Goal: Information Seeking & Learning: Find contact information

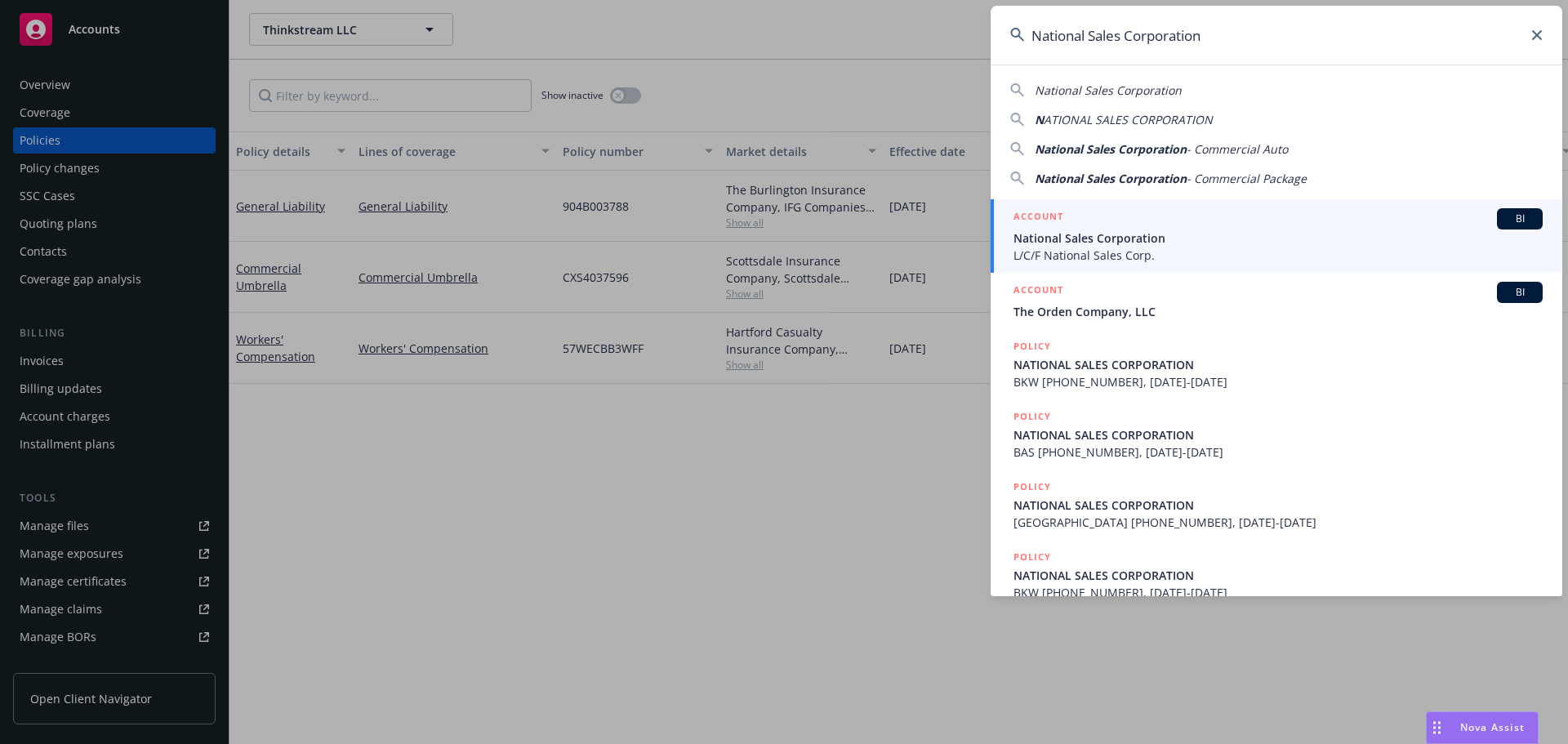
type input "National Sales Corporation"
click at [1123, 232] on span "National Sales Corporation" at bounding box center [1277, 238] width 529 height 18
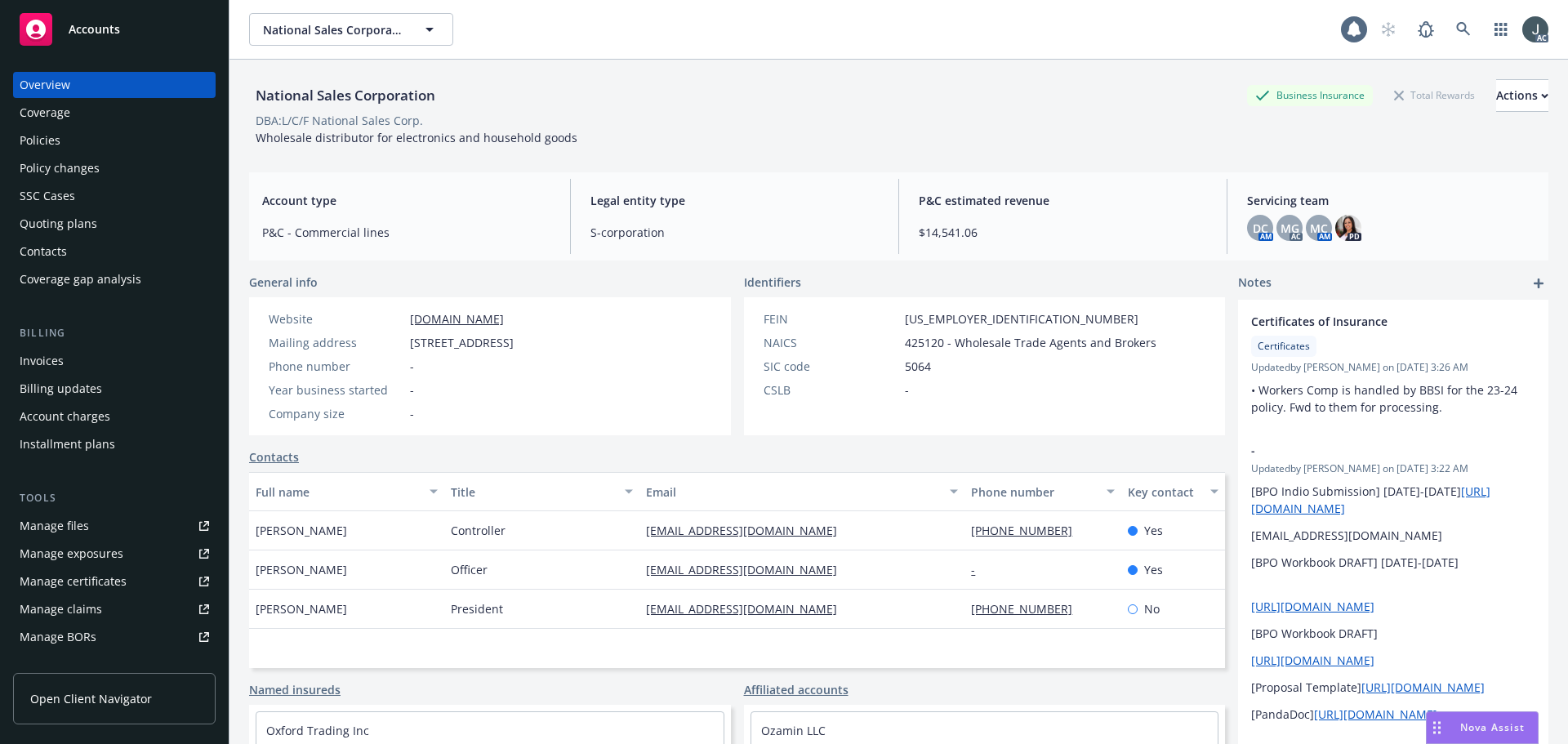
click at [69, 140] on div "Policies" at bounding box center [114, 141] width 190 height 26
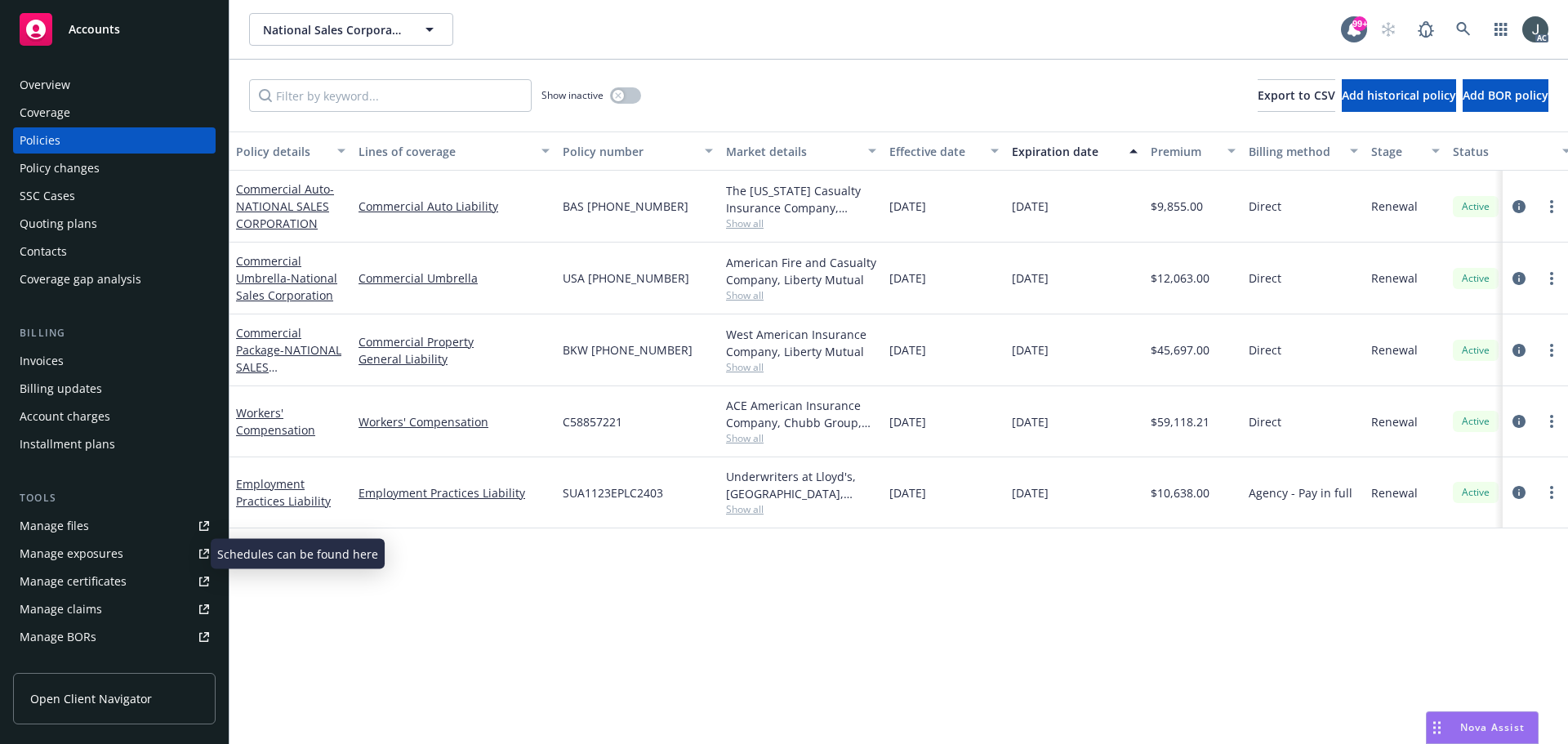
click at [57, 552] on div "Manage exposures" at bounding box center [71, 554] width 104 height 26
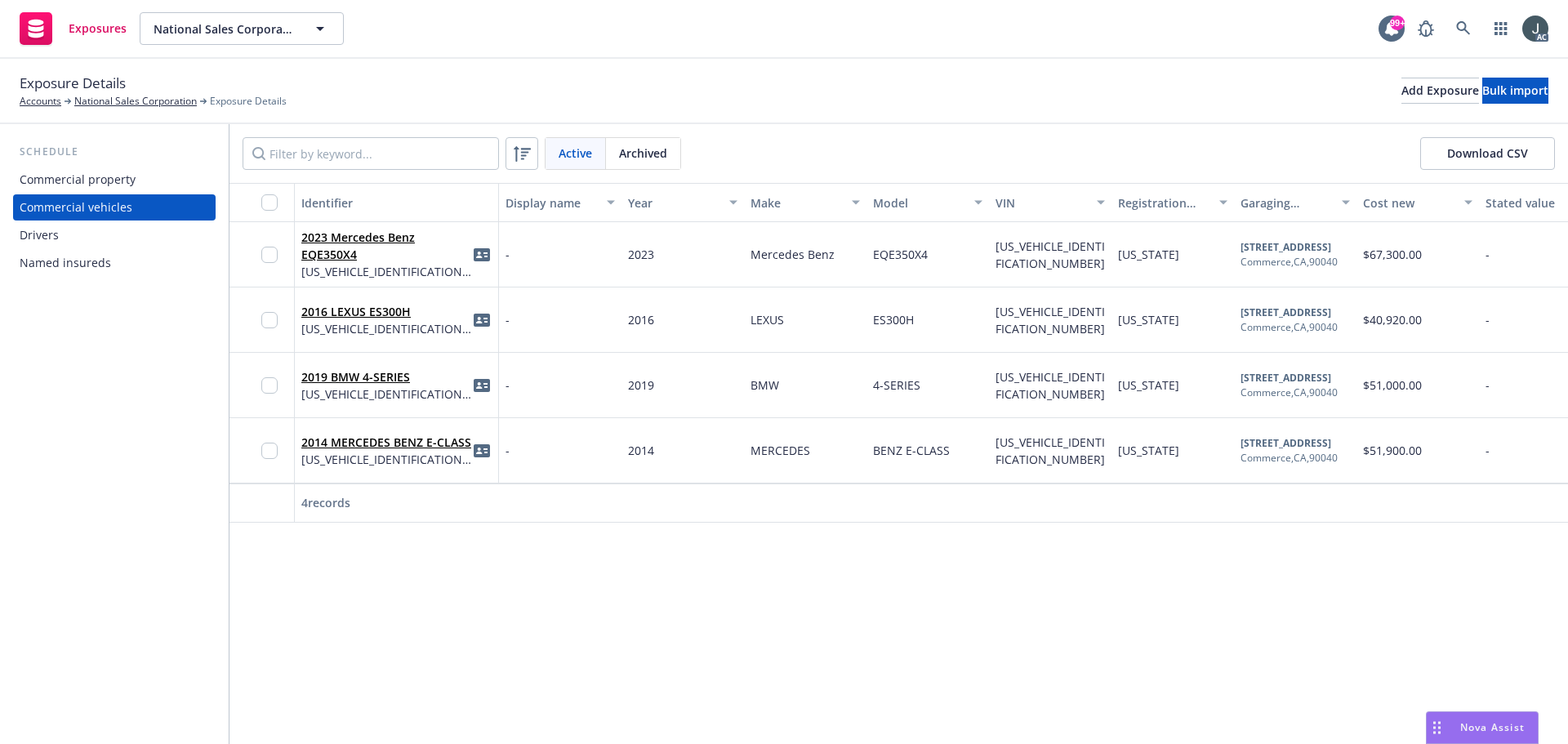
click at [73, 237] on div "Drivers" at bounding box center [114, 235] width 190 height 26
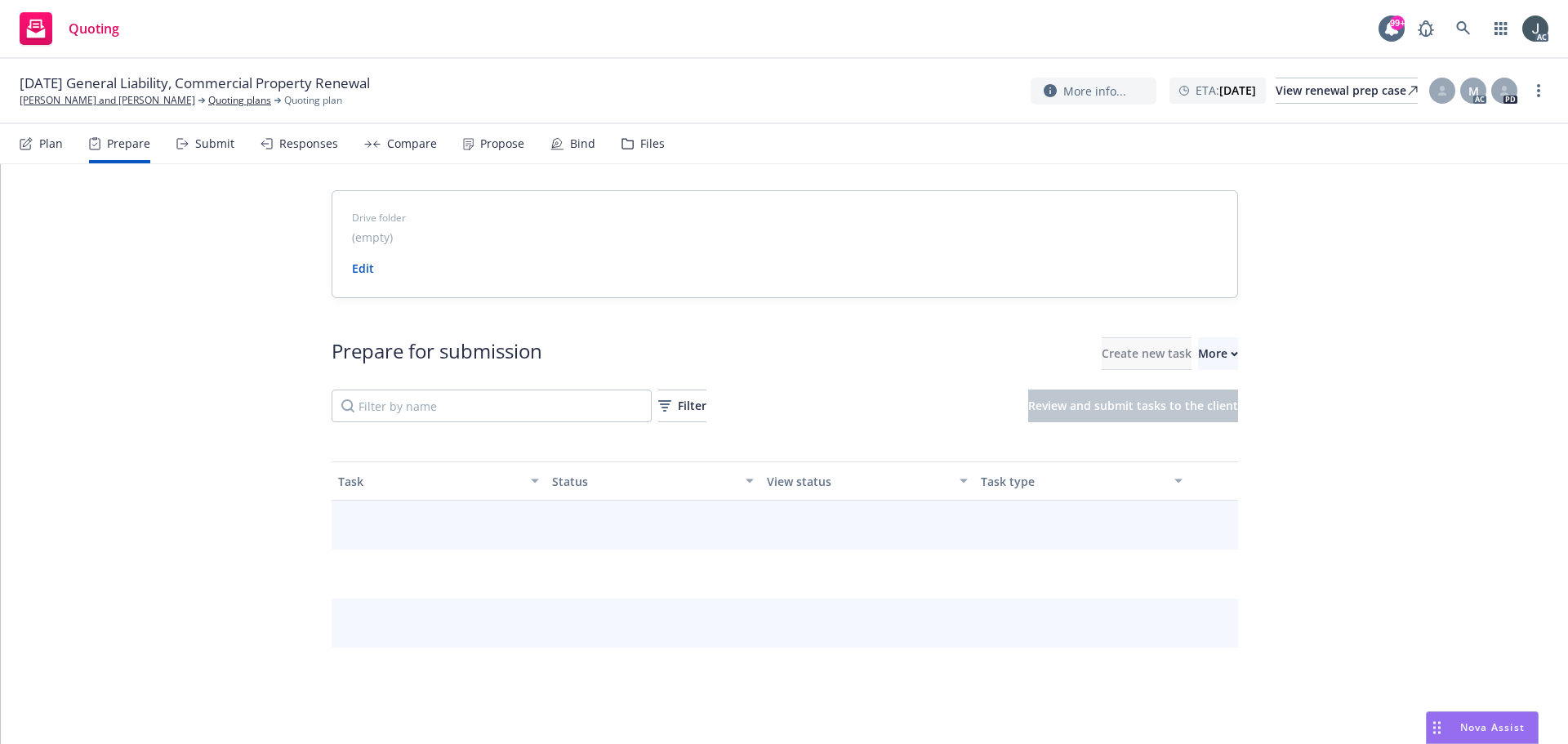
click at [1198, 351] on div "More" at bounding box center [1218, 354] width 40 height 32
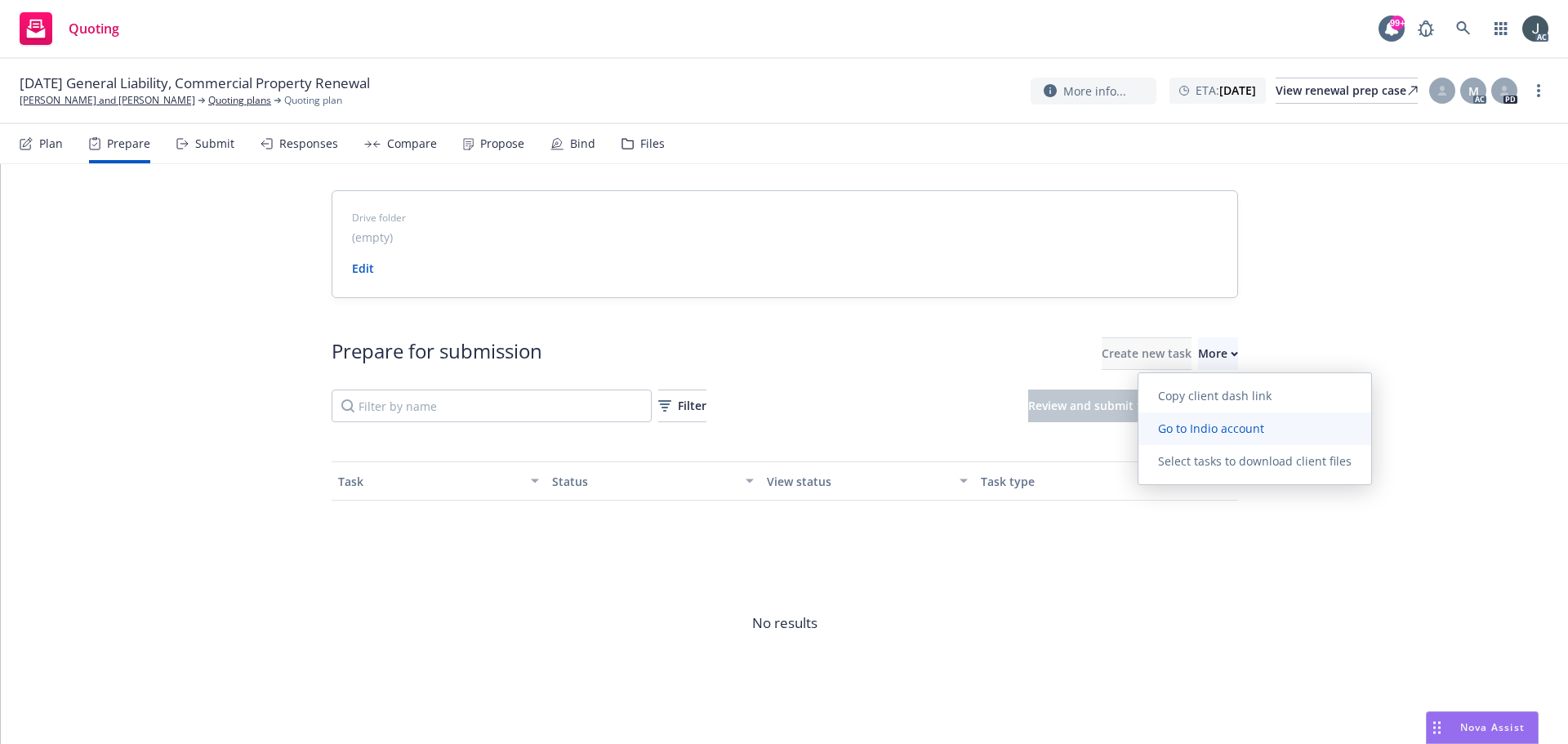
click at [1188, 425] on span "Go to Indio account" at bounding box center [1210, 428] width 145 height 16
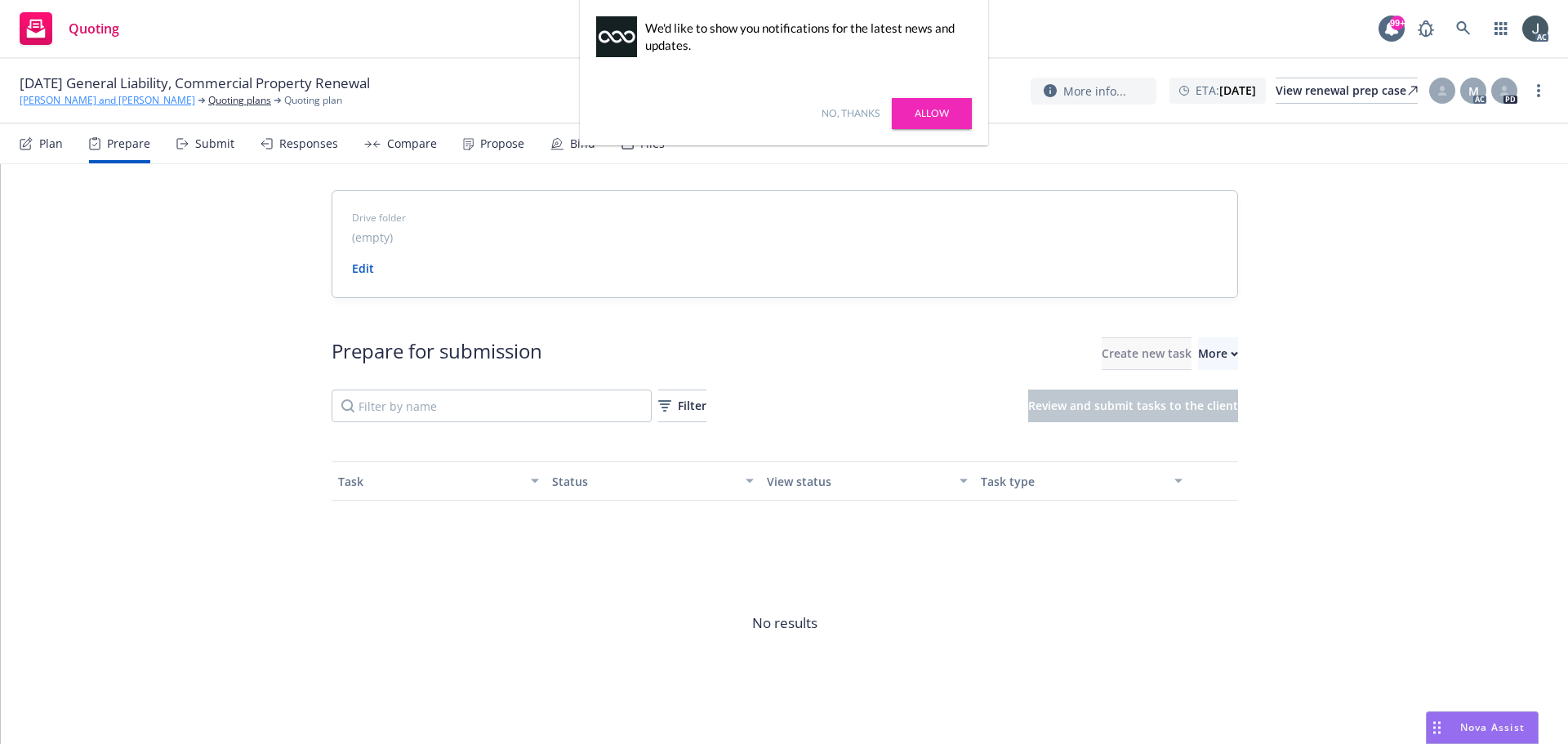
click at [129, 96] on link "Chan, Thomas and Leticia" at bounding box center [107, 101] width 176 height 15
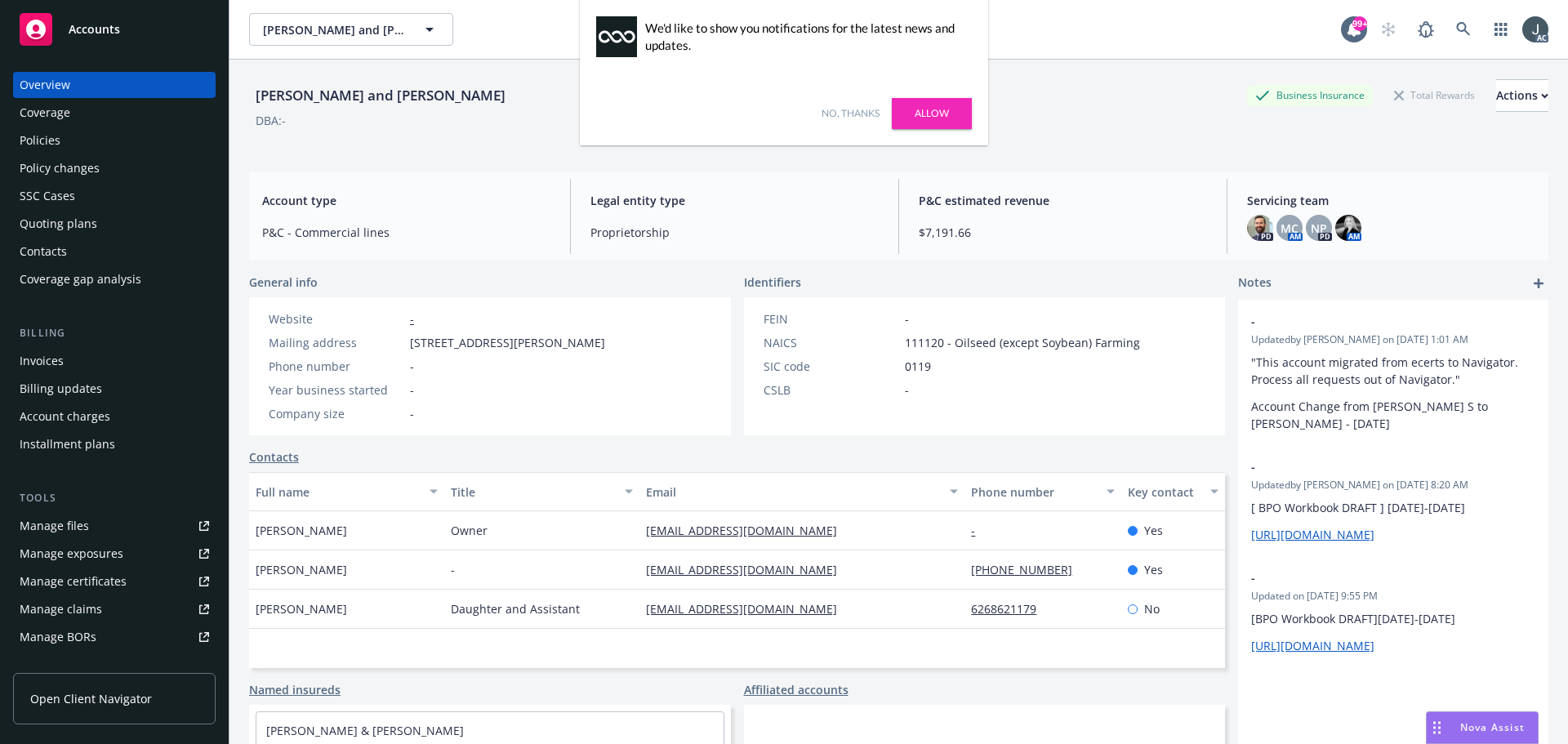
click at [859, 107] on link "No, thanks" at bounding box center [850, 114] width 58 height 15
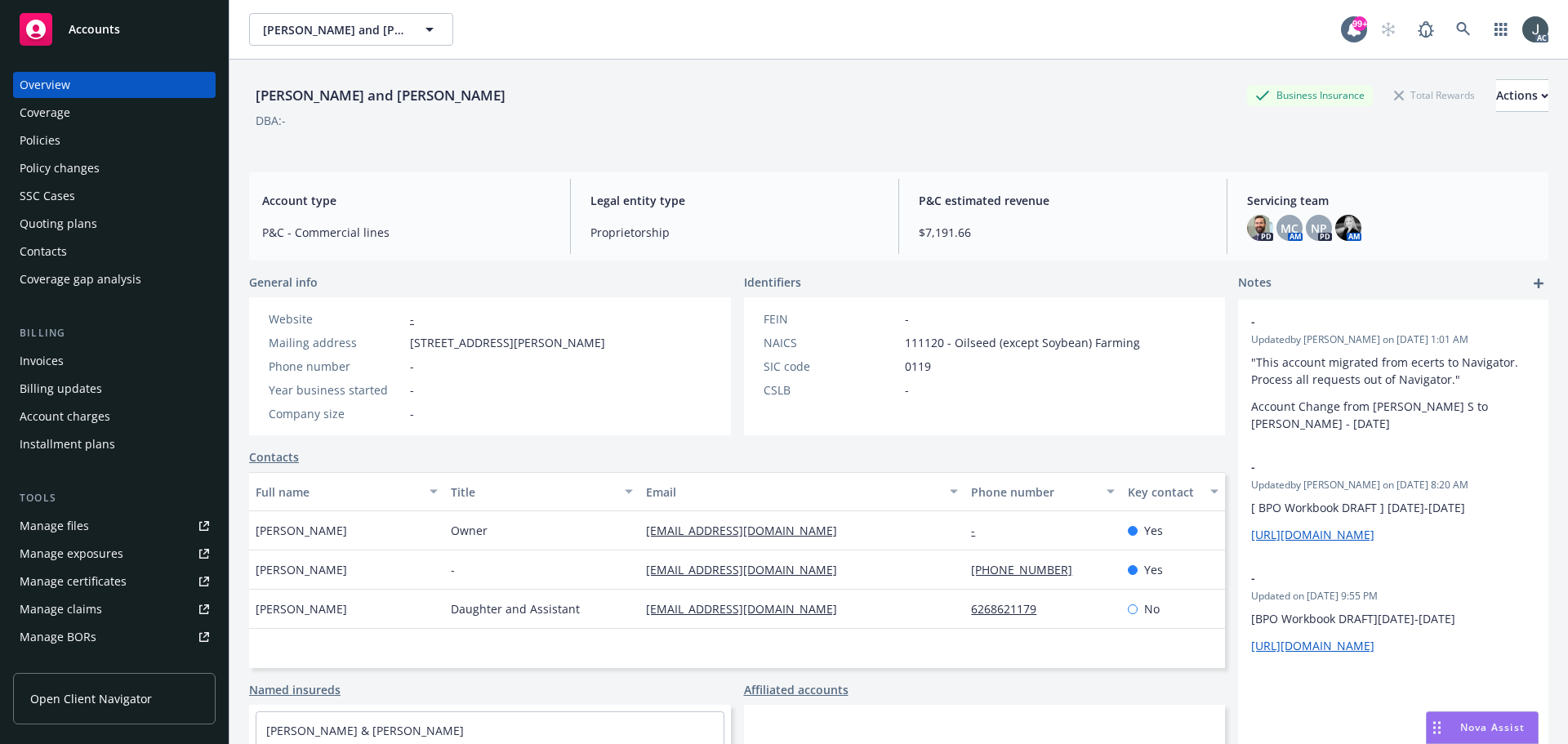
click at [72, 132] on div "Policies" at bounding box center [114, 141] width 190 height 26
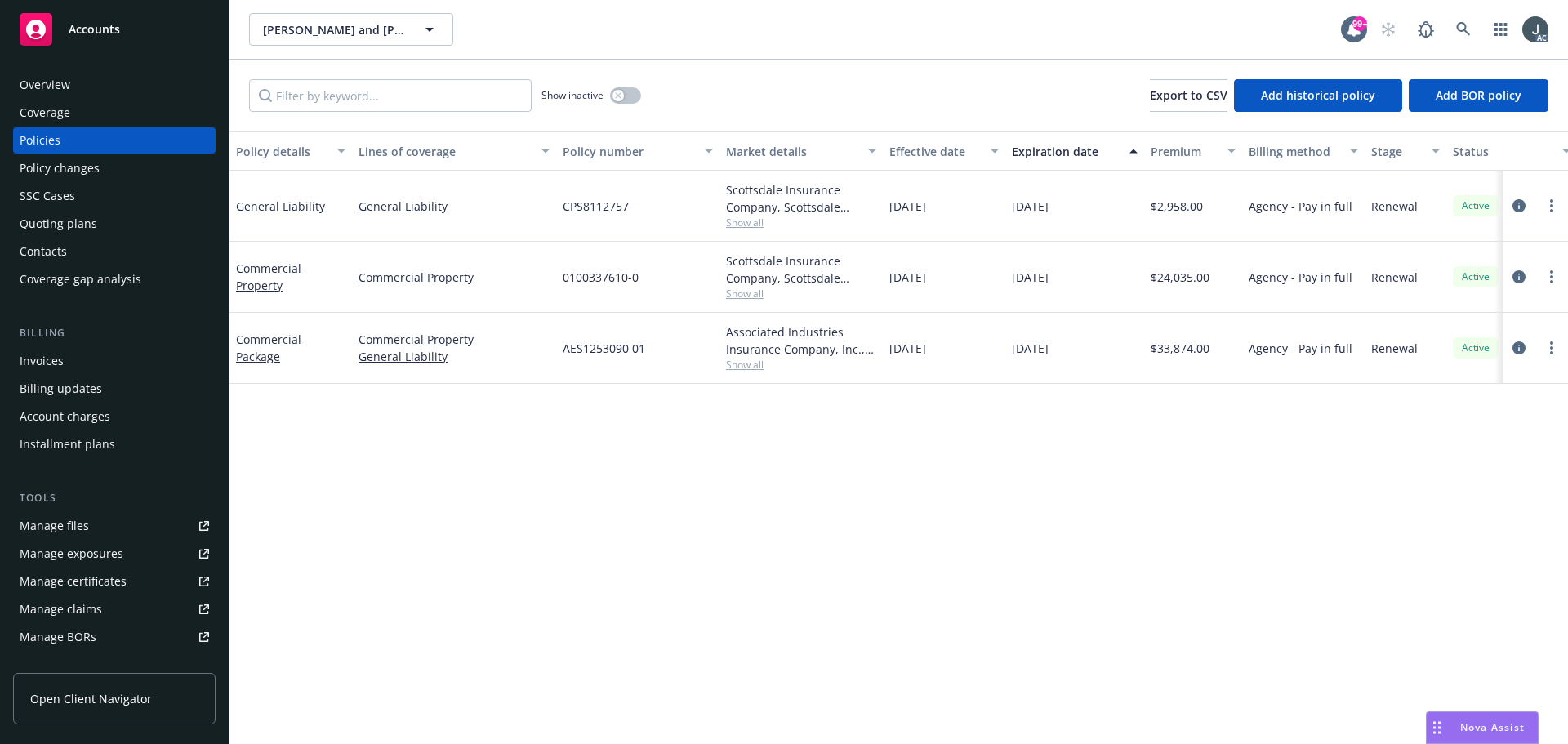
drag, startPoint x: 1012, startPoint y: 204, endPoint x: 1101, endPoint y: 211, distance: 89.3
click at [1101, 211] on div "11/20/2025" at bounding box center [1075, 206] width 139 height 71
copy span "11/20/2025"
drag, startPoint x: 332, startPoint y: 227, endPoint x: 245, endPoint y: 221, distance: 87.2
click at [237, 223] on div "General Liability" at bounding box center [291, 206] width 122 height 71
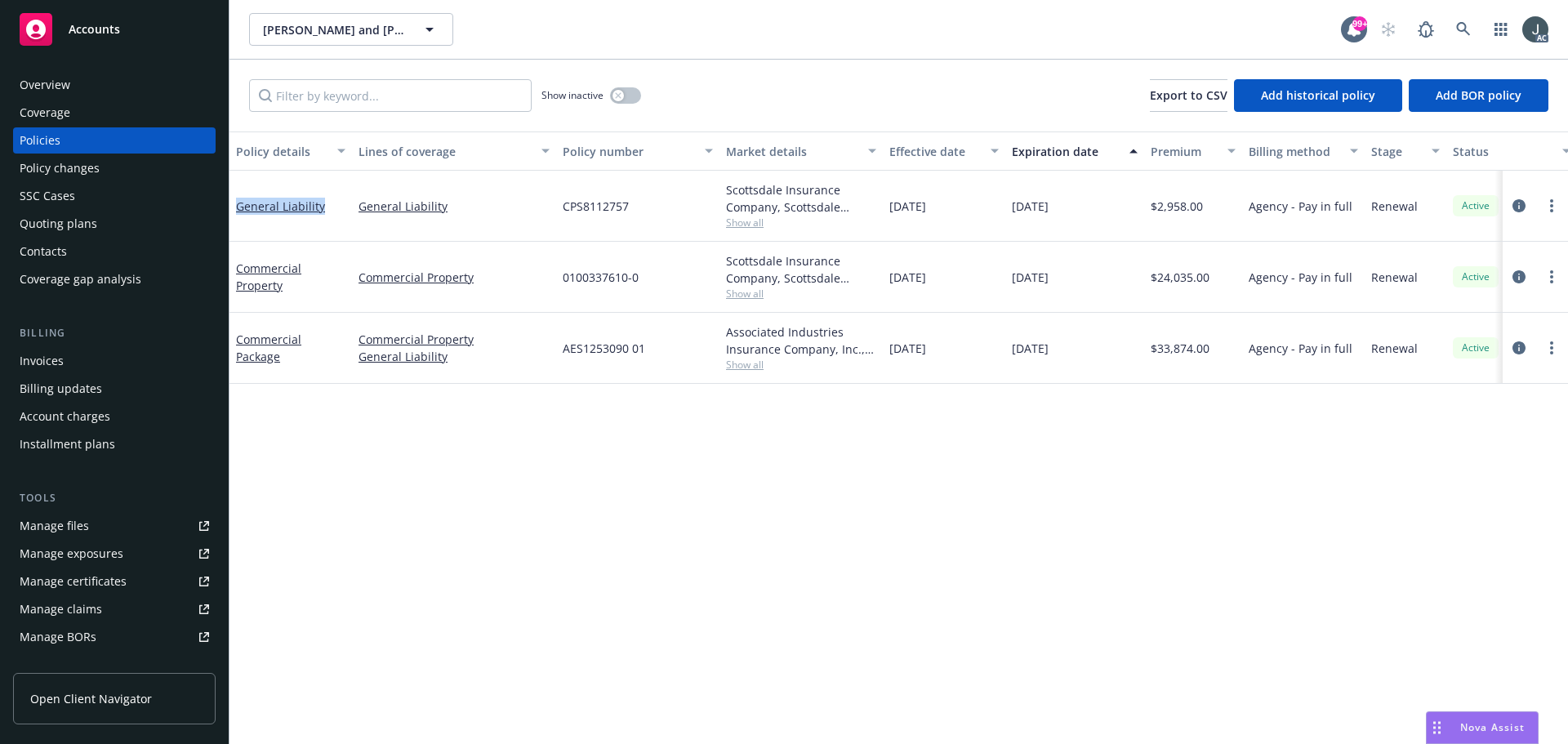
copy link "General Liability"
drag, startPoint x: 300, startPoint y: 294, endPoint x: 234, endPoint y: 271, distance: 69.9
click at [234, 271] on div "Commercial Property" at bounding box center [291, 277] width 122 height 71
copy link "Commercial Property"
click at [620, 97] on icon "button" at bounding box center [618, 95] width 6 height 6
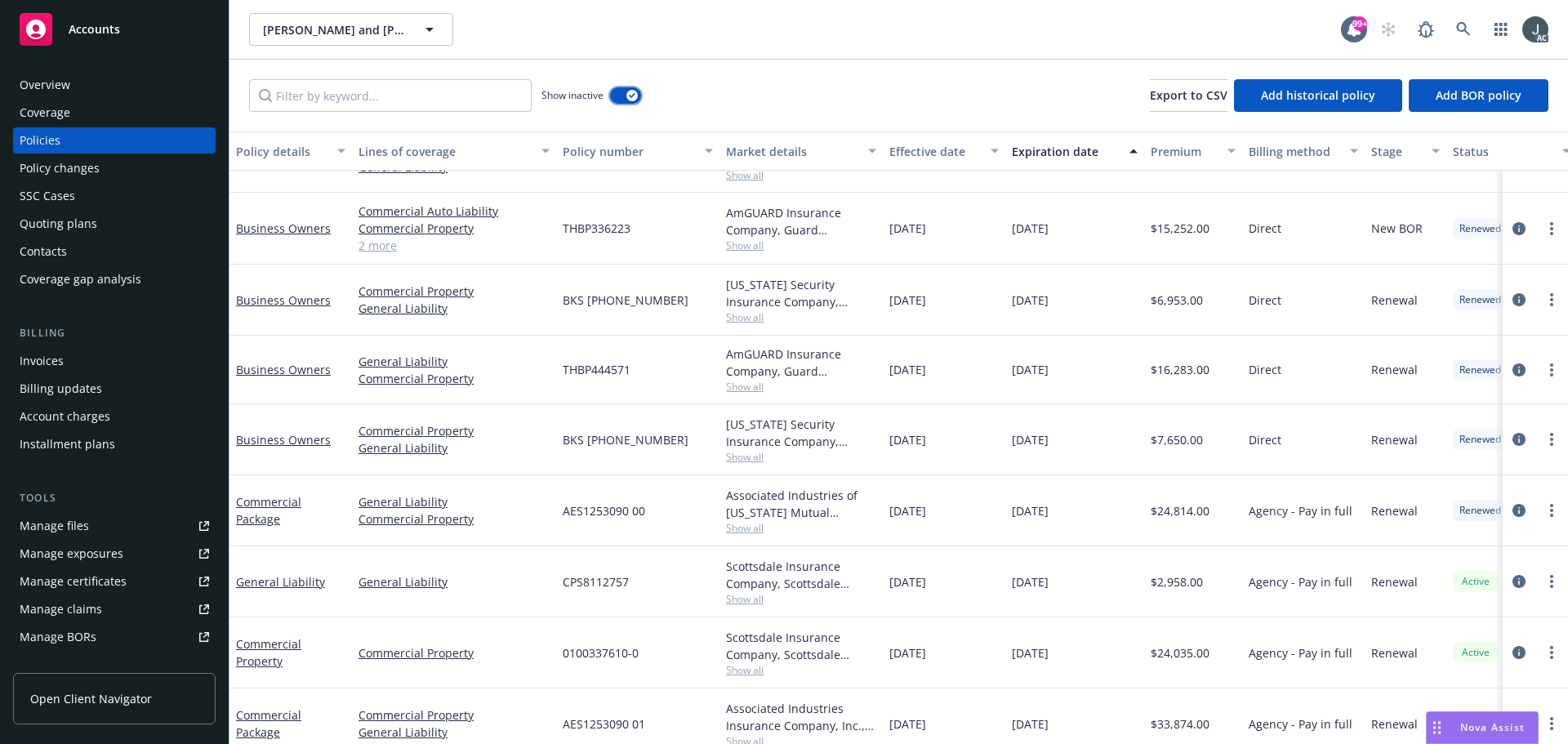
scroll to position [401, 0]
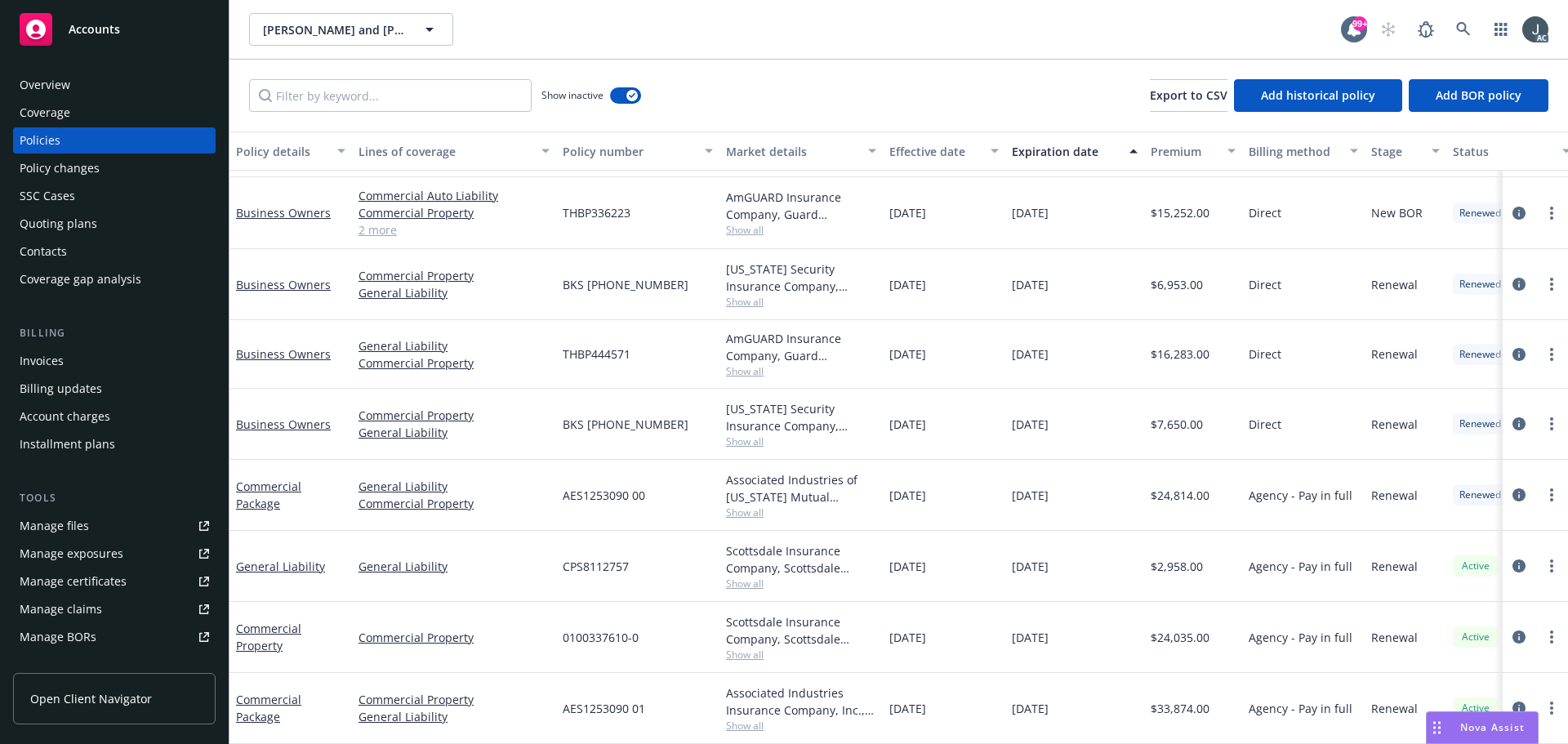
drag, startPoint x: 893, startPoint y: 548, endPoint x: 1068, endPoint y: 700, distance: 231.8
click at [1068, 697] on div "Business Owners Commercial Property General Liability BKS (22) 59 22 90 19 Ohio…" at bounding box center [1018, 402] width 1576 height 588
drag, startPoint x: 1076, startPoint y: 480, endPoint x: 884, endPoint y: 478, distance: 192.0
click at [884, 478] on div "Commercial Package General Liability Commercial Property AES1253090 00 Associat…" at bounding box center [1018, 495] width 1576 height 71
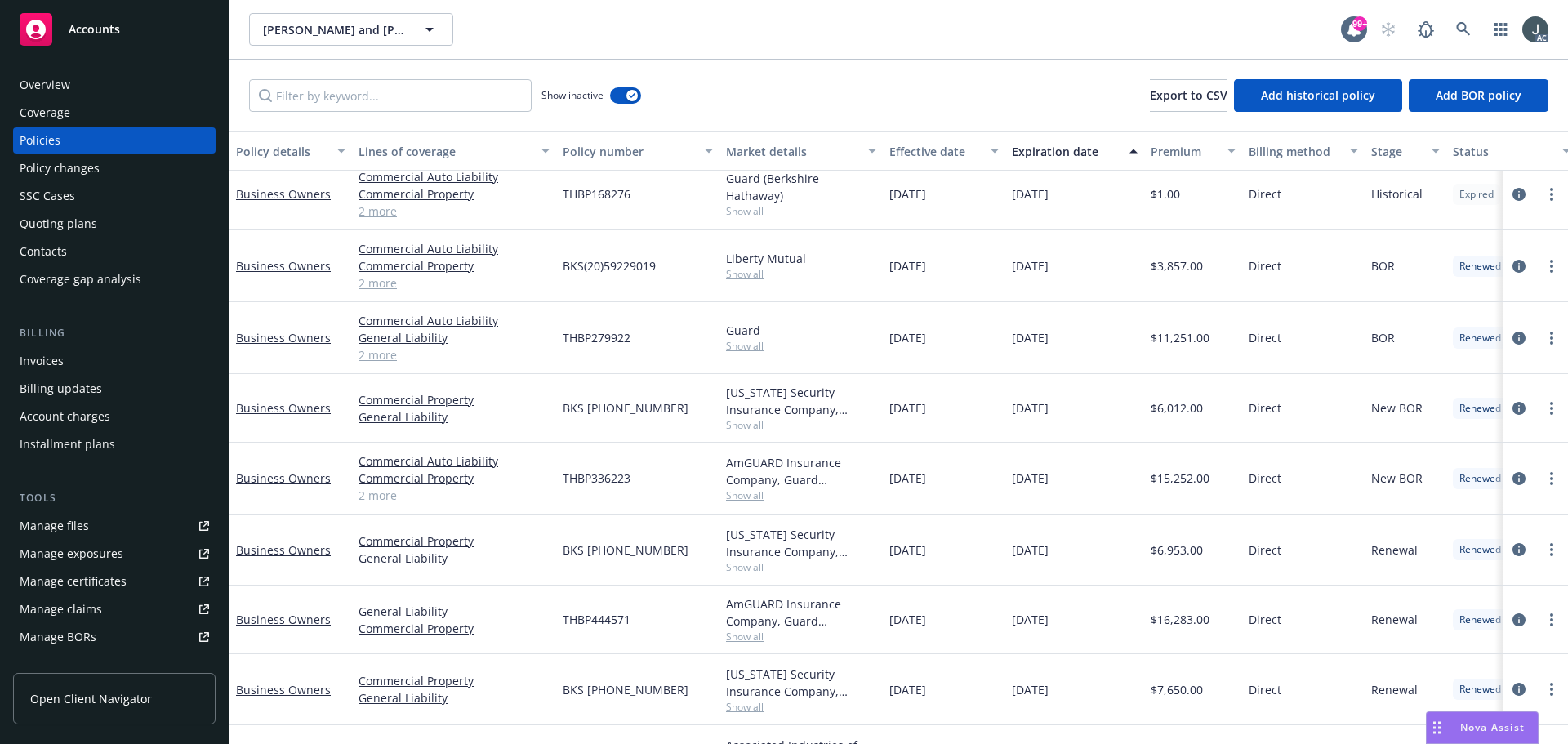
scroll to position [0, 0]
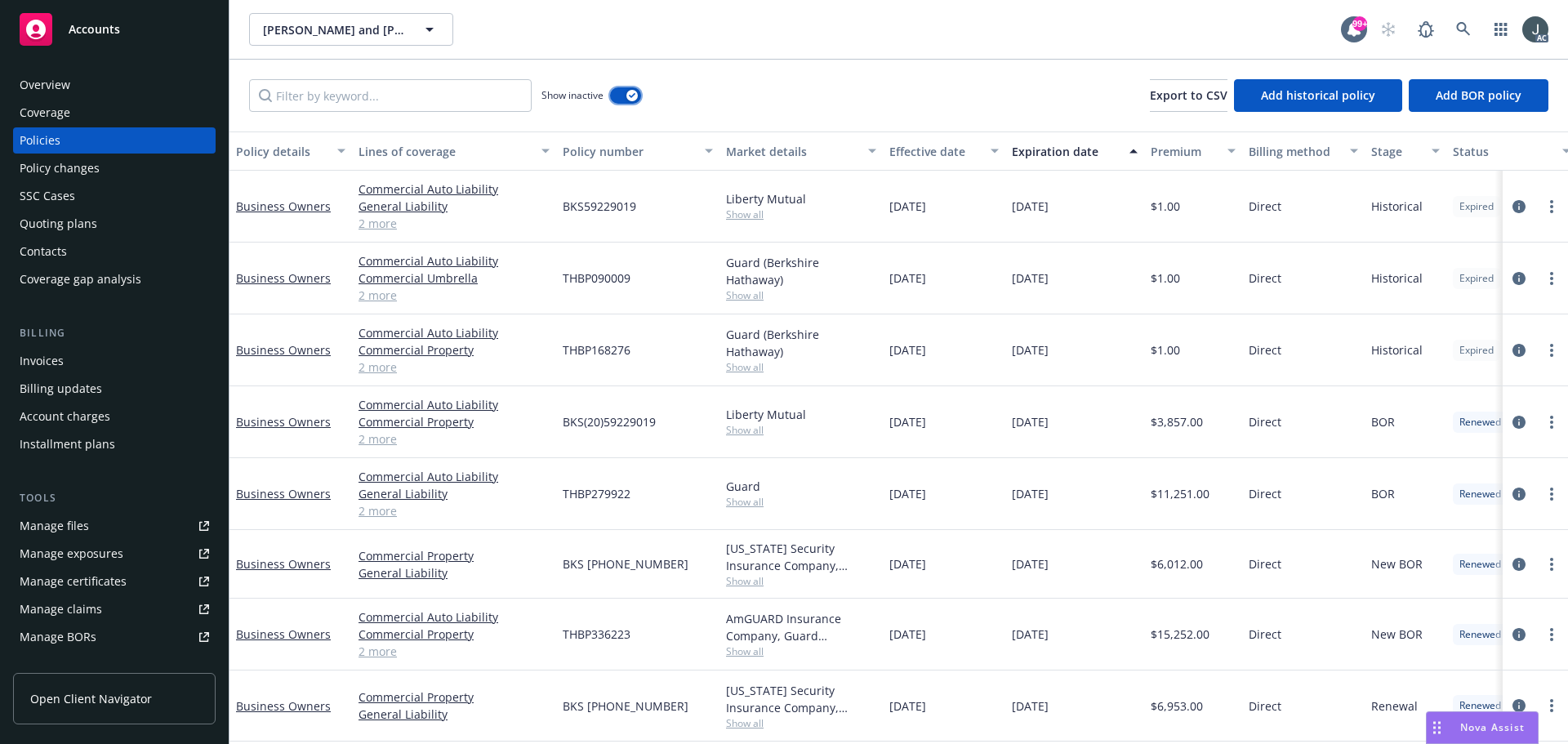
click at [632, 91] on div "button" at bounding box center [632, 95] width 11 height 11
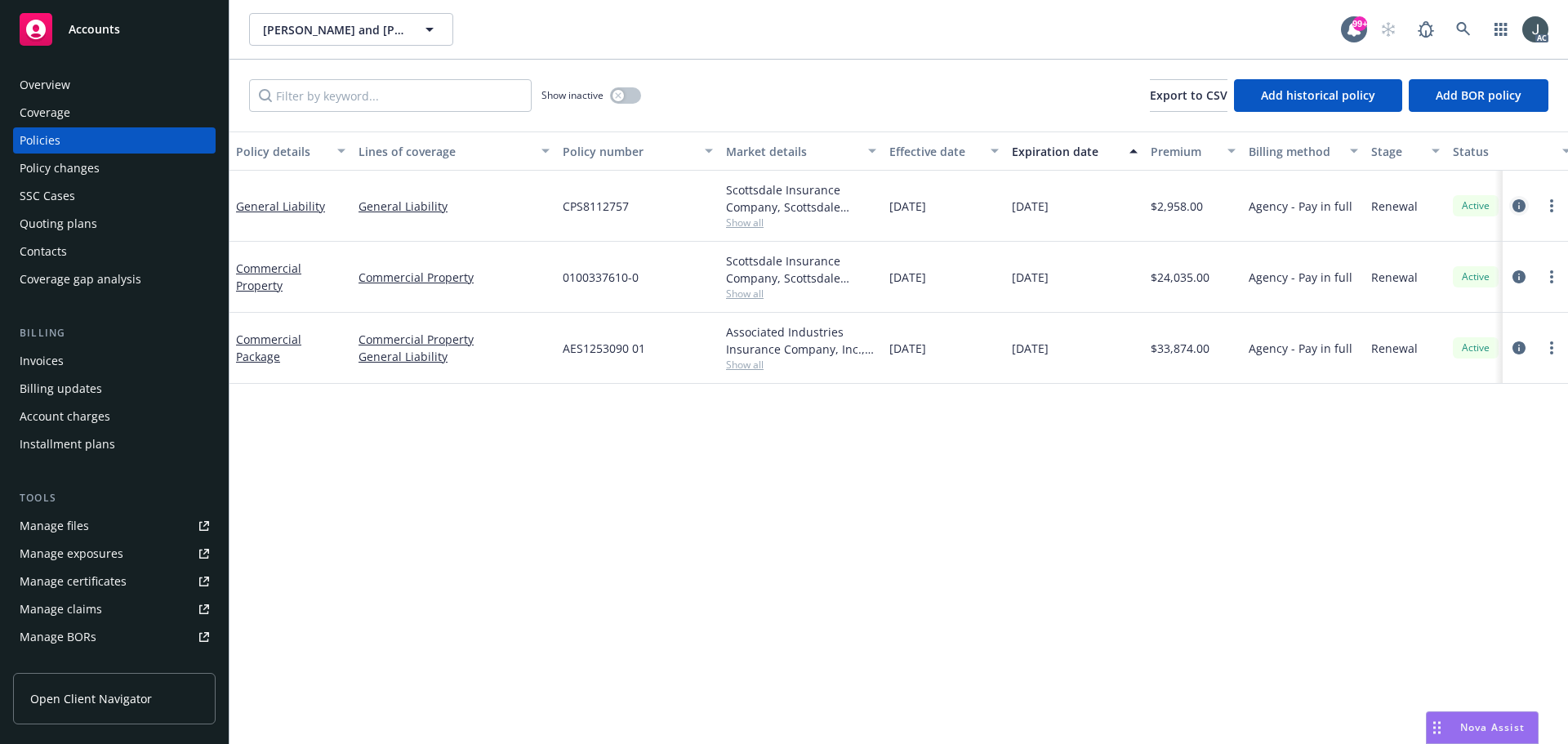
click at [1517, 201] on icon "circleInformation" at bounding box center [1519, 206] width 13 height 13
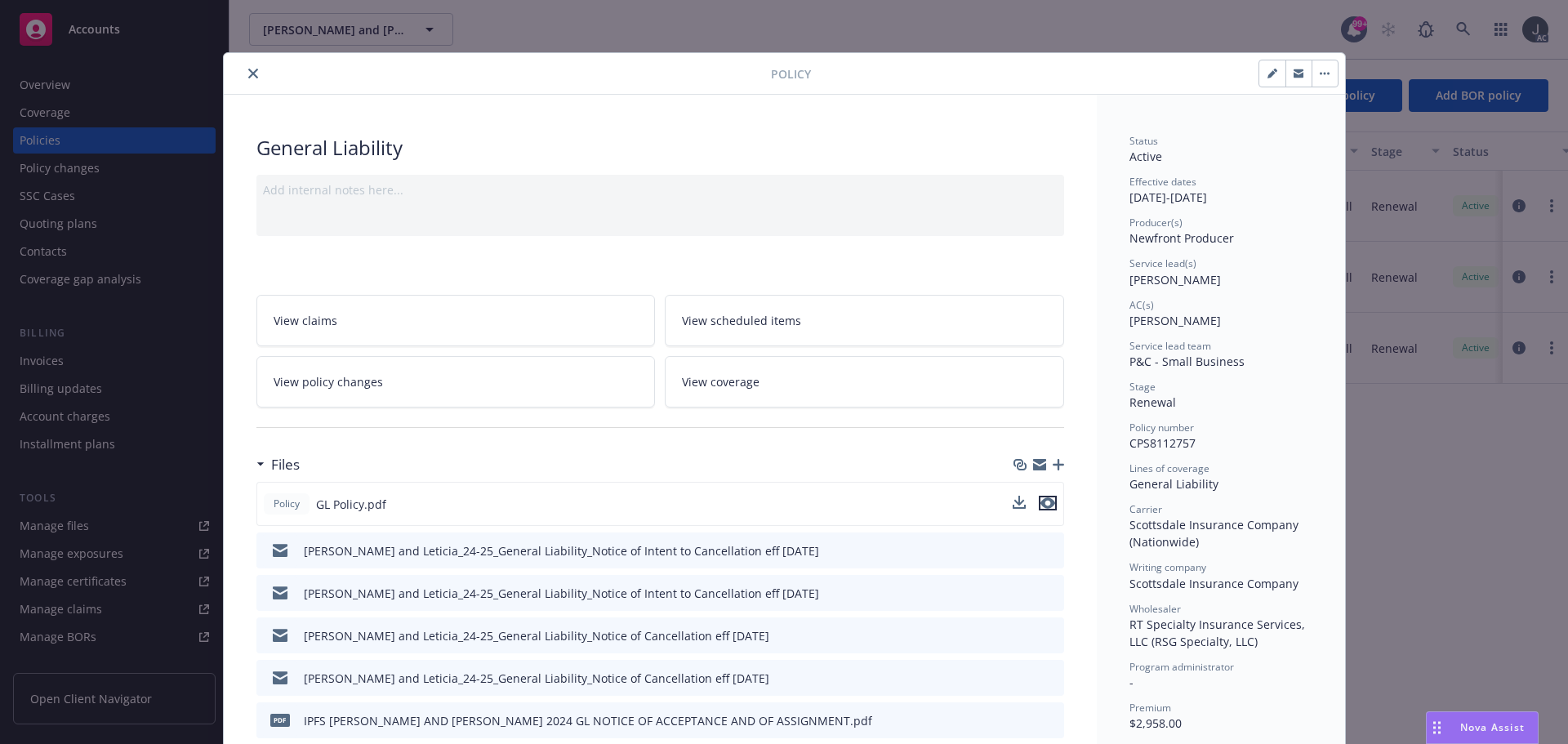
click at [1043, 505] on icon "preview file" at bounding box center [1047, 503] width 15 height 11
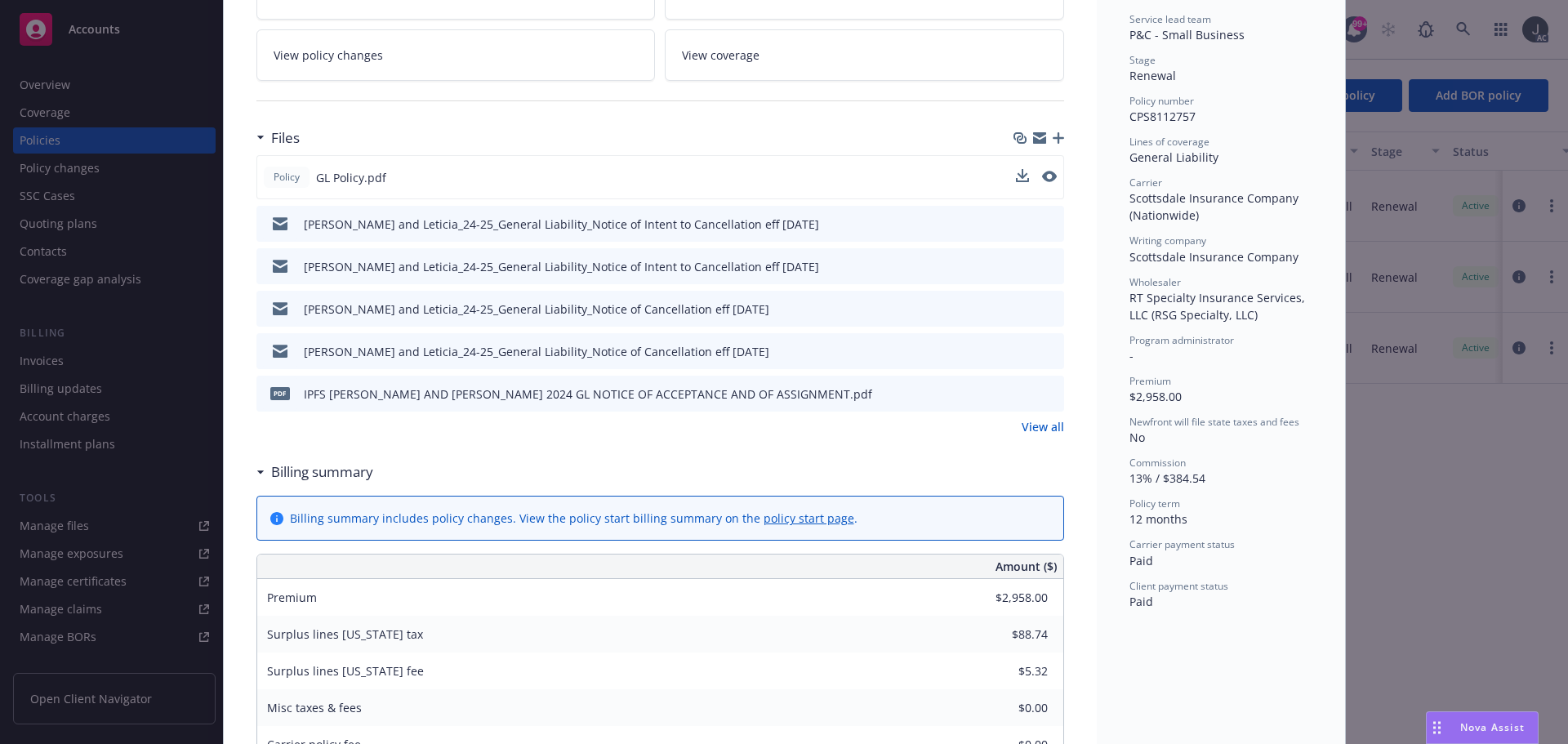
click at [1044, 428] on link "View all" at bounding box center [1043, 426] width 43 height 18
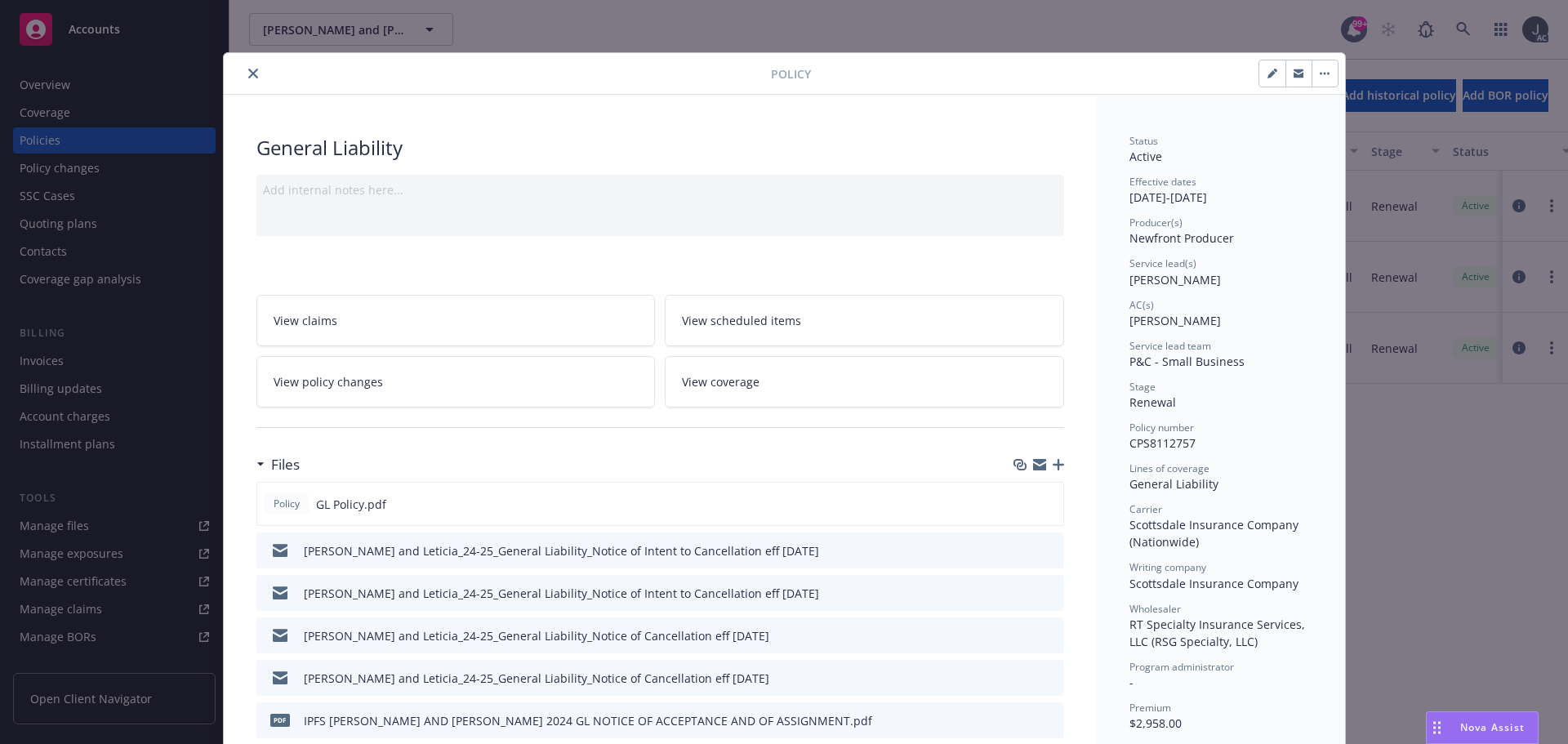
click at [248, 72] on icon "close" at bounding box center [253, 73] width 10 height 10
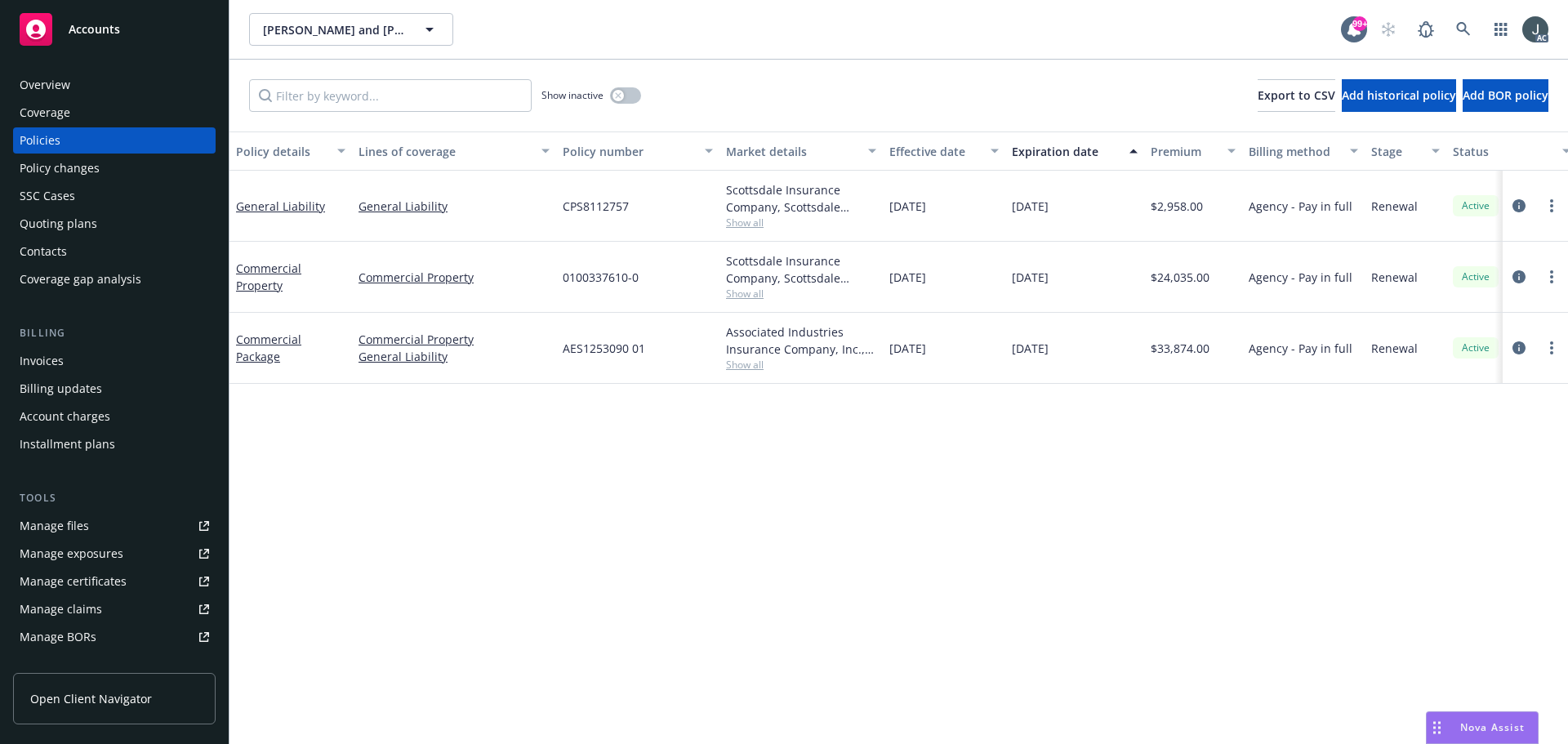
click at [45, 89] on div "Overview" at bounding box center [44, 85] width 51 height 26
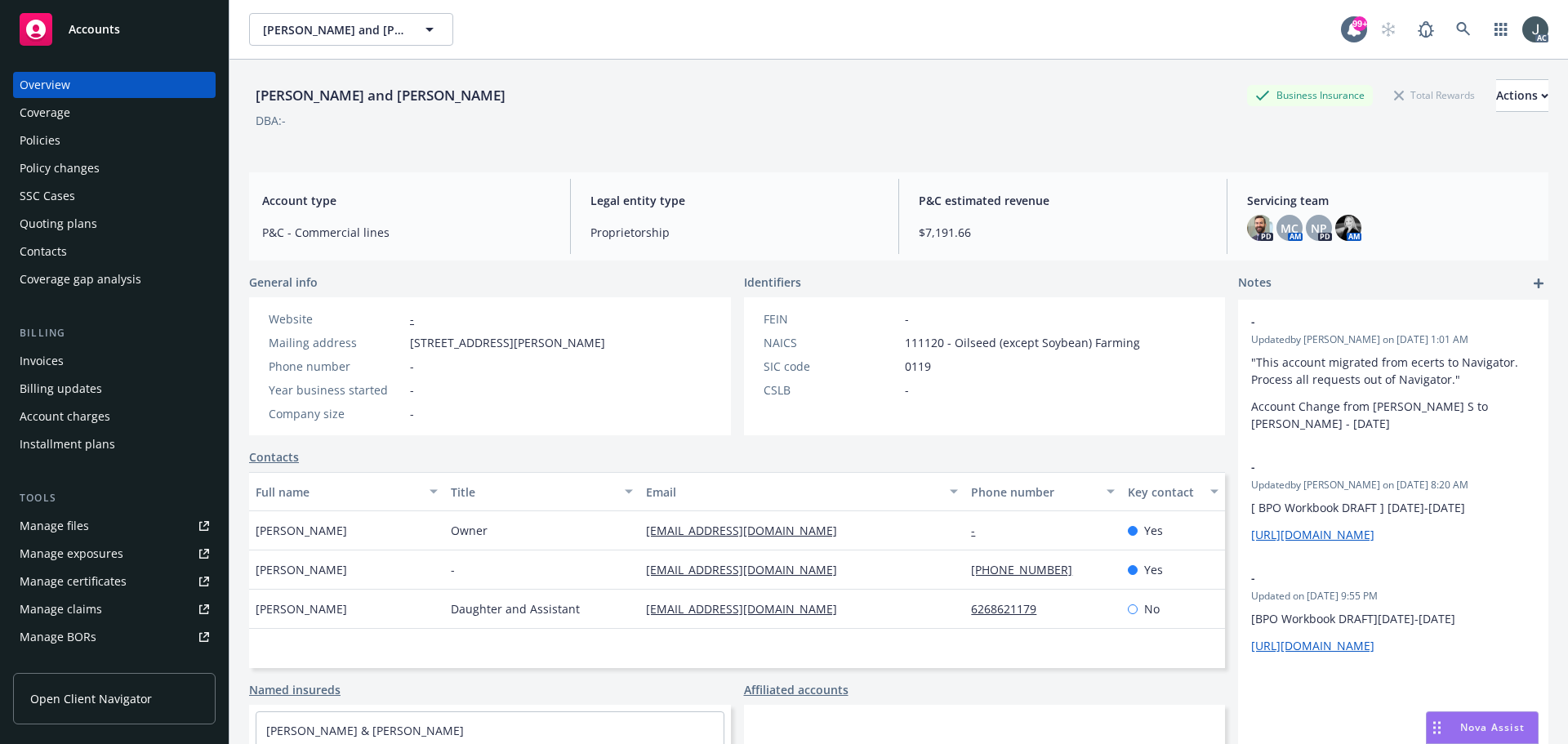
scroll to position [293, 0]
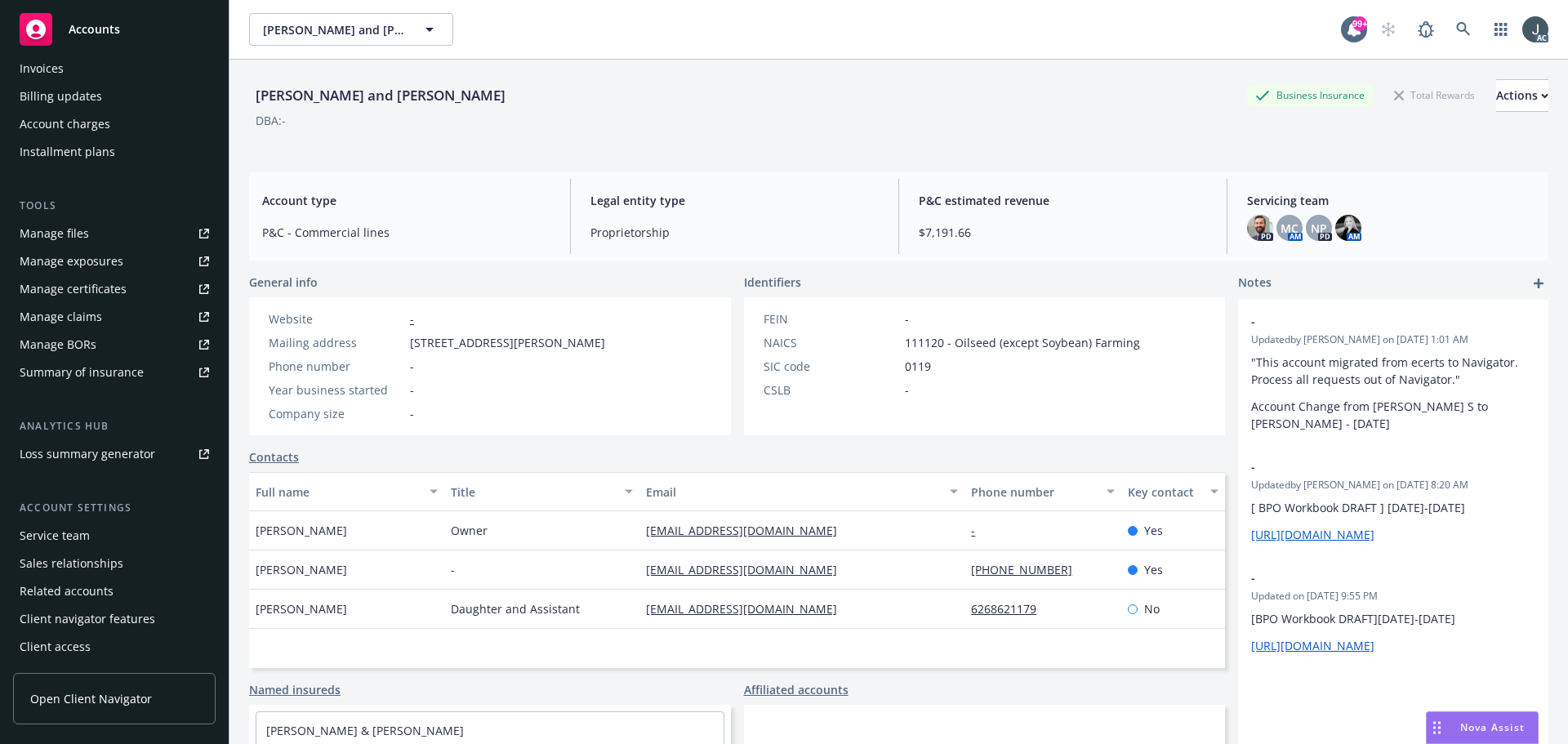
click at [57, 535] on div "Service team" at bounding box center [55, 536] width 70 height 26
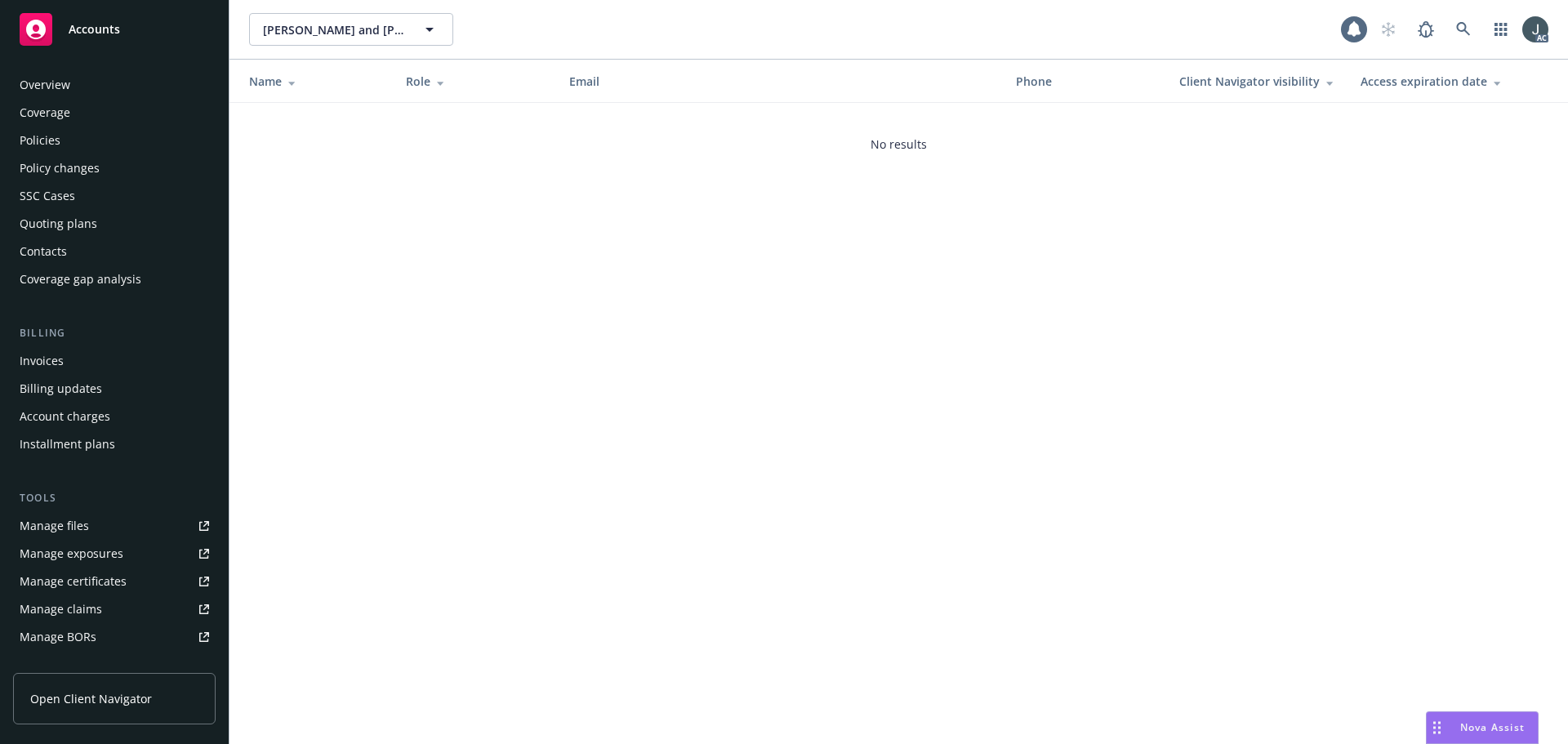
scroll to position [293, 0]
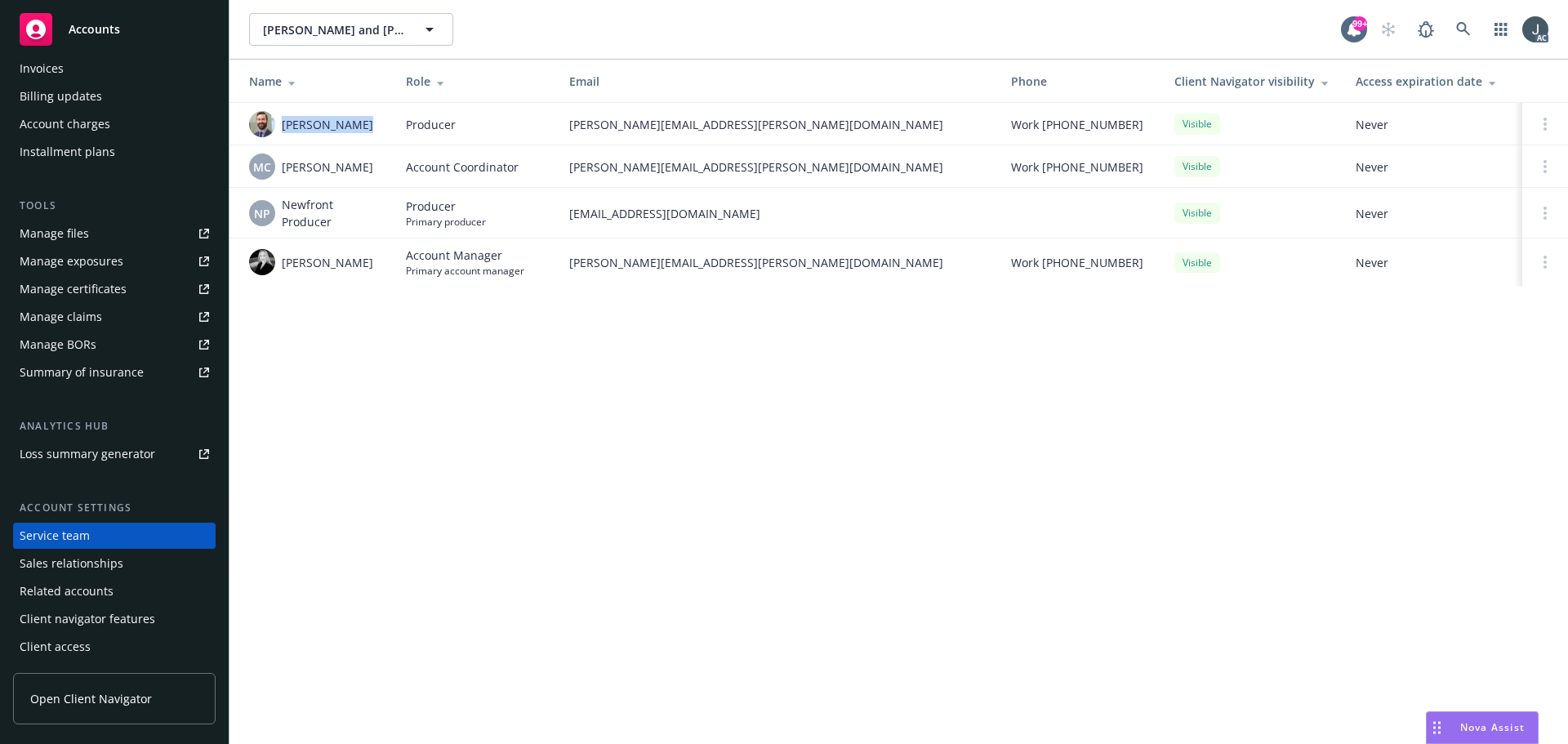
drag, startPoint x: 284, startPoint y: 121, endPoint x: 363, endPoint y: 121, distance: 79.0
click at [363, 121] on div "Kelsey Malone" at bounding box center [314, 124] width 131 height 26
copy span "Kelsey Malone"
drag, startPoint x: 283, startPoint y: 264, endPoint x: 376, endPoint y: 267, distance: 93.0
click at [376, 267] on div "Sarah Bowman" at bounding box center [314, 262] width 131 height 26
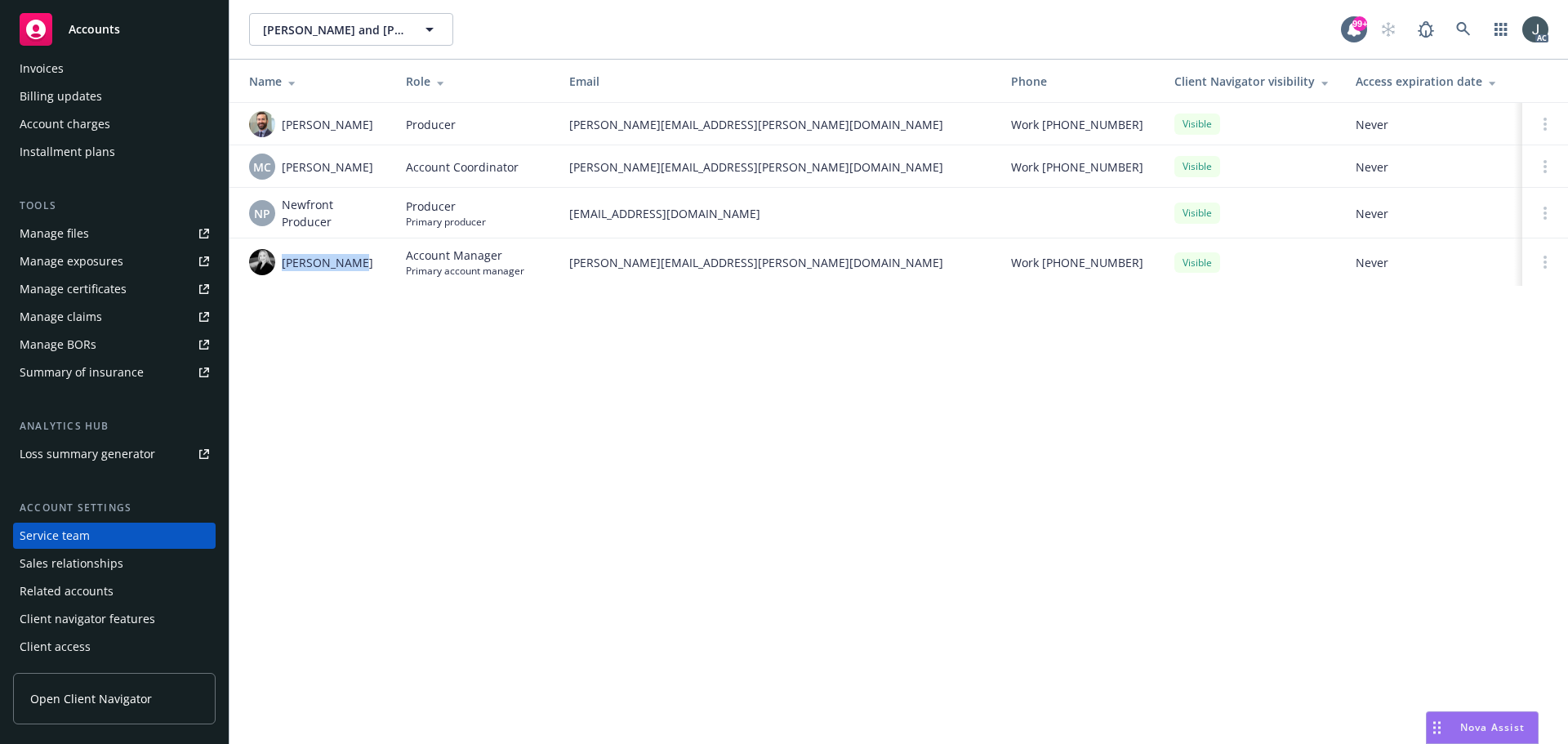
copy span "Sarah Bowman"
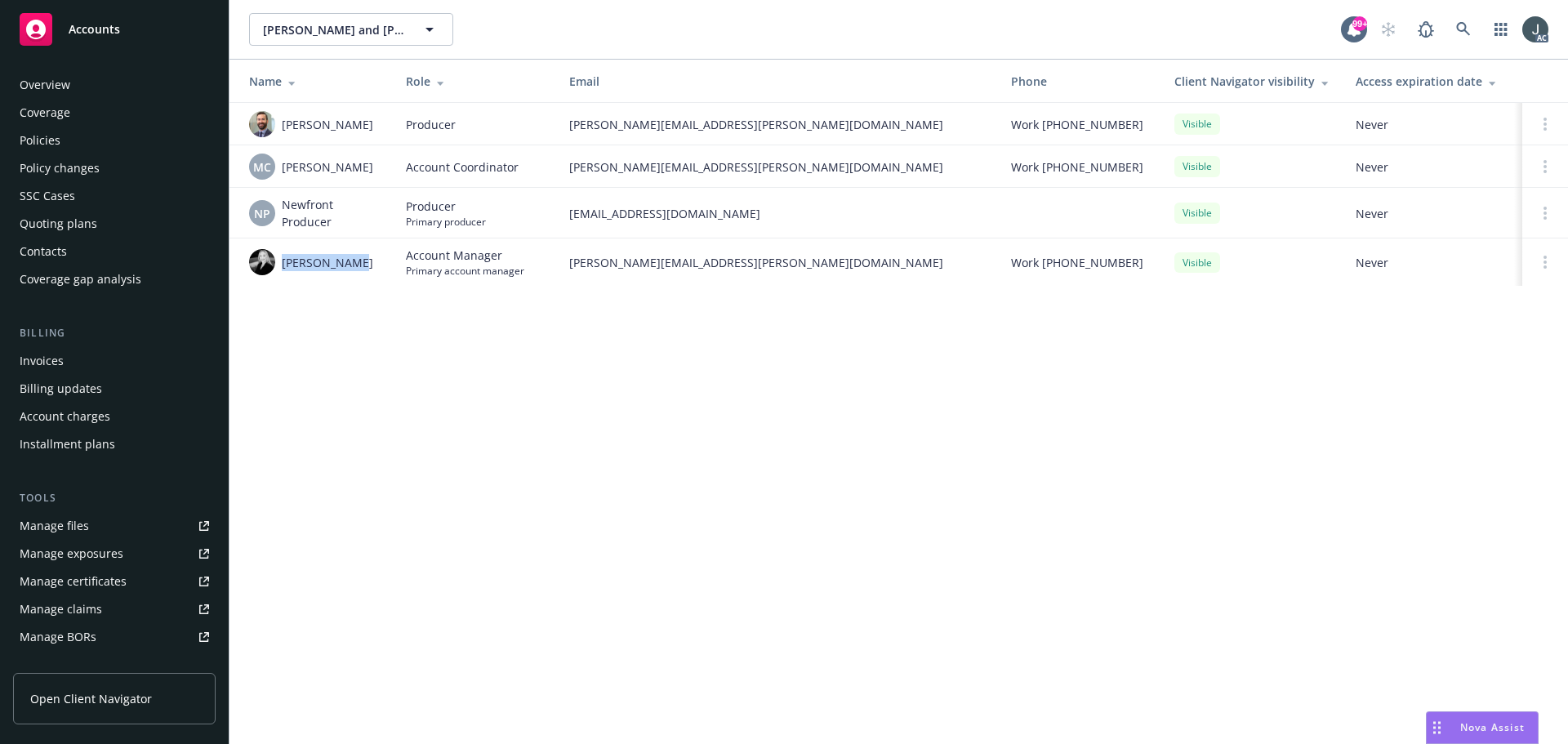
click at [45, 89] on div "Overview" at bounding box center [44, 85] width 51 height 26
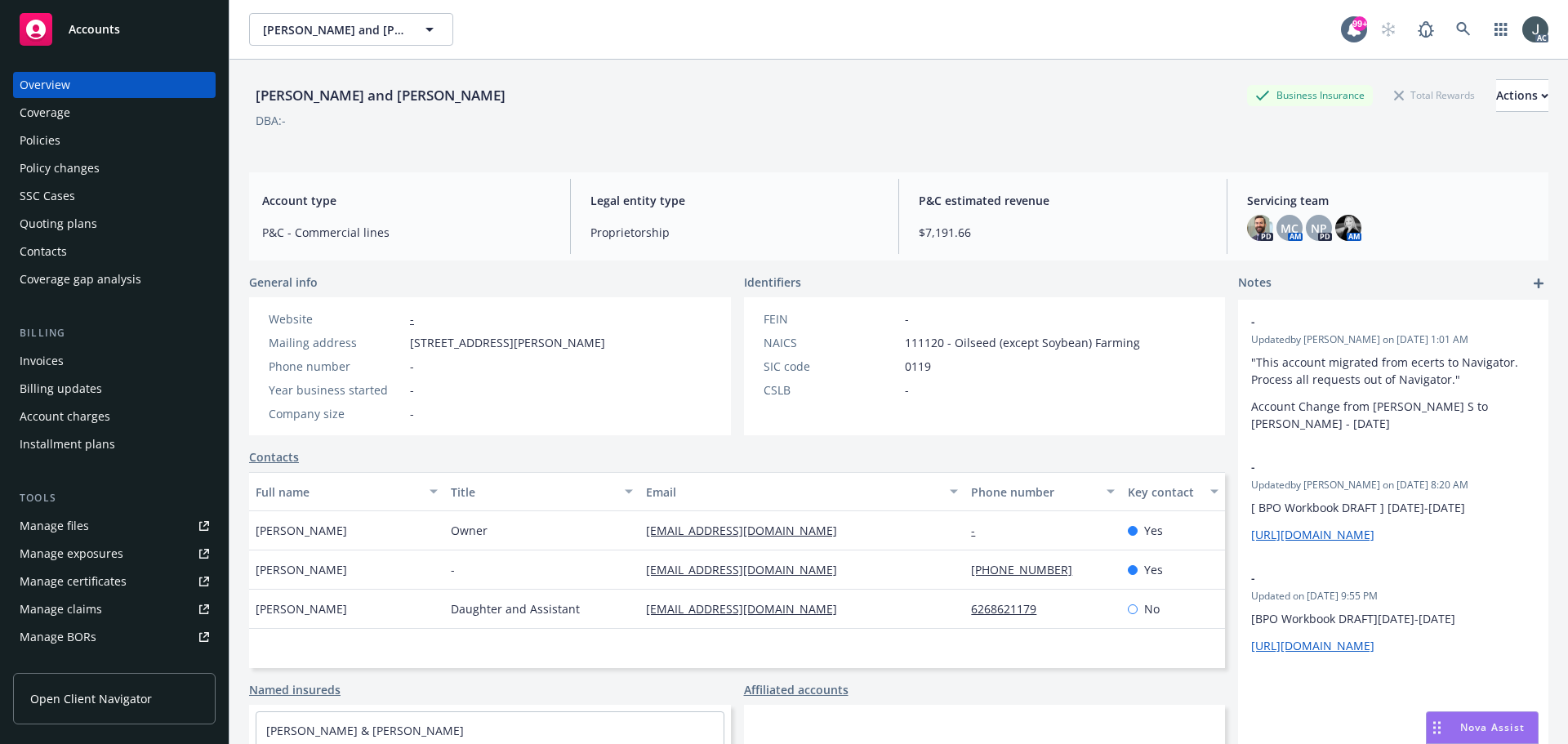
click at [630, 232] on span "Proprietorship" at bounding box center [734, 233] width 288 height 18
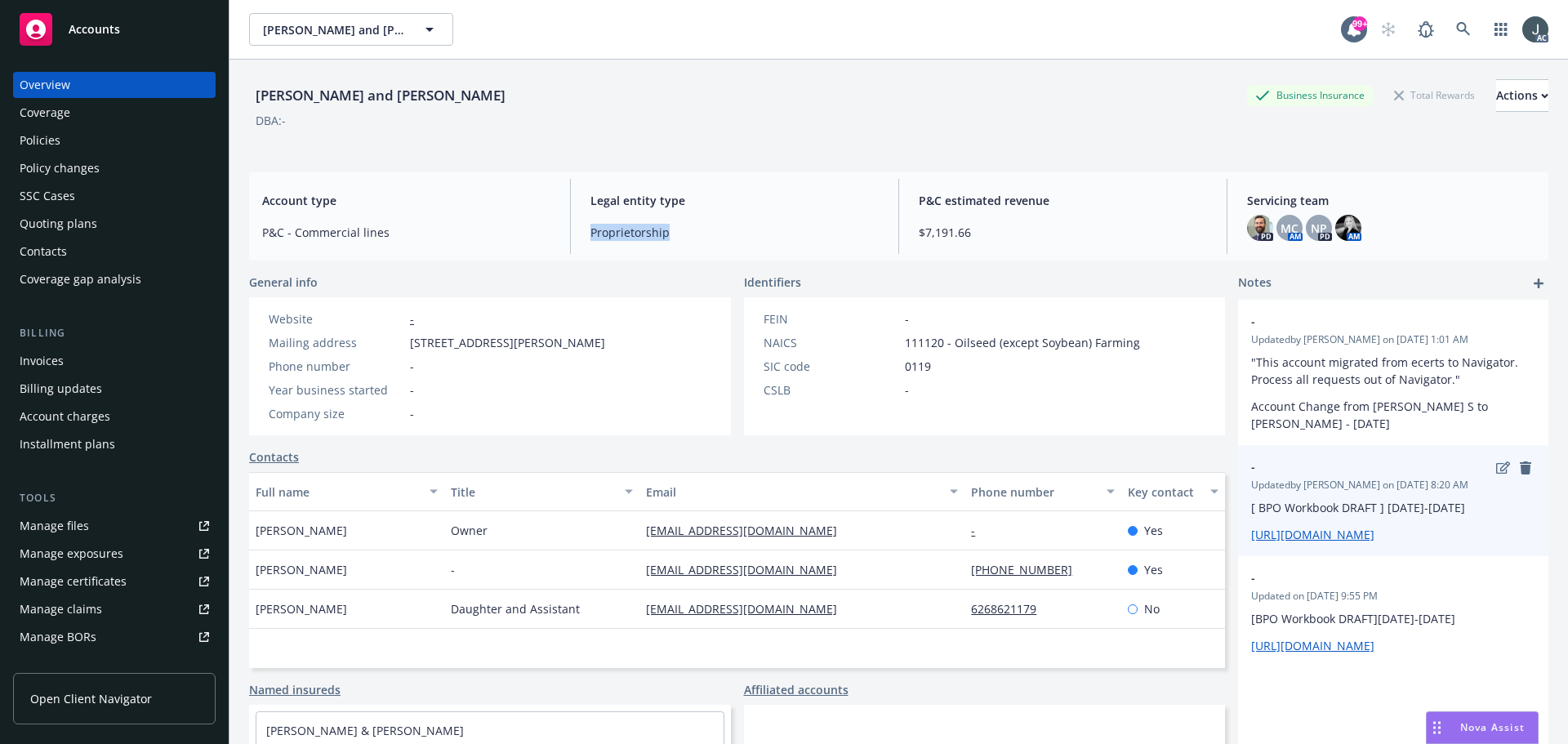
copy span "Proprietorship"
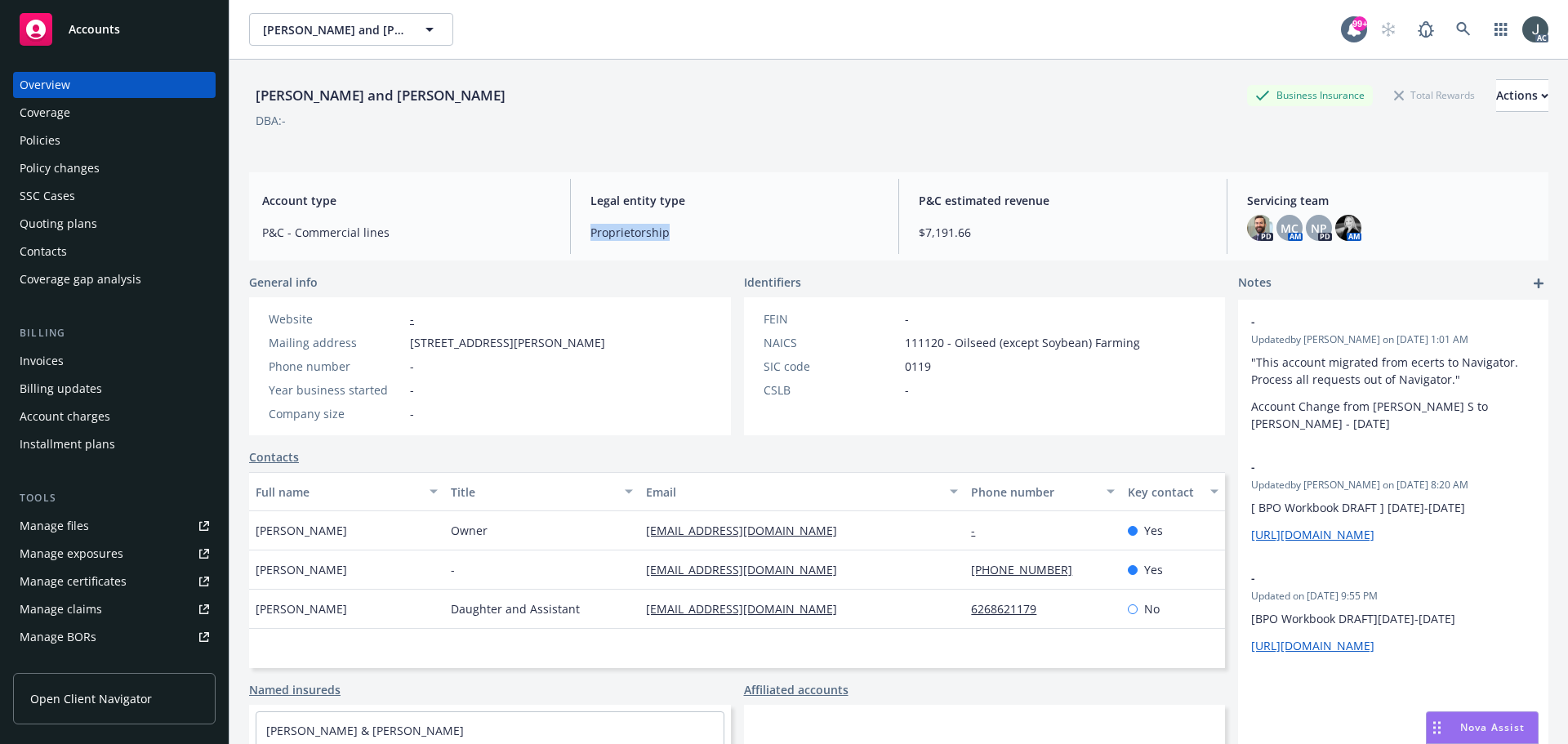
click at [31, 143] on div "Policies" at bounding box center [40, 141] width 41 height 26
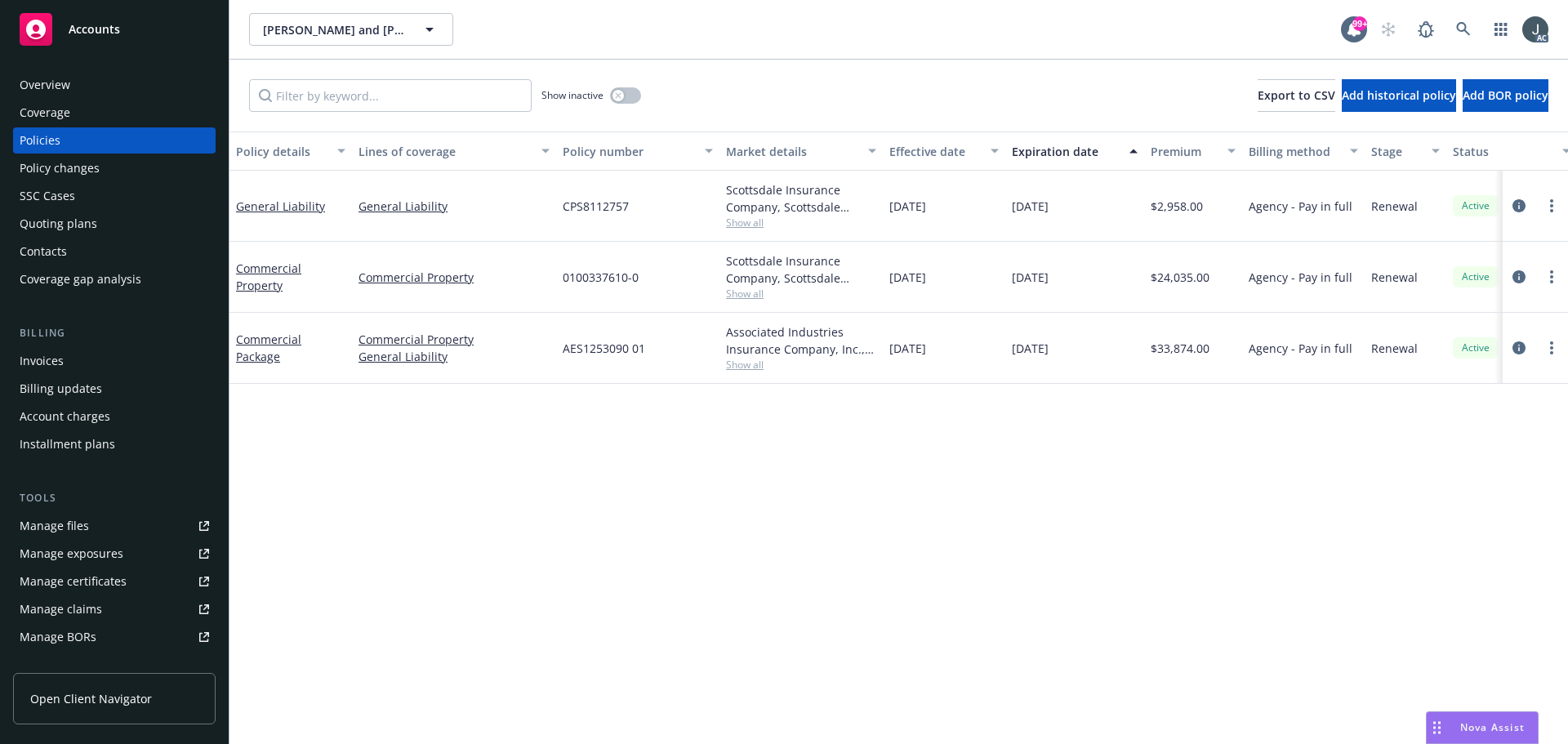
click at [616, 206] on span "CPS8112757" at bounding box center [596, 206] width 66 height 18
copy span "CPS8112757"
click at [742, 223] on span "Show all" at bounding box center [801, 222] width 150 height 14
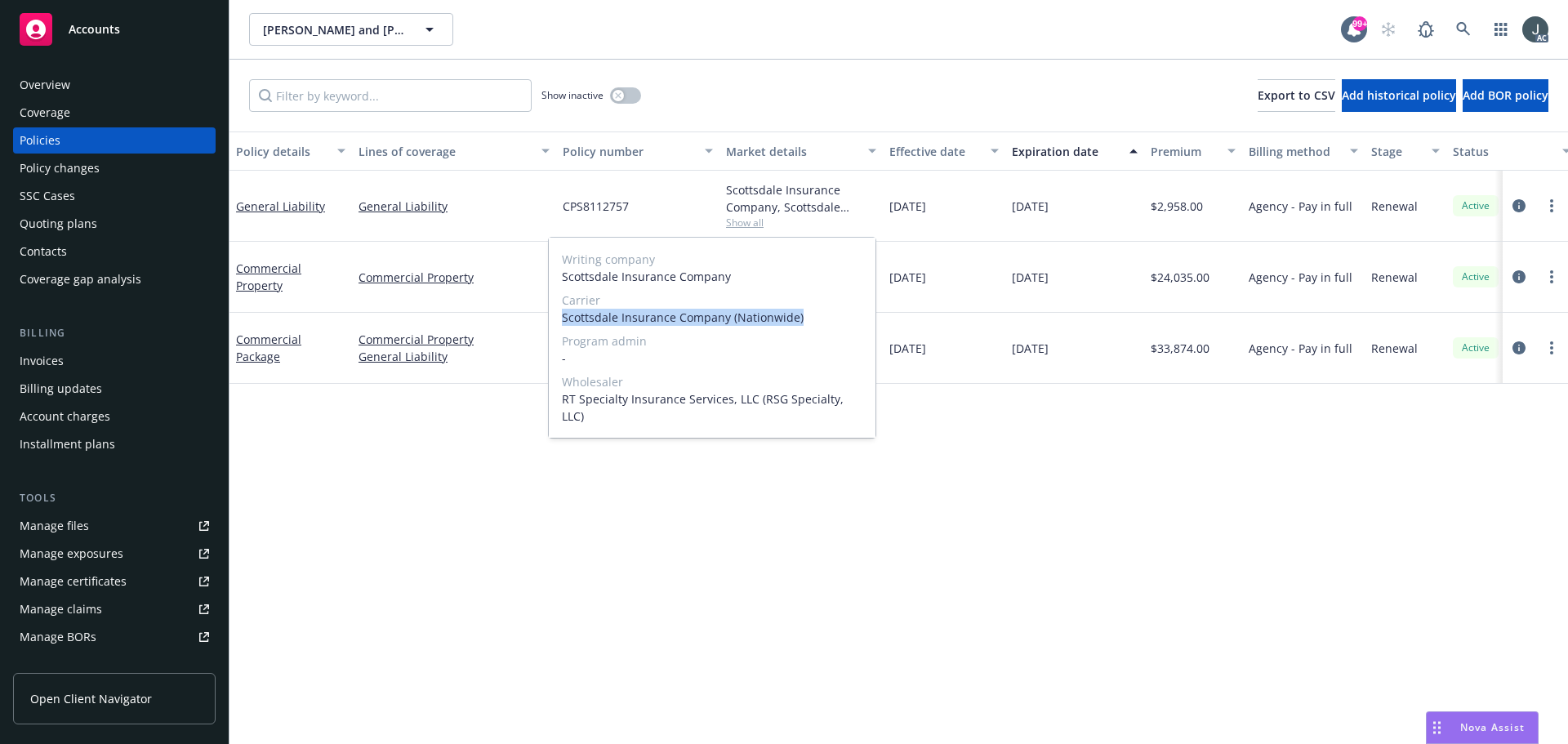
drag, startPoint x: 561, startPoint y: 316, endPoint x: 805, endPoint y: 322, distance: 244.1
click at [805, 322] on div "Writing company Scottsdale Insurance Company Carrier Scottsdale Insurance Compa…" at bounding box center [712, 338] width 327 height 200
copy span "Scottsdale Insurance Company (Nationwide)"
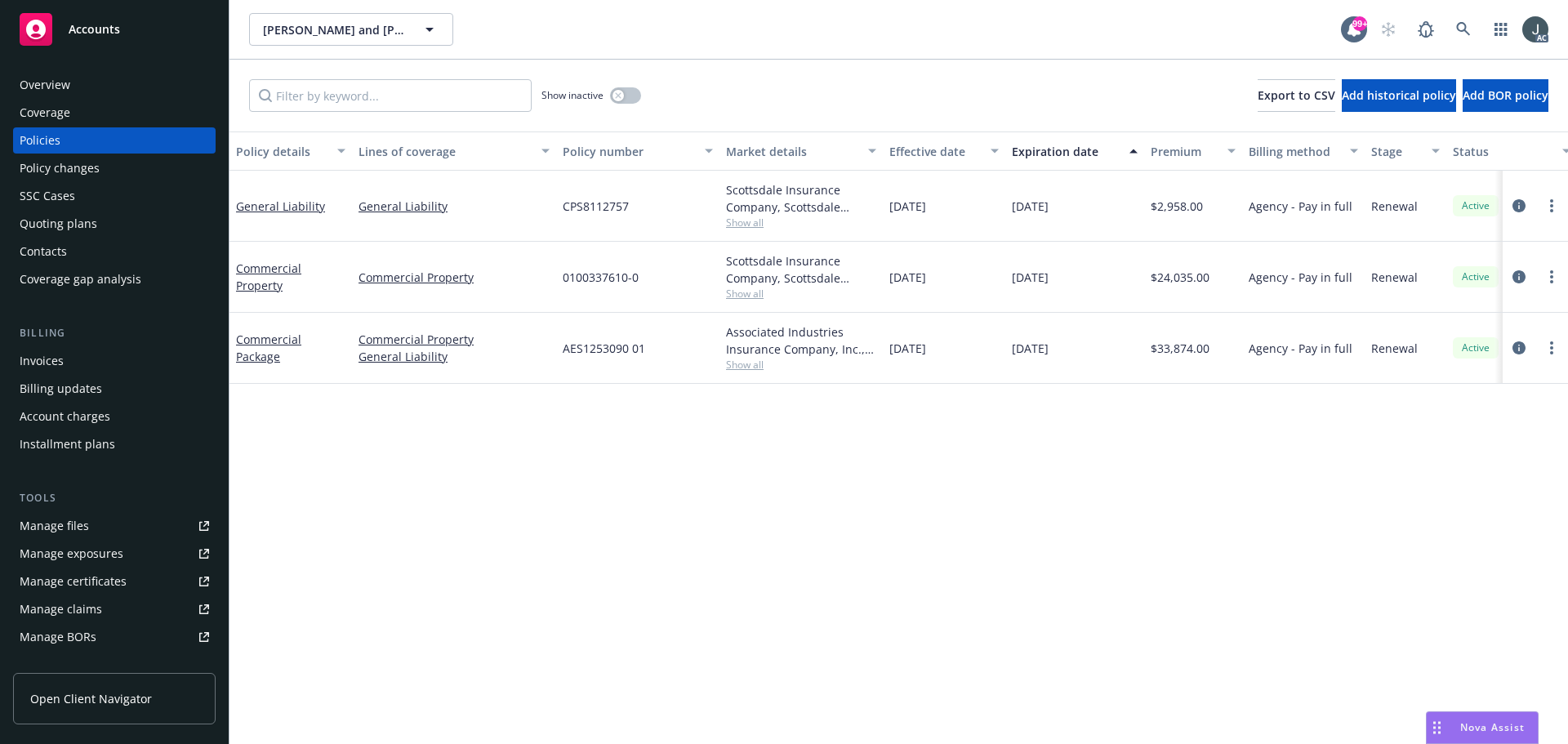
drag, startPoint x: 893, startPoint y: 207, endPoint x: 965, endPoint y: 207, distance: 72.0
click at [965, 207] on div "11/20/2024" at bounding box center [944, 206] width 122 height 71
copy span "11/20/2024"
click at [1173, 206] on span "$2,958.00" at bounding box center [1176, 206] width 52 height 18
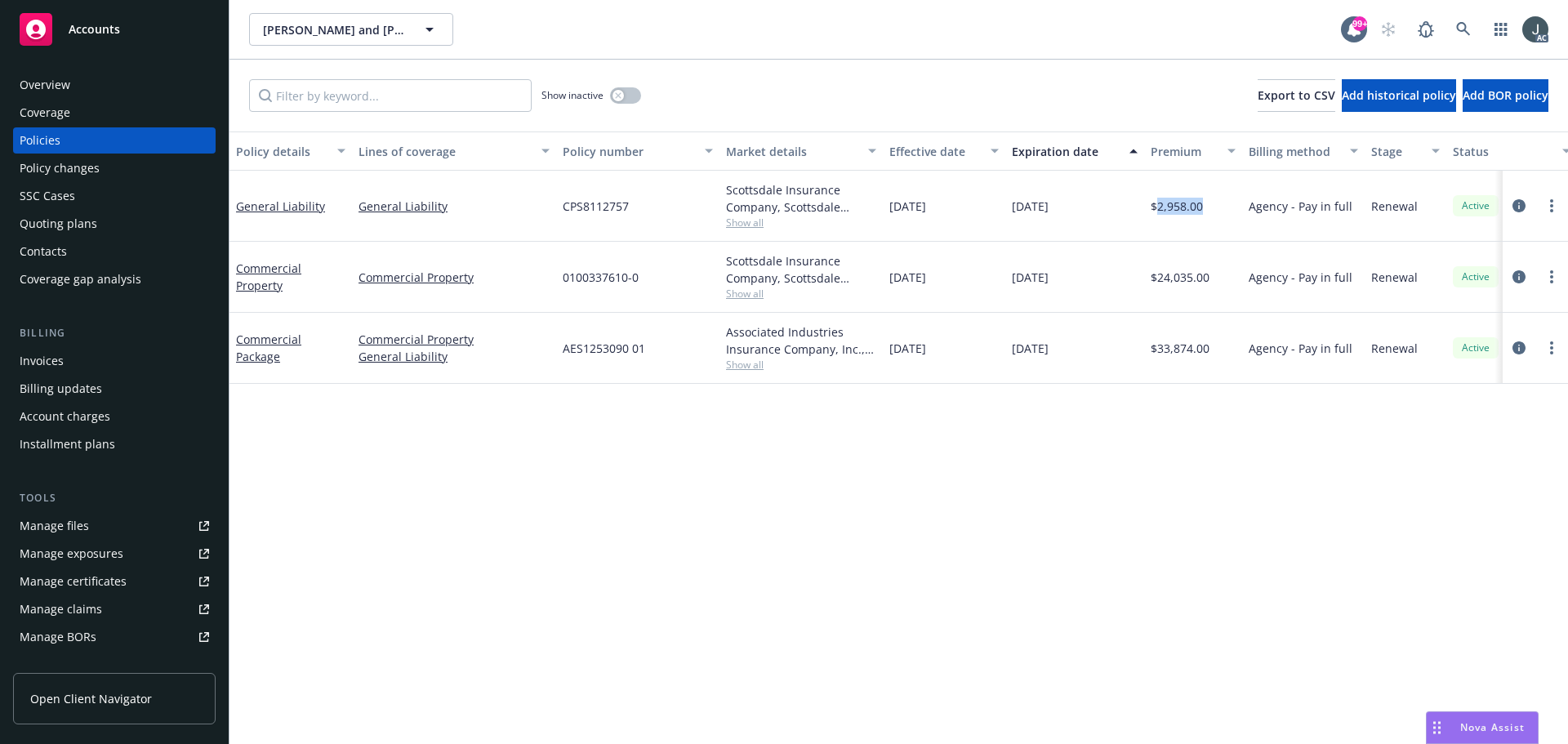
copy span "2,958.00"
click at [583, 280] on span "0100337610-0" at bounding box center [601, 277] width 76 height 18
click at [579, 307] on div "0100337610-0" at bounding box center [638, 277] width 163 height 71
drag, startPoint x: 562, startPoint y: 276, endPoint x: 650, endPoint y: 284, distance: 88.4
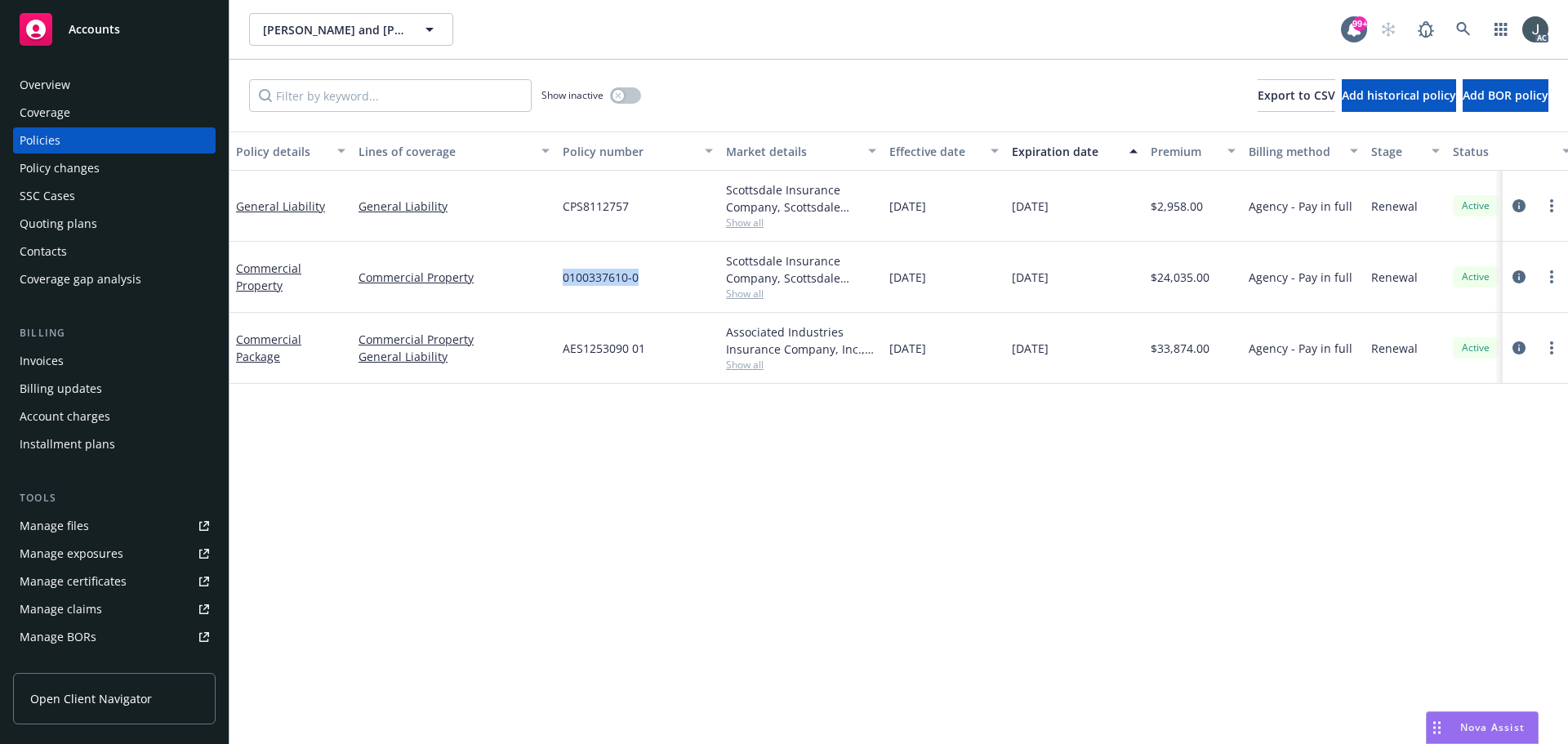
click at [650, 284] on div "0100337610-0" at bounding box center [638, 277] width 163 height 71
copy span "0100337610-0"
click at [757, 293] on span "Show all" at bounding box center [801, 294] width 150 height 14
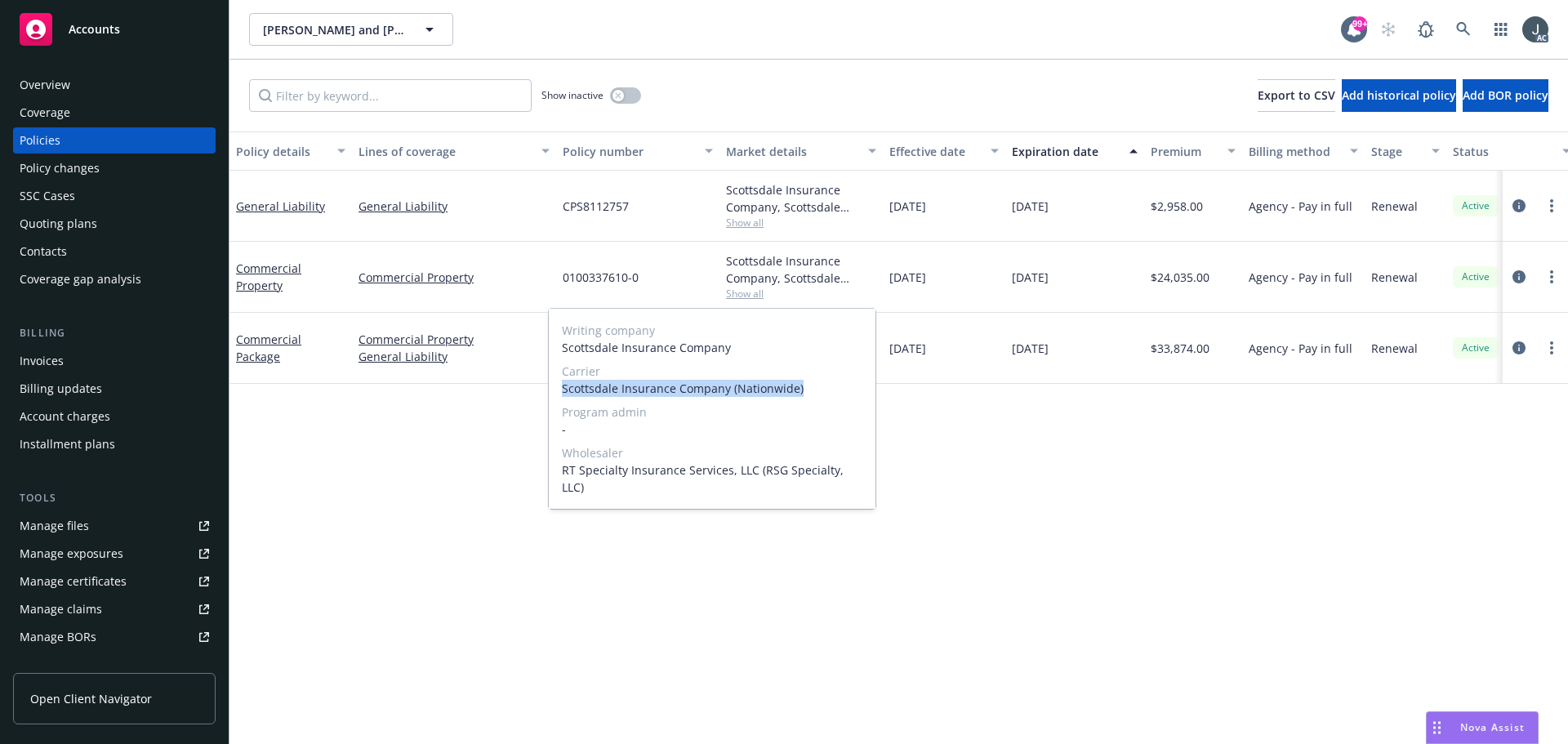
drag, startPoint x: 563, startPoint y: 387, endPoint x: 798, endPoint y: 387, distance: 235.0
click at [798, 387] on span "Scottsdale Insurance Company (Nationwide)" at bounding box center [712, 388] width 301 height 18
copy span "Scottsdale Insurance Company (Nationwide)"
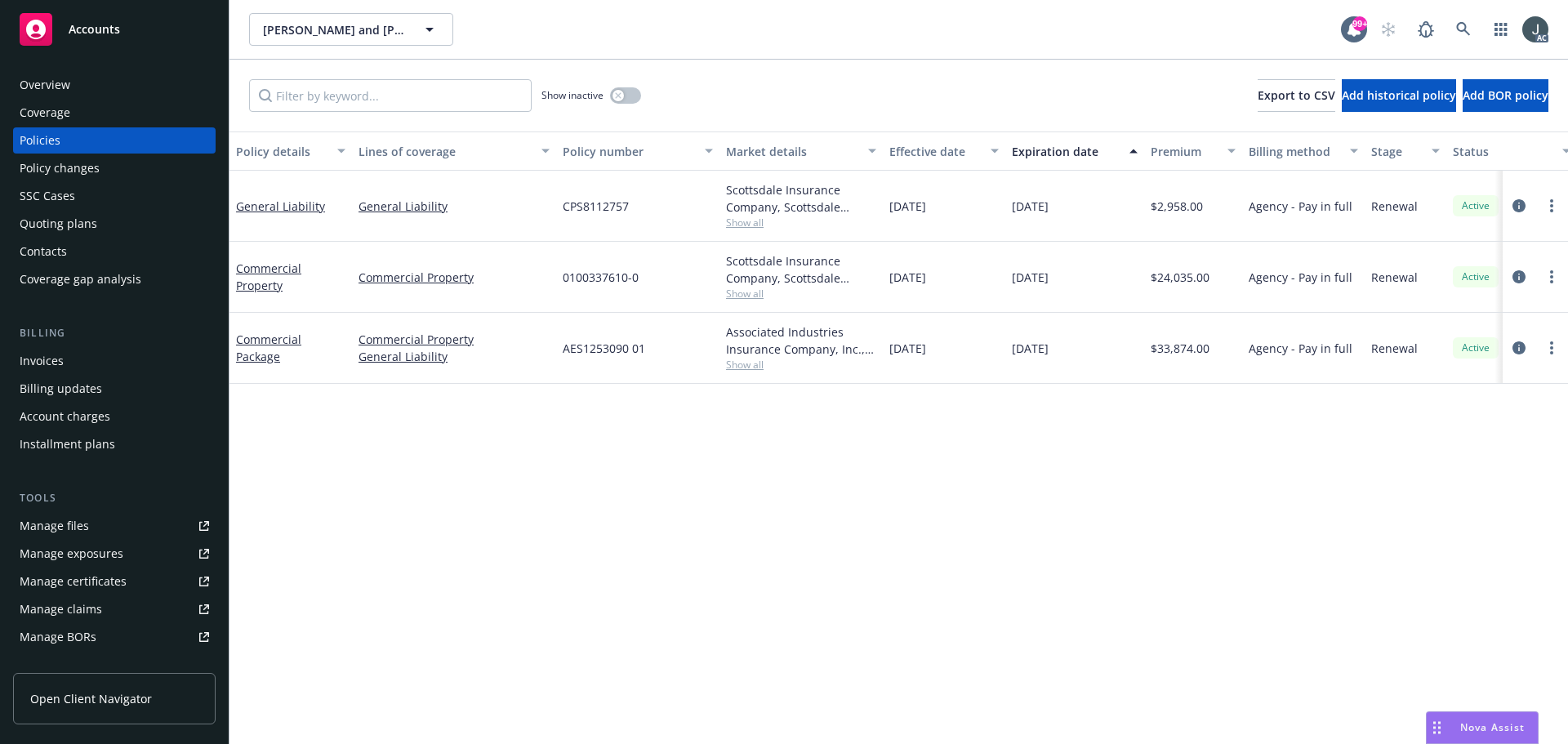
click at [1130, 514] on div "Policy details Lines of coverage Policy number Market details Effective date Ex…" at bounding box center [898, 437] width 1338 height 612
drag, startPoint x: 893, startPoint y: 280, endPoint x: 959, endPoint y: 285, distance: 66.2
click at [959, 285] on div "11/20/2024" at bounding box center [944, 277] width 122 height 71
copy span "11/20/2024"
click at [1185, 280] on span "$24,035.00" at bounding box center [1179, 277] width 58 height 18
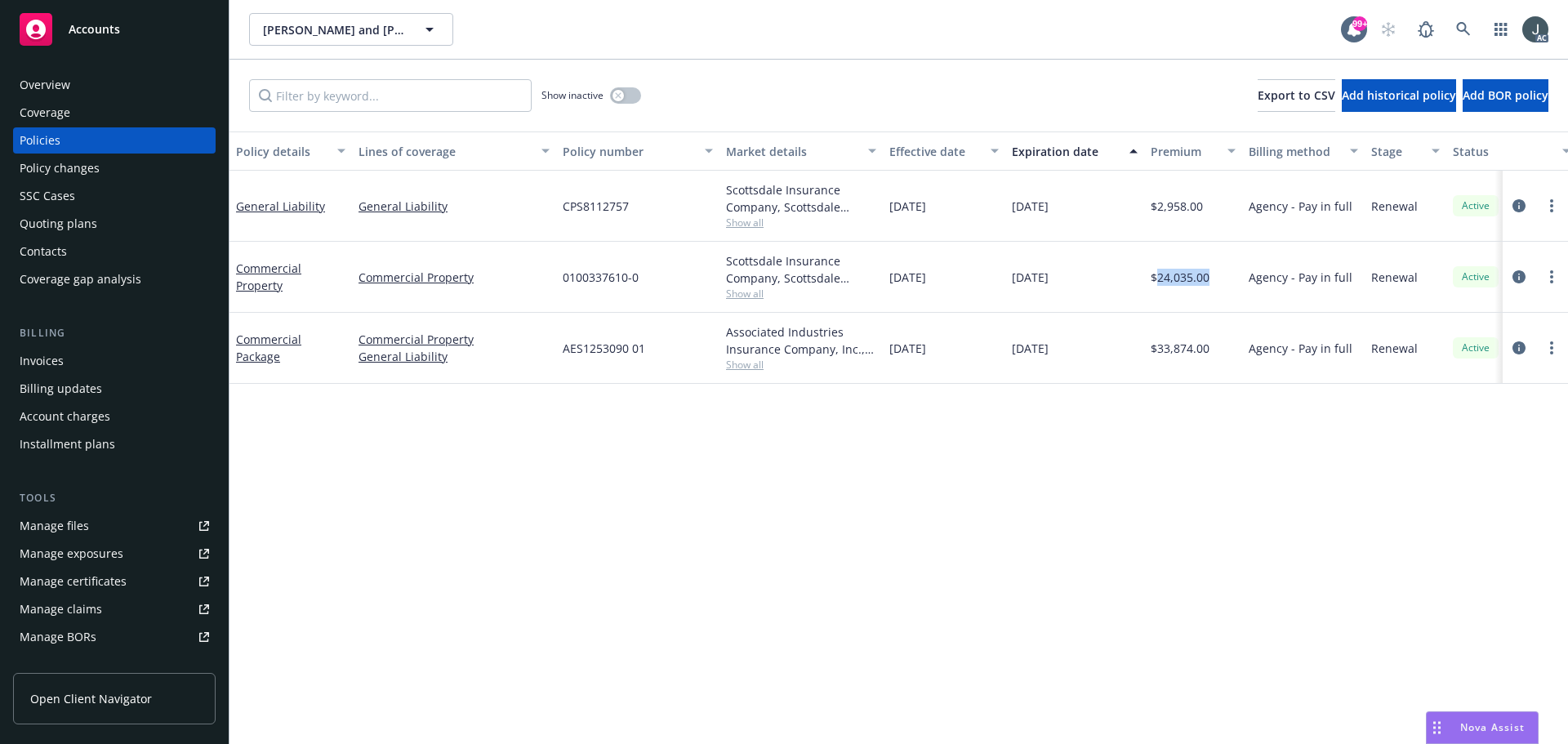
click at [1185, 280] on span "$24,035.00" at bounding box center [1179, 277] width 58 height 18
click at [624, 94] on button "button" at bounding box center [626, 95] width 31 height 17
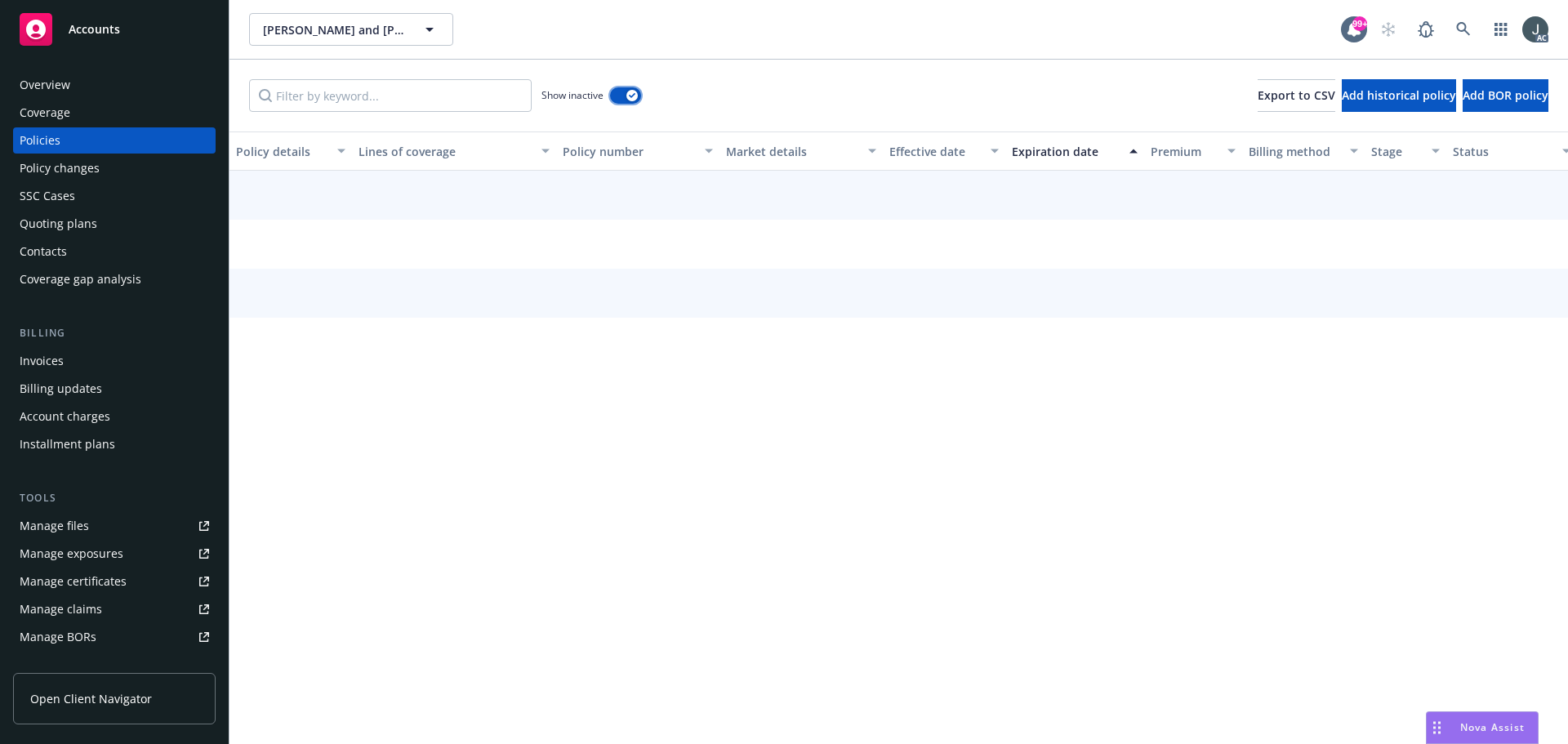
click at [611, 94] on button "button" at bounding box center [626, 95] width 31 height 17
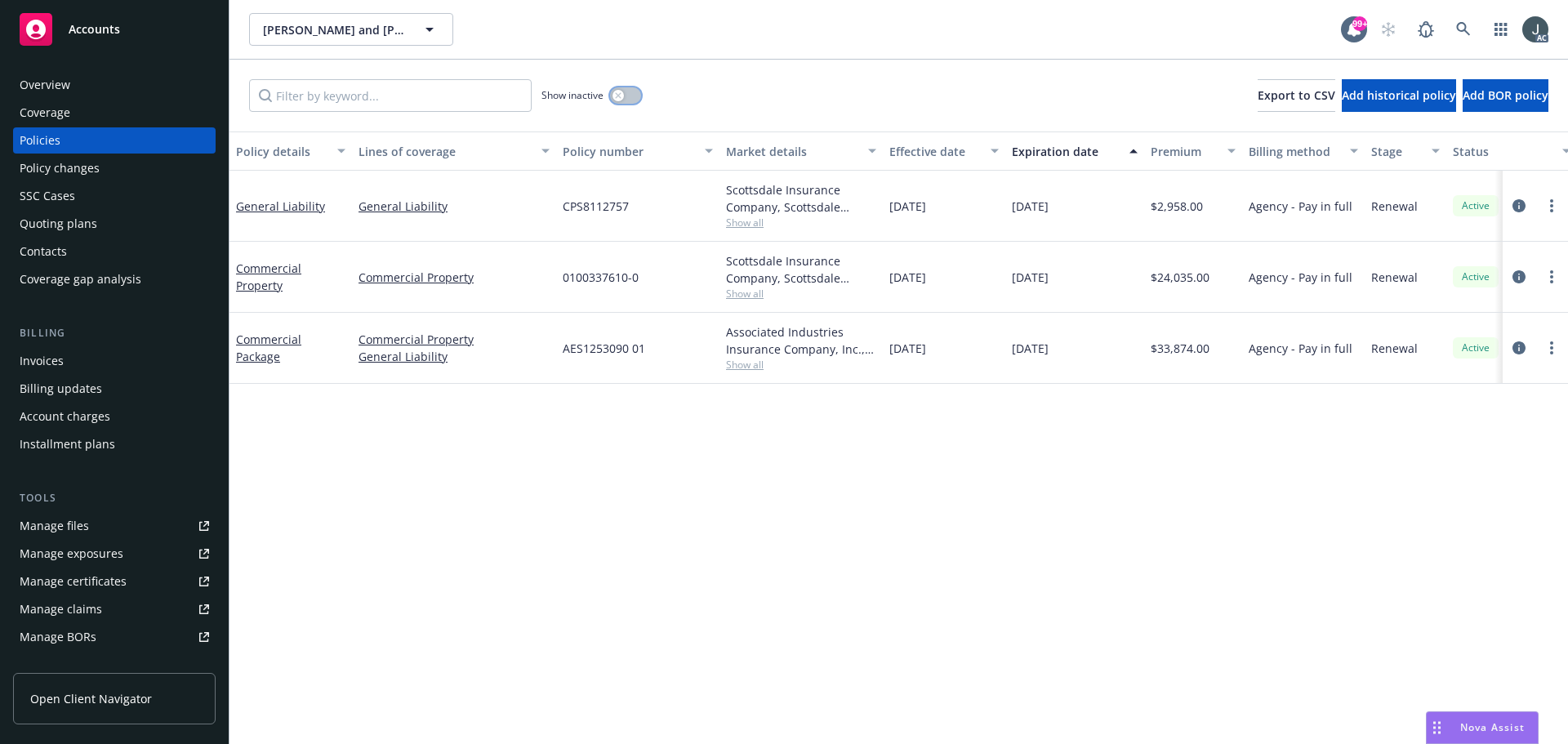
click at [617, 93] on icon "button" at bounding box center [618, 95] width 6 height 6
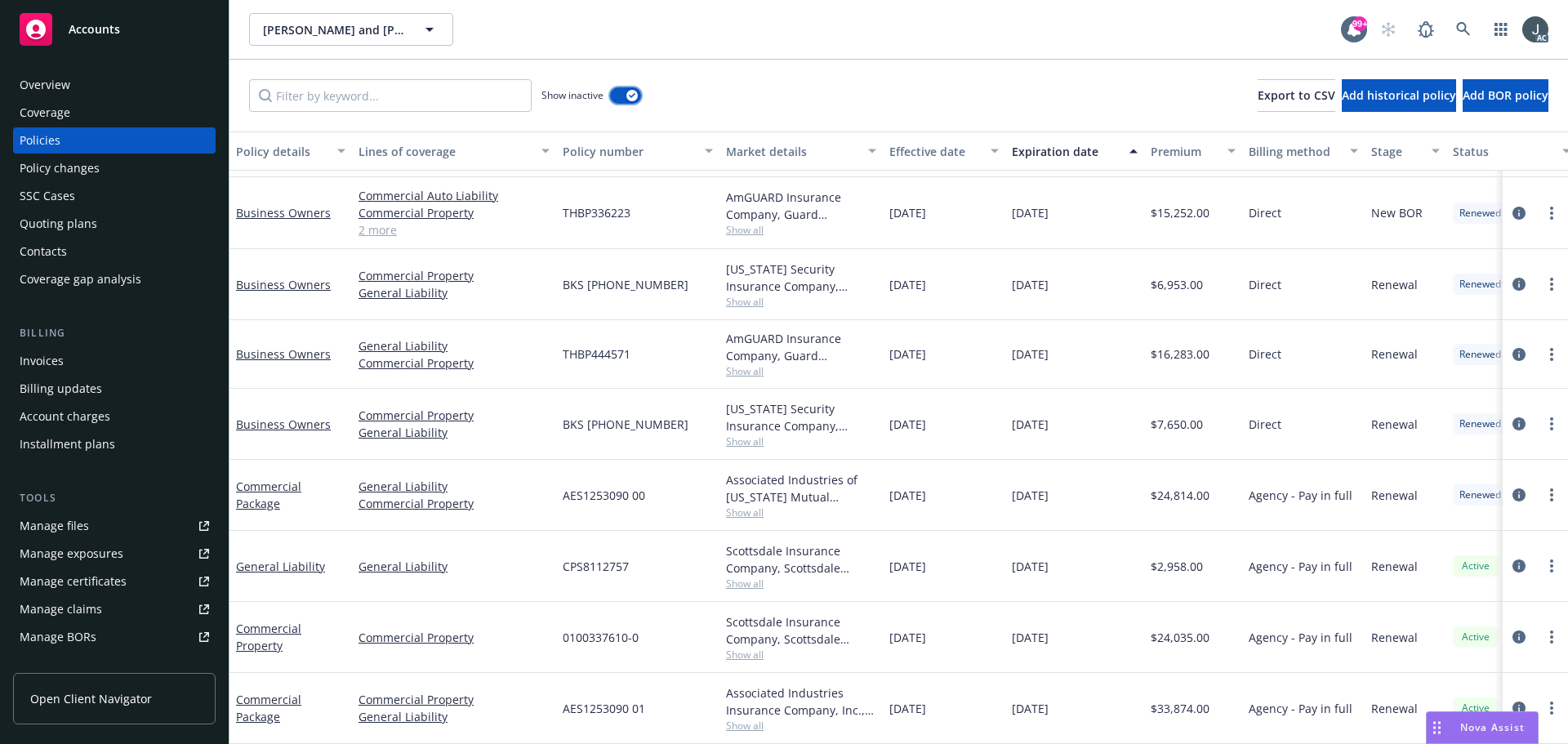
scroll to position [401, 0]
drag, startPoint x: 569, startPoint y: 411, endPoint x: 673, endPoint y: 415, distance: 104.1
click at [673, 415] on div "BKS (24) 59 22 90 19" at bounding box center [638, 424] width 163 height 71
click at [611, 440] on div "BKS (24) 59 22 90 19" at bounding box center [638, 424] width 163 height 71
drag, startPoint x: 567, startPoint y: 408, endPoint x: 683, endPoint y: 411, distance: 116.0
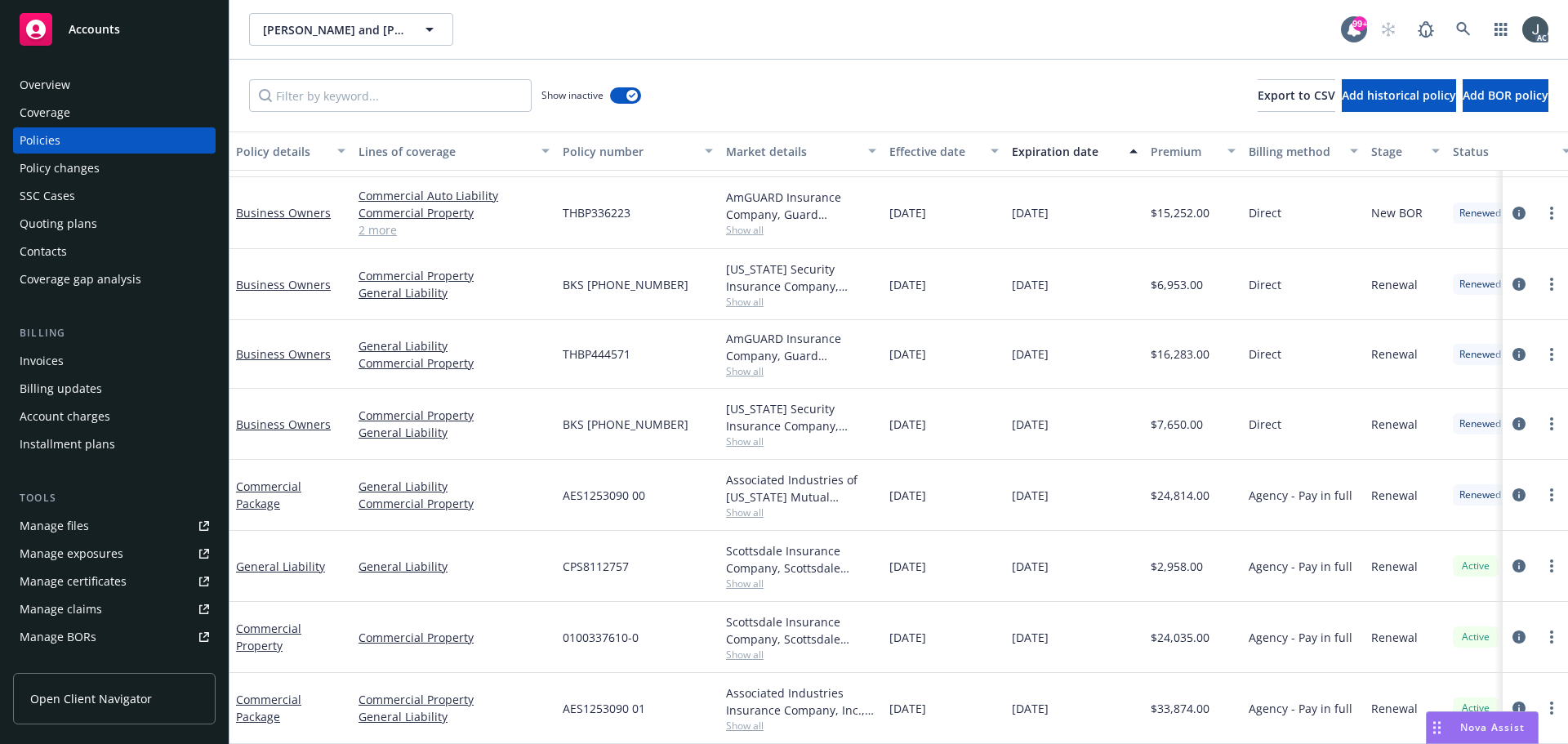
click at [683, 411] on div "BKS (24) 59 22 90 19" at bounding box center [638, 424] width 163 height 71
click at [503, 496] on link "Commercial Property" at bounding box center [454, 503] width 191 height 18
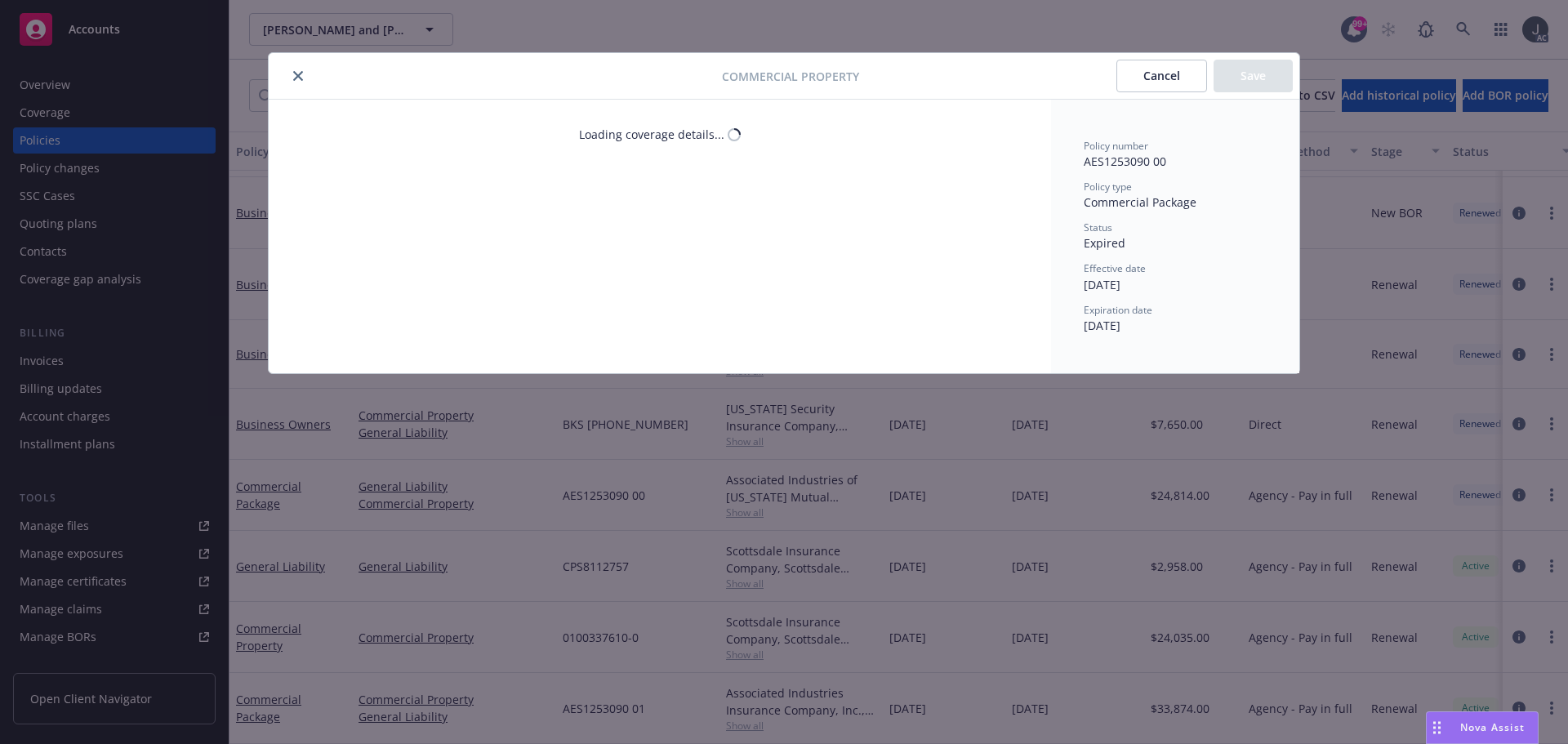
click at [595, 482] on div "Commercial Property Cancel Save Loading coverage details... Policy number AES12…" at bounding box center [784, 372] width 1568 height 744
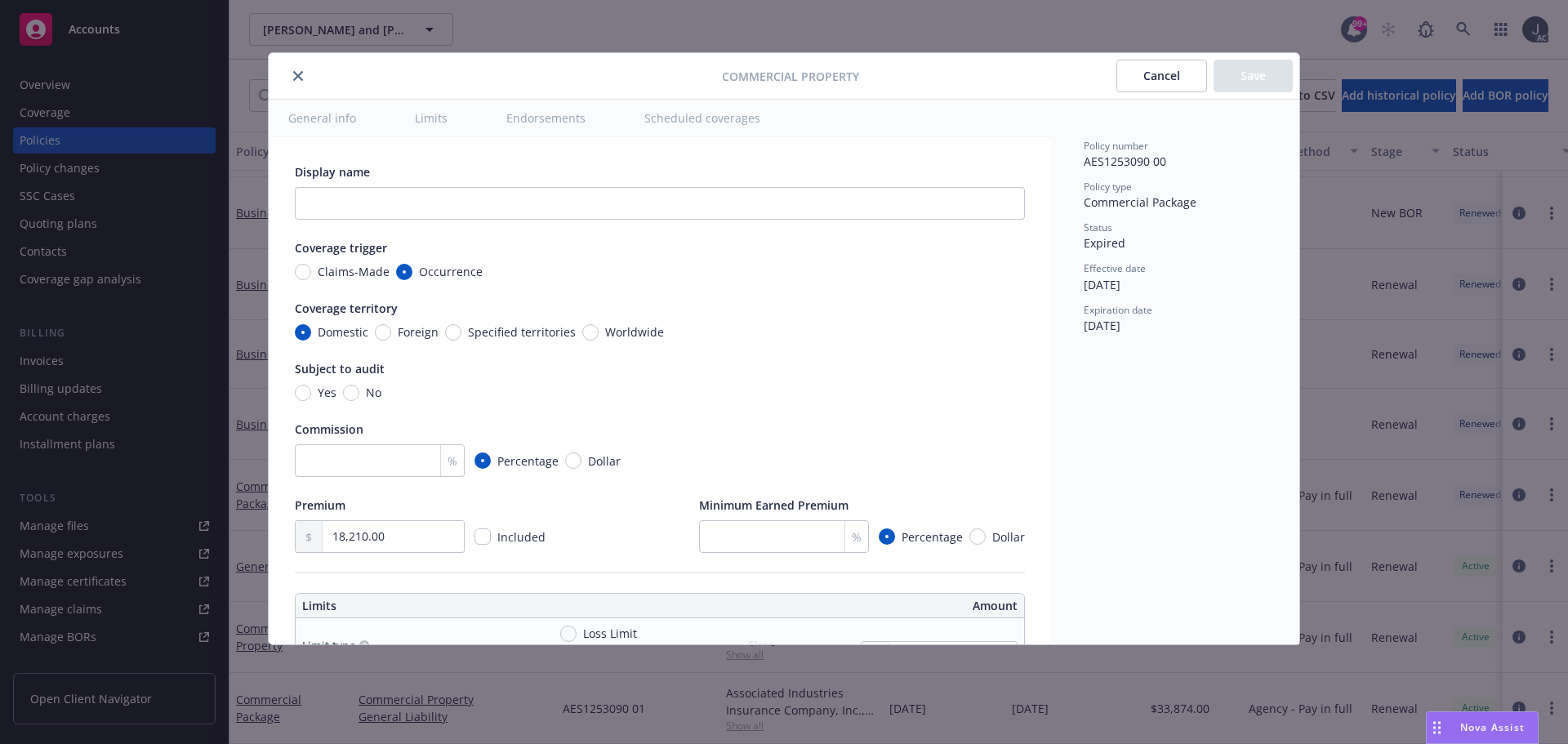
type textarea "x"
click at [295, 70] on button "close" at bounding box center [297, 75] width 19 height 19
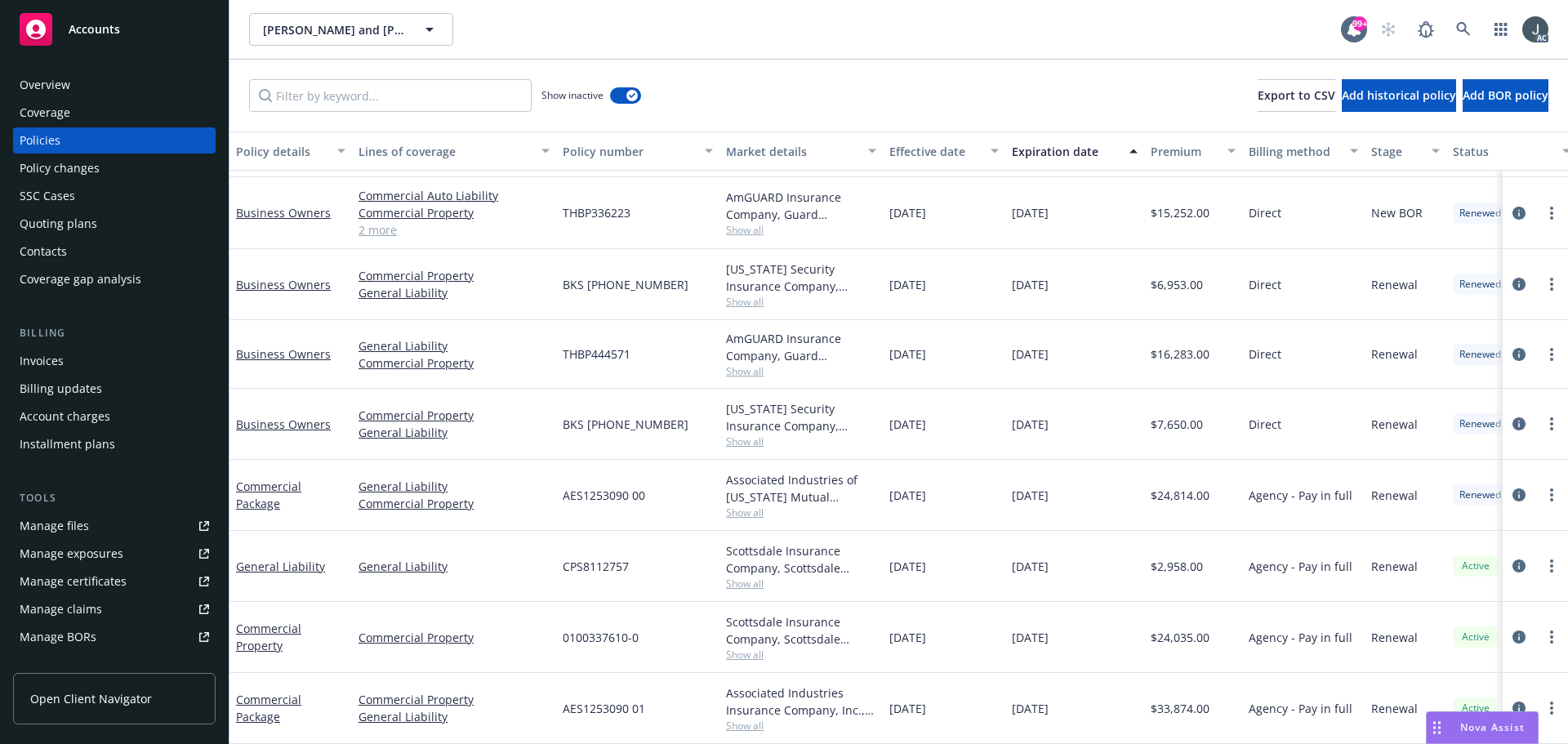
drag, startPoint x: 562, startPoint y: 412, endPoint x: 684, endPoint y: 420, distance: 122.3
click at [684, 420] on div "BKS (24) 59 22 90 19" at bounding box center [638, 424] width 163 height 71
click at [738, 435] on span "Show all" at bounding box center [801, 441] width 150 height 14
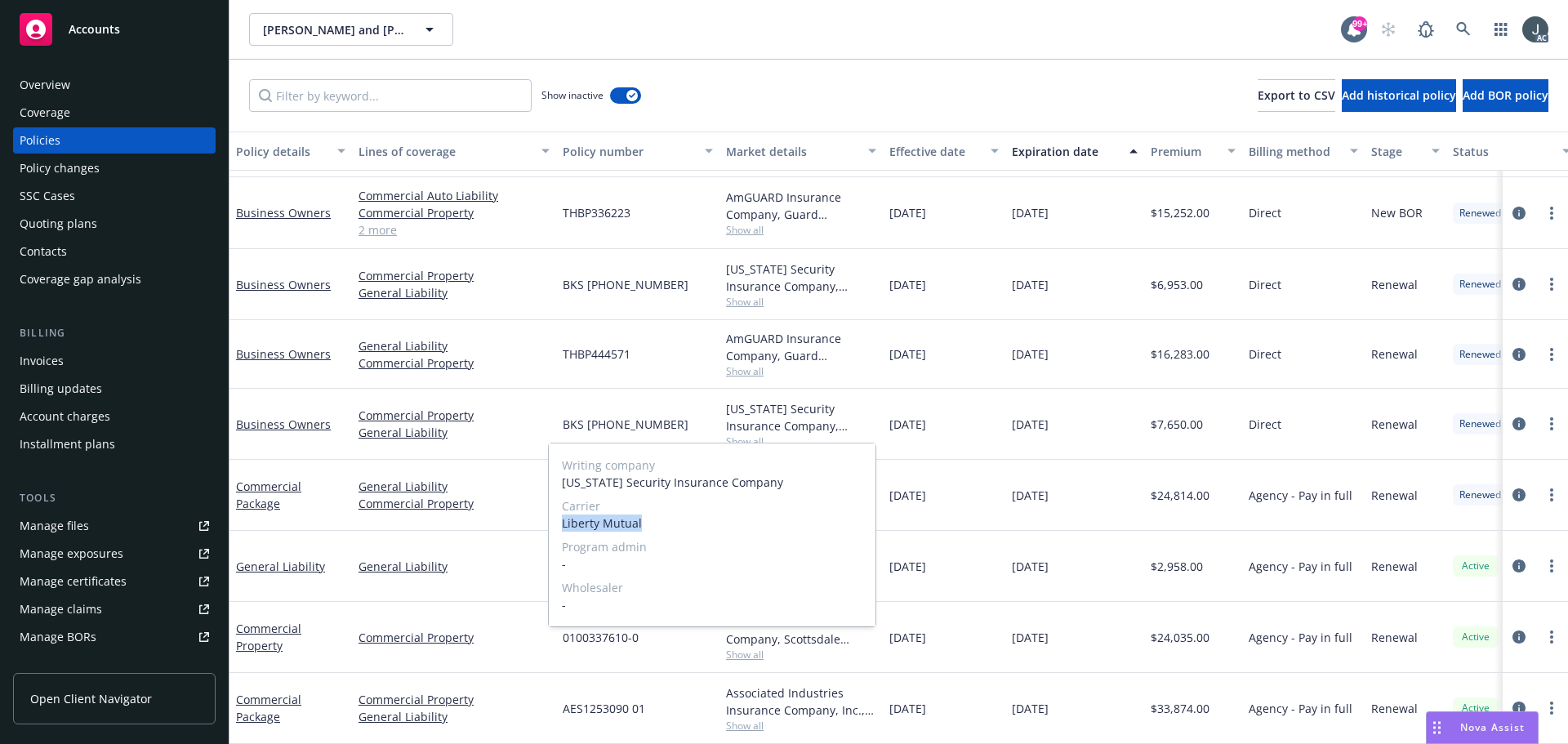
drag, startPoint x: 561, startPoint y: 522, endPoint x: 665, endPoint y: 523, distance: 104.0
click at [665, 523] on div "Writing company Ohio Security Insurance Company Carrier Liberty Mutual Program …" at bounding box center [712, 536] width 327 height 183
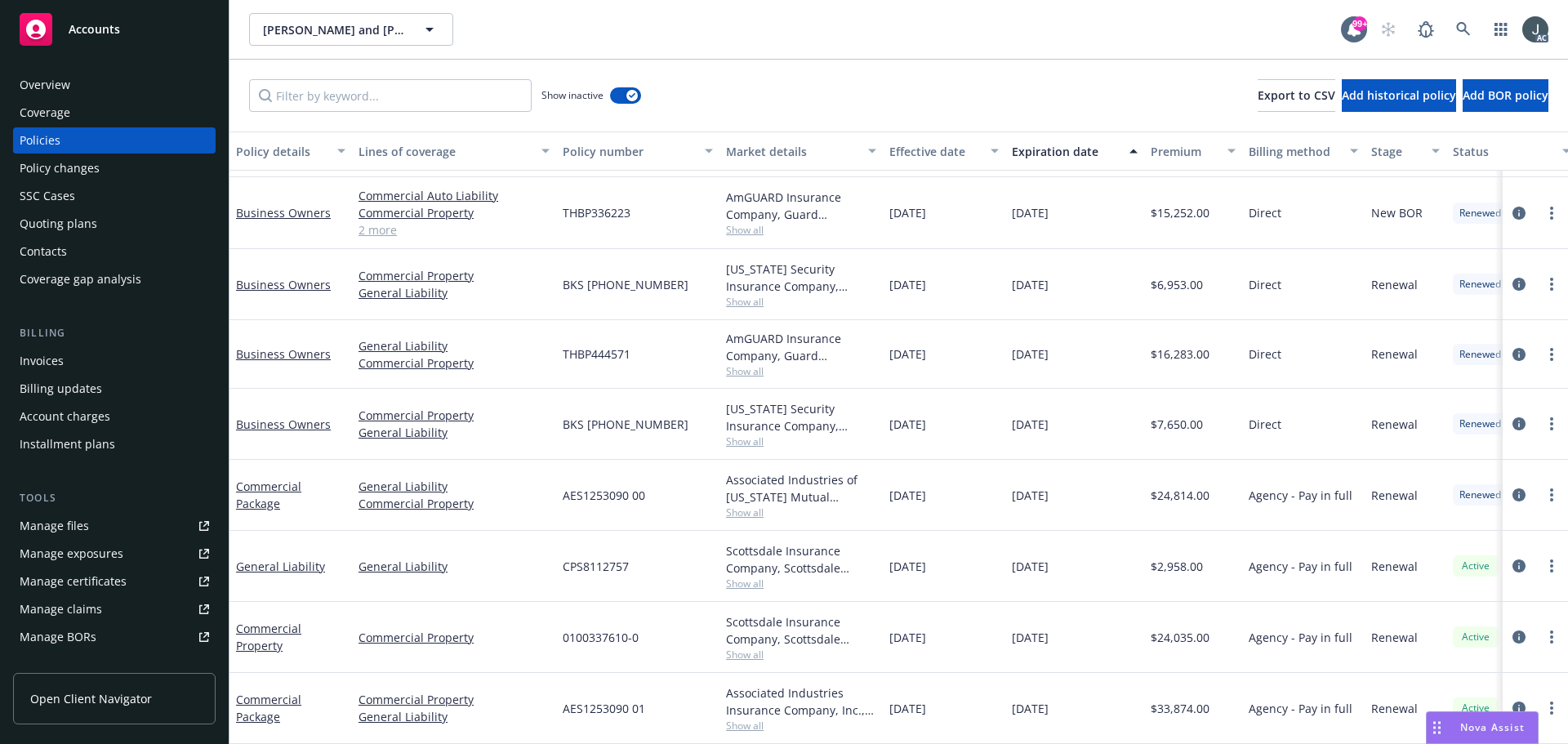
click at [858, 405] on div "Ohio Security Insurance Company, Liberty Mutual" at bounding box center [801, 417] width 150 height 34
drag, startPoint x: 892, startPoint y: 412, endPoint x: 961, endPoint y: 422, distance: 69.7
click at [958, 418] on div "10/31/2023" at bounding box center [944, 424] width 122 height 71
click at [1184, 416] on span "$7,650.00" at bounding box center [1176, 424] width 52 height 18
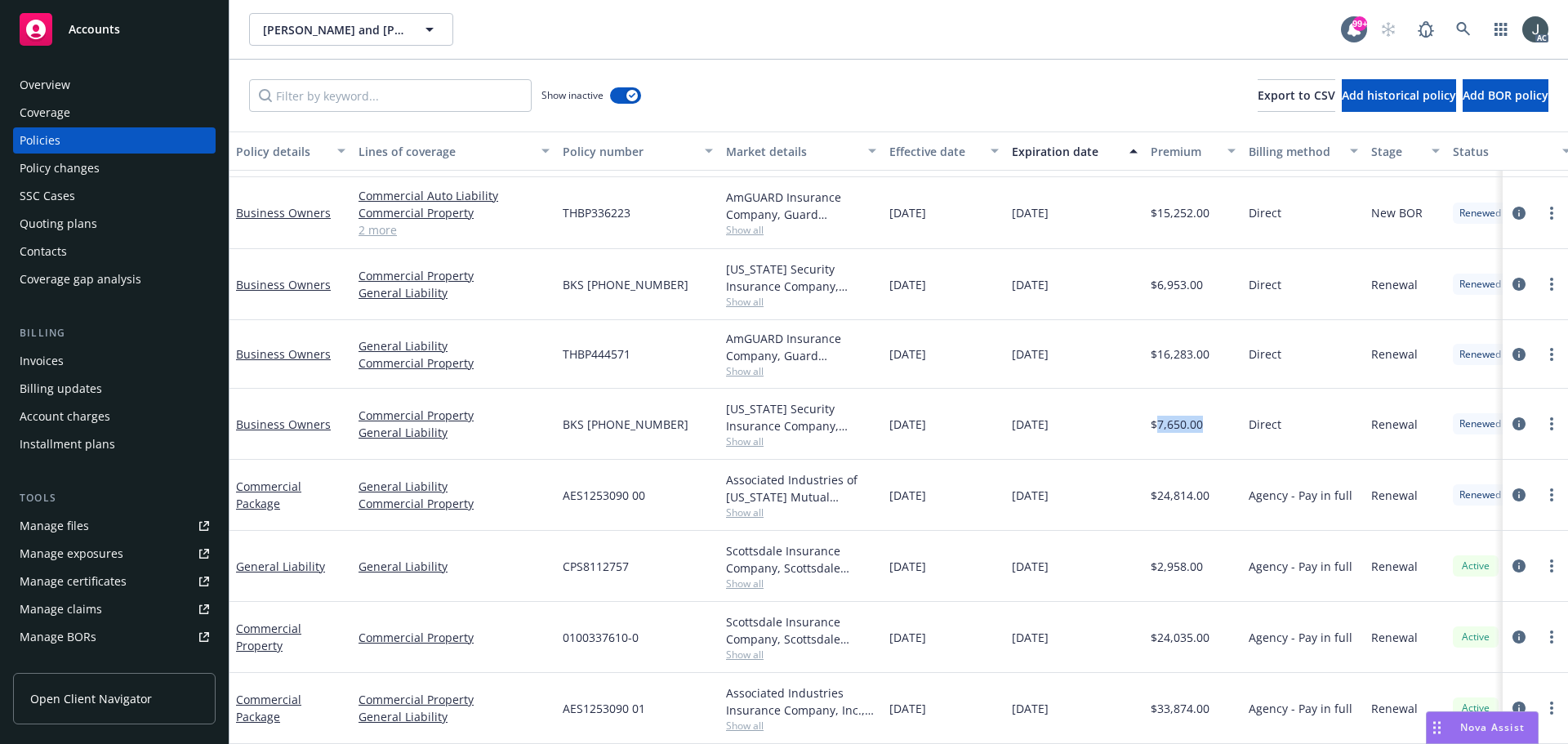
drag, startPoint x: 562, startPoint y: 274, endPoint x: 680, endPoint y: 279, distance: 118.1
click at [680, 279] on div "BKS (23) 59 22 90 19" at bounding box center [638, 284] width 163 height 71
click at [751, 295] on span "Show all" at bounding box center [801, 301] width 150 height 14
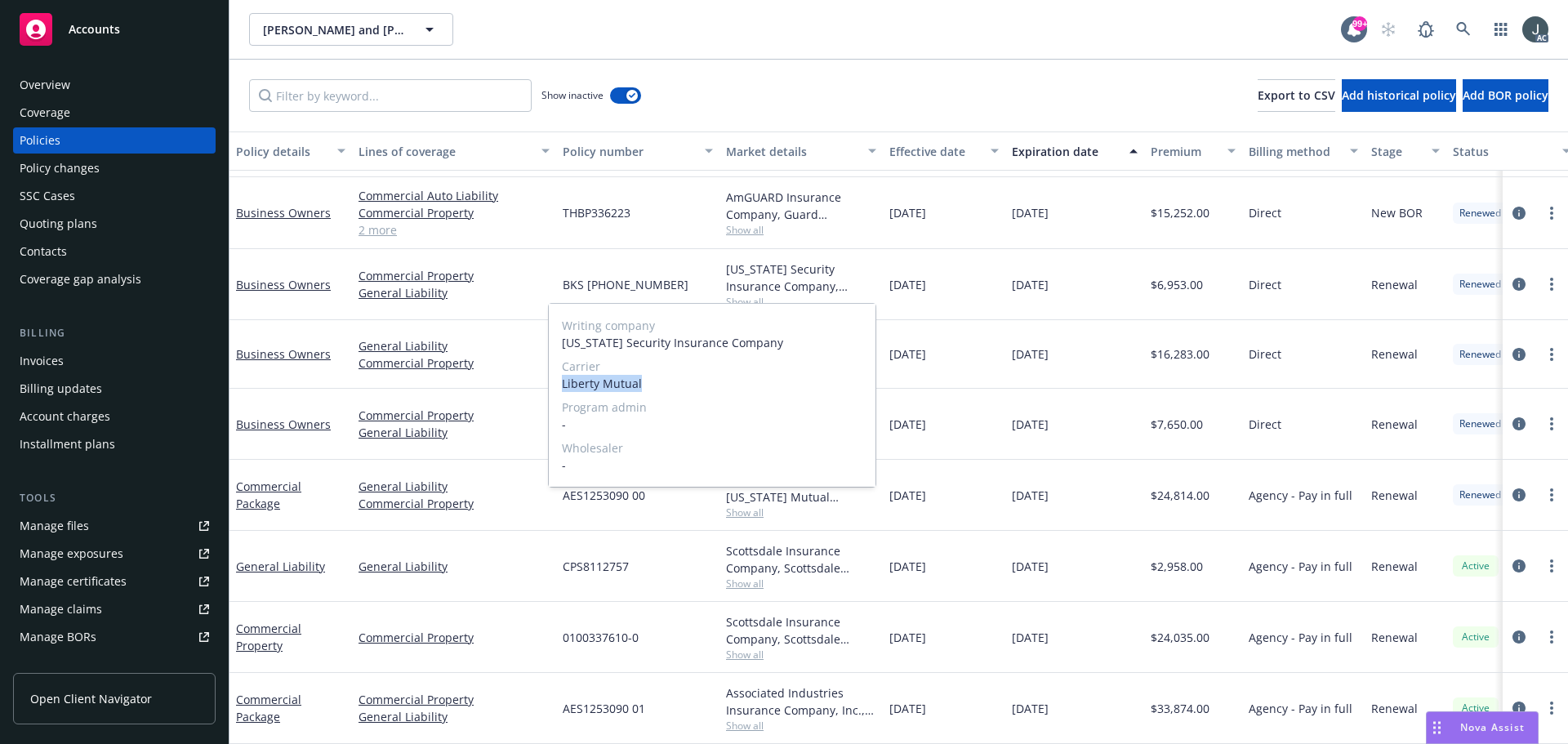
drag, startPoint x: 563, startPoint y: 384, endPoint x: 681, endPoint y: 384, distance: 118.0
click at [681, 384] on span "Liberty Mutual" at bounding box center [712, 384] width 301 height 18
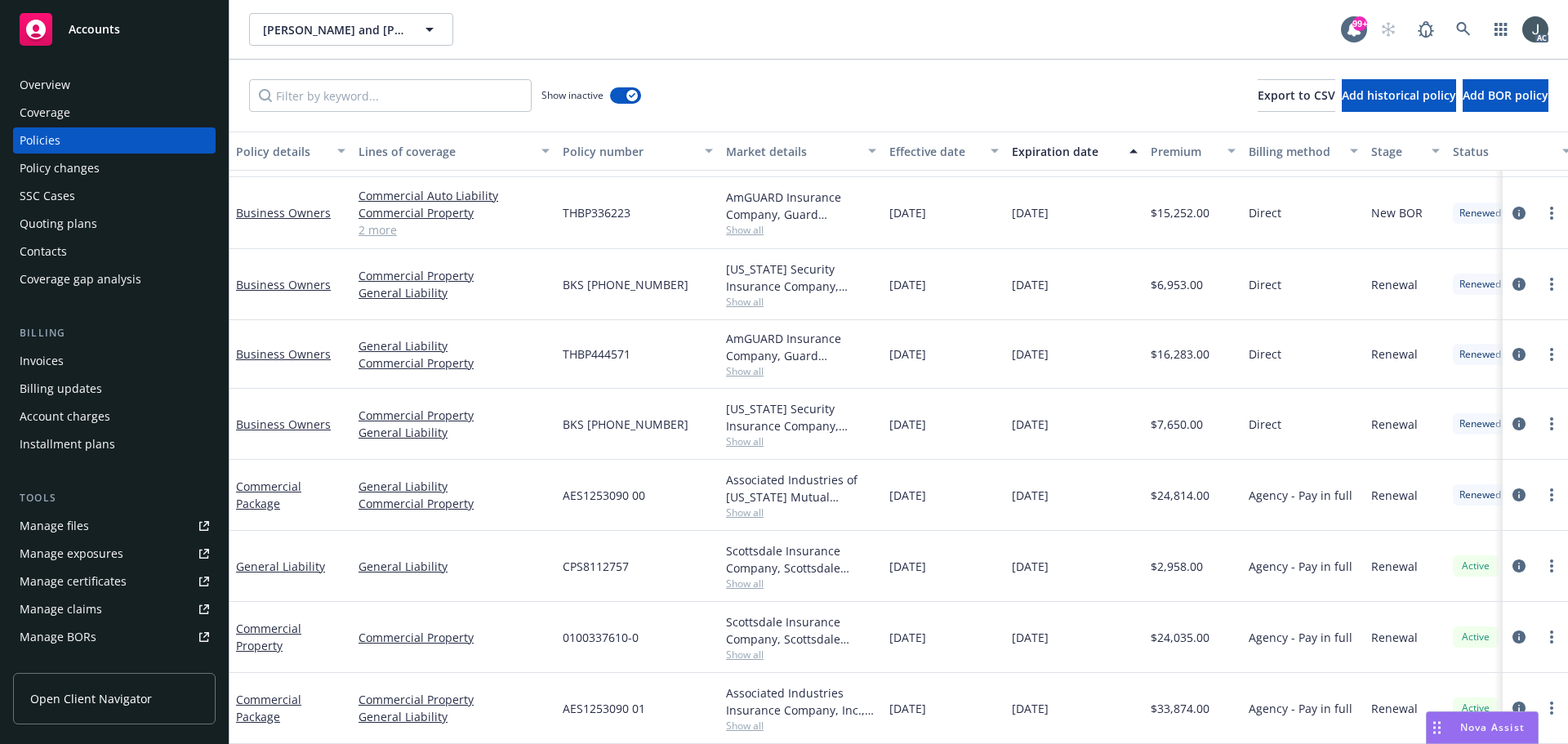
click at [1047, 294] on div "10/31/2023" at bounding box center [1075, 284] width 139 height 71
drag, startPoint x: 891, startPoint y: 273, endPoint x: 990, endPoint y: 279, distance: 99.2
click at [990, 279] on div "10/31/2022" at bounding box center [944, 284] width 122 height 71
click at [1176, 276] on span "$6,953.00" at bounding box center [1176, 284] width 52 height 18
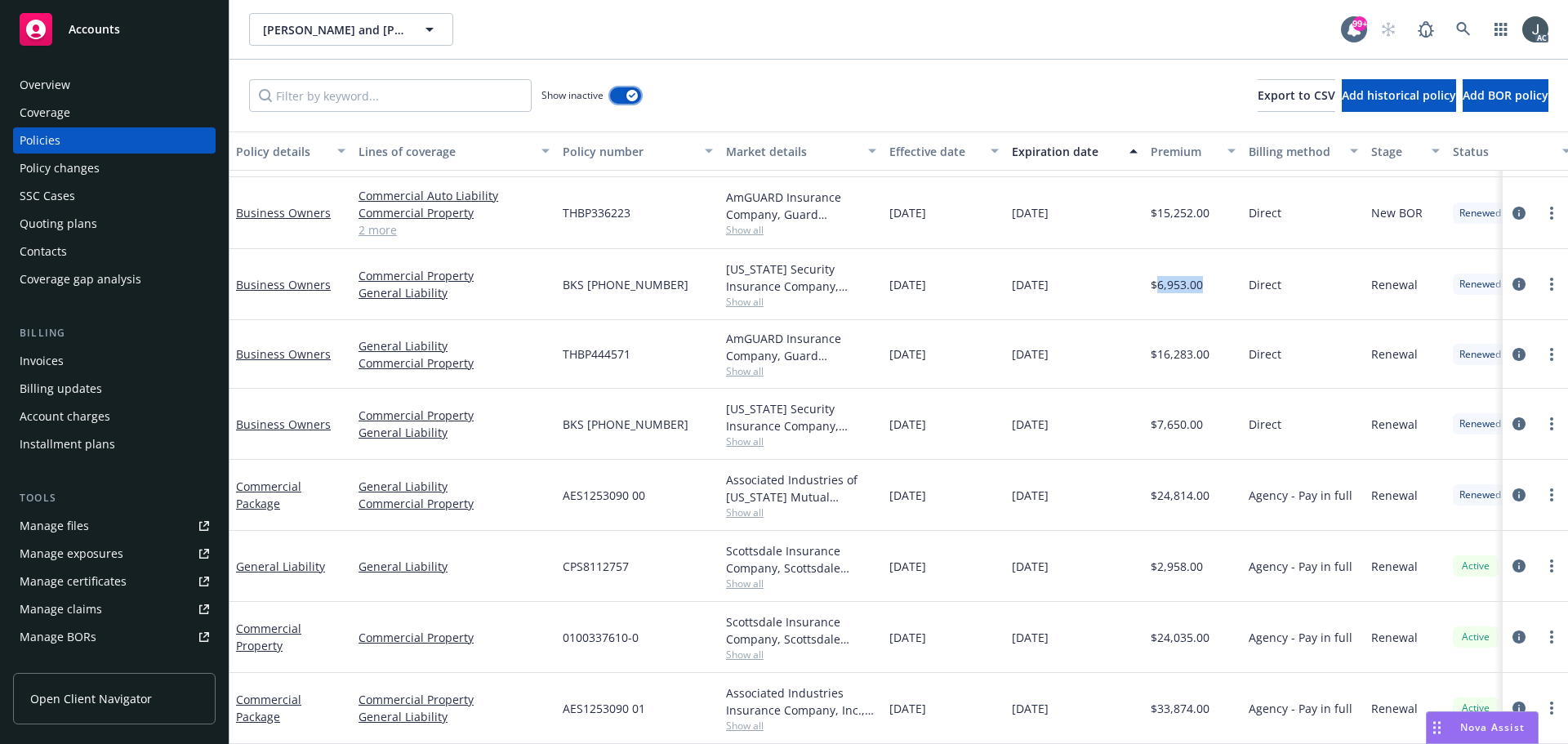
click at [631, 95] on icon "button" at bounding box center [632, 95] width 6 height 5
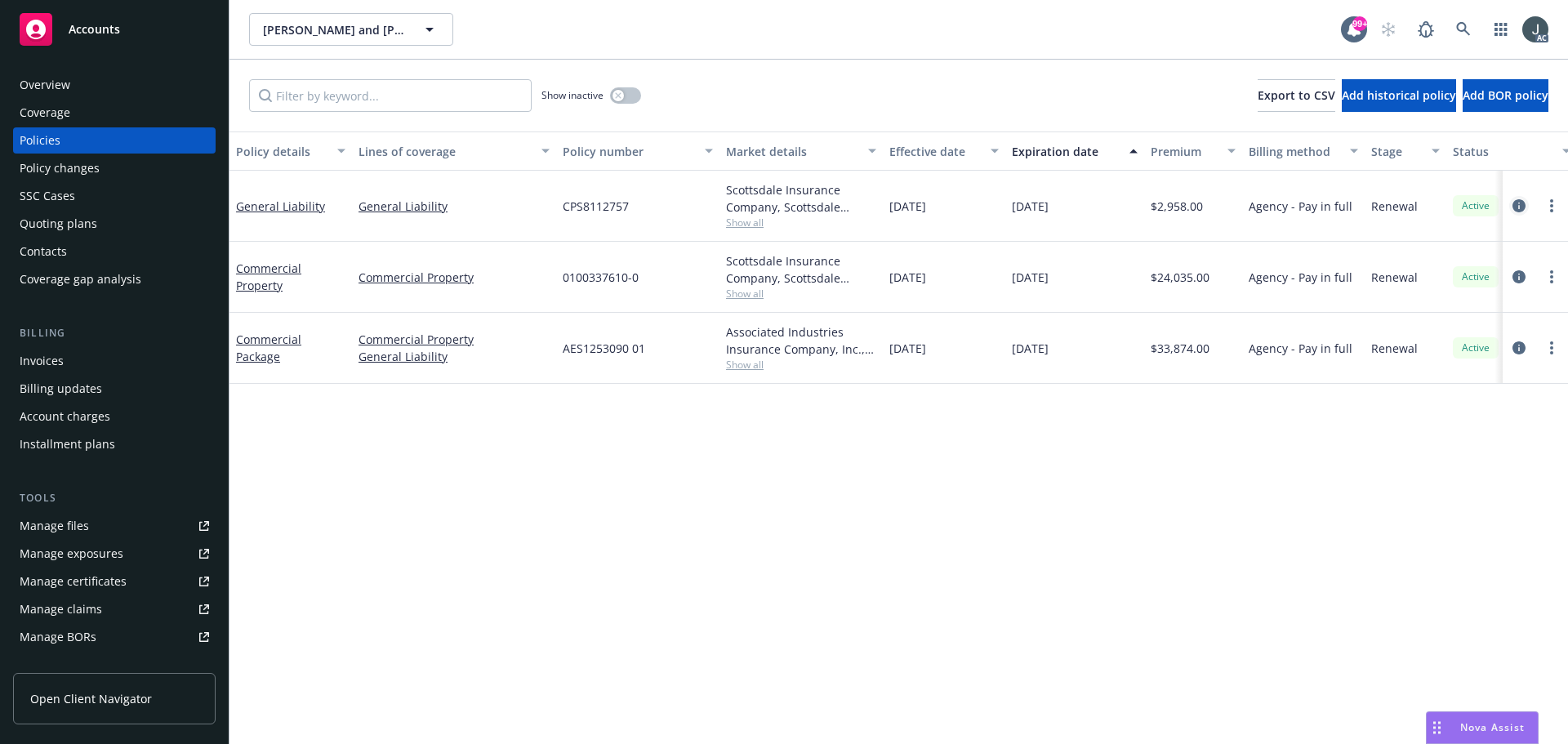
click at [1519, 204] on icon "circleInformation" at bounding box center [1519, 206] width 13 height 13
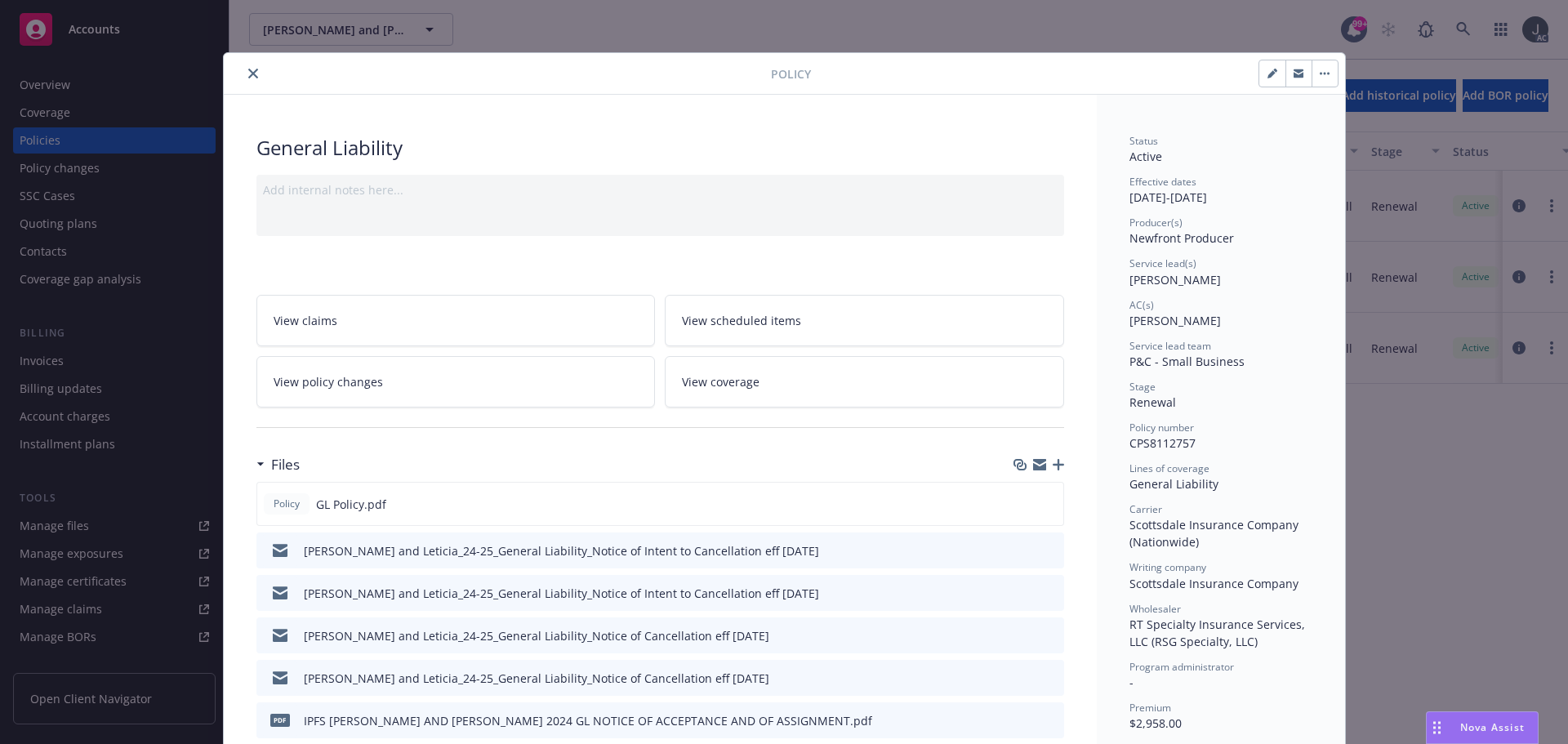
click at [248, 71] on icon "close" at bounding box center [253, 73] width 10 height 10
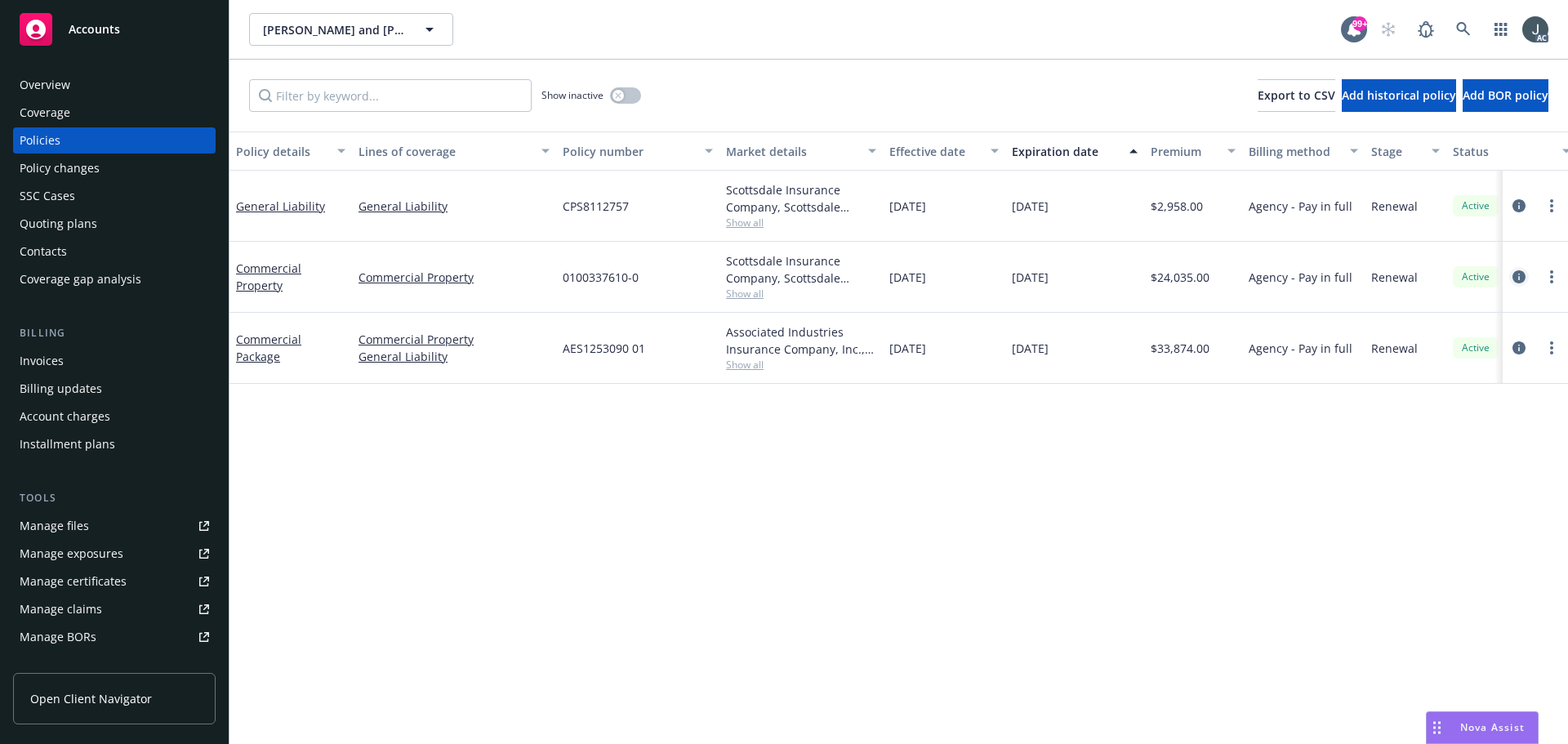
click at [1520, 277] on icon "circleInformation" at bounding box center [1519, 277] width 13 height 13
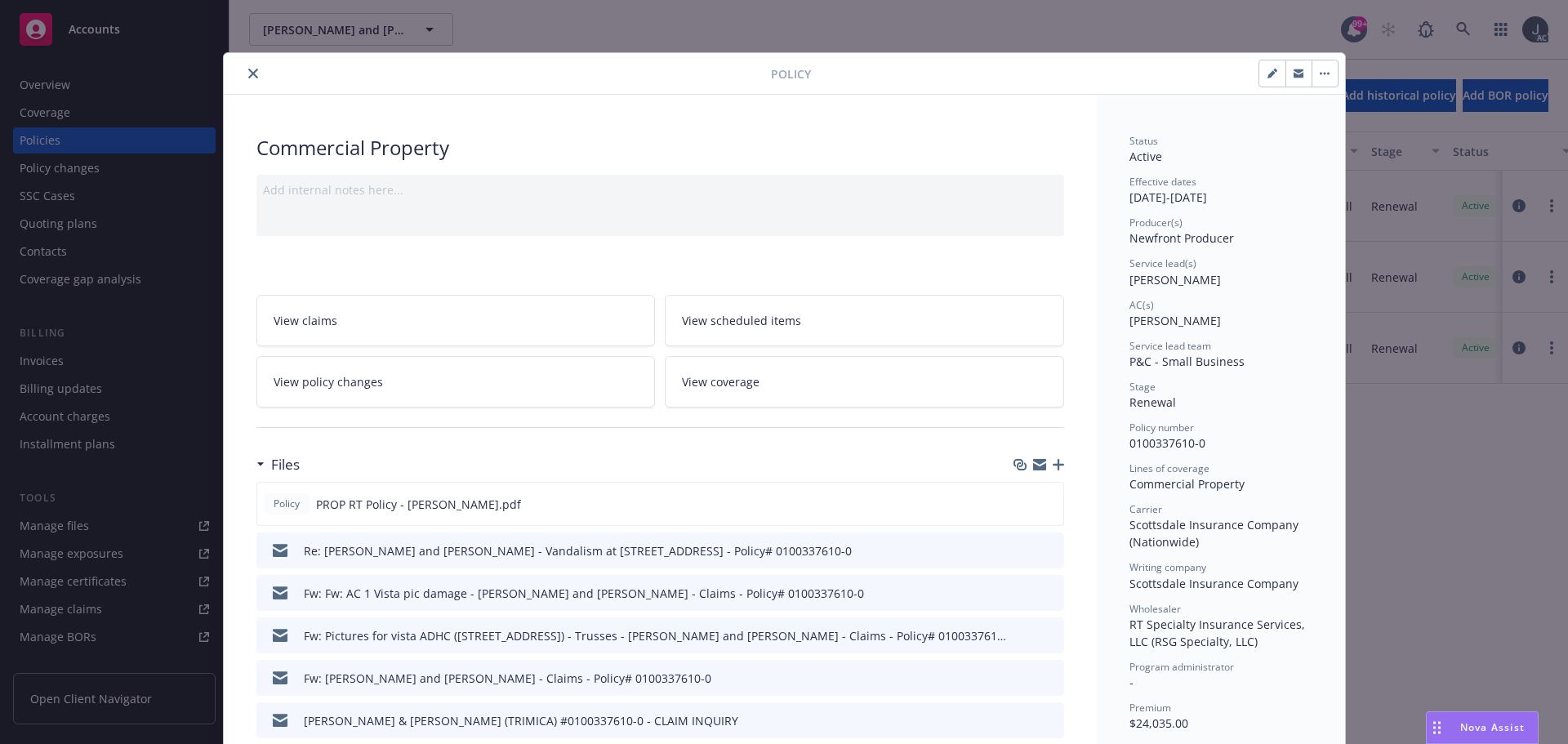
click at [248, 71] on icon "close" at bounding box center [253, 73] width 10 height 10
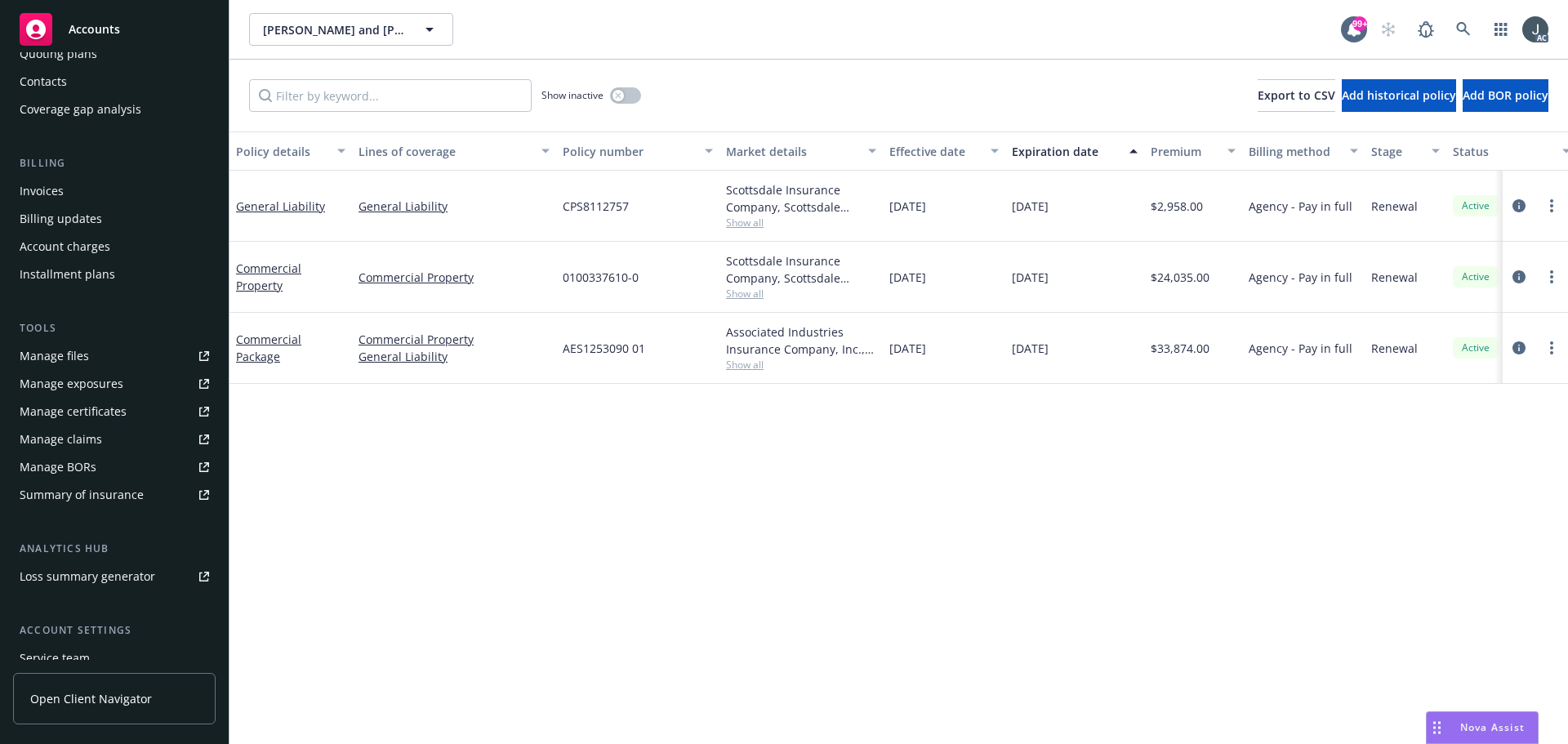
scroll to position [293, 0]
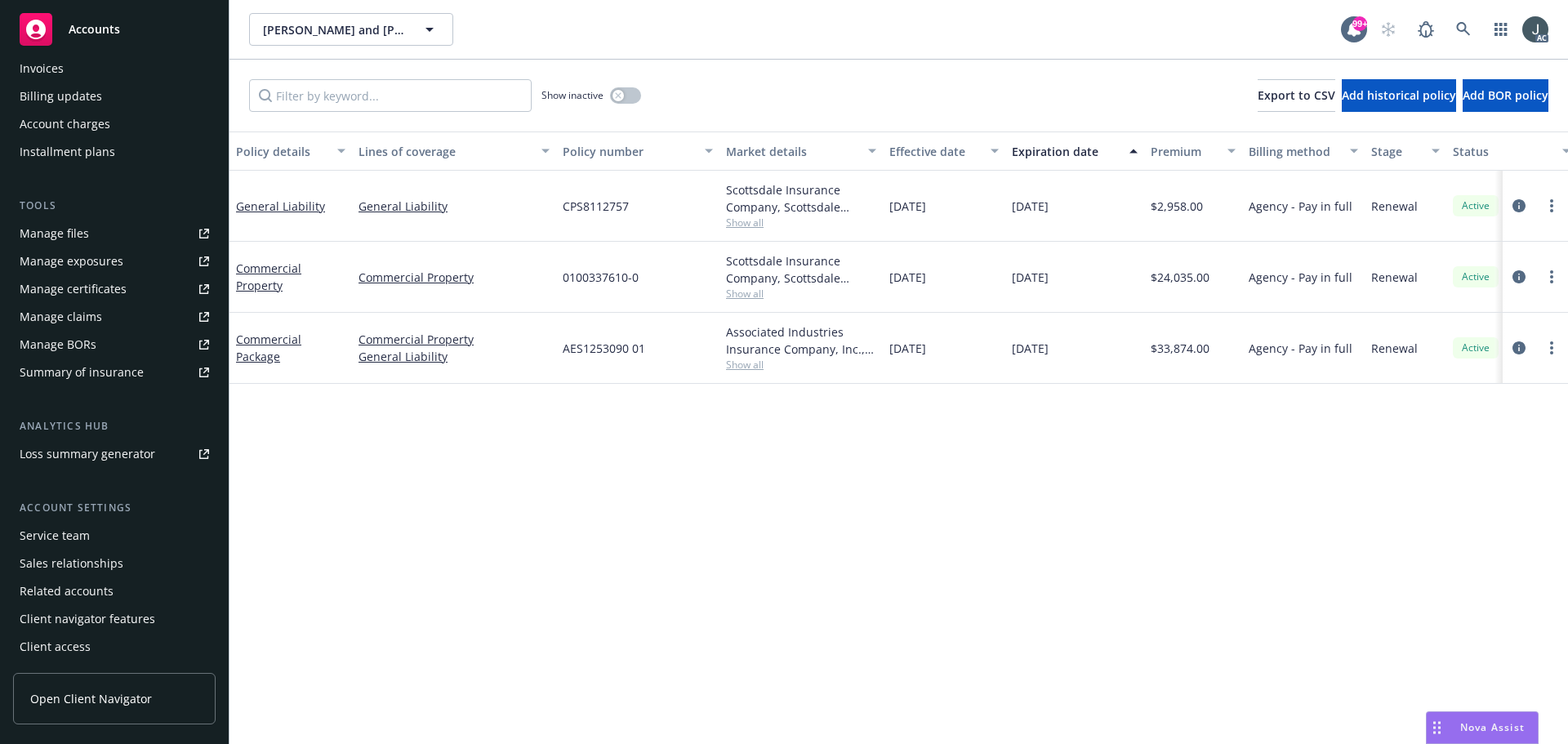
click at [67, 539] on div "Service team" at bounding box center [55, 536] width 70 height 26
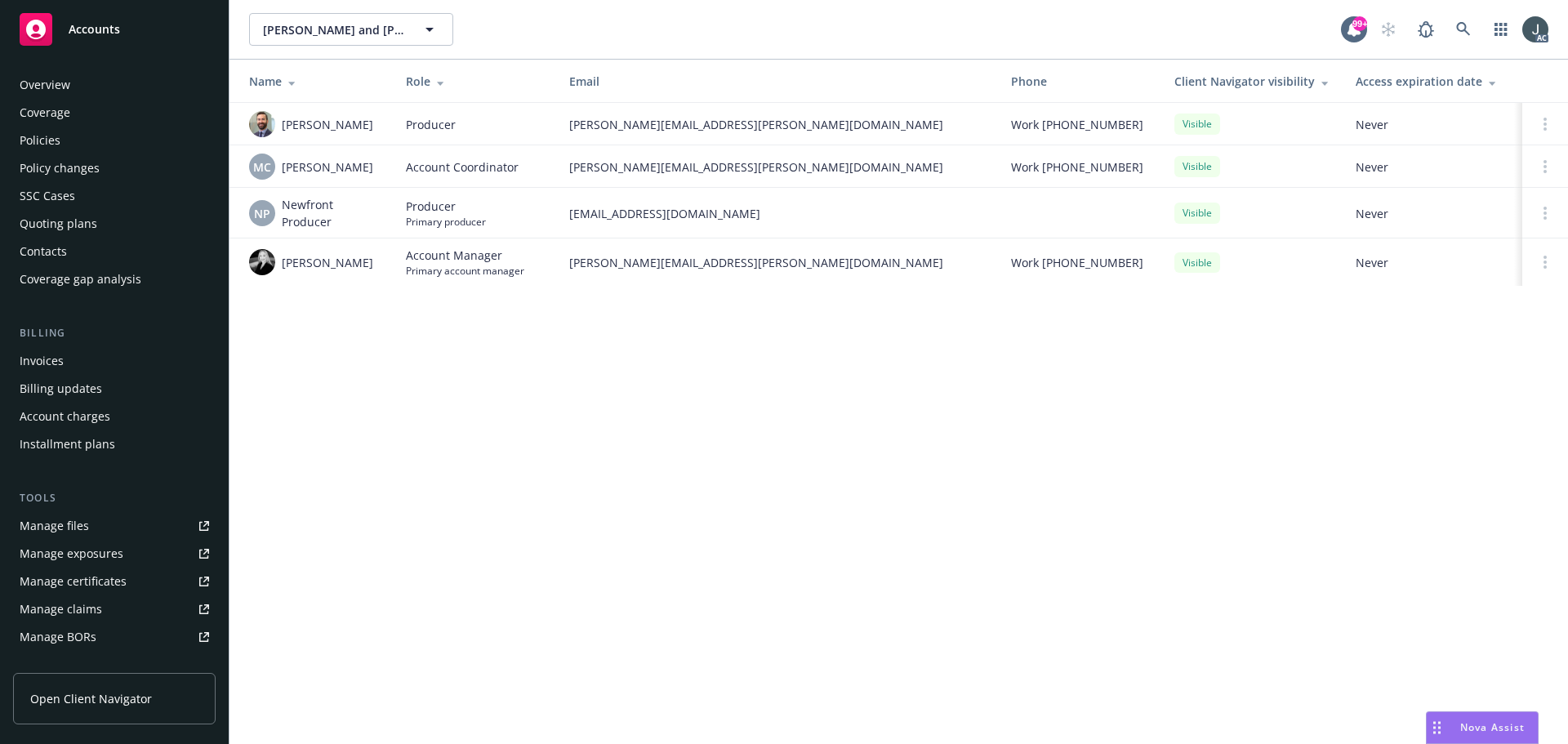
click at [46, 137] on div "Policies" at bounding box center [40, 141] width 41 height 26
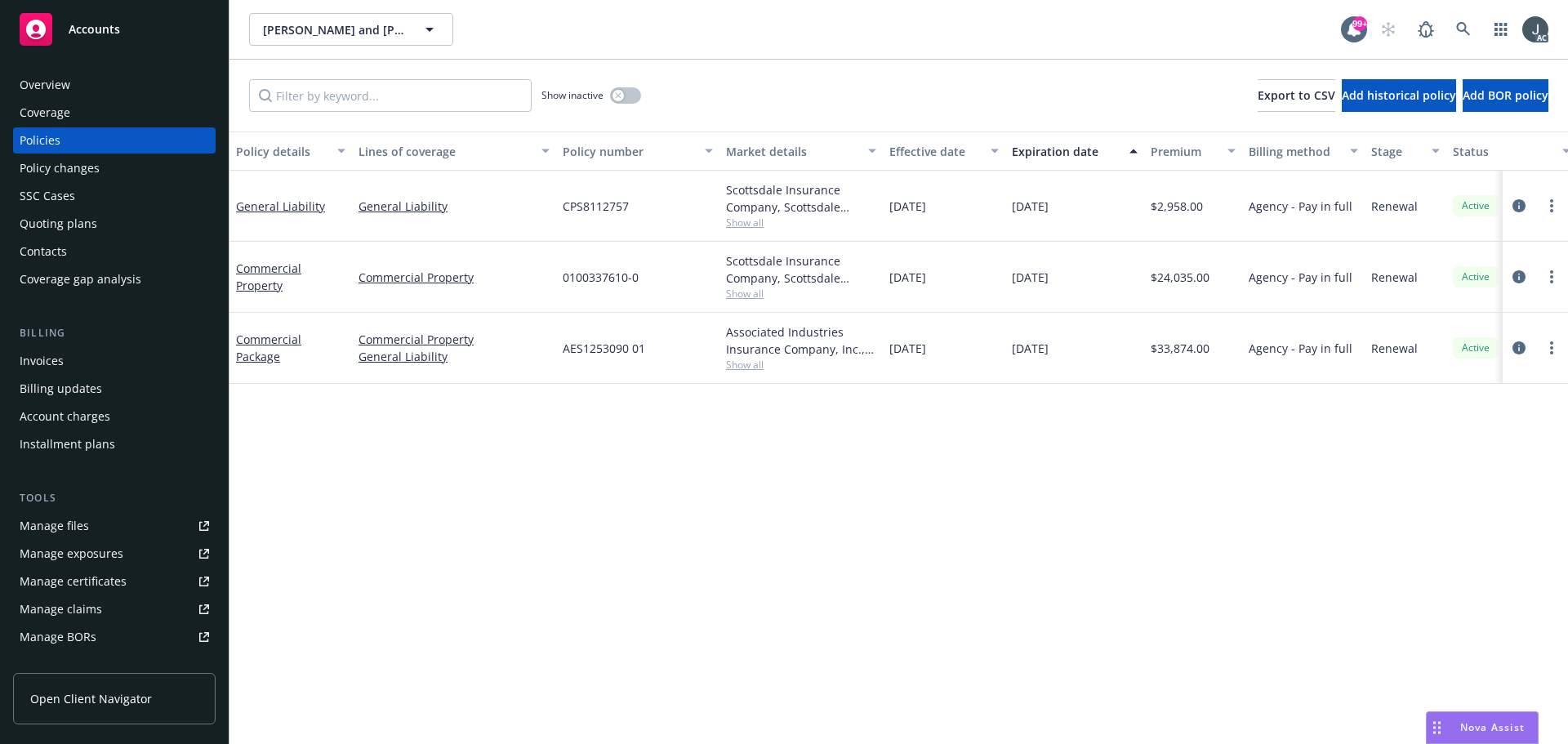
drag, startPoint x: 1012, startPoint y: 210, endPoint x: 1095, endPoint y: 211, distance: 83.0
click at [1095, 211] on div "11/20/2025" at bounding box center [1075, 206] width 139 height 71
click at [58, 82] on div "Overview" at bounding box center [44, 85] width 51 height 26
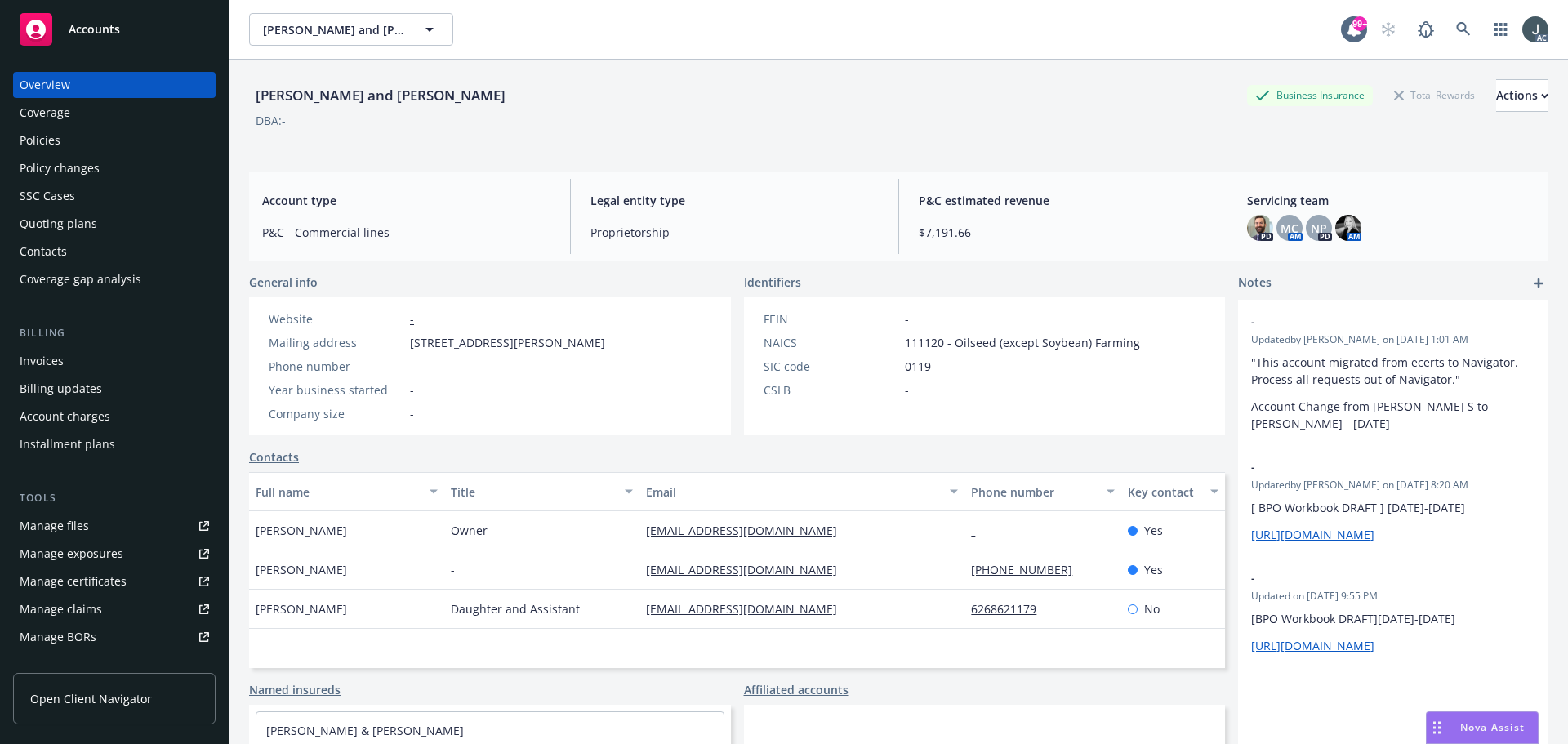
click at [45, 134] on div "Policies" at bounding box center [40, 141] width 41 height 26
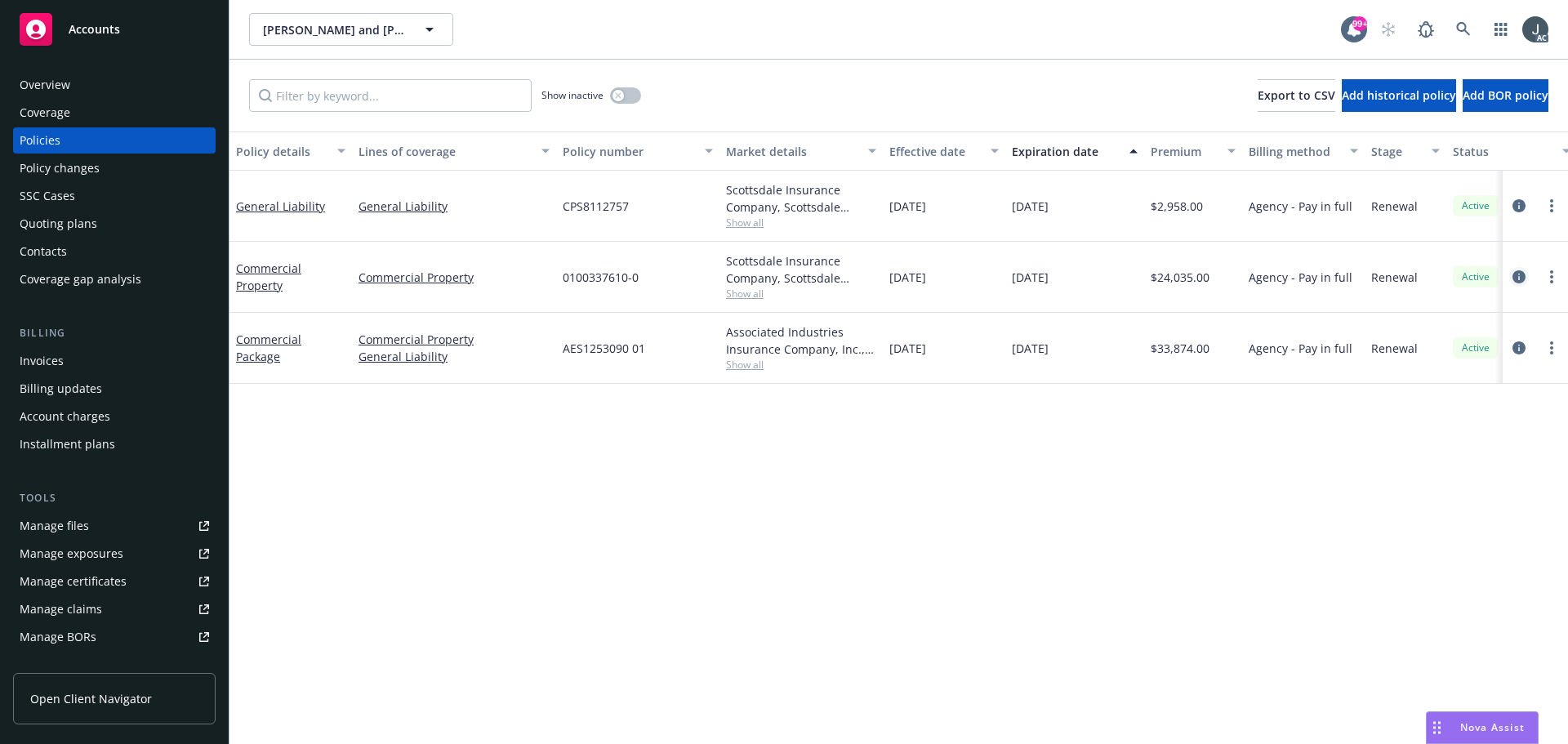
click at [1519, 276] on icon "circleInformation" at bounding box center [1519, 277] width 13 height 13
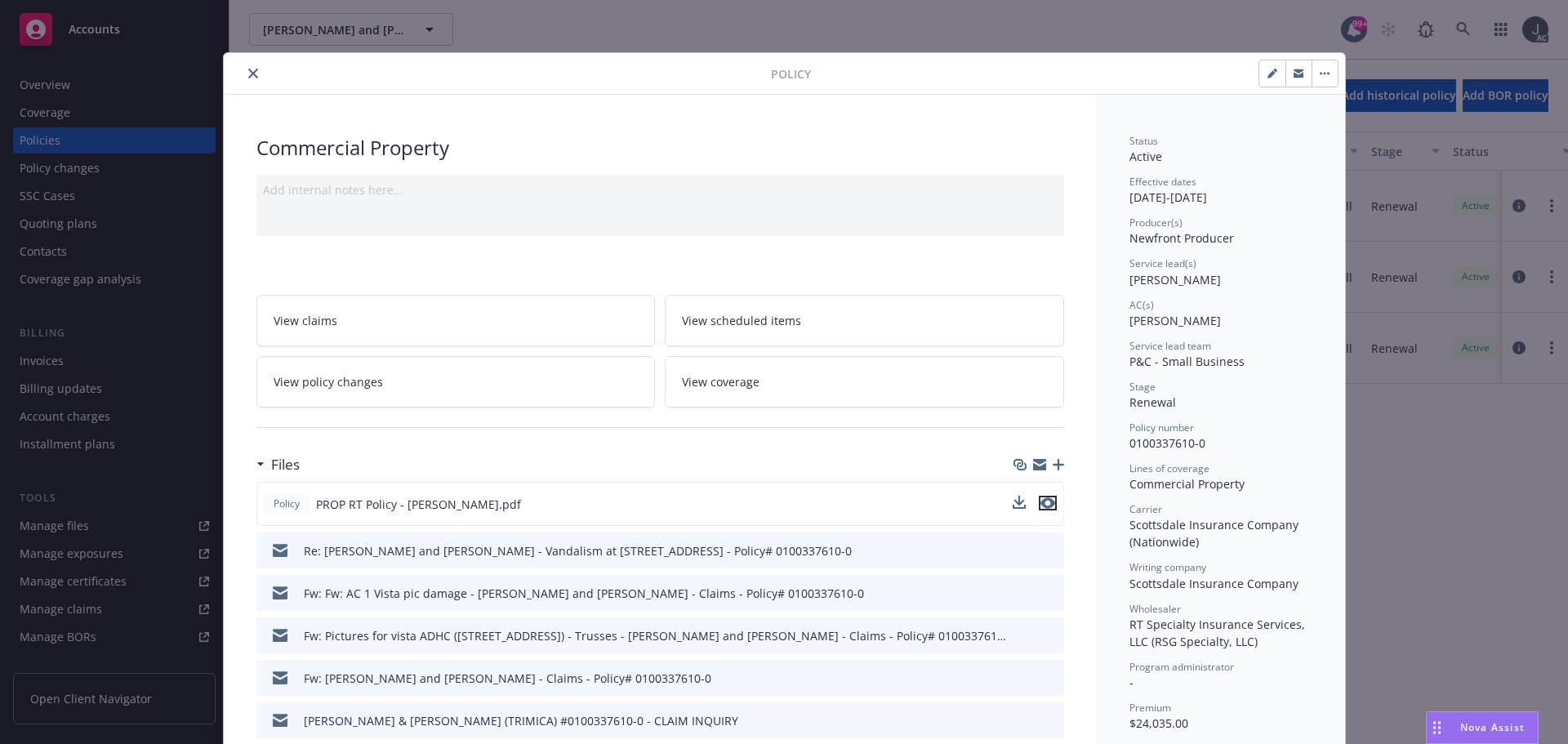
click at [1040, 501] on icon "preview file" at bounding box center [1047, 503] width 15 height 11
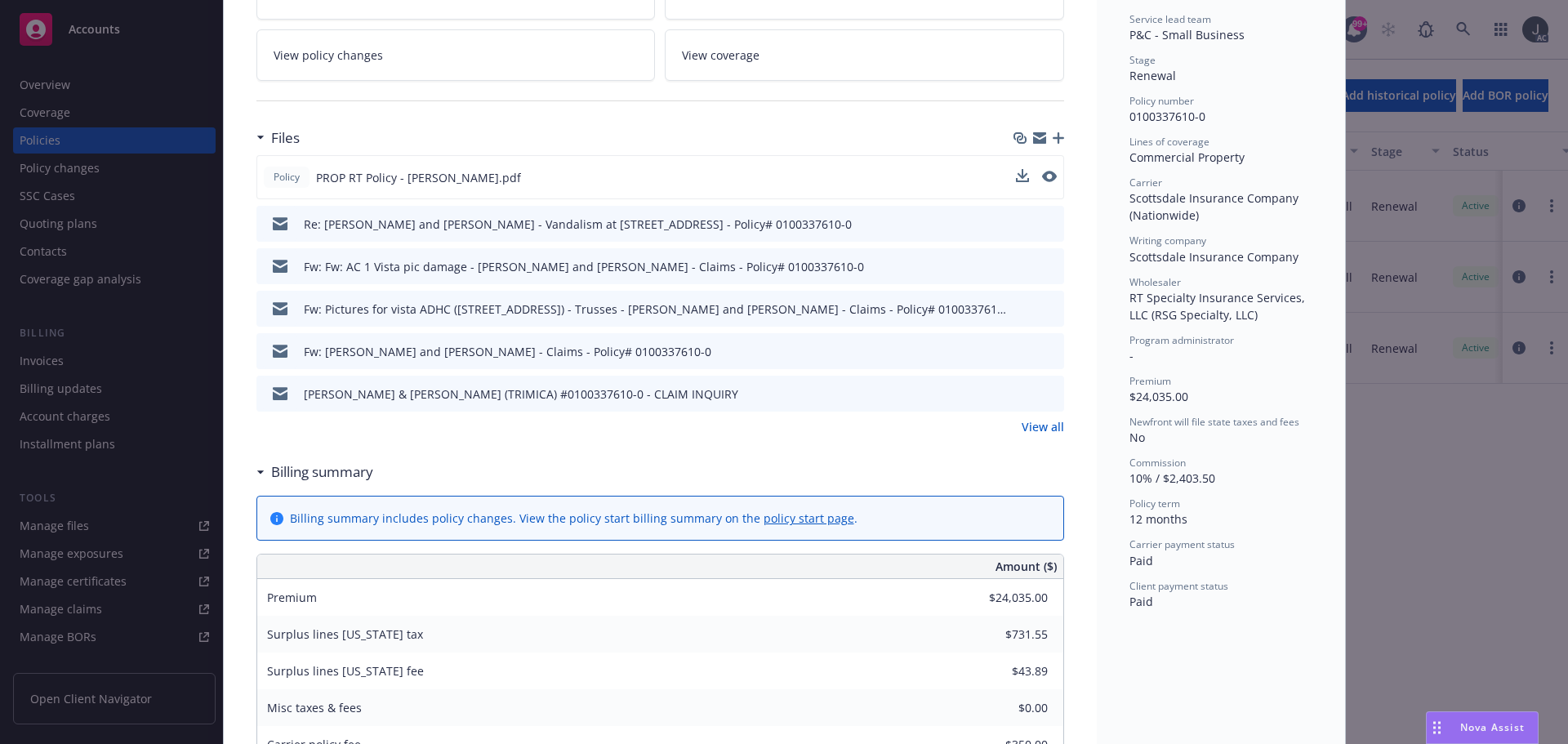
click at [1039, 425] on link "View all" at bounding box center [1043, 426] width 43 height 18
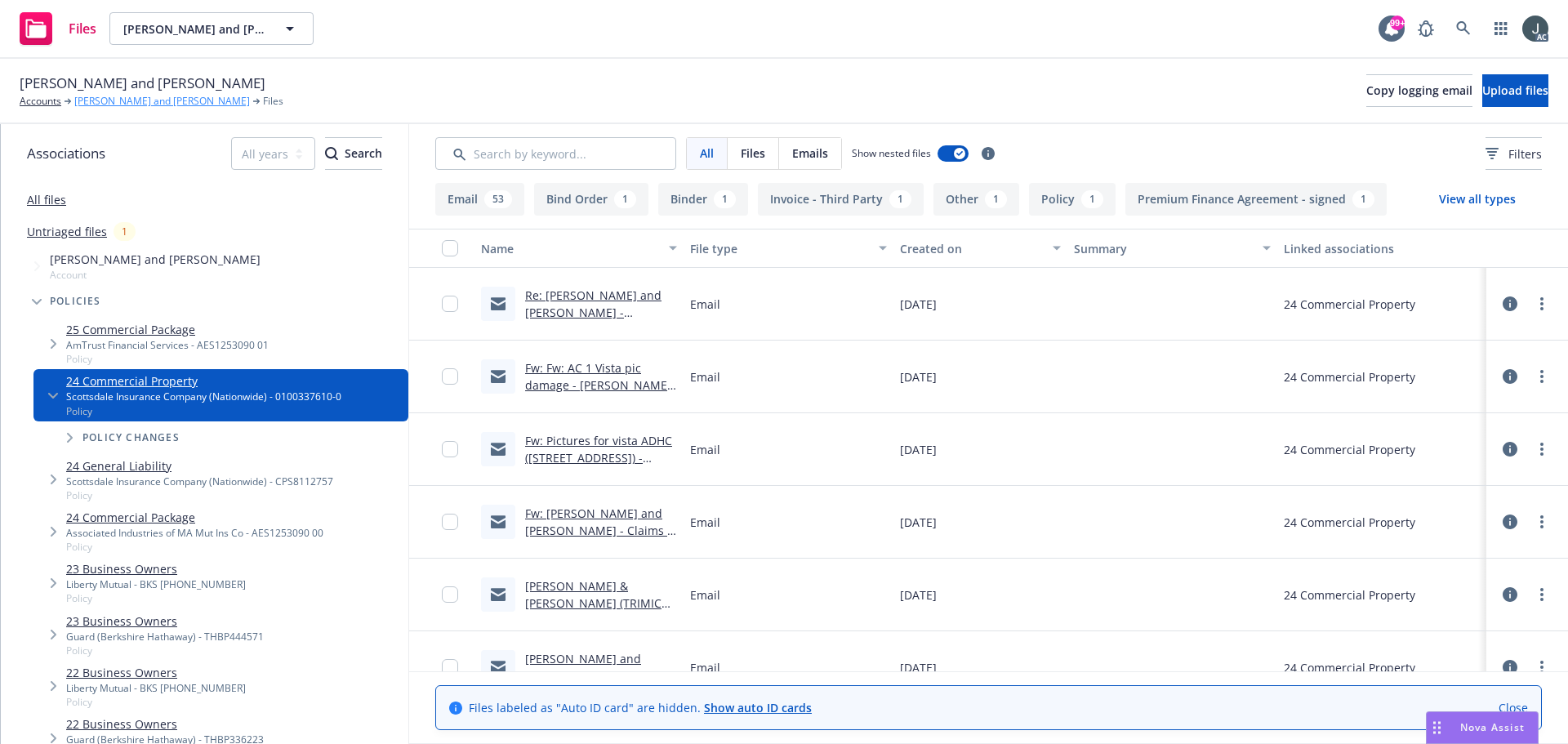
click at [132, 100] on link "[PERSON_NAME] and [PERSON_NAME]" at bounding box center [162, 101] width 176 height 15
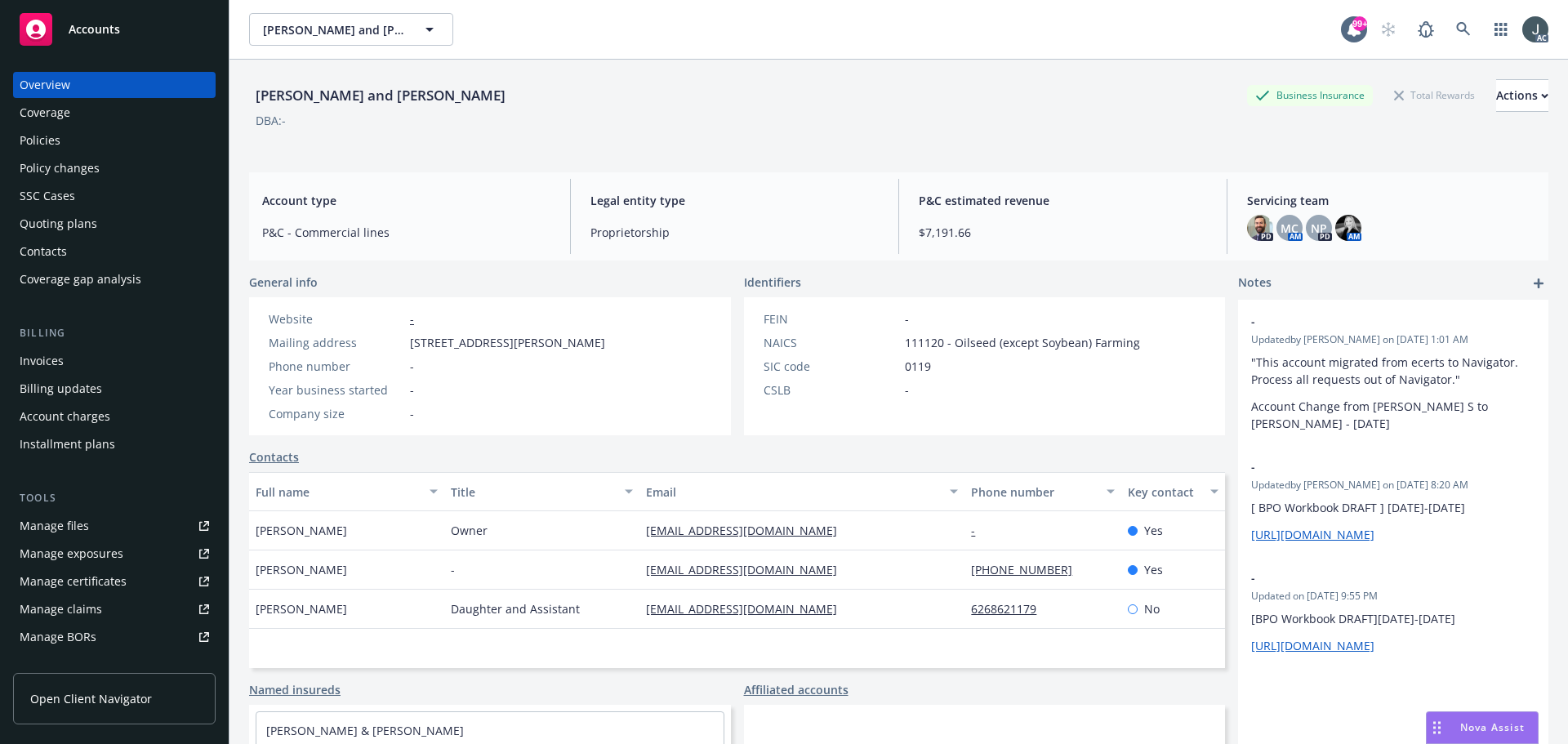
click at [62, 539] on div "Manage files Manage exposures Manage certificates Manage claims Manage BORs Sum…" at bounding box center [114, 596] width 203 height 165
click at [58, 557] on div "Manage exposures" at bounding box center [71, 554] width 104 height 26
click at [93, 522] on link "Manage files" at bounding box center [114, 526] width 203 height 26
drag, startPoint x: 334, startPoint y: 536, endPoint x: 257, endPoint y: 535, distance: 77.0
click at [257, 535] on div "Thomas Chan" at bounding box center [346, 531] width 195 height 39
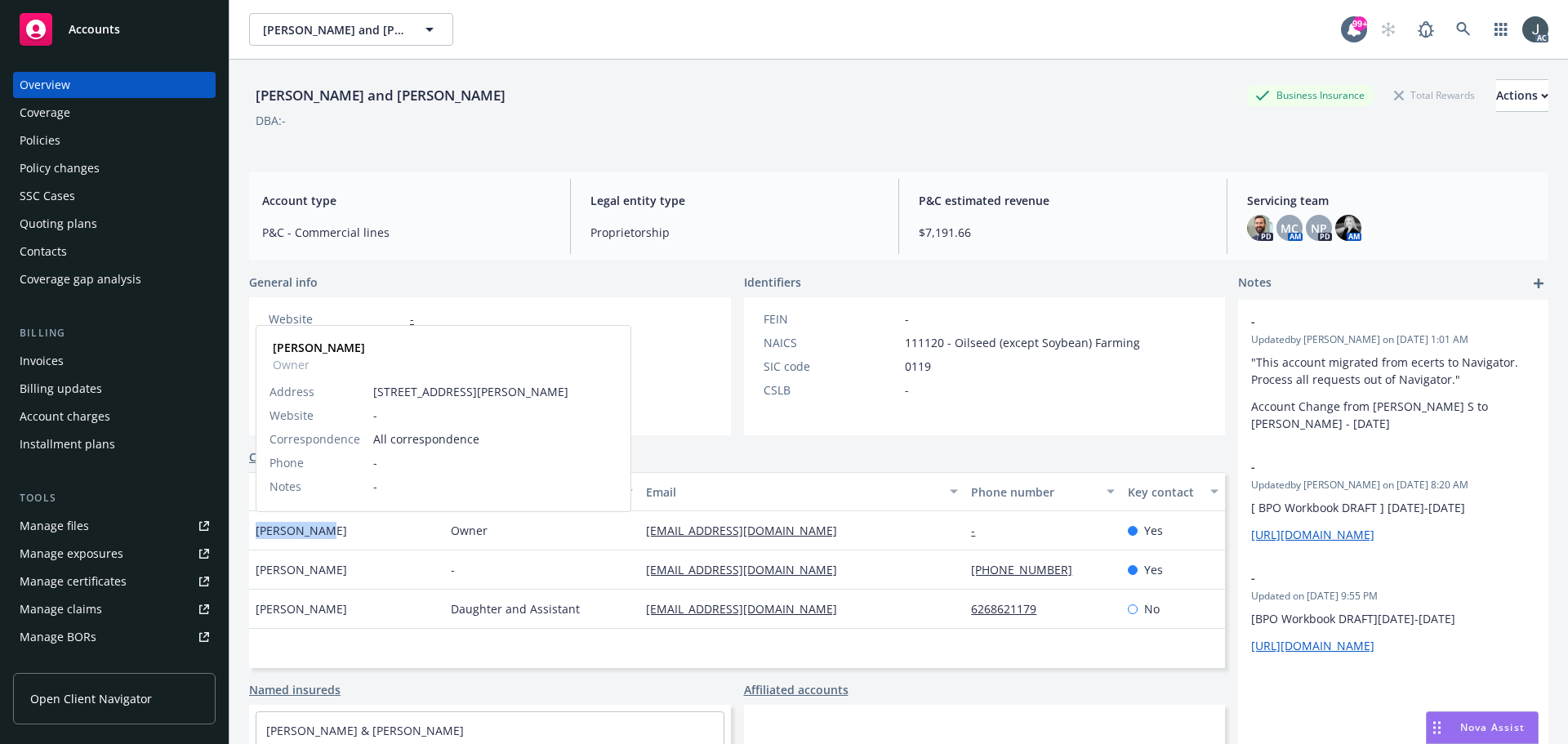
copy span "Thomas Chan"
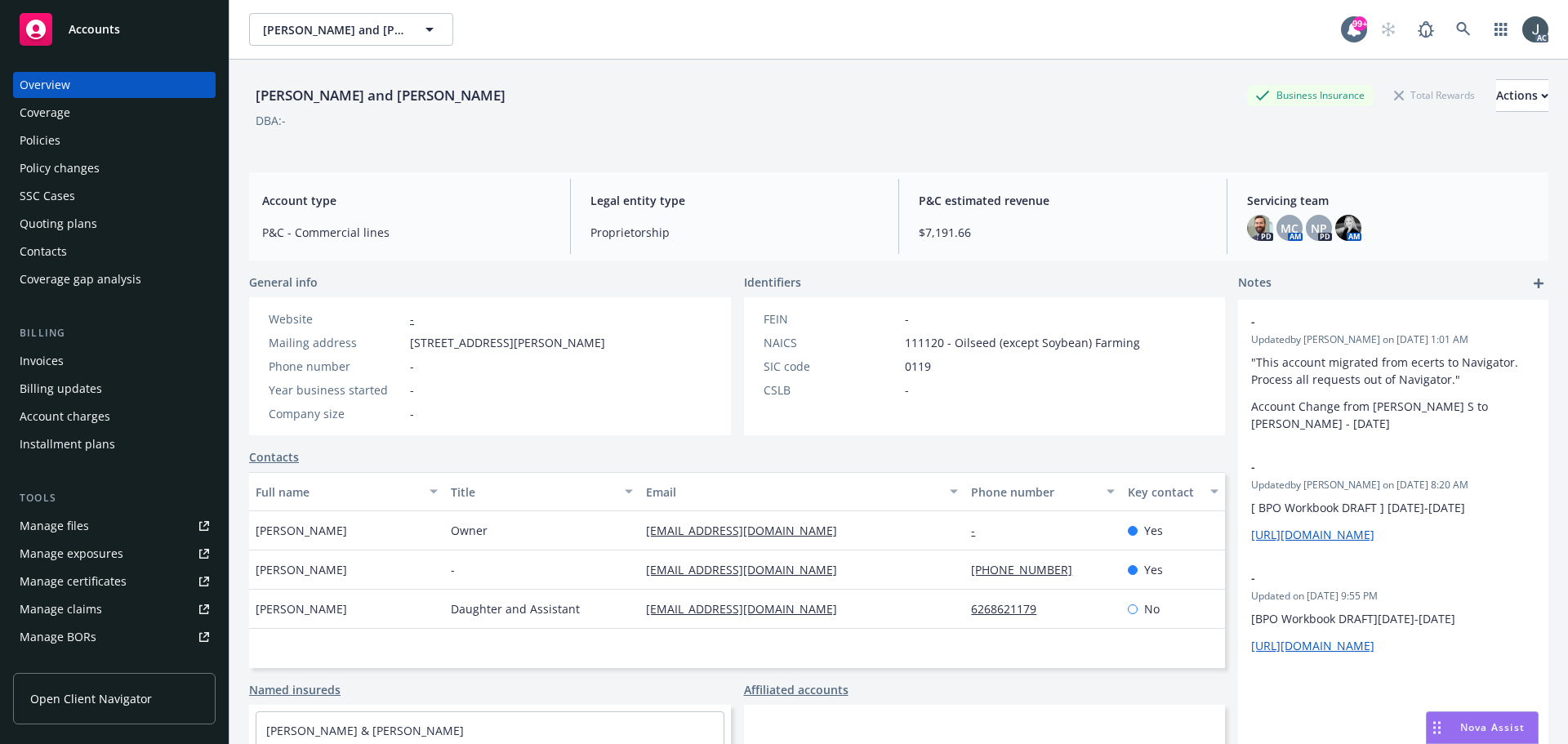
click at [463, 533] on span "Owner" at bounding box center [470, 530] width 37 height 18
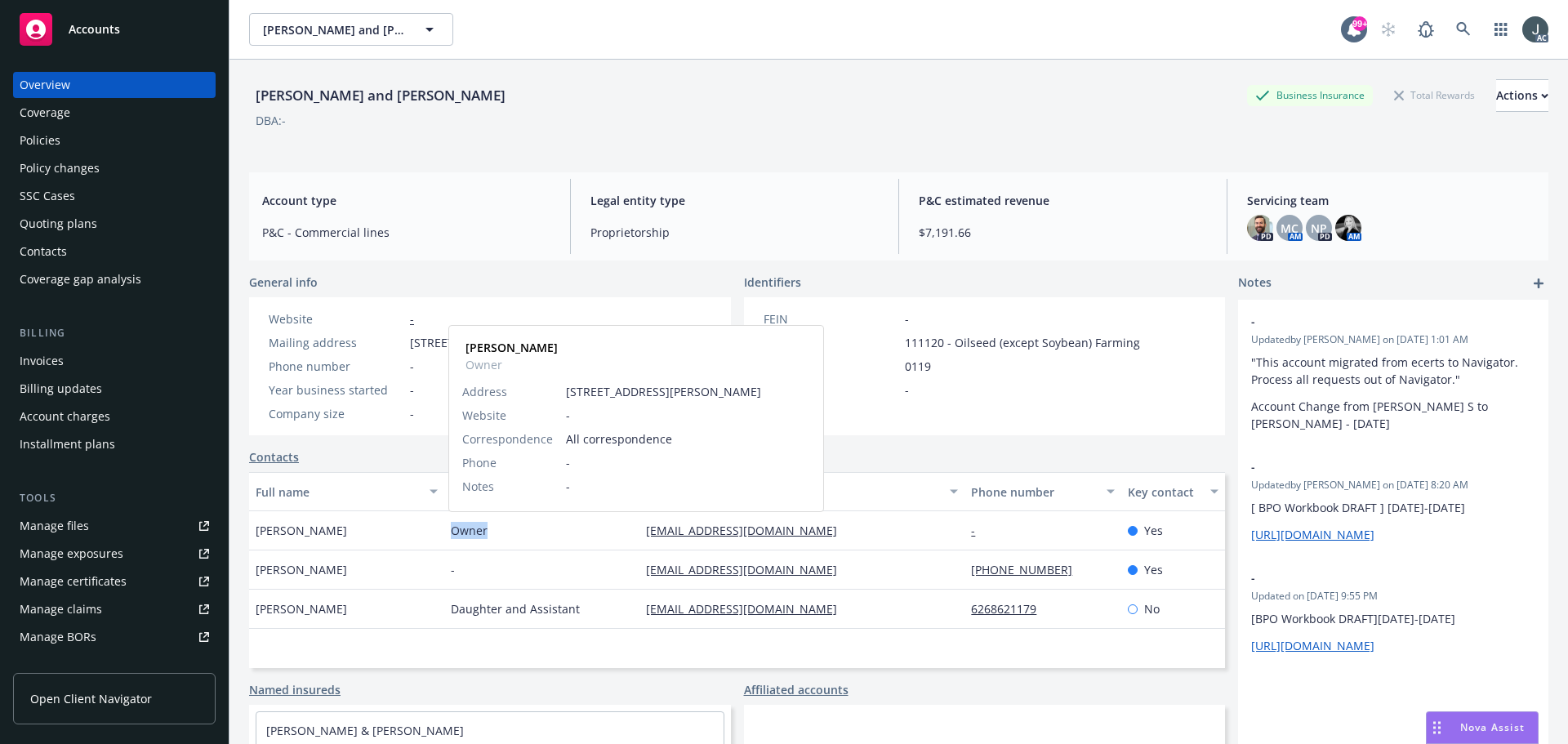
copy span "Owner"
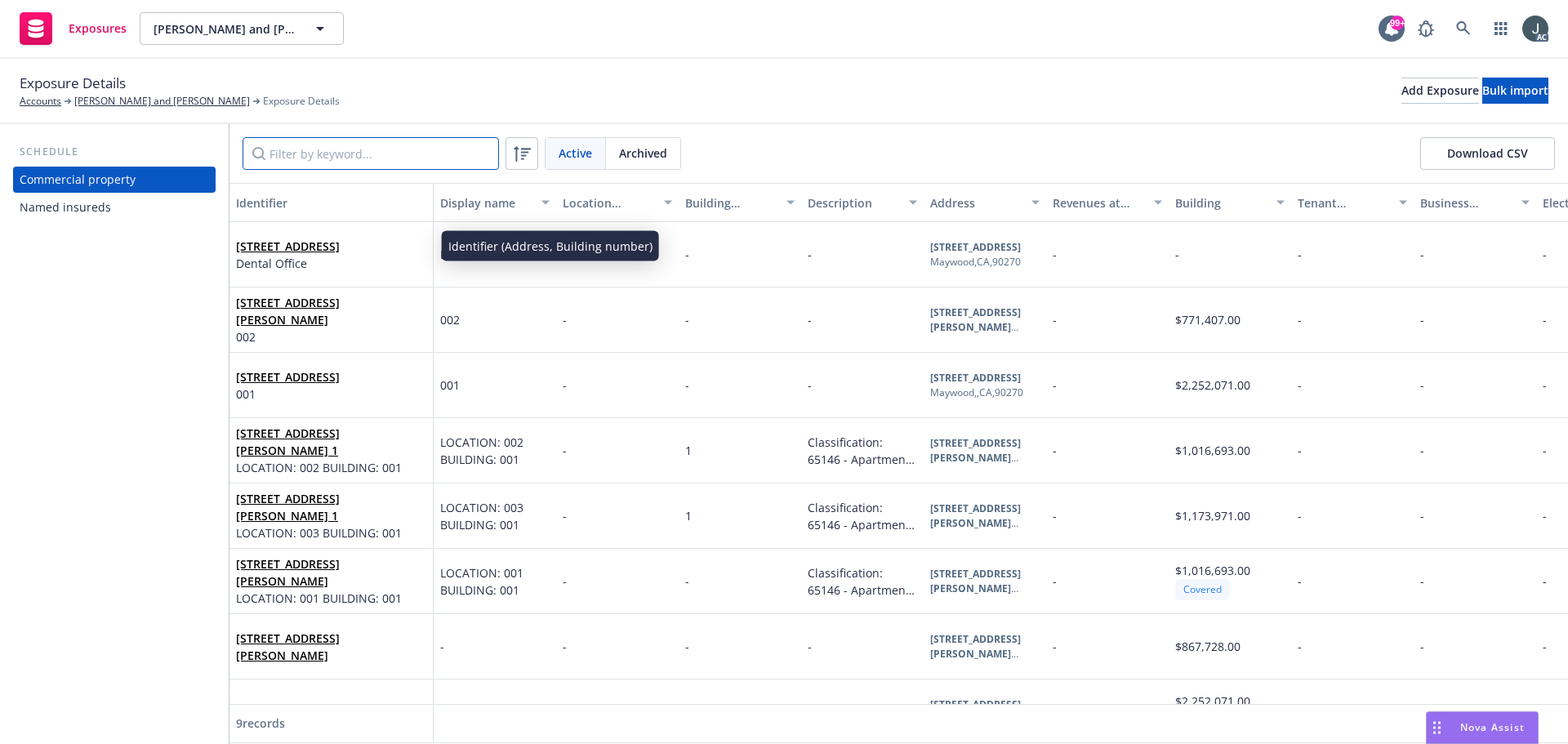
click at [315, 156] on input "Filter by keyword..." at bounding box center [370, 153] width 257 height 32
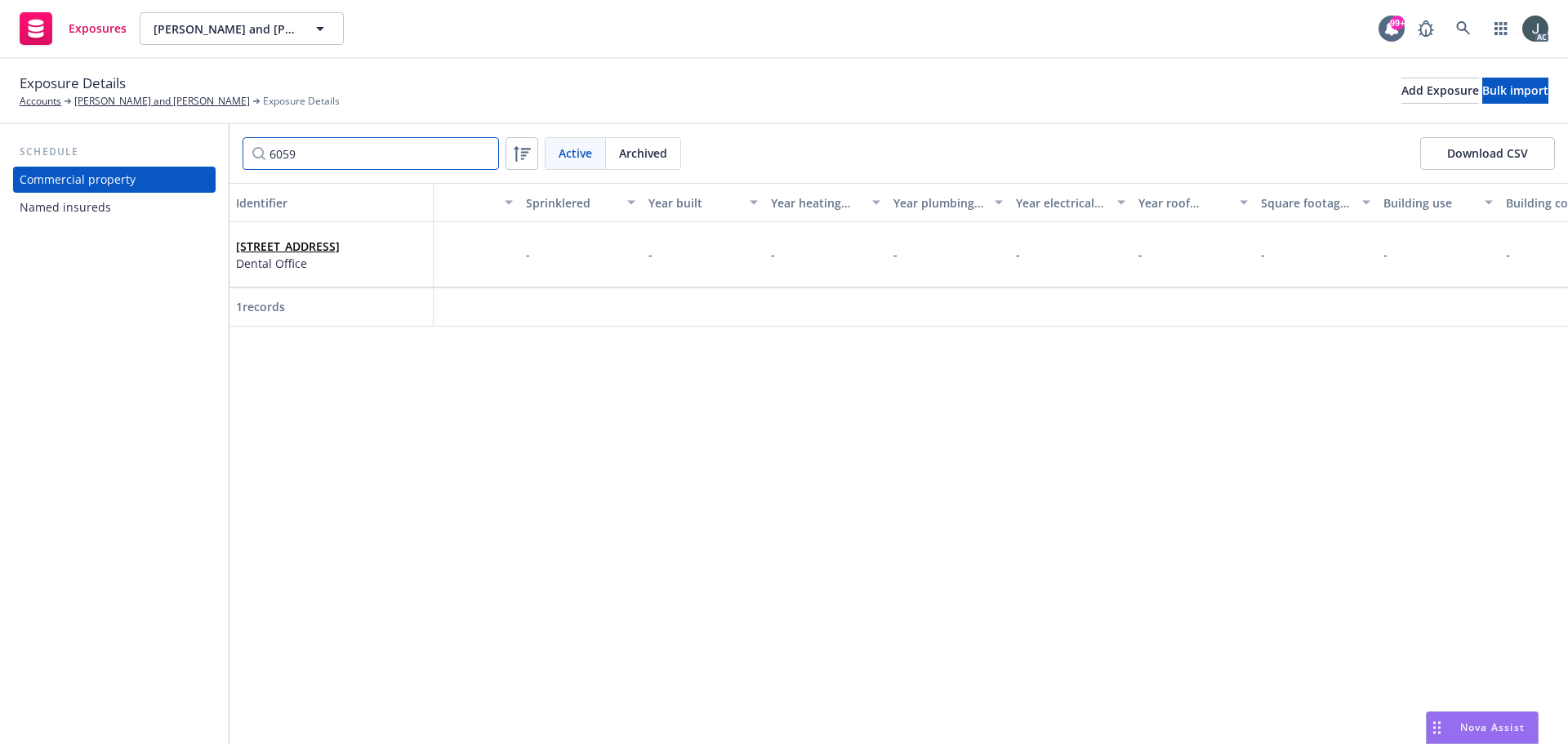
scroll to position [0, 3521]
click at [662, 151] on span "Archived" at bounding box center [643, 153] width 48 height 18
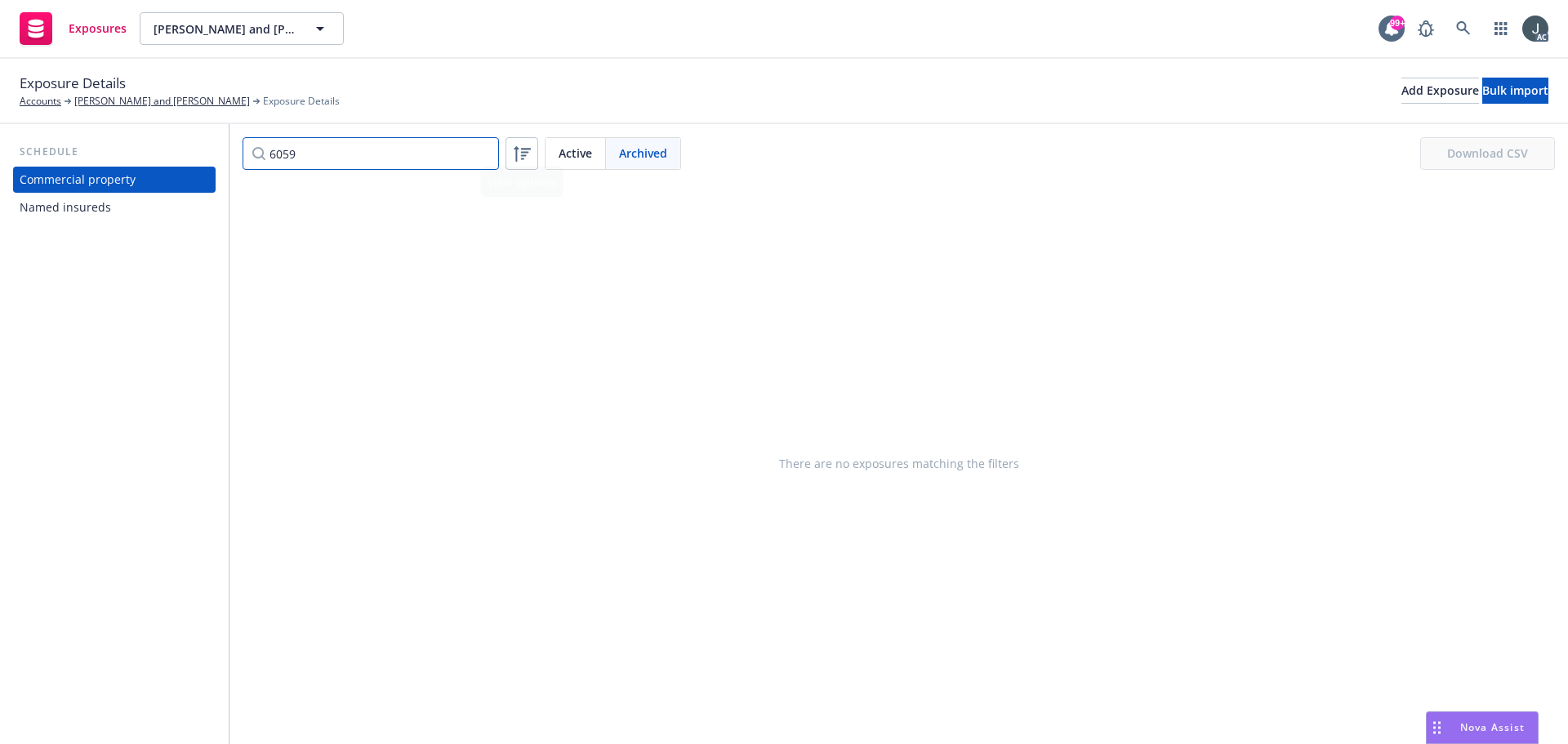
click at [390, 158] on input "6059" at bounding box center [370, 153] width 257 height 32
click at [573, 158] on span "Active" at bounding box center [575, 153] width 33 height 18
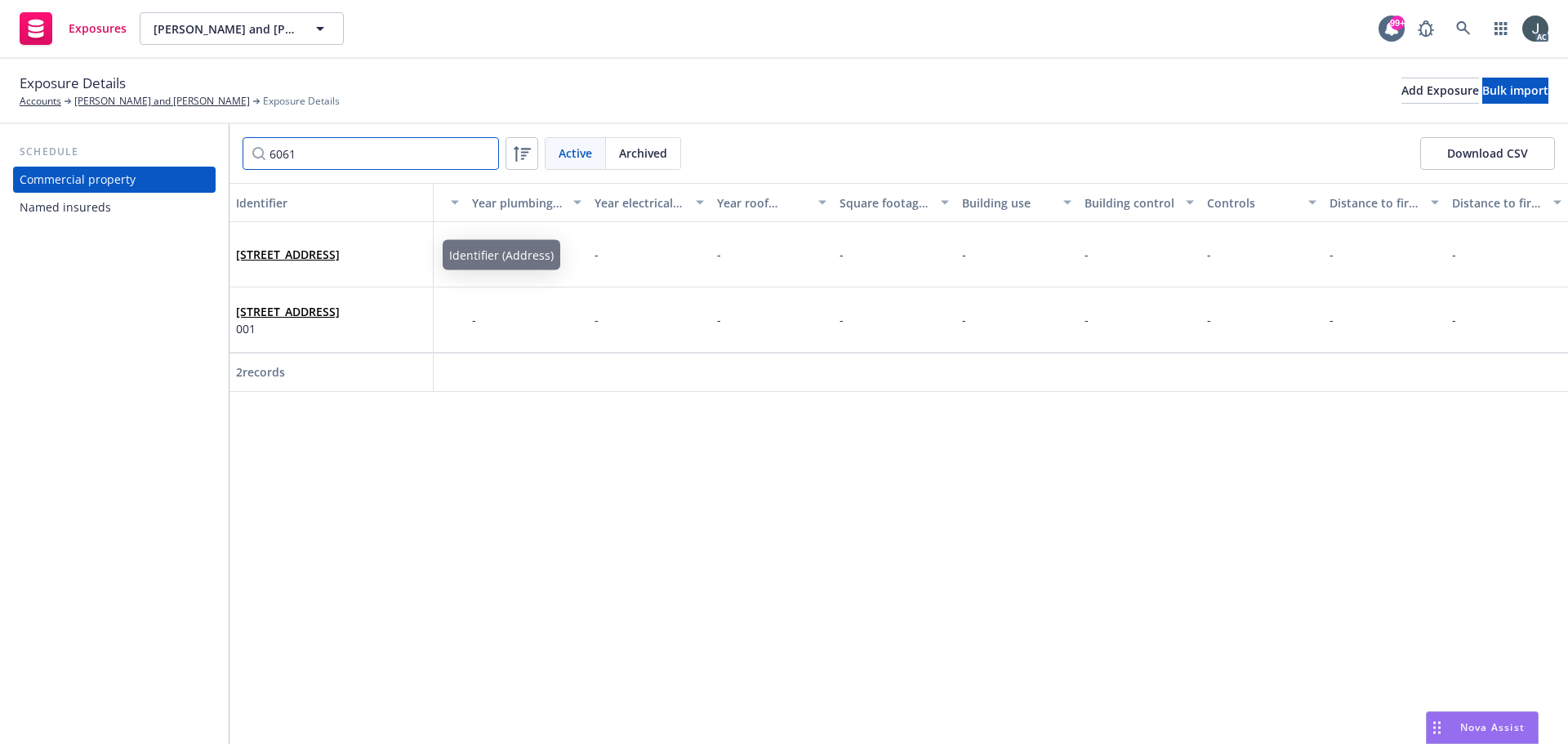
click at [335, 154] on input "6061" at bounding box center [370, 153] width 257 height 32
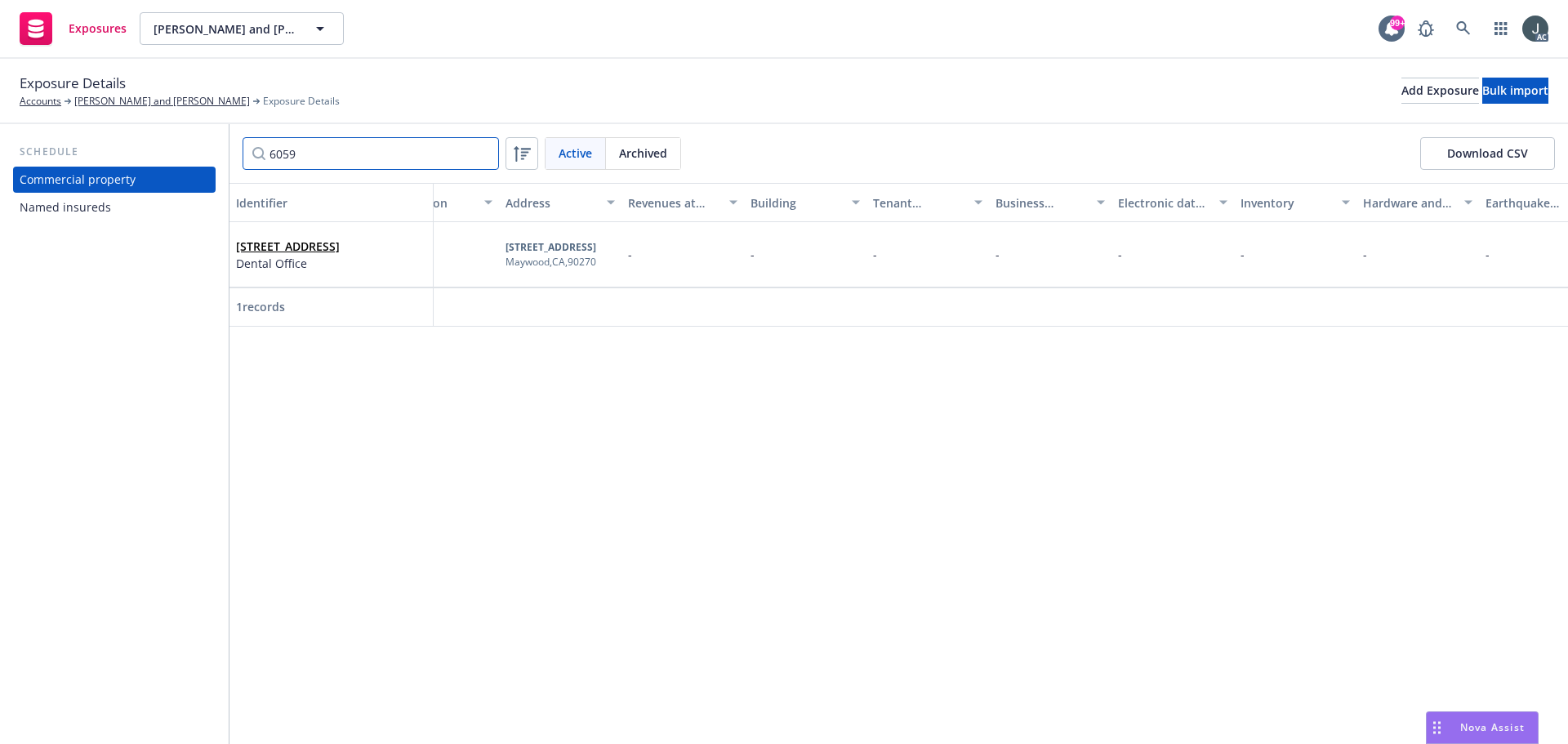
scroll to position [0, 412]
type input "6059"
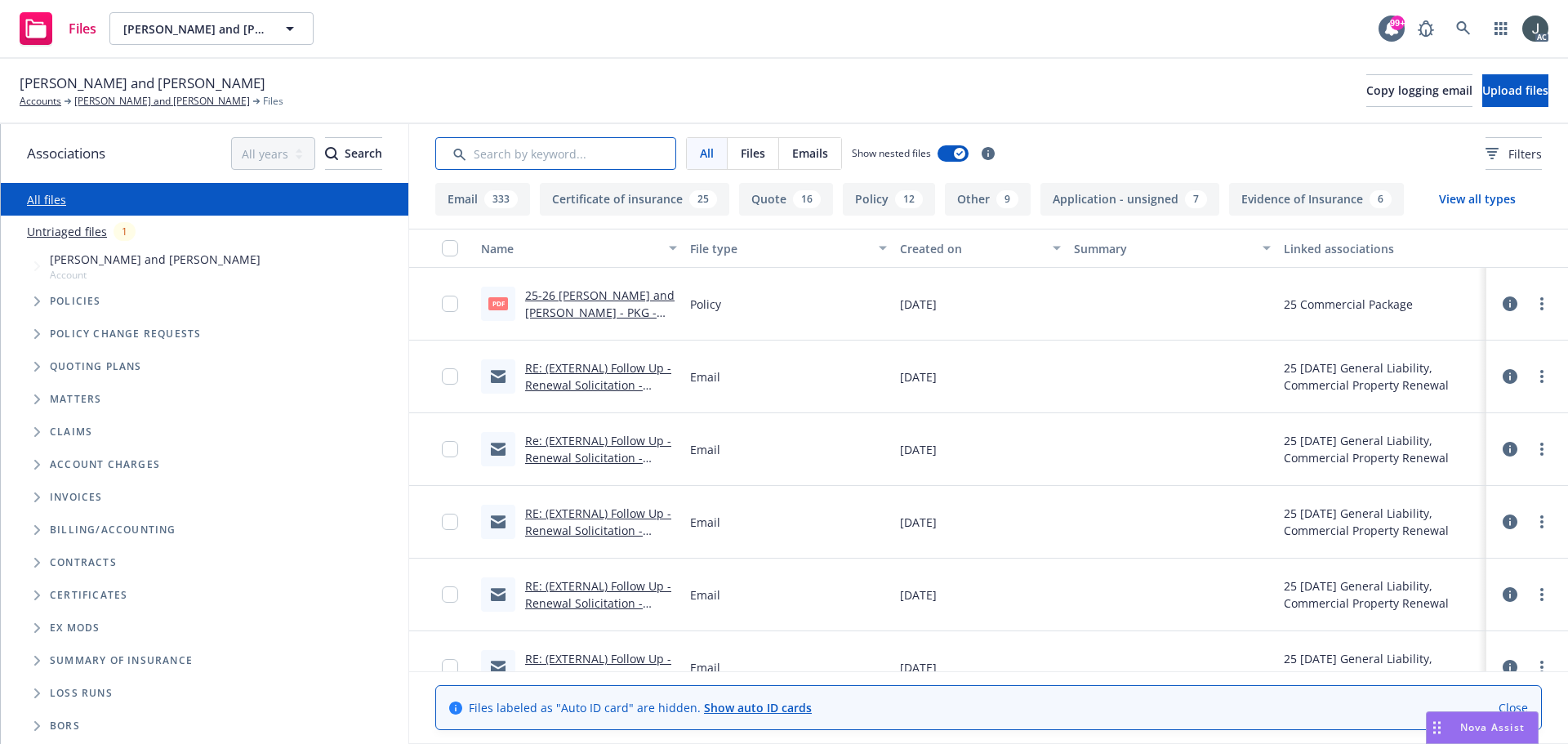
click at [522, 150] on input "Search by keyword..." at bounding box center [556, 153] width 241 height 32
type input "app"
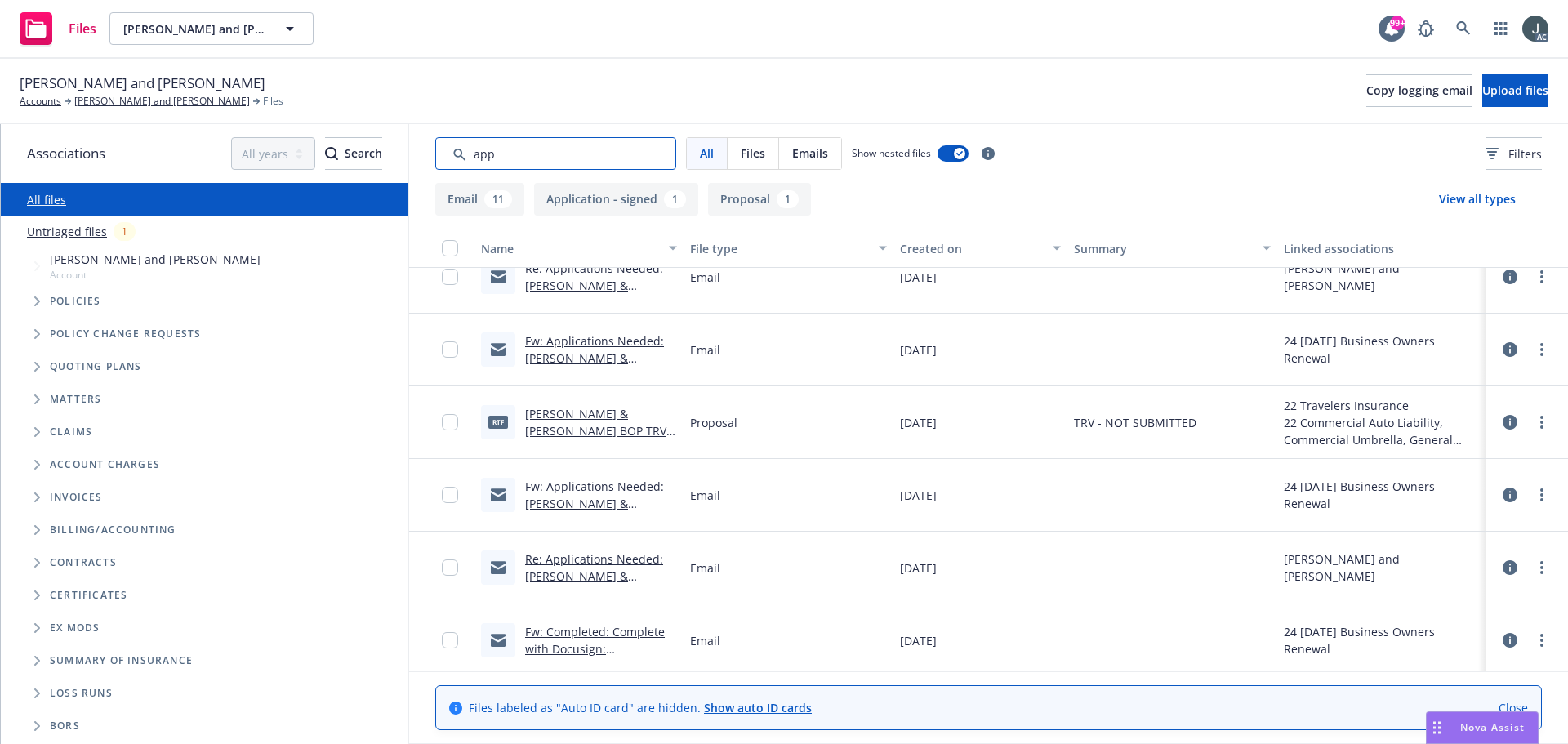
scroll to position [536, 0]
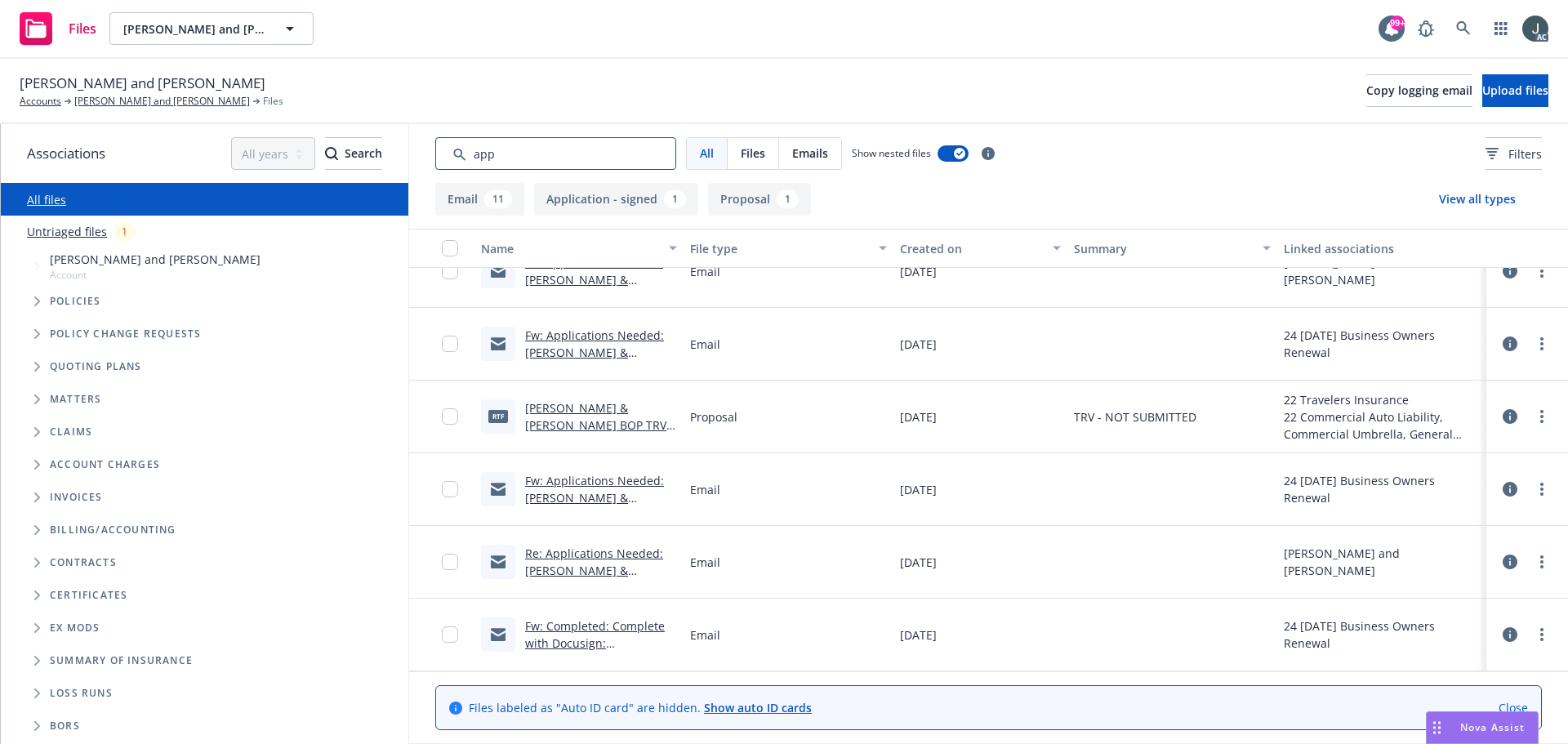
click at [512, 159] on input "Search by keyword..." at bounding box center [556, 153] width 241 height 32
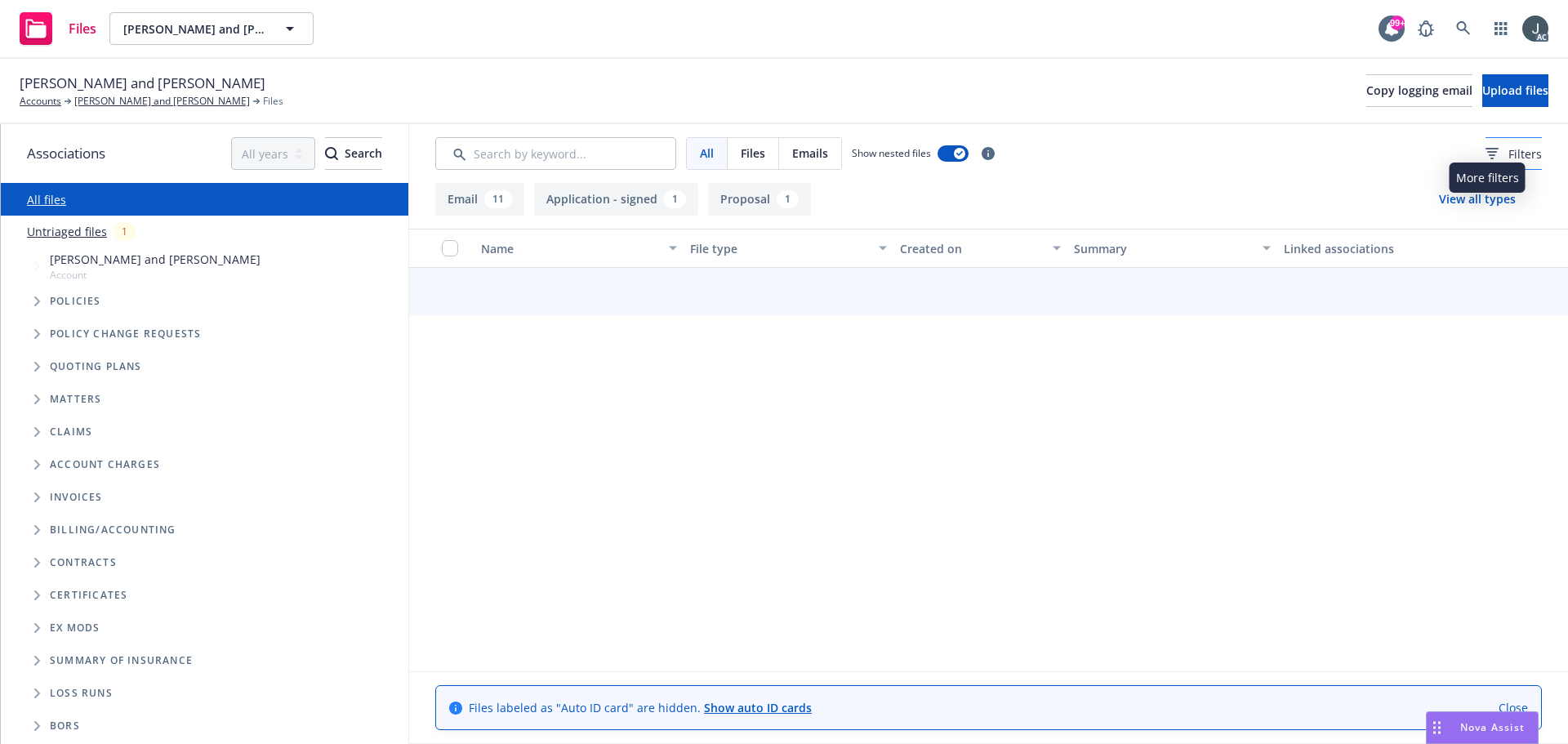
click at [1509, 148] on span "Filters" at bounding box center [1525, 154] width 33 height 18
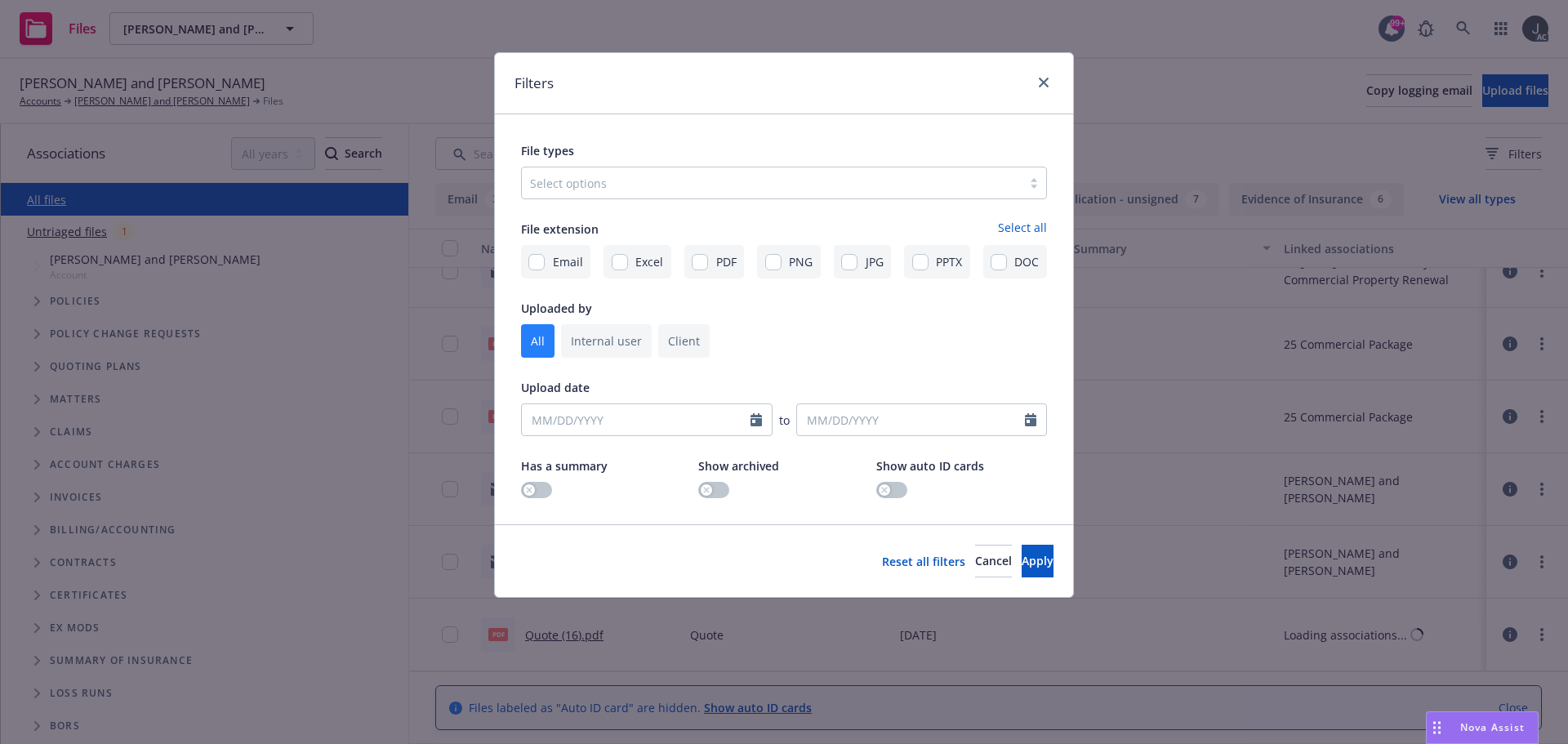
click at [590, 183] on div at bounding box center [771, 183] width 483 height 19
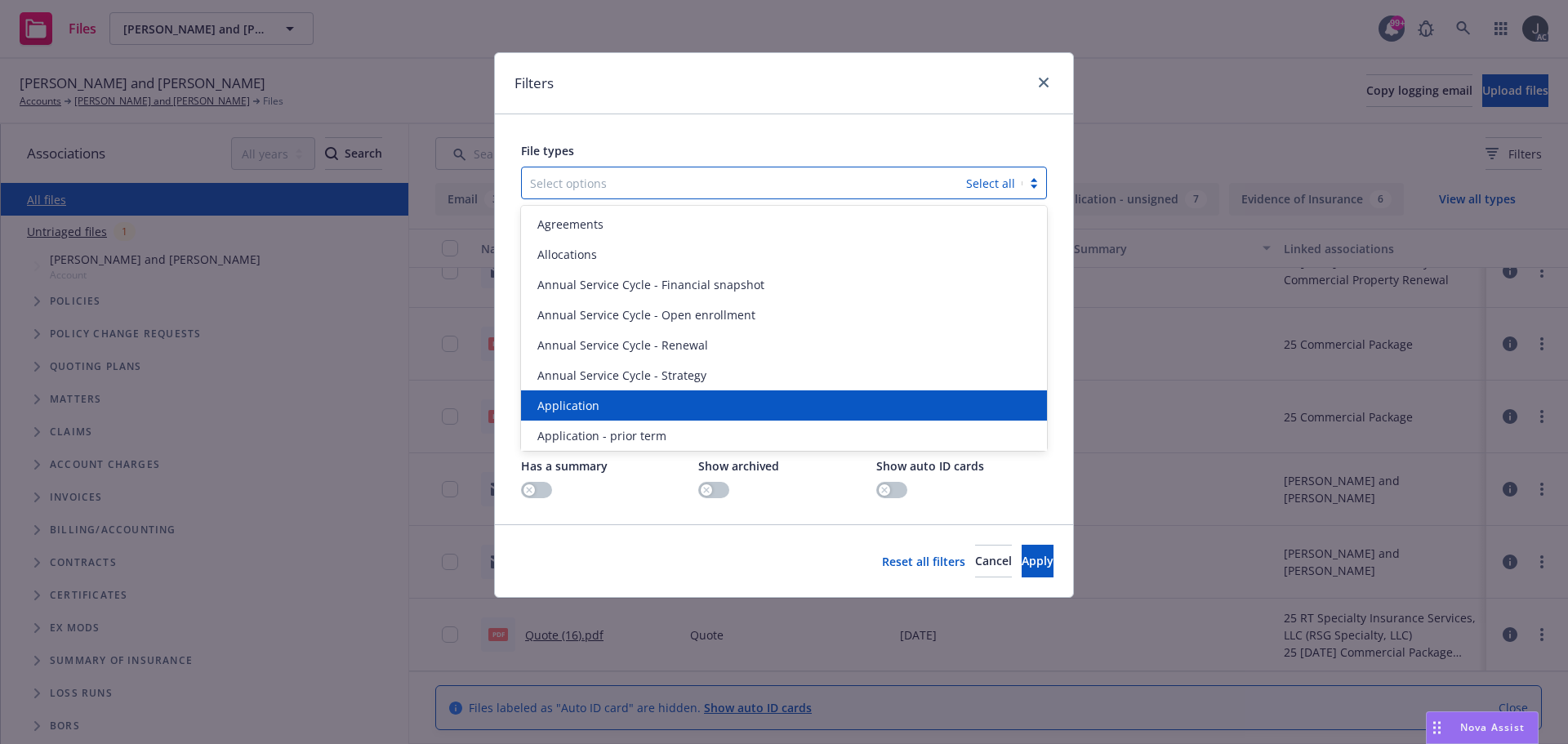
click at [608, 406] on div "Application" at bounding box center [784, 406] width 507 height 18
click at [607, 406] on span "Application - prior term" at bounding box center [601, 406] width 129 height 18
click at [607, 406] on span "Application - signed" at bounding box center [592, 406] width 109 height 18
click at [607, 406] on span "Application - unsigned" at bounding box center [599, 406] width 124 height 18
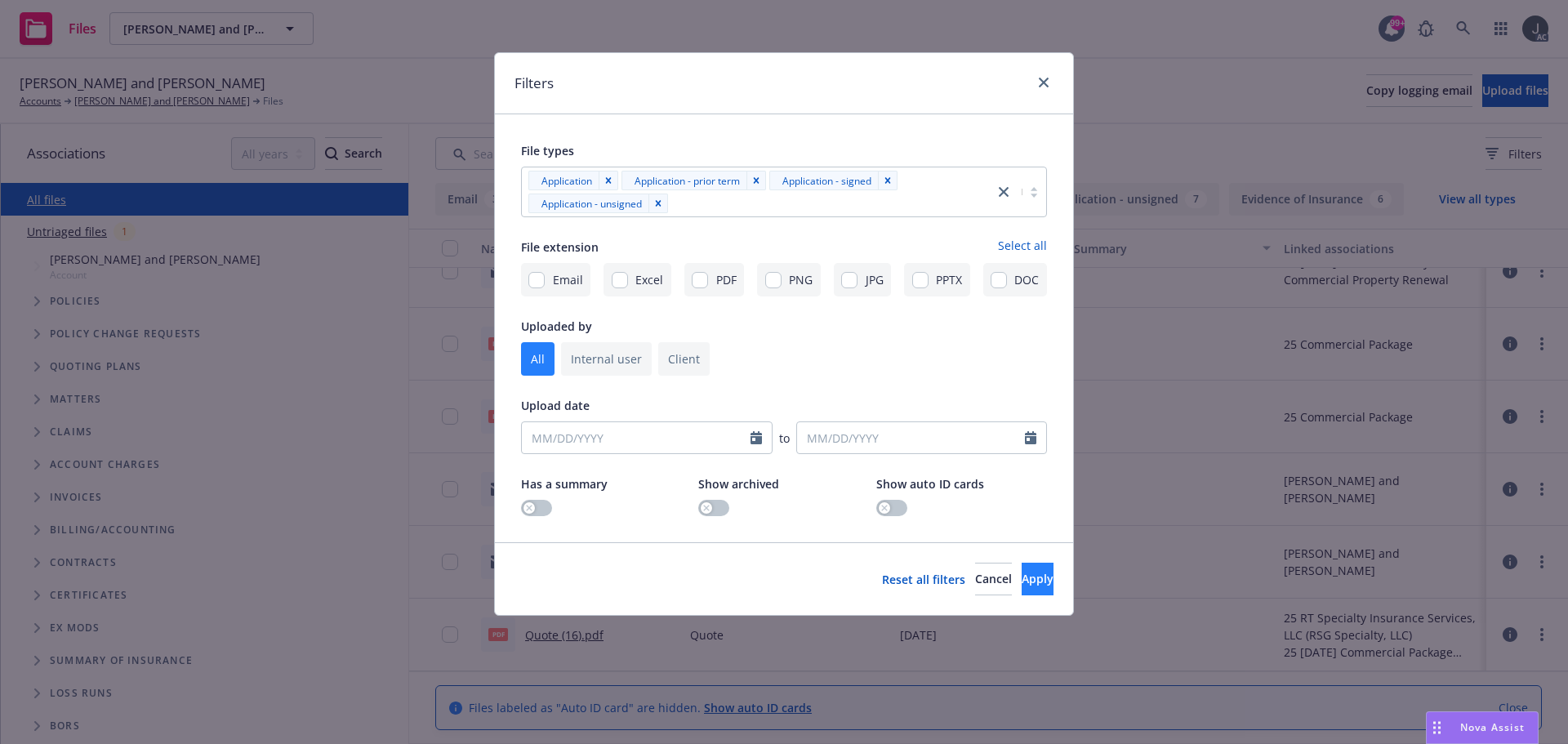
drag, startPoint x: 992, startPoint y: 561, endPoint x: 1003, endPoint y: 574, distance: 17.0
click at [992, 562] on div "Reset all filters Cancel Apply" at bounding box center [784, 579] width 578 height 72
click at [1022, 574] on span "Apply" at bounding box center [1037, 578] width 31 height 16
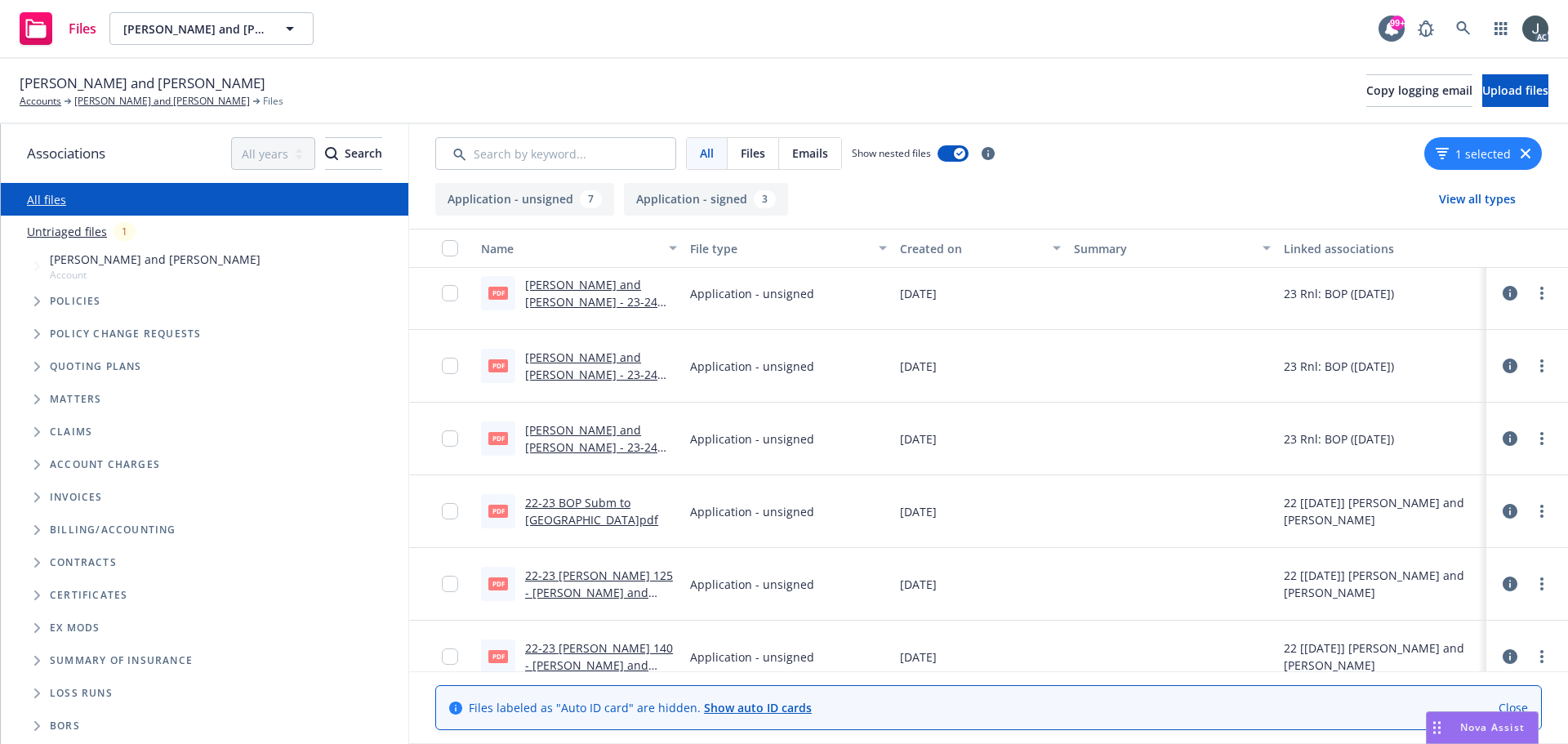
scroll to position [322, 0]
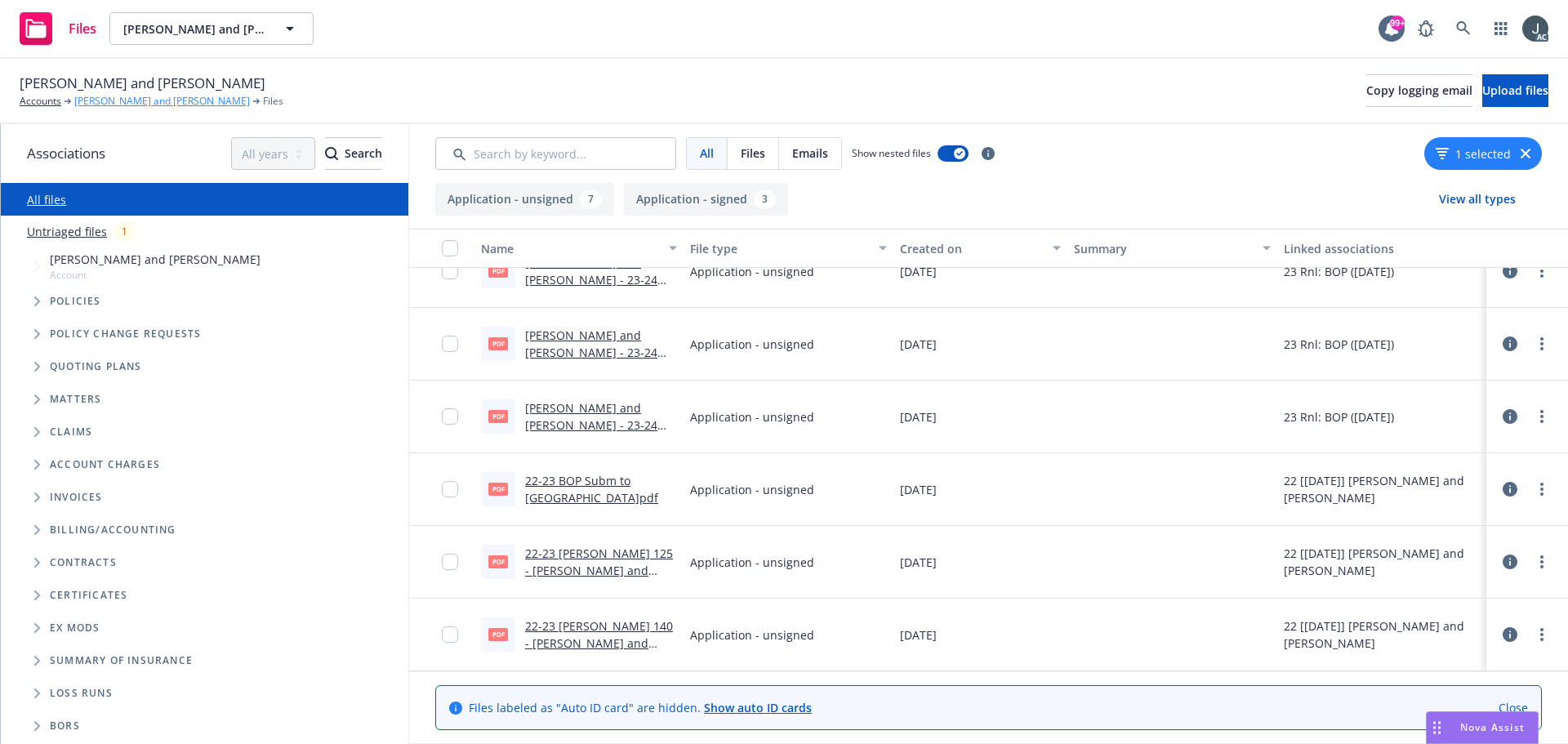
click at [157, 95] on link "[PERSON_NAME] and [PERSON_NAME]" at bounding box center [162, 101] width 176 height 15
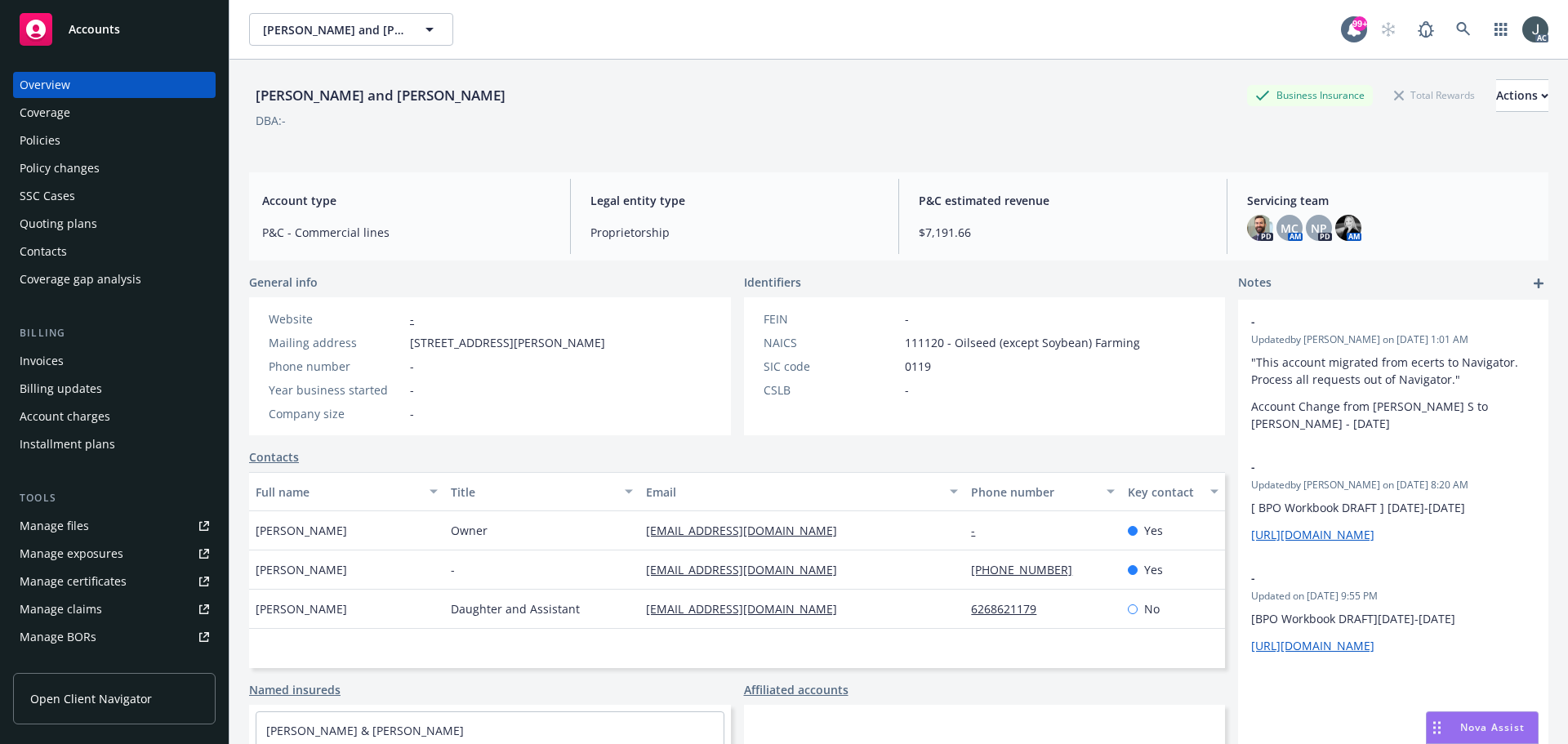
click at [94, 230] on div "Quoting plans" at bounding box center [114, 224] width 190 height 26
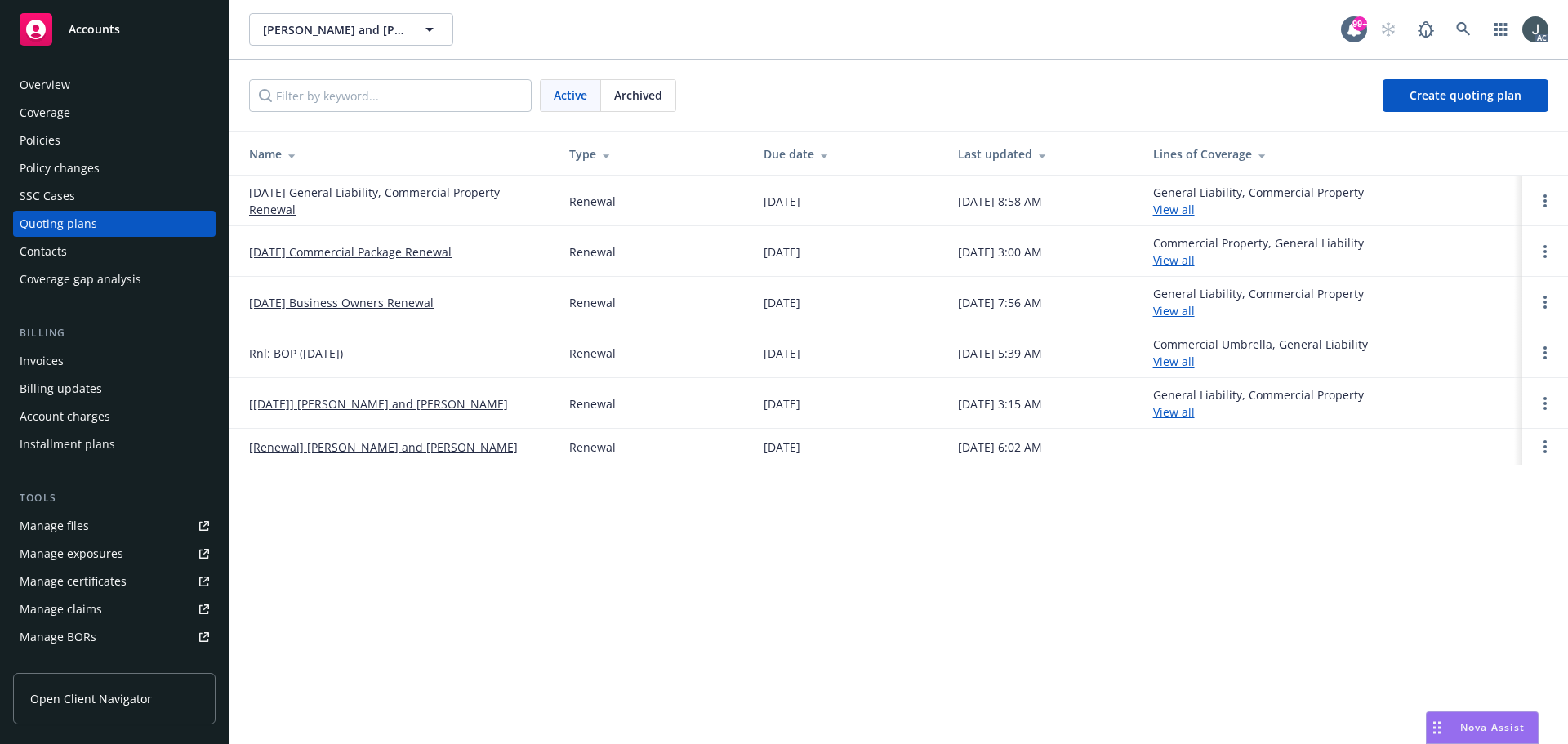
click at [489, 190] on link "[DATE] General Liability, Commercial Property Renewal" at bounding box center [395, 200] width 294 height 34
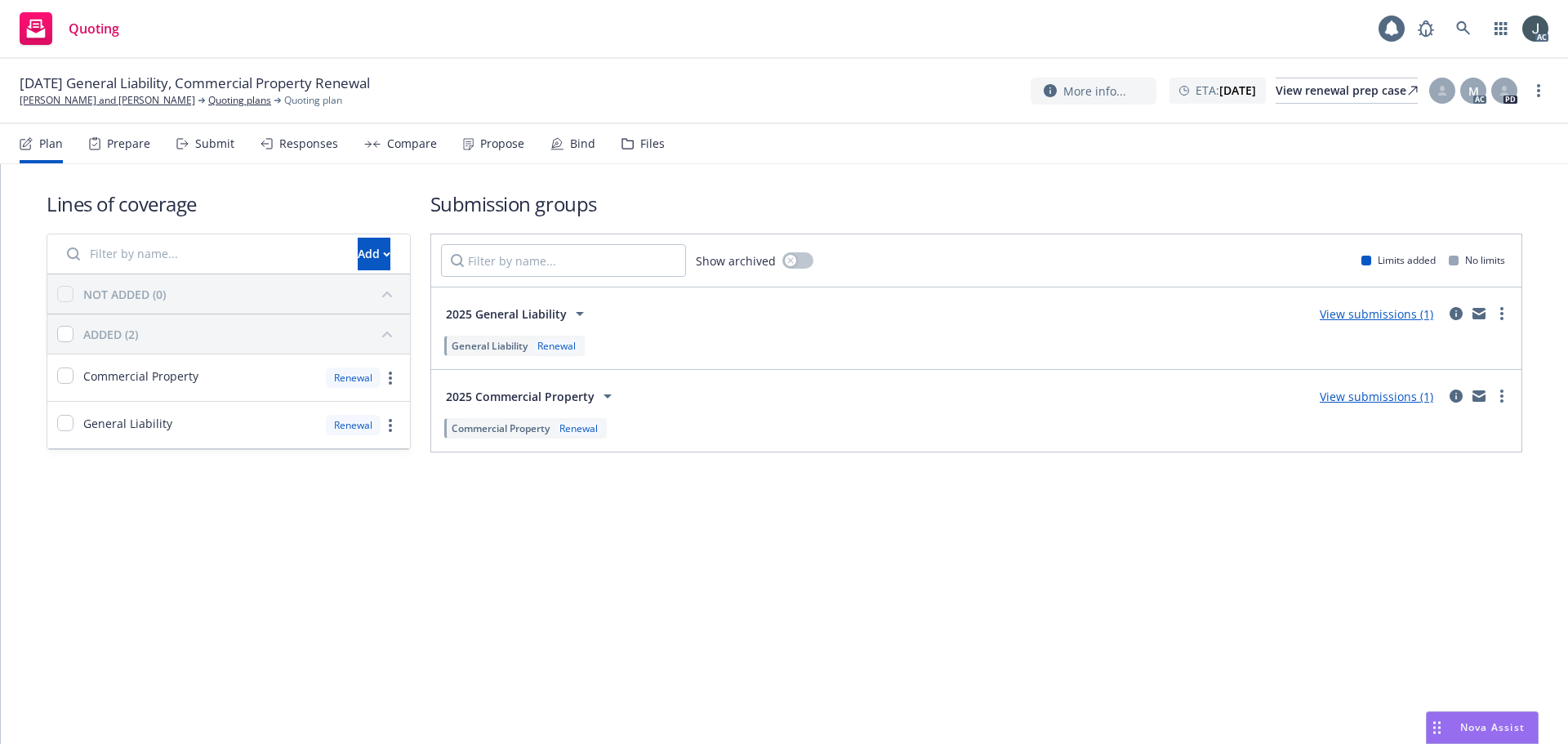
click at [640, 149] on div "Files" at bounding box center [652, 144] width 24 height 13
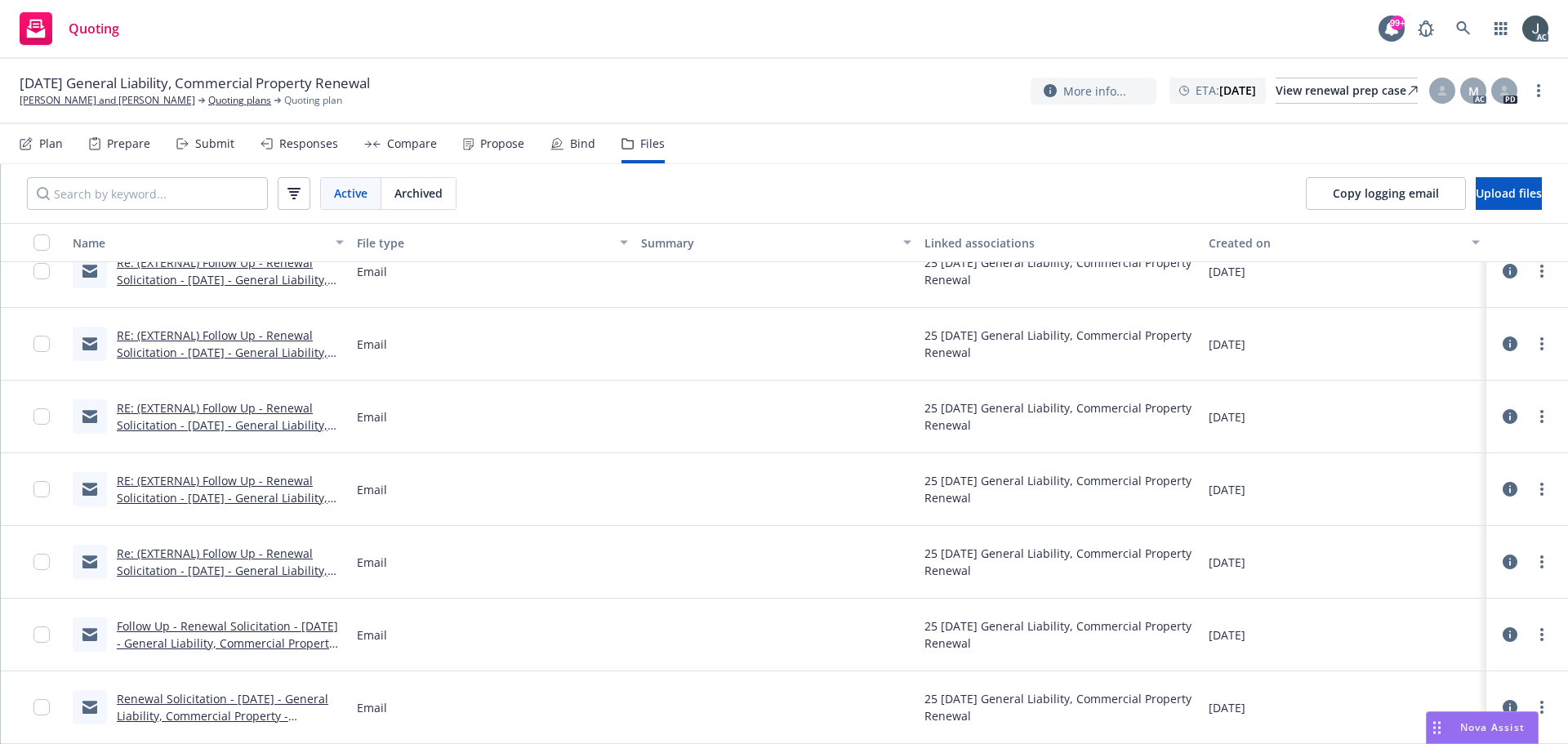
click at [416, 198] on span "Archived" at bounding box center [419, 193] width 48 height 18
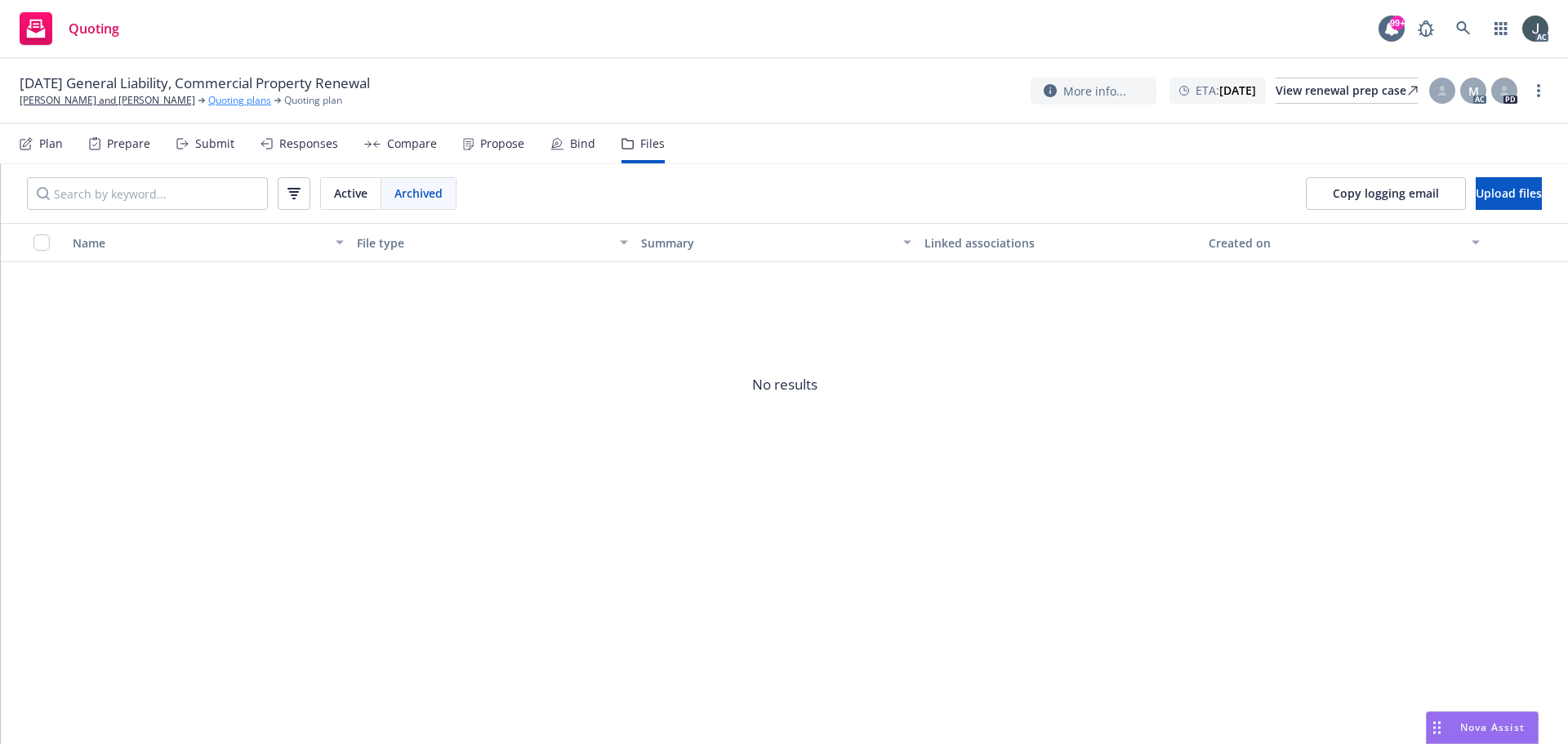
click at [208, 103] on link "Quoting plans" at bounding box center [240, 101] width 63 height 15
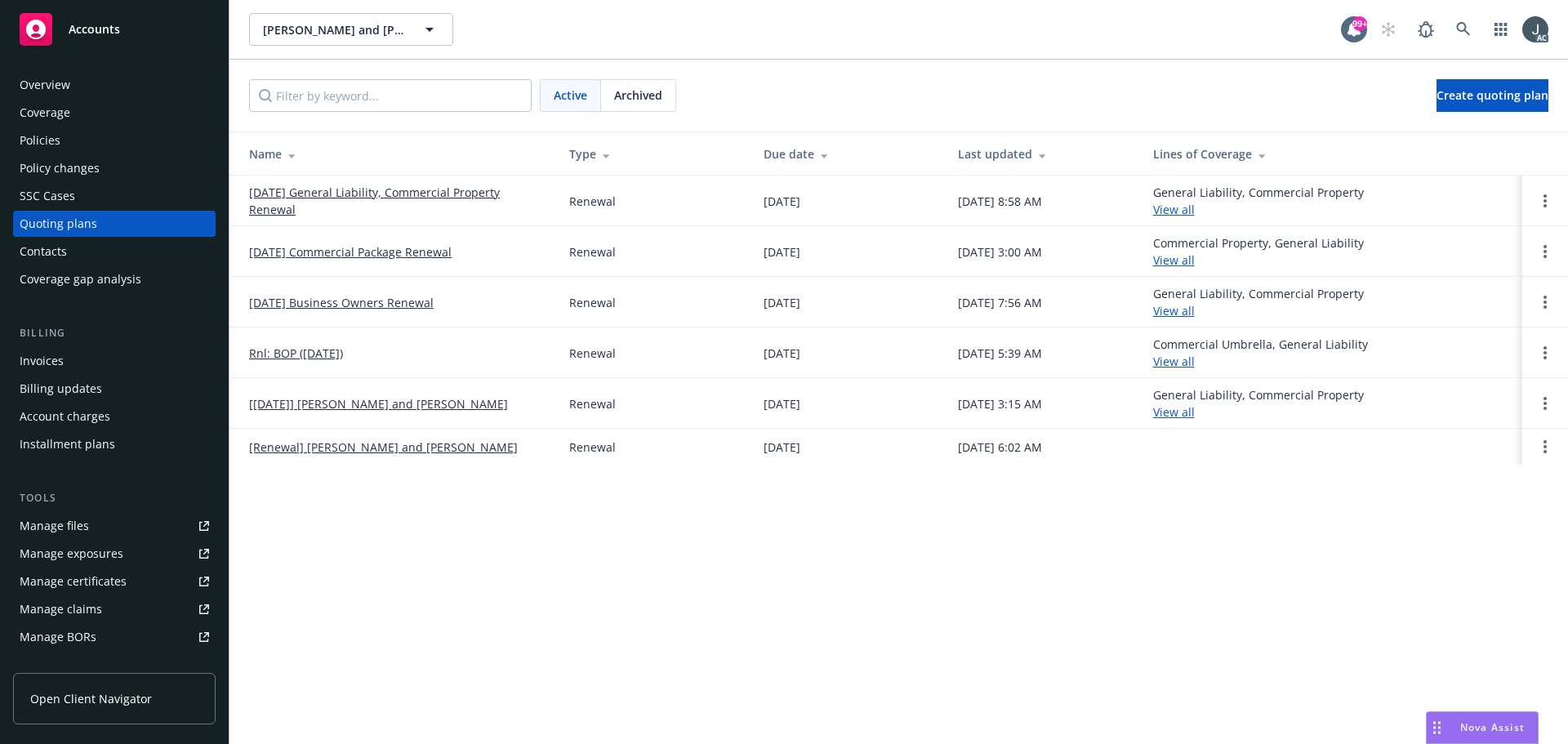
click at [633, 104] on div "Archived" at bounding box center [638, 95] width 74 height 32
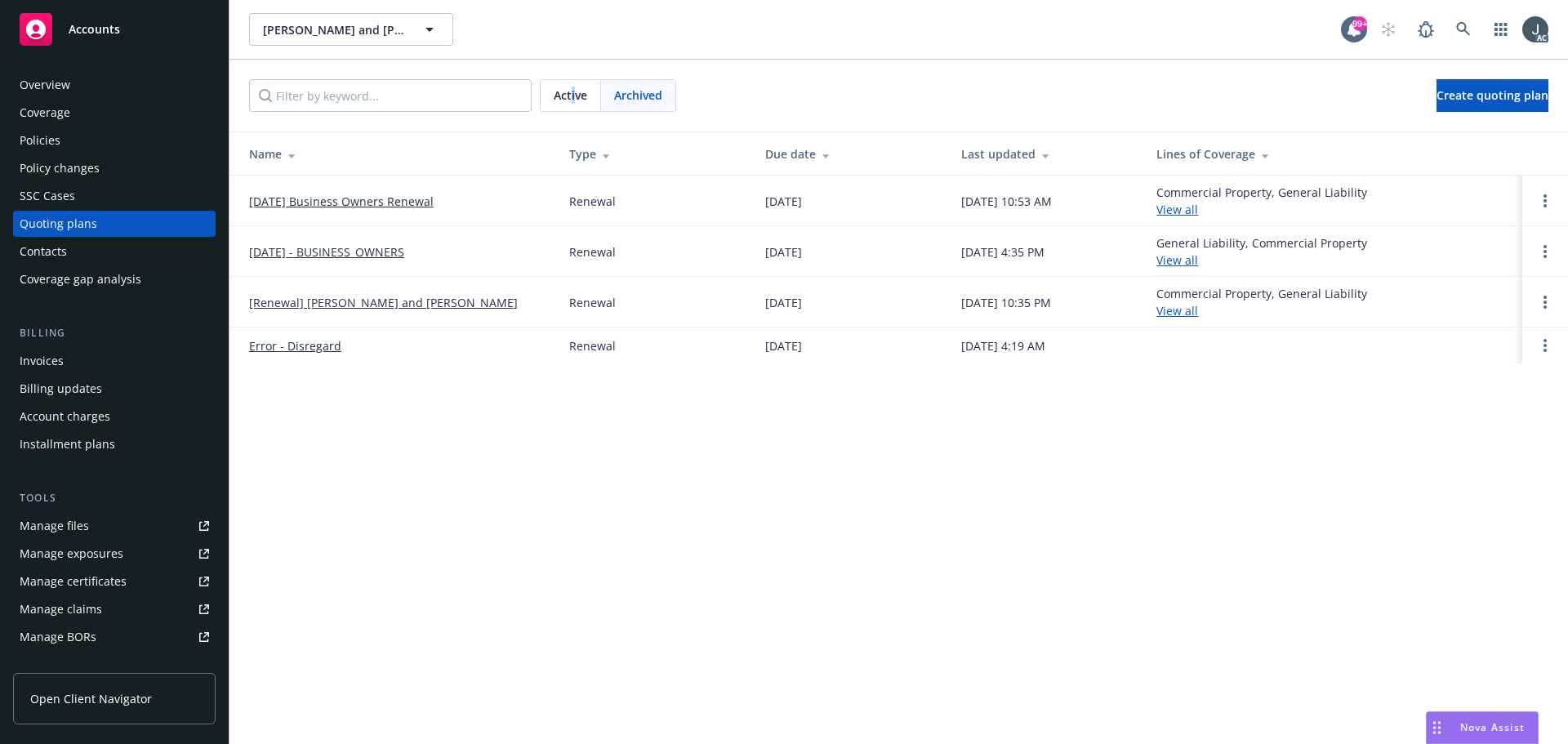
click at [572, 98] on span "Active" at bounding box center [571, 95] width 33 height 18
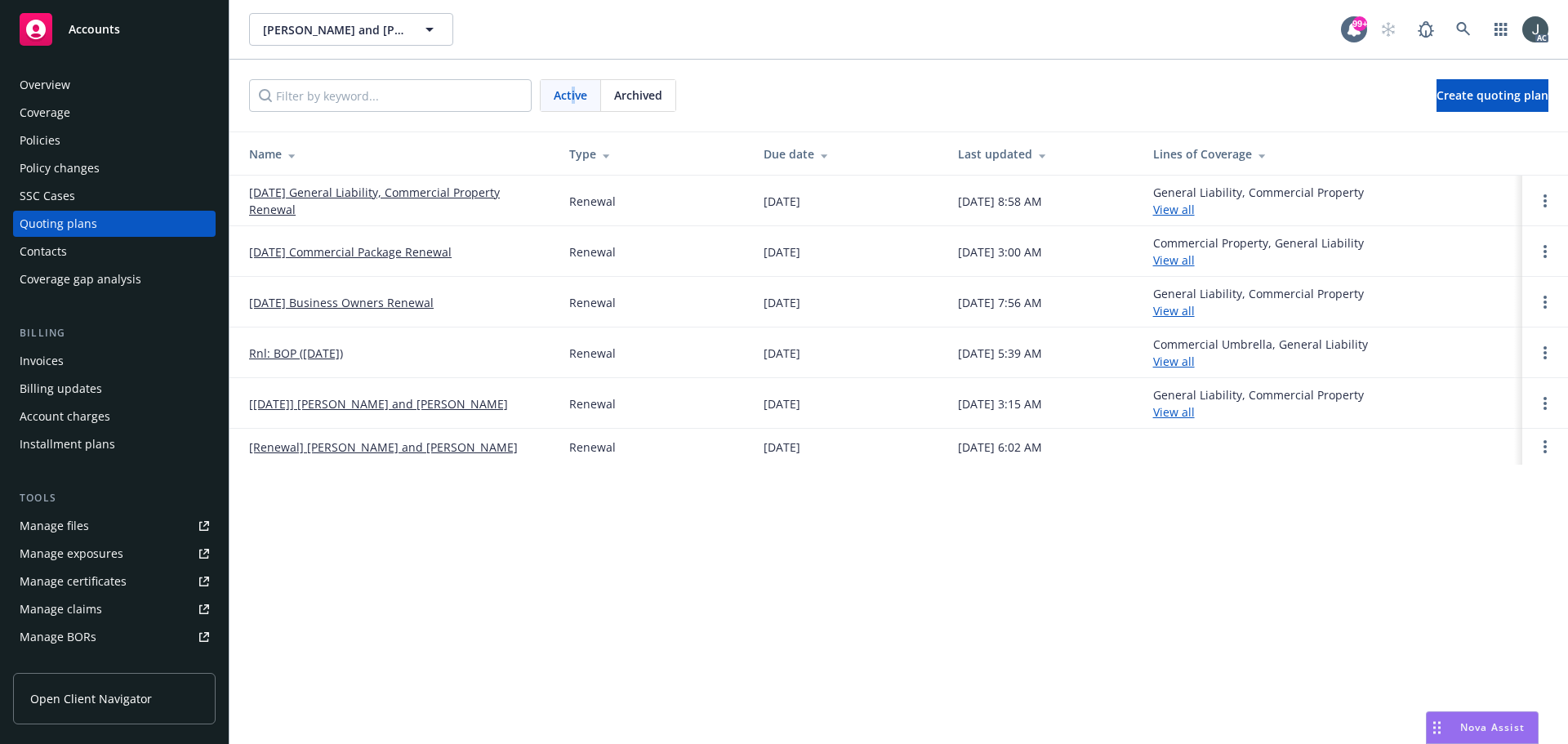
click at [401, 299] on link "[DATE] Business Owners Renewal" at bounding box center [341, 302] width 184 height 18
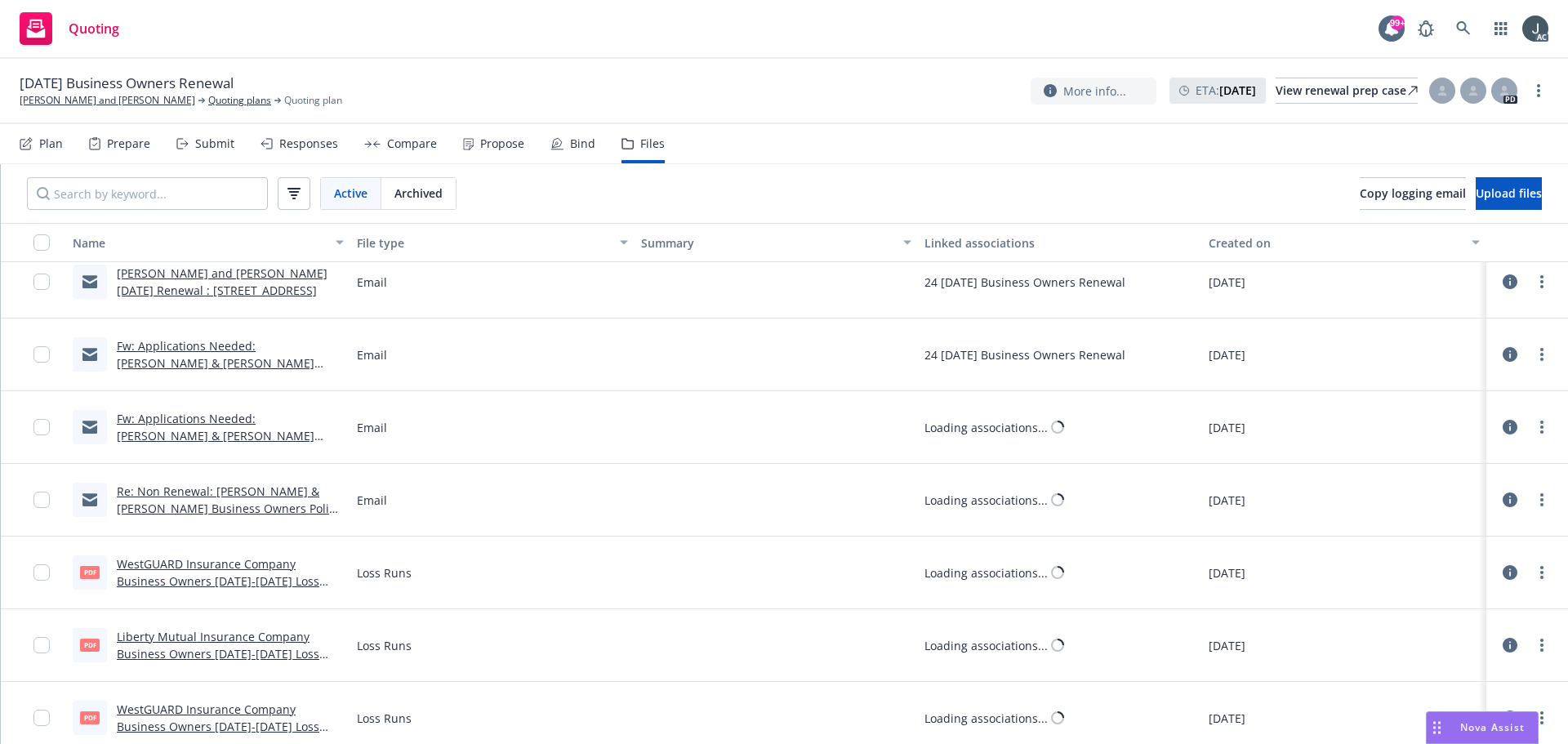
scroll to position [5348, 0]
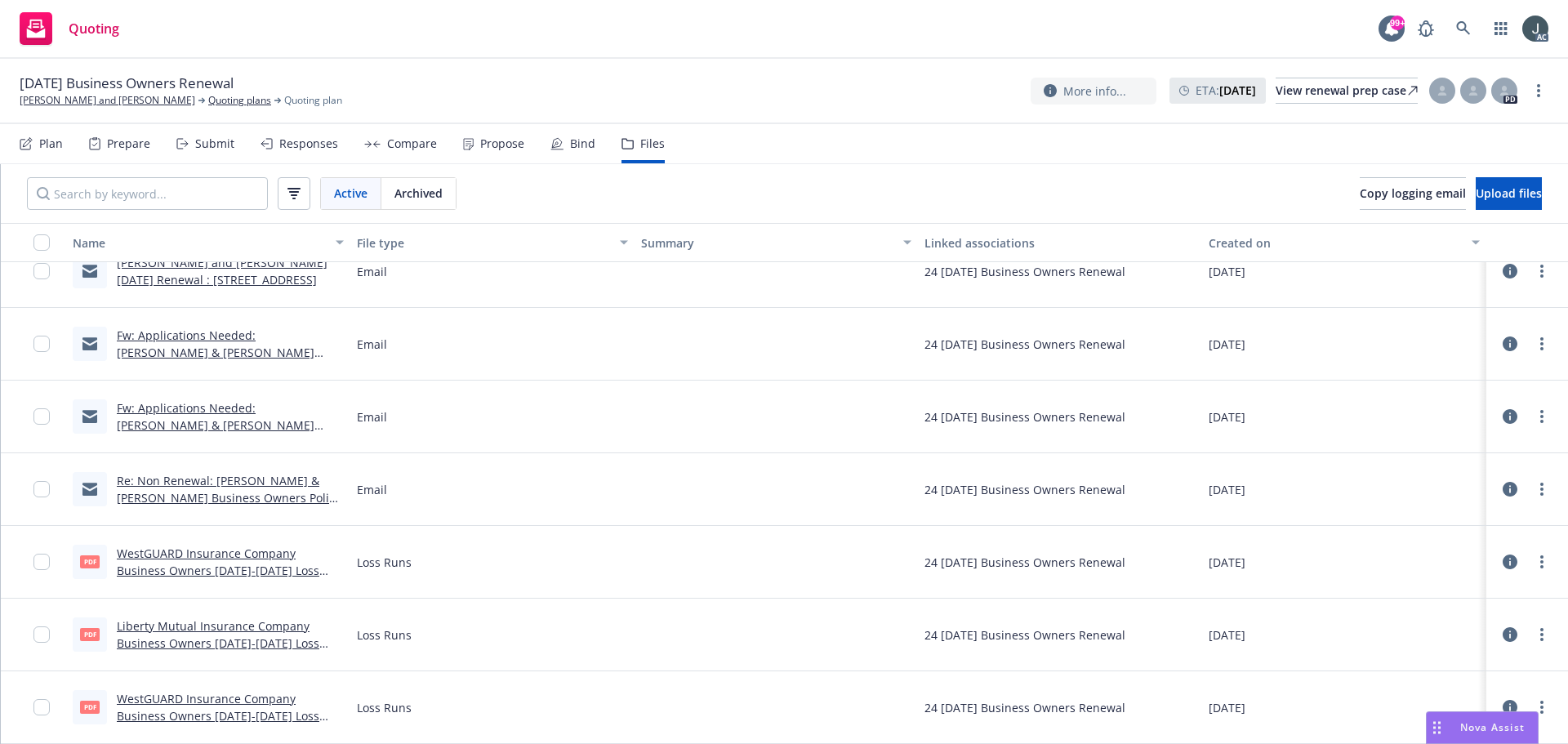
click at [433, 196] on span "Archived" at bounding box center [419, 193] width 48 height 18
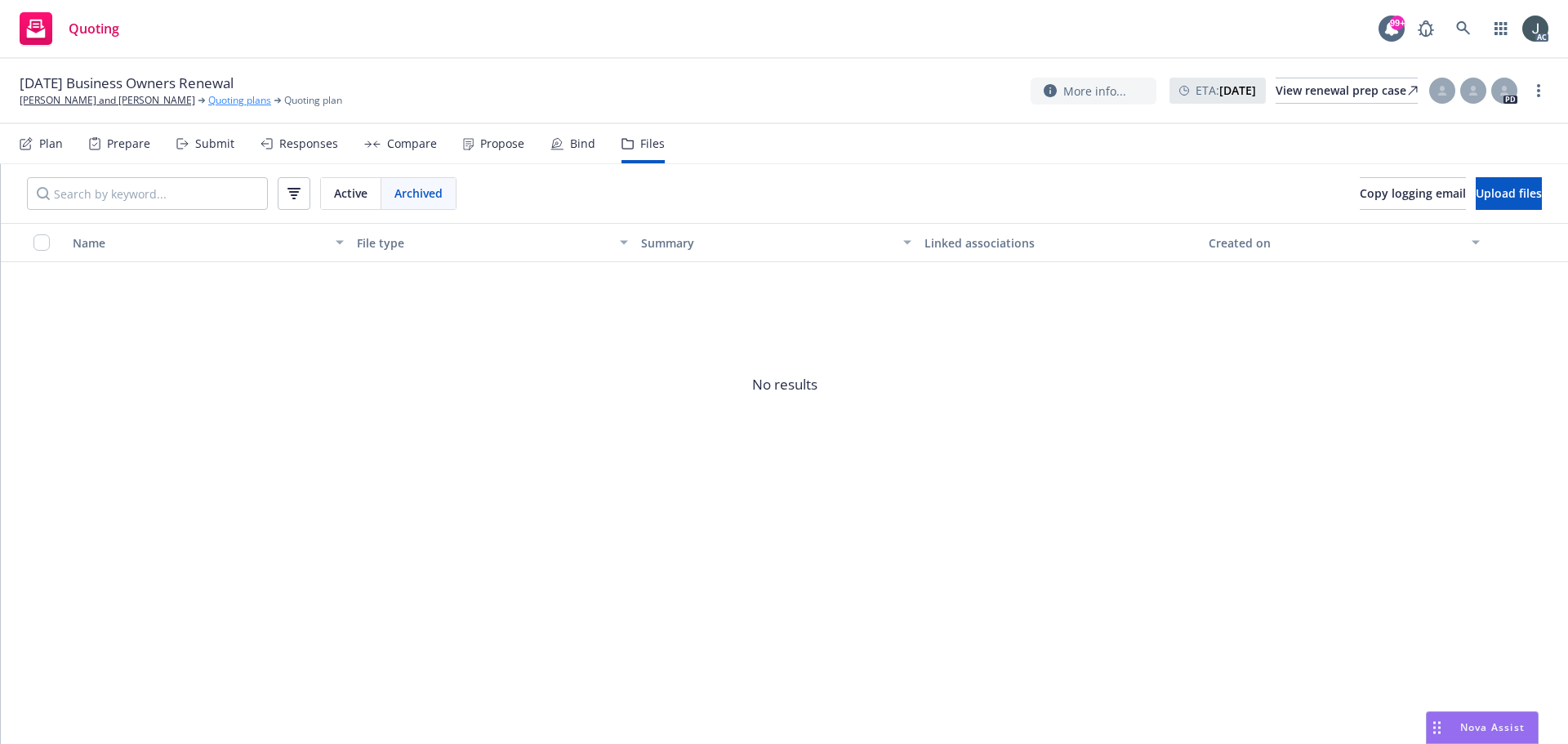
click at [208, 99] on link "Quoting plans" at bounding box center [240, 101] width 63 height 15
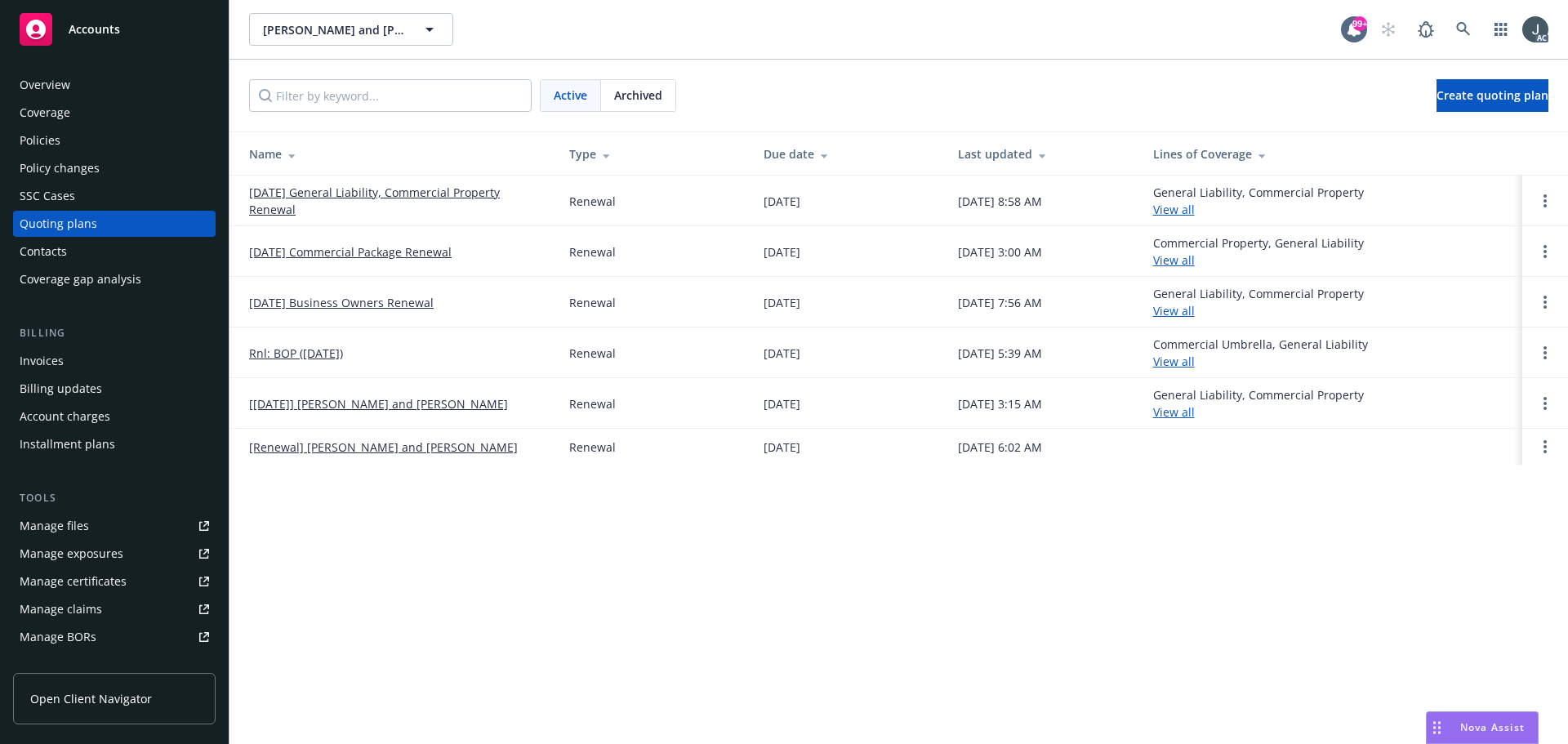
click at [646, 103] on span "Archived" at bounding box center [638, 95] width 48 height 18
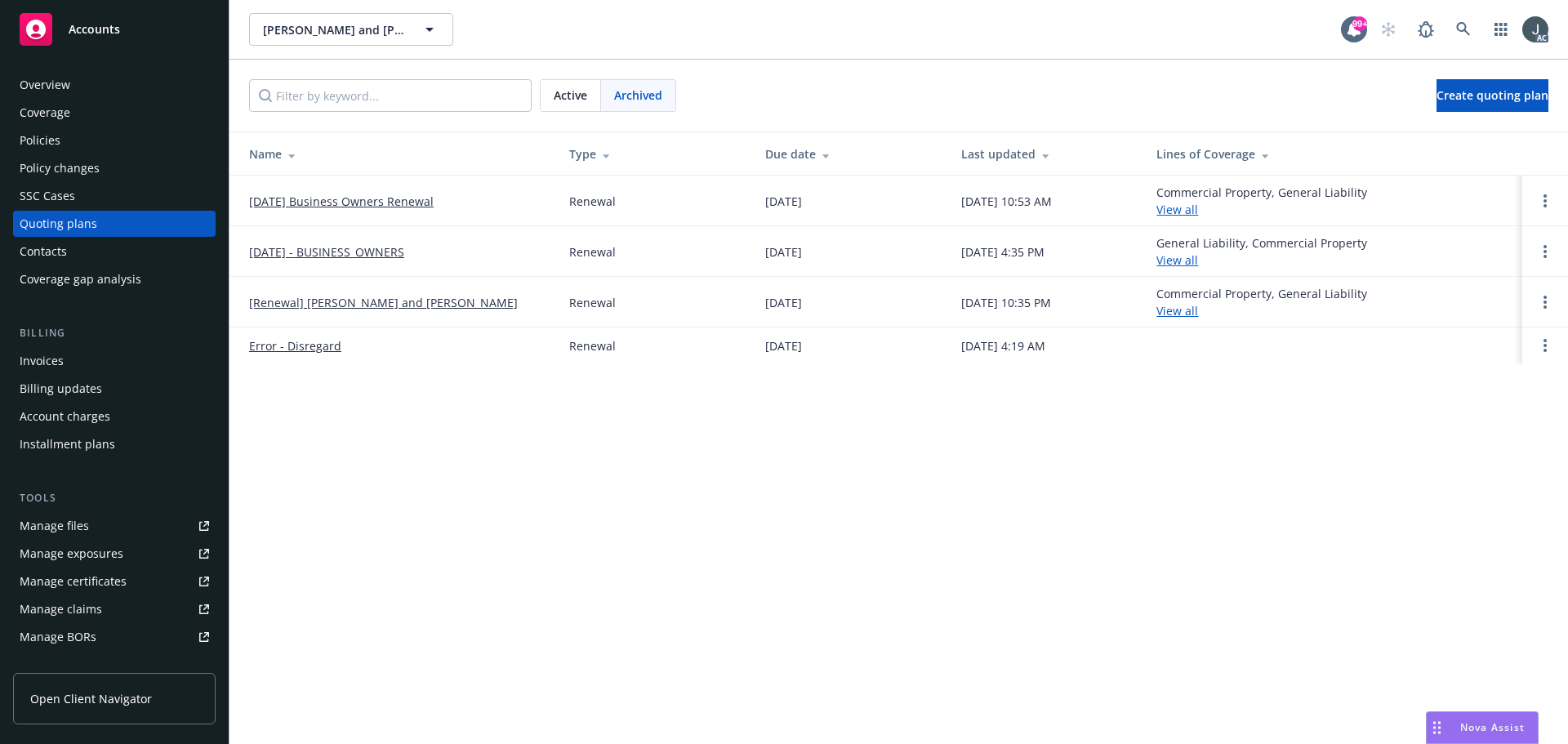
click at [391, 248] on link "[DATE] - BUSINESS_OWNERS" at bounding box center [327, 252] width 156 height 18
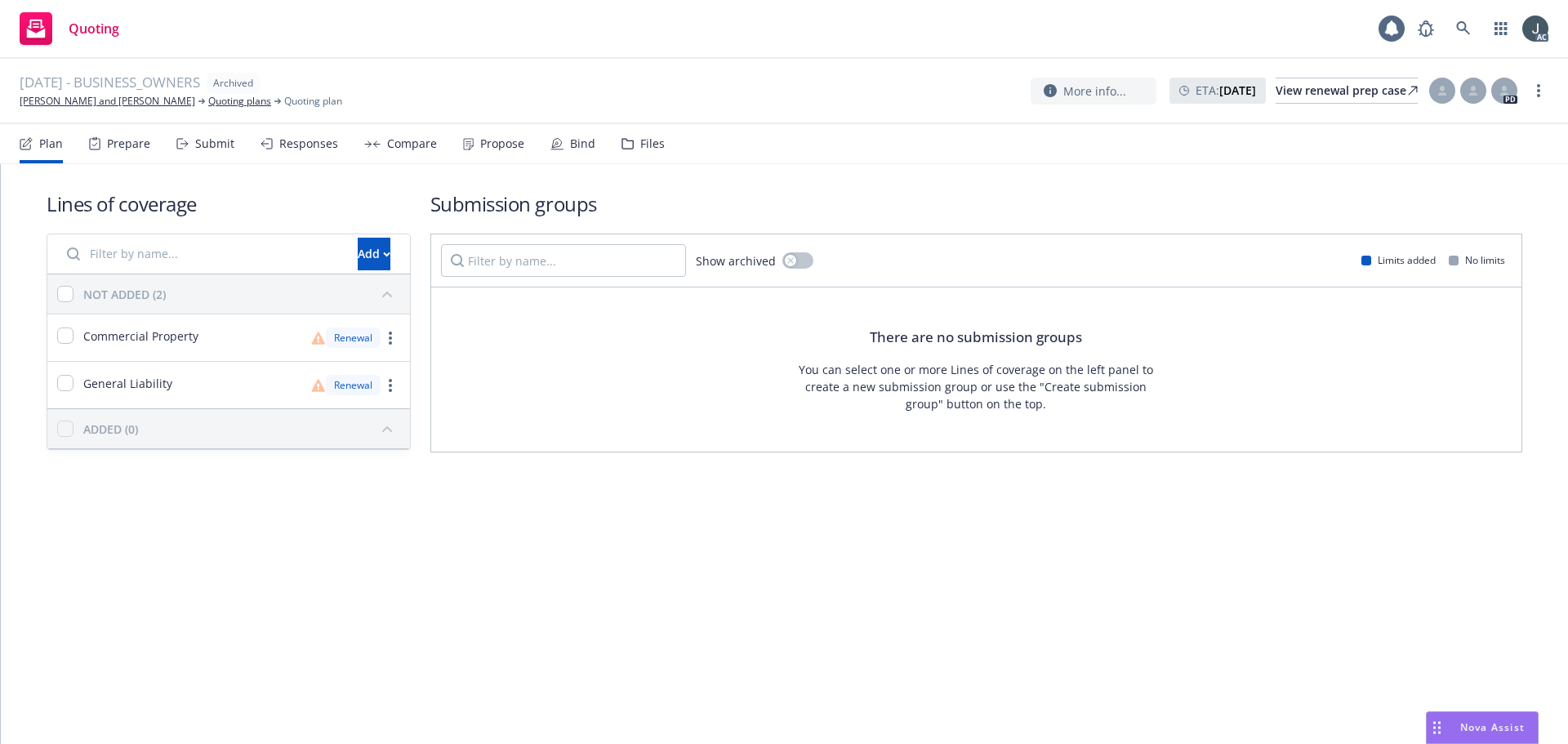
click at [640, 146] on div "Files" at bounding box center [652, 144] width 24 height 13
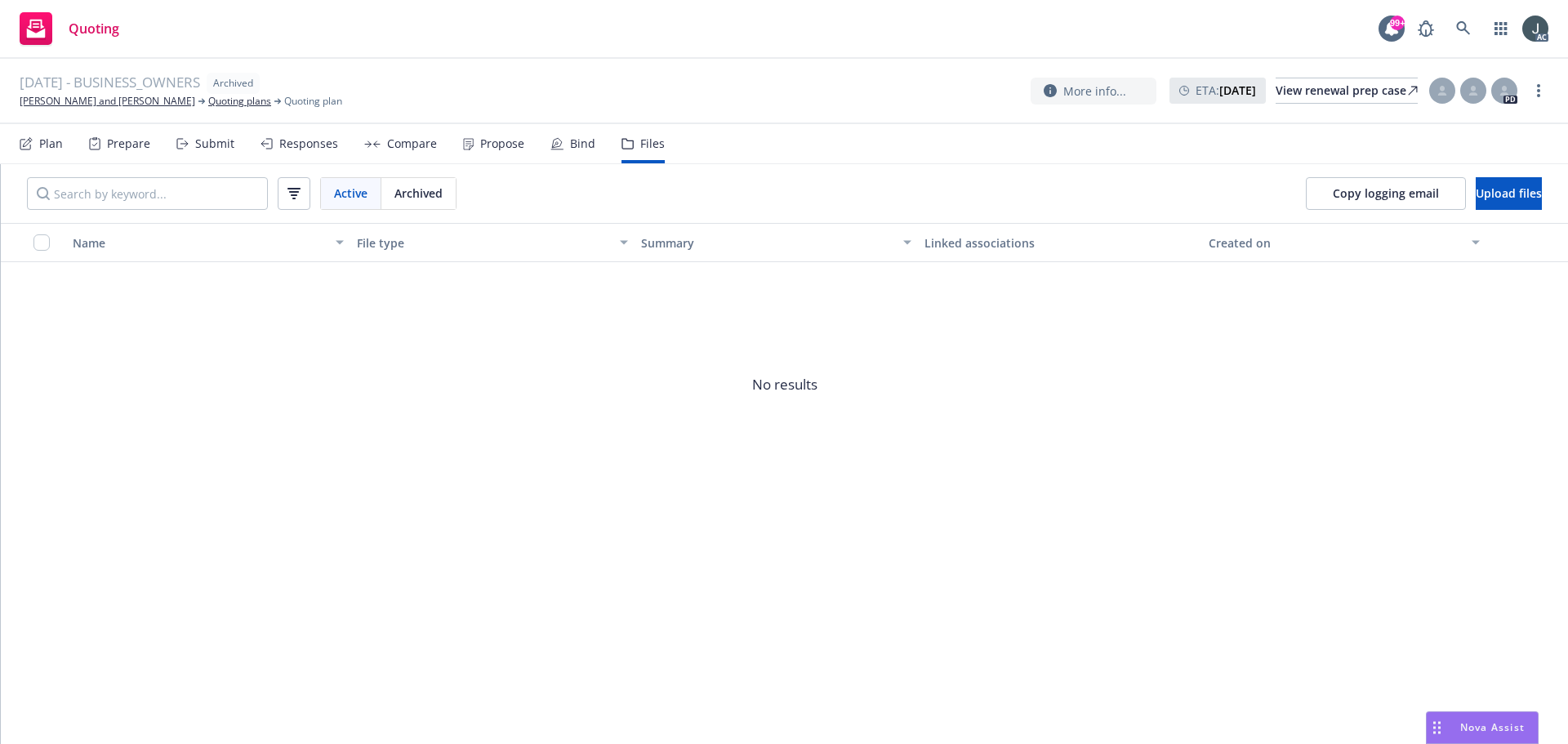
click at [409, 197] on span "Archived" at bounding box center [419, 193] width 48 height 18
click at [208, 103] on link "Quoting plans" at bounding box center [240, 101] width 63 height 15
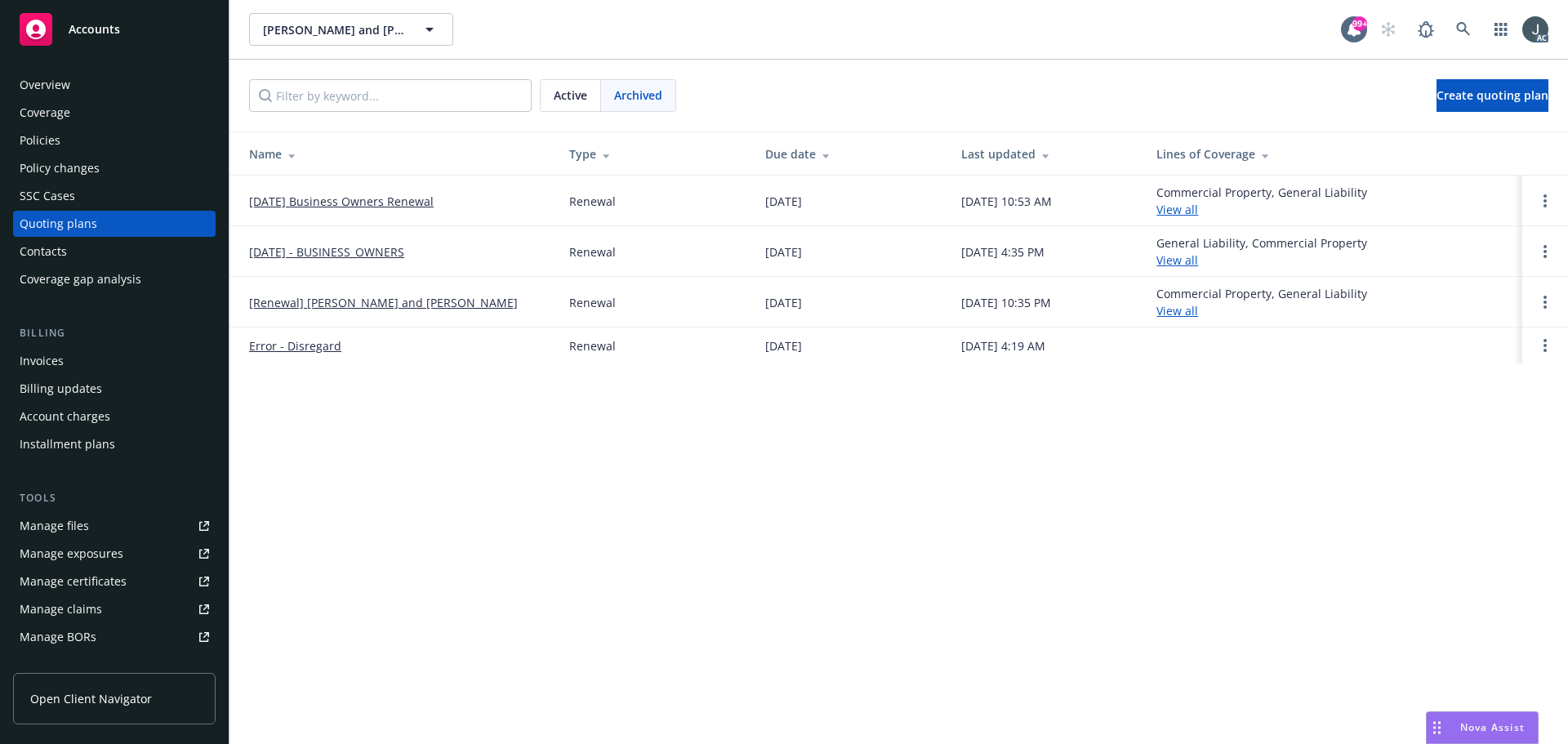
click at [397, 299] on link "[Renewal] [PERSON_NAME] and [PERSON_NAME]" at bounding box center [383, 302] width 269 height 18
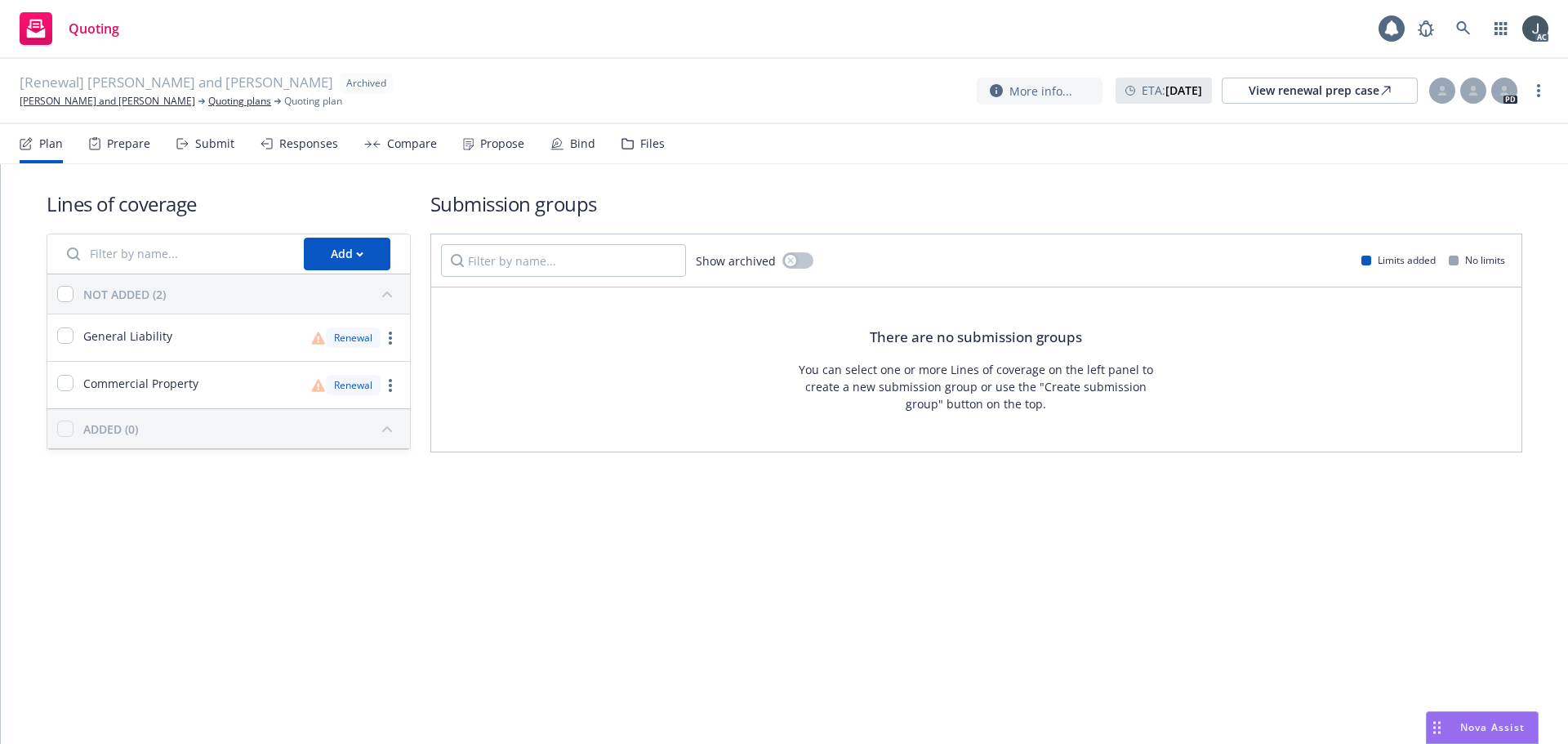
click at [640, 142] on div "Files" at bounding box center [652, 144] width 24 height 13
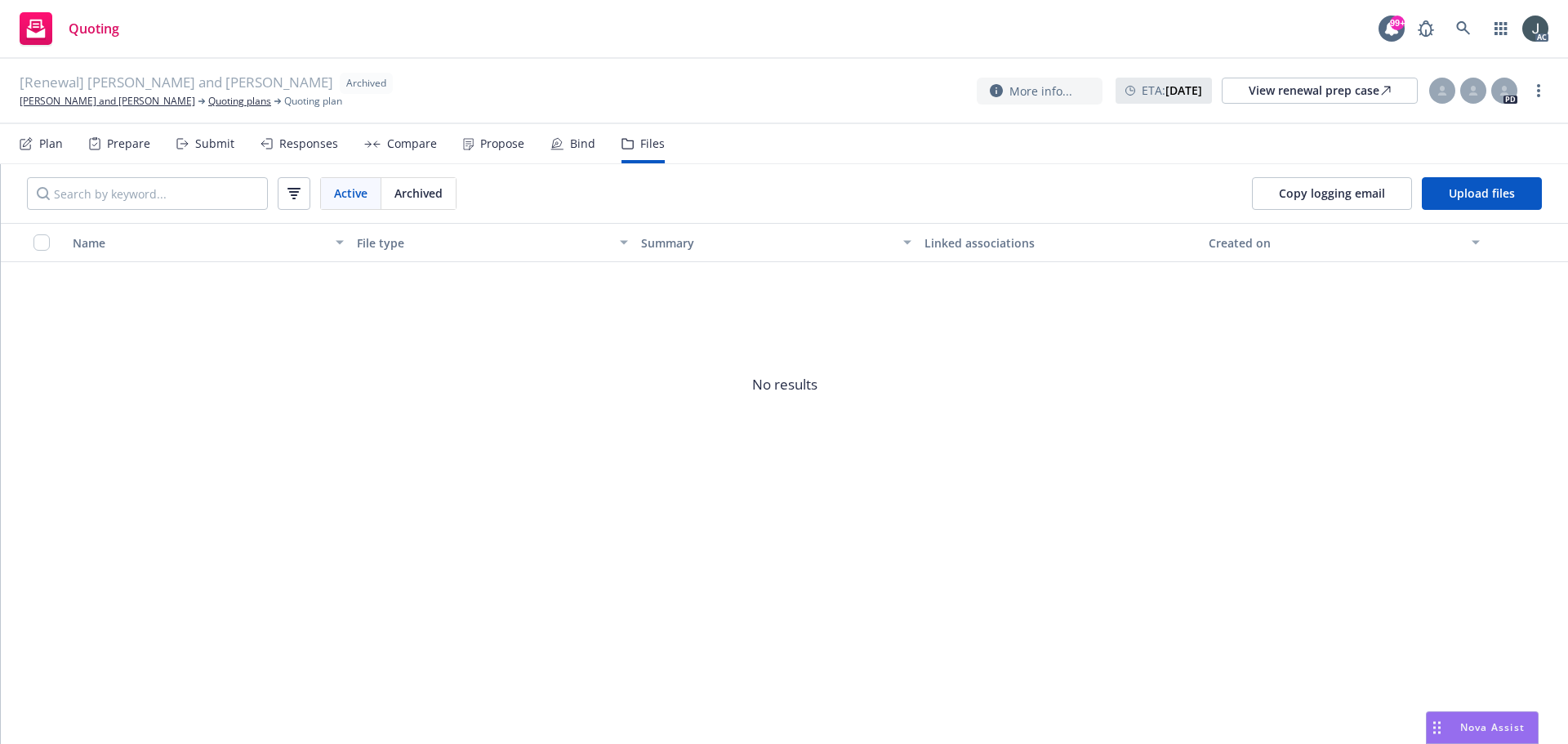
click at [434, 190] on span "Archived" at bounding box center [419, 193] width 48 height 18
click at [208, 103] on link "Quoting plans" at bounding box center [240, 101] width 63 height 15
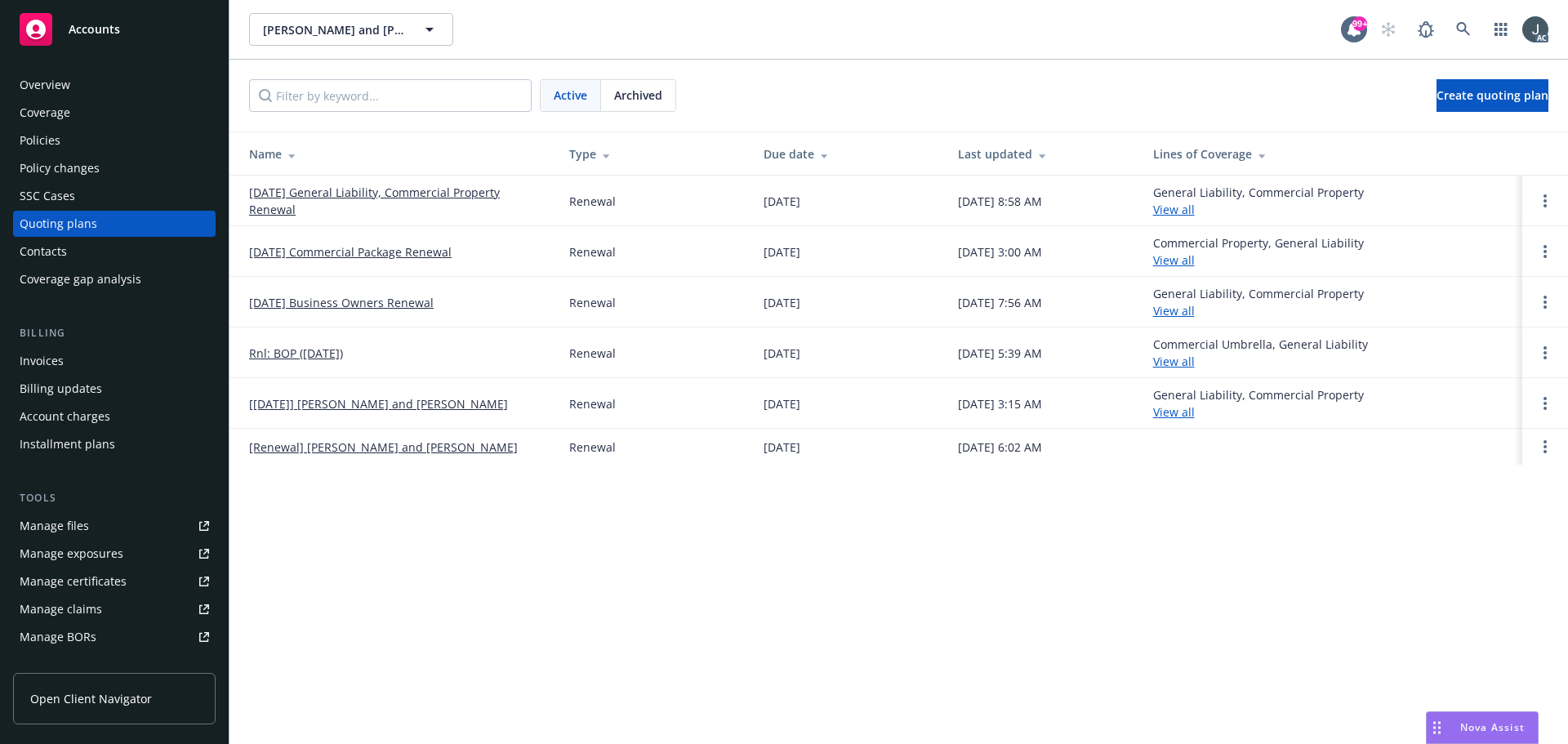
click at [408, 450] on link "[Renewal] Chan, Thomas and Letitia" at bounding box center [383, 448] width 269 height 18
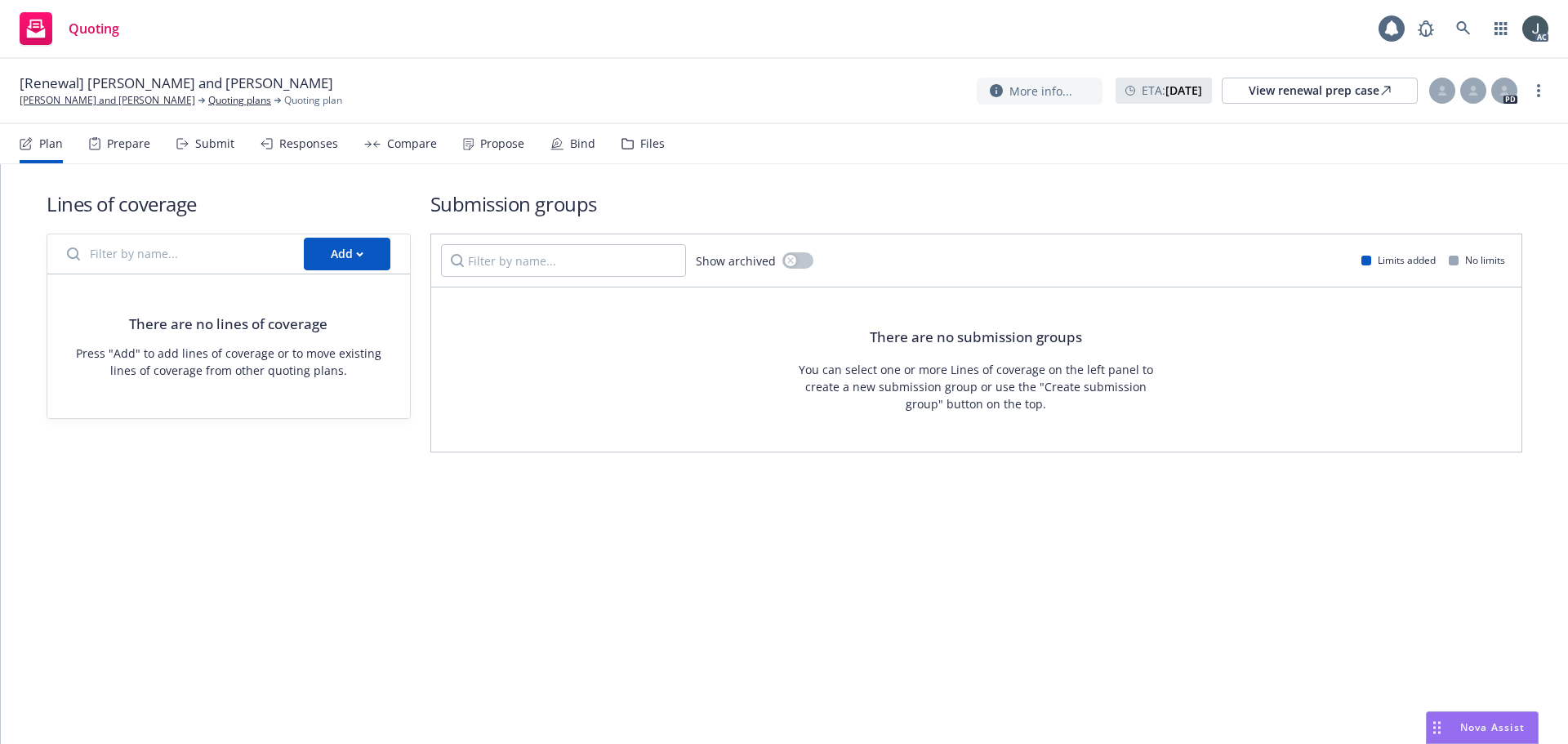
click at [621, 144] on icon at bounding box center [627, 144] width 12 height 11
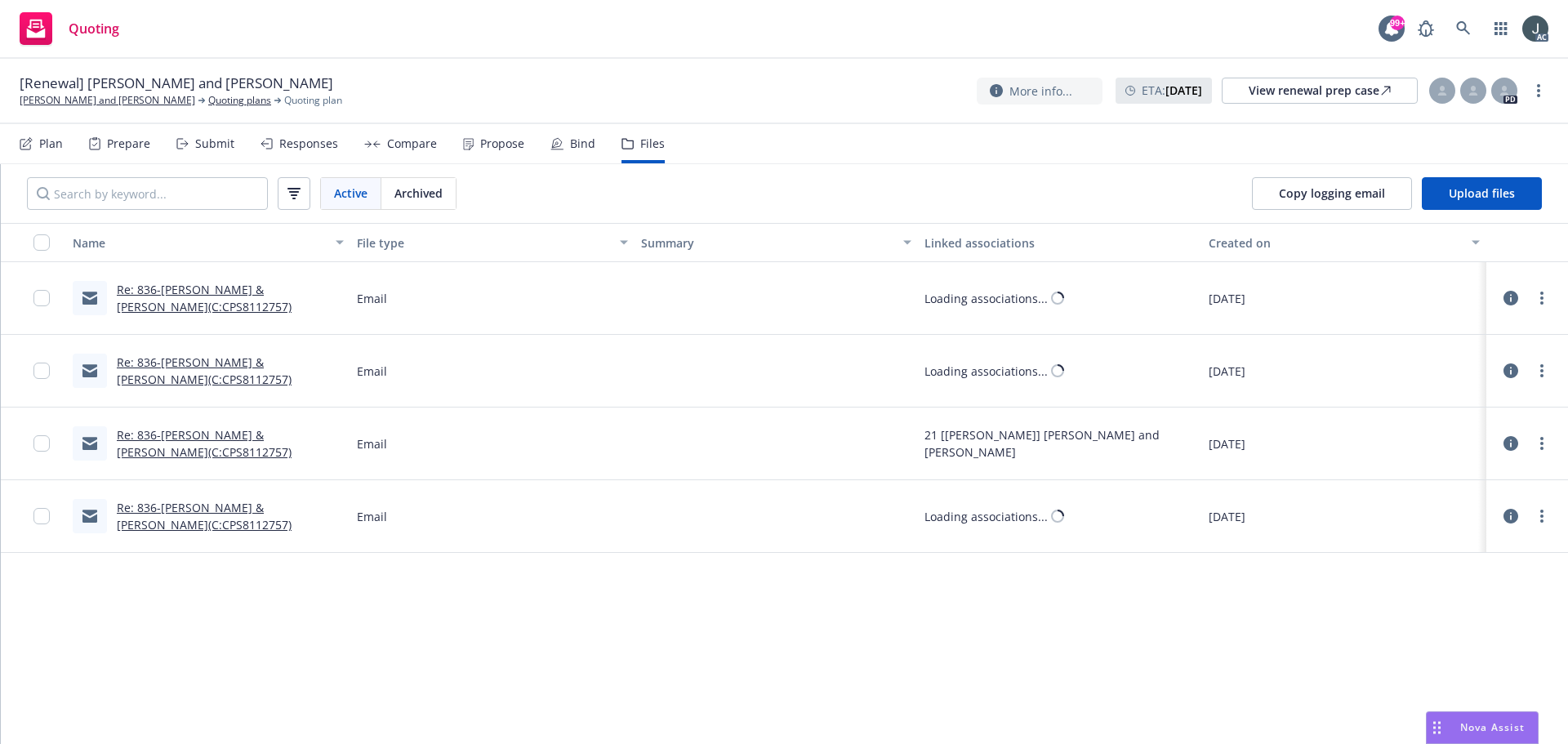
click at [425, 195] on span "Archived" at bounding box center [419, 193] width 48 height 18
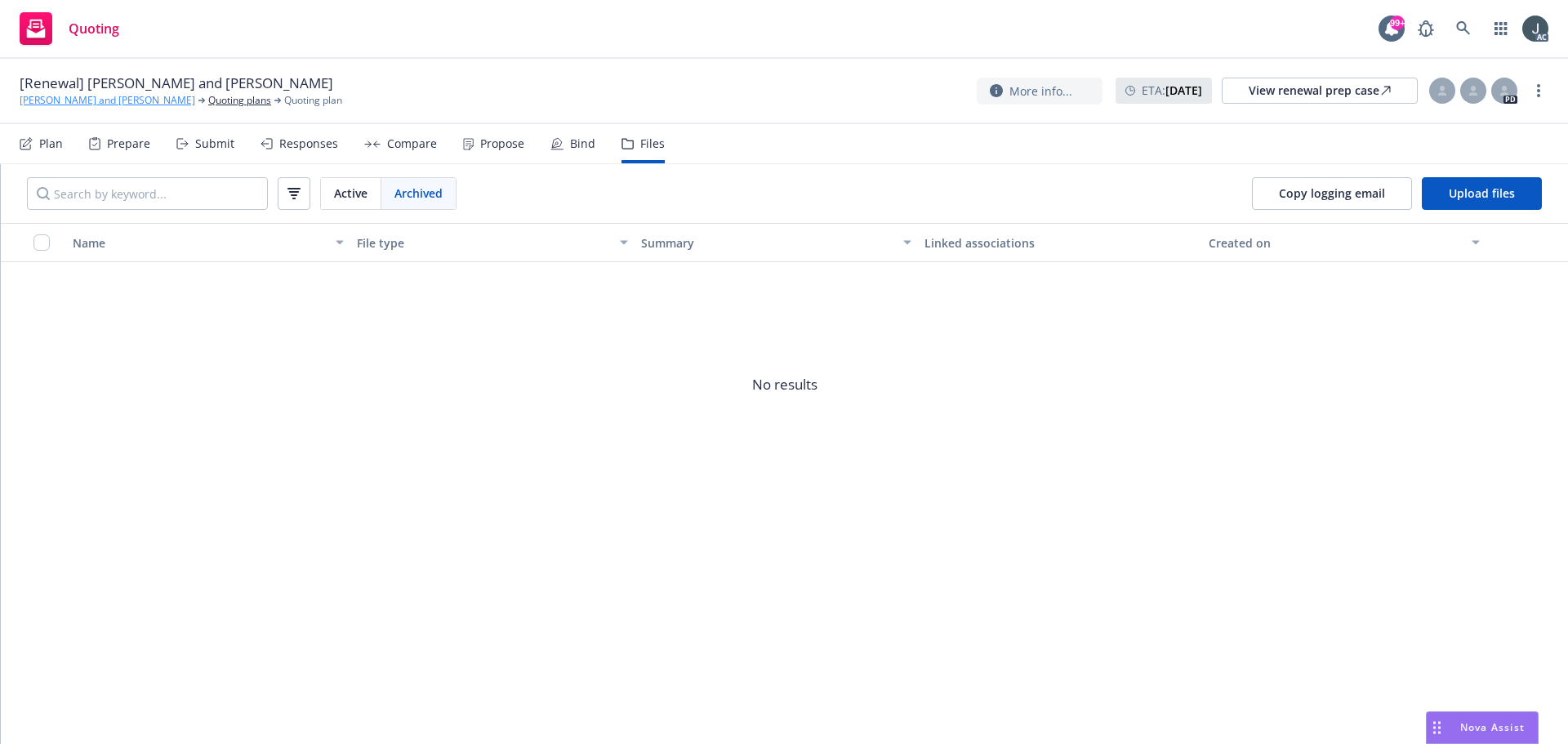
click at [77, 96] on link "[PERSON_NAME] and [PERSON_NAME]" at bounding box center [107, 101] width 176 height 15
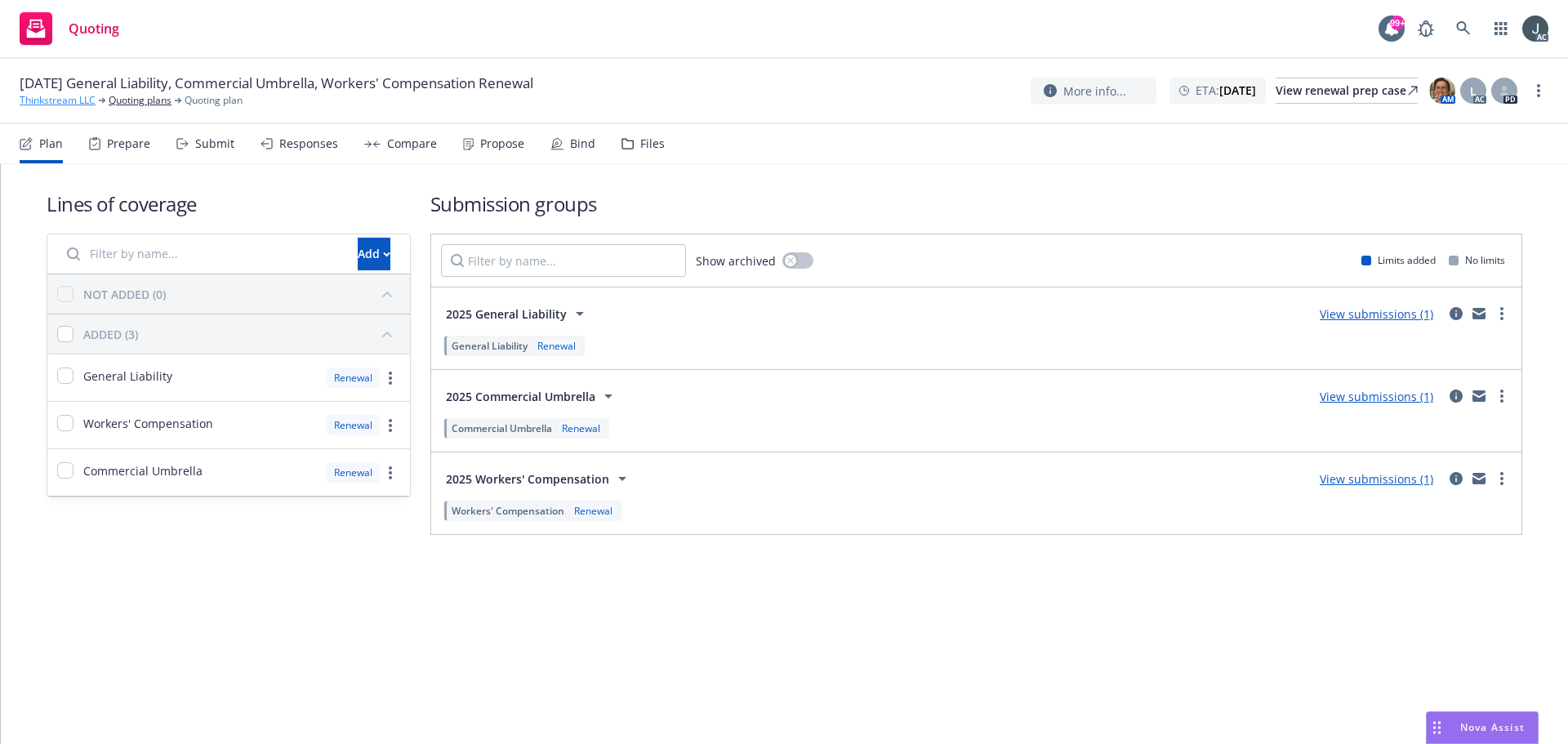
click at [67, 105] on link "Thinkstream LLC" at bounding box center [57, 101] width 76 height 15
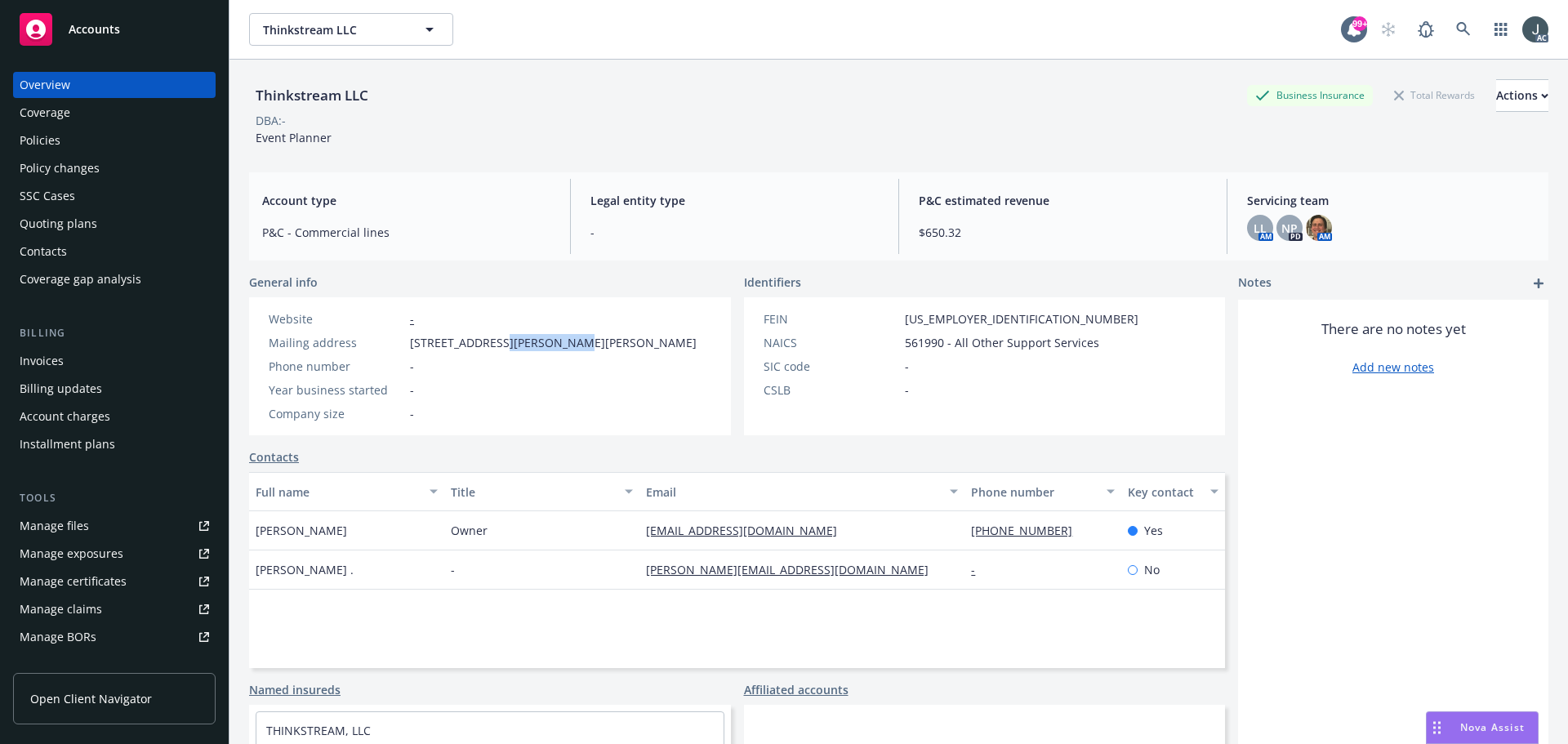
drag, startPoint x: 495, startPoint y: 341, endPoint x: 557, endPoint y: 342, distance: 62.0
click at [557, 342] on span "[STREET_ADDRESS][PERSON_NAME][PERSON_NAME]" at bounding box center [554, 343] width 287 height 18
copy span "[PERSON_NAME] Creek"
click at [608, 340] on span "[STREET_ADDRESS][PERSON_NAME][PERSON_NAME]" at bounding box center [554, 343] width 287 height 18
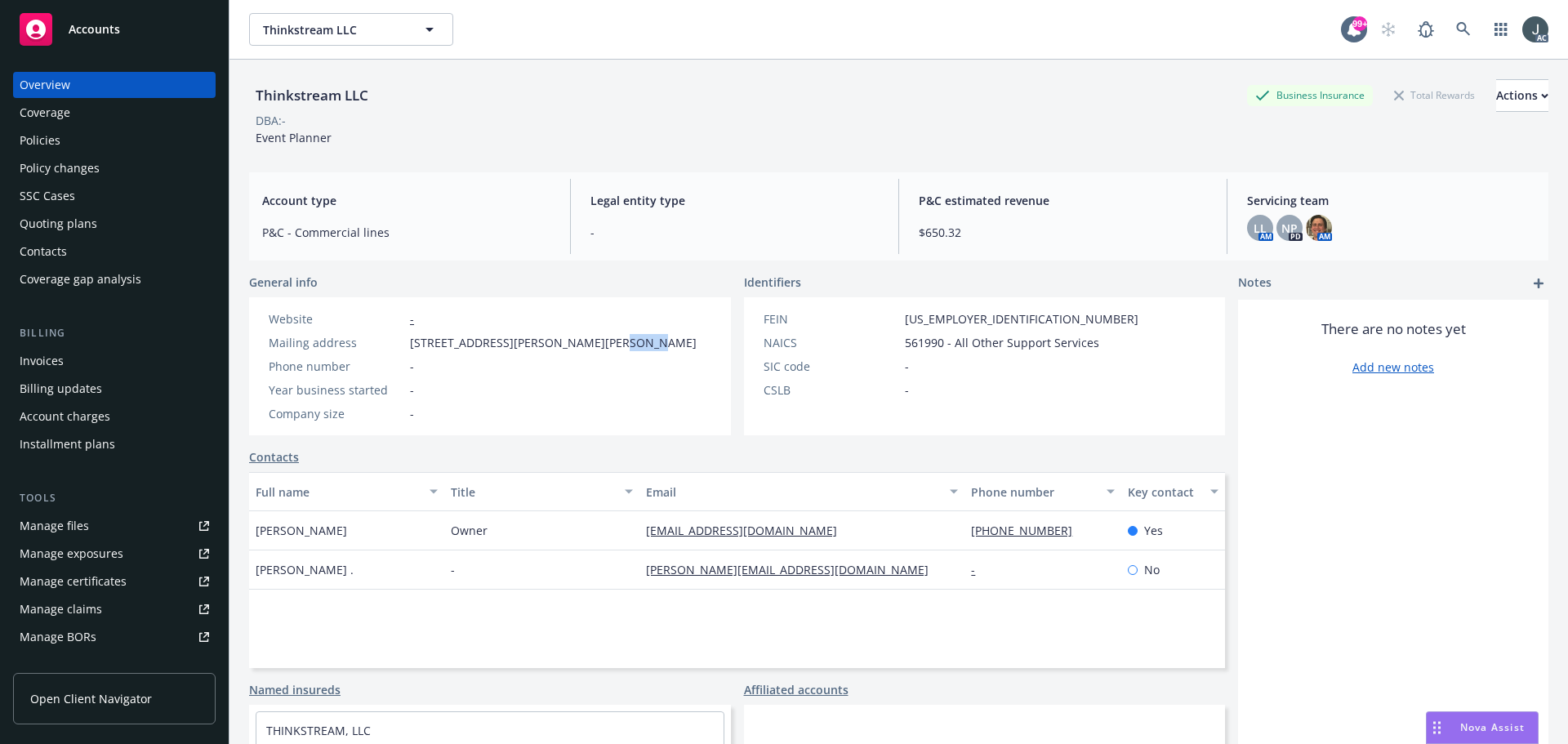
copy span "95685"
drag, startPoint x: 1064, startPoint y: 536, endPoint x: 937, endPoint y: 533, distance: 127.0
click at [937, 533] on div "[PERSON_NAME] Owner [EMAIL_ADDRESS][DOMAIN_NAME] [PHONE_NUMBER] Yes" at bounding box center [737, 531] width 976 height 39
copy div "[PHONE_NUMBER]"
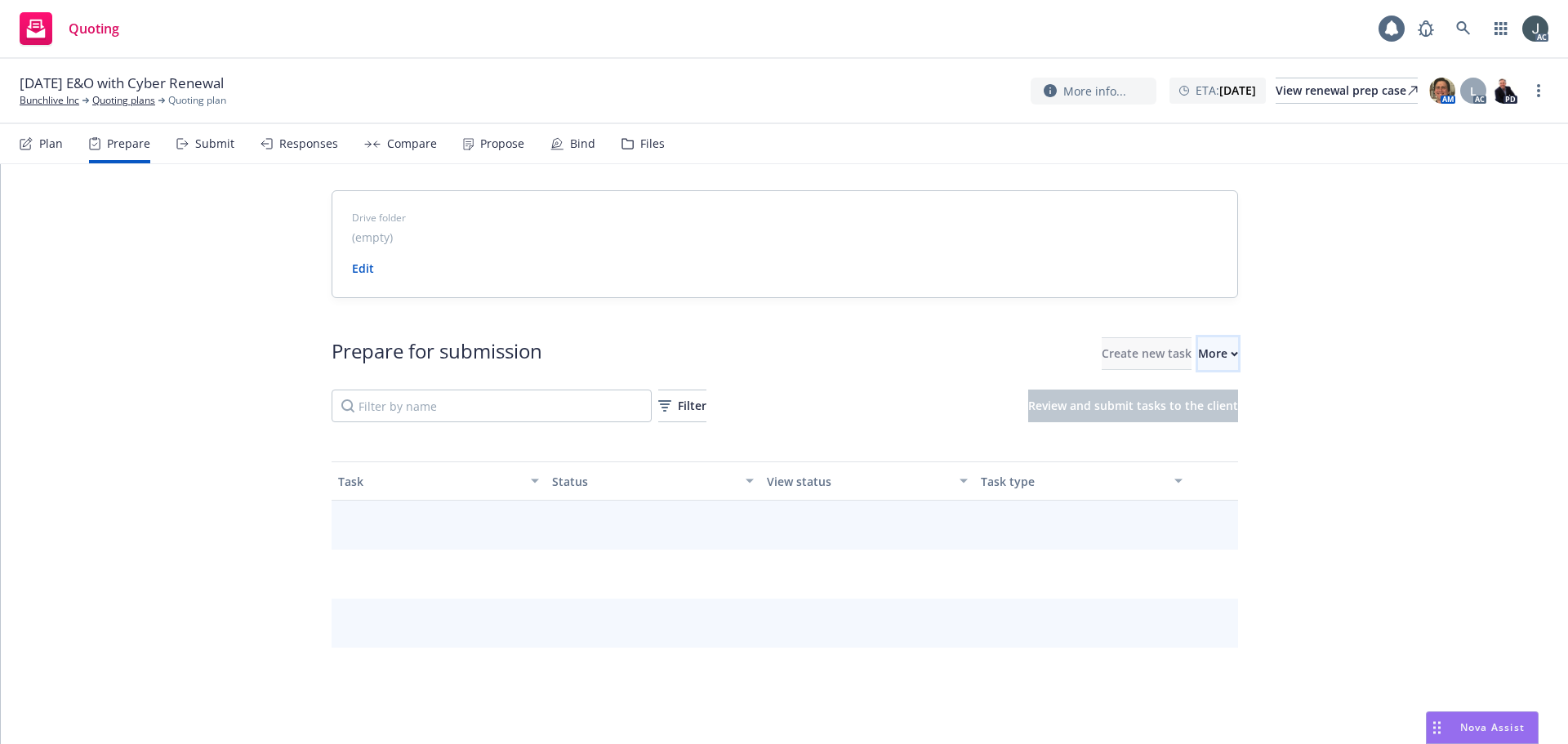
click at [1206, 357] on button "More" at bounding box center [1218, 353] width 40 height 32
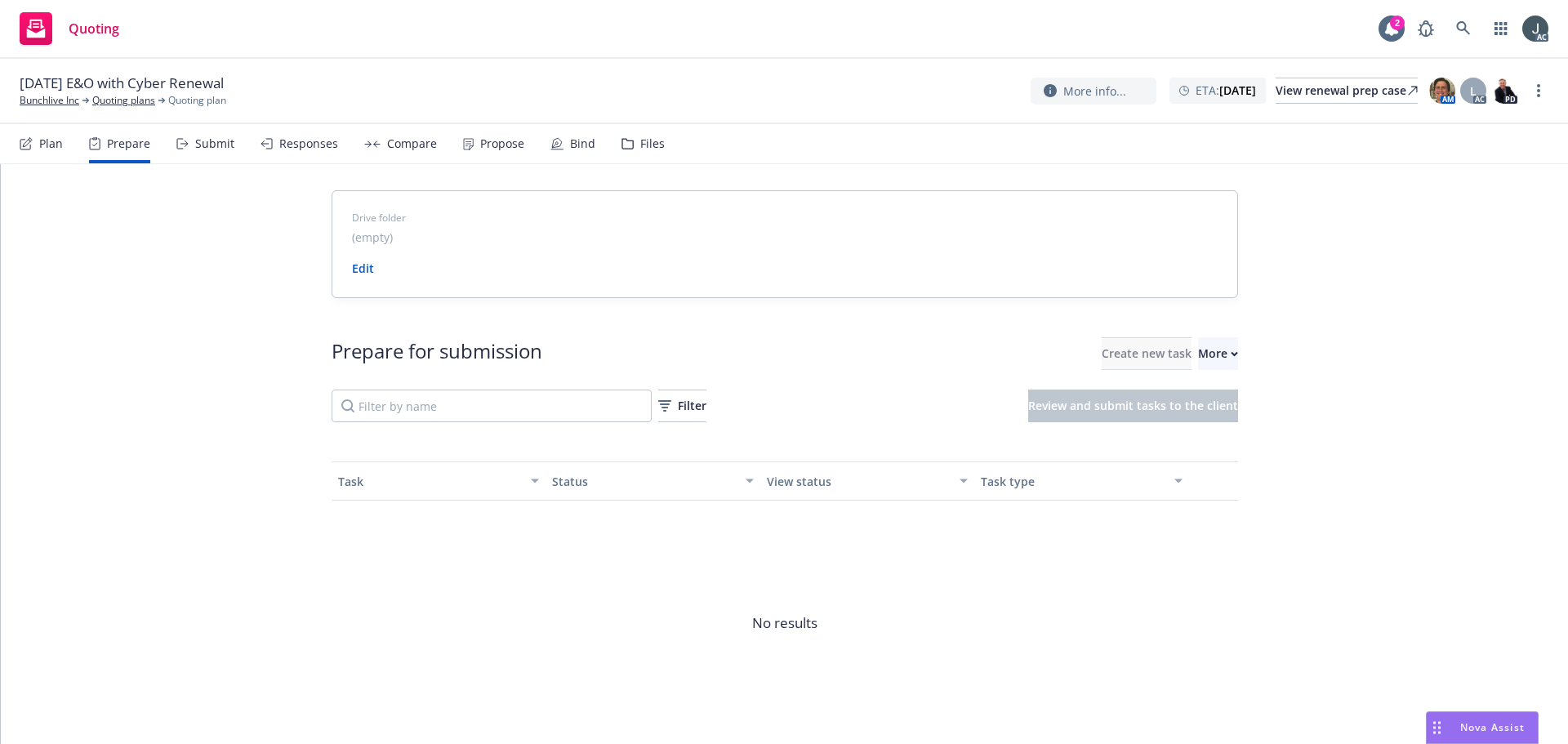
click at [1215, 420] on link "Go to Indio account" at bounding box center [1254, 428] width 232 height 32
click at [63, 100] on link "Bunchlive Inc" at bounding box center [49, 101] width 59 height 15
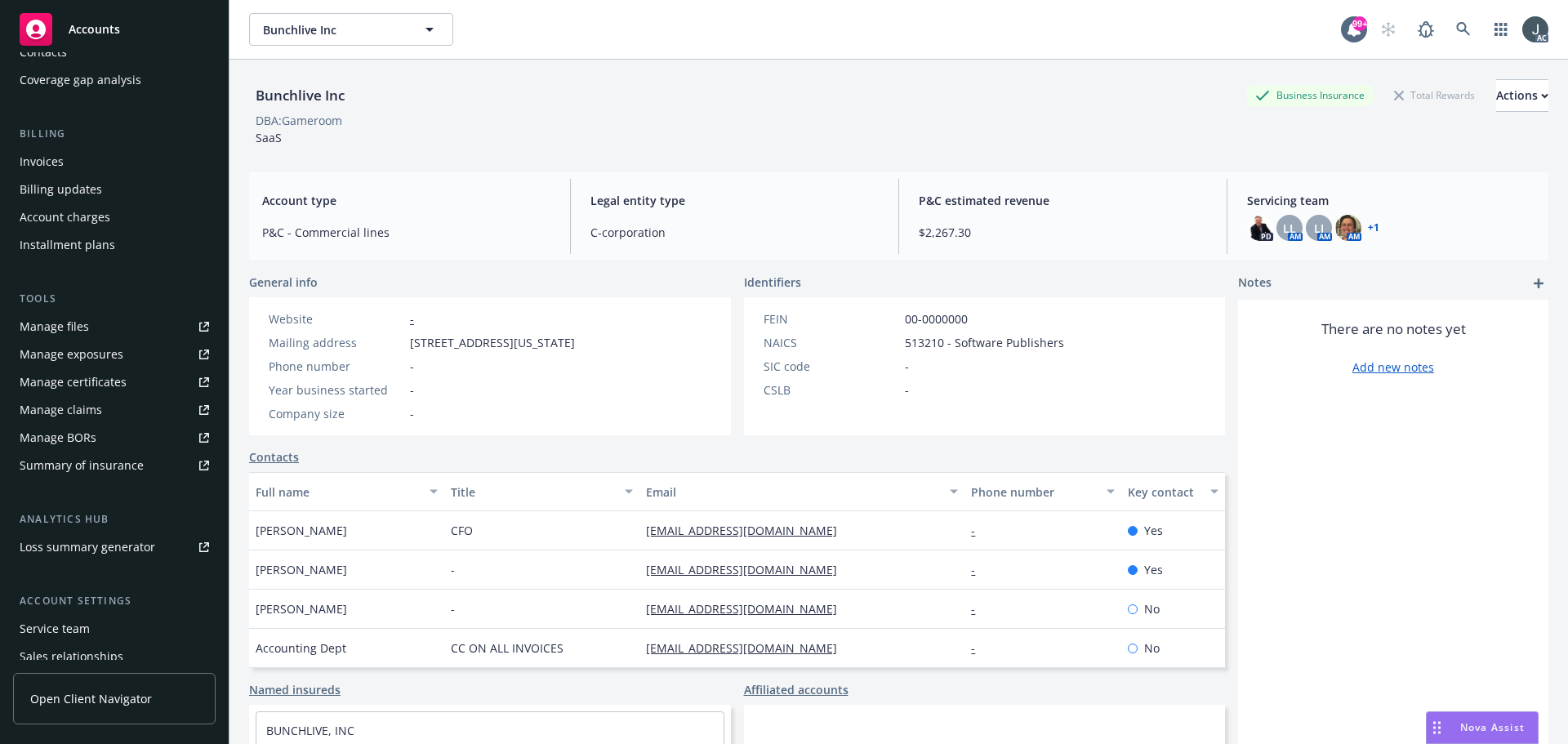
scroll to position [293, 0]
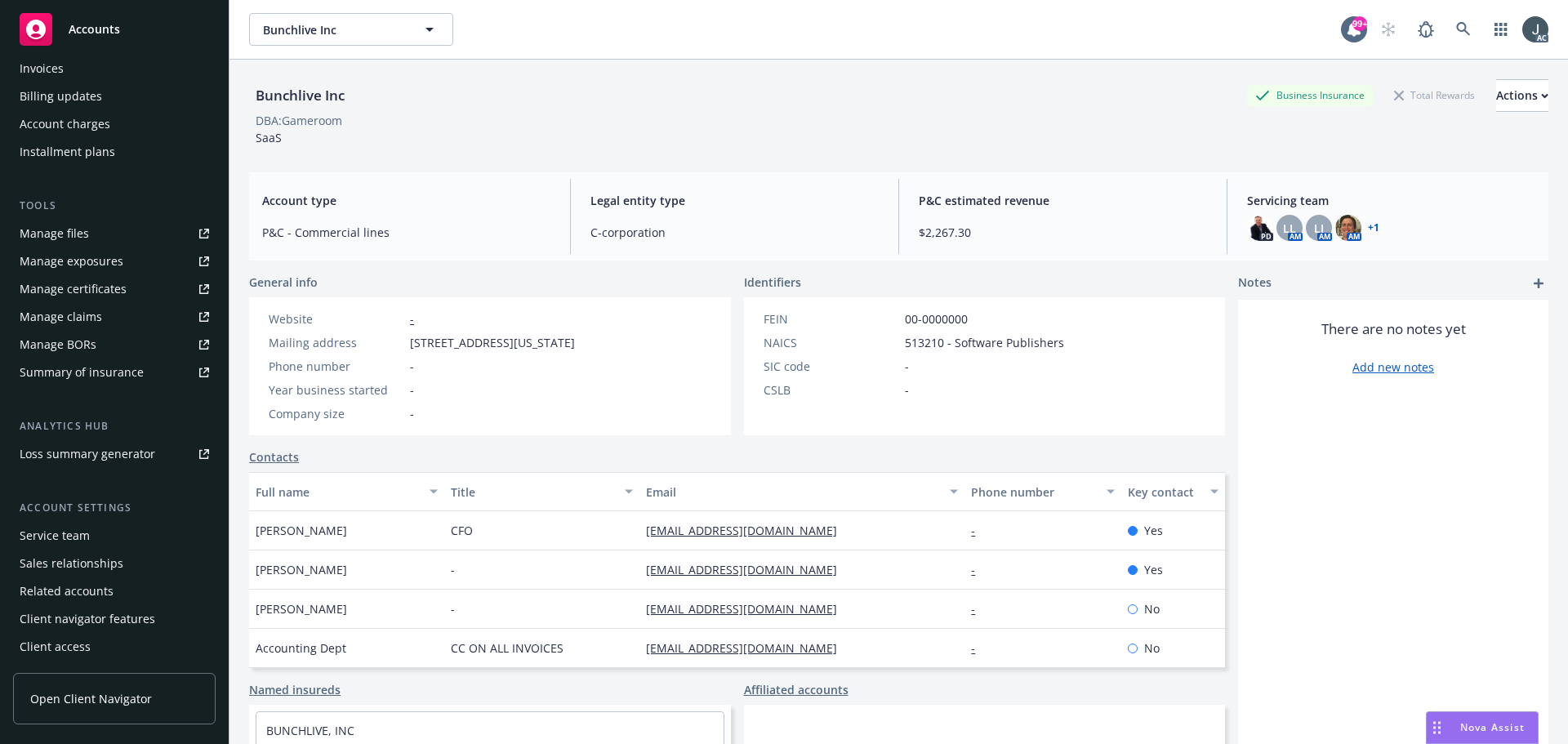
click at [87, 537] on div "Service team" at bounding box center [55, 536] width 70 height 26
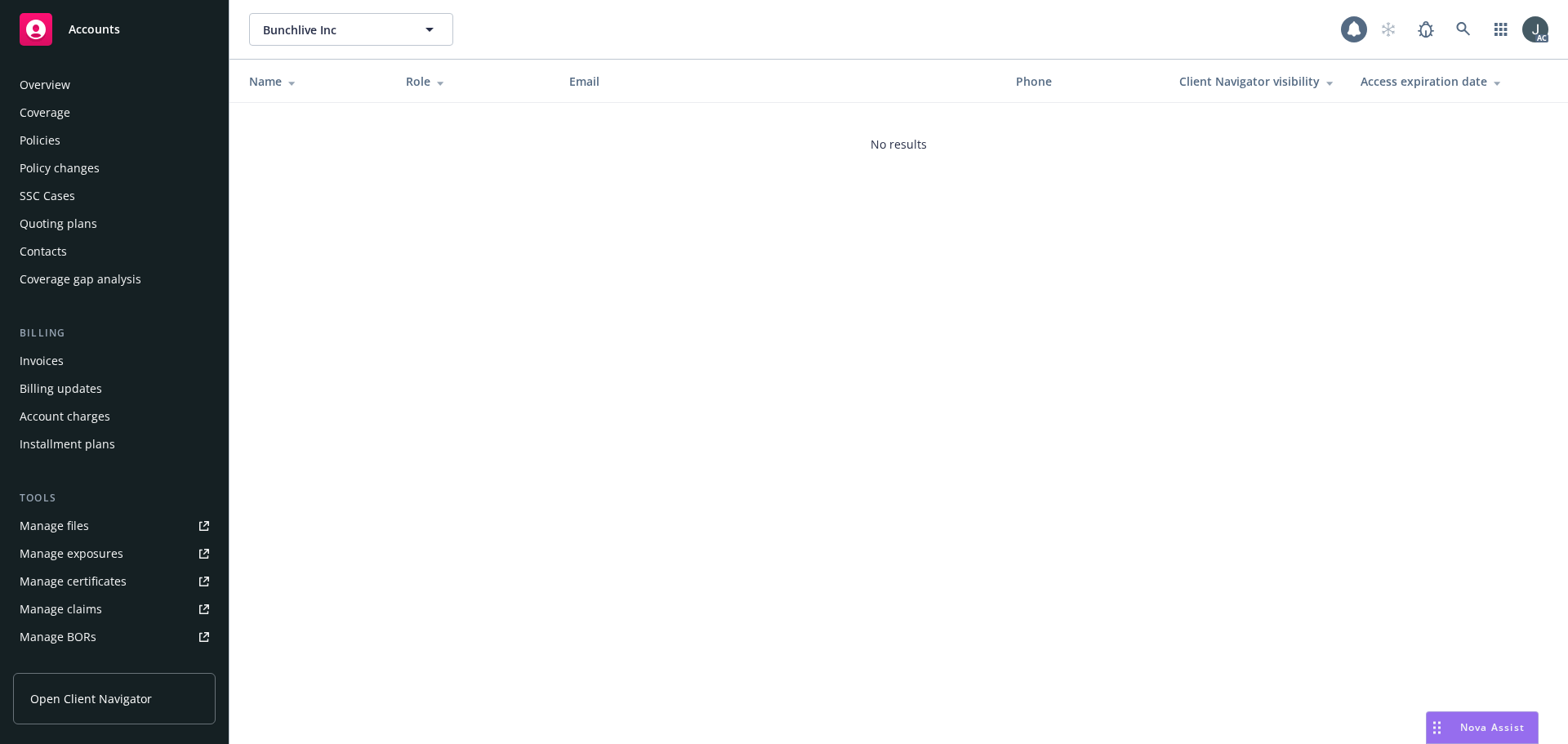
scroll to position [293, 0]
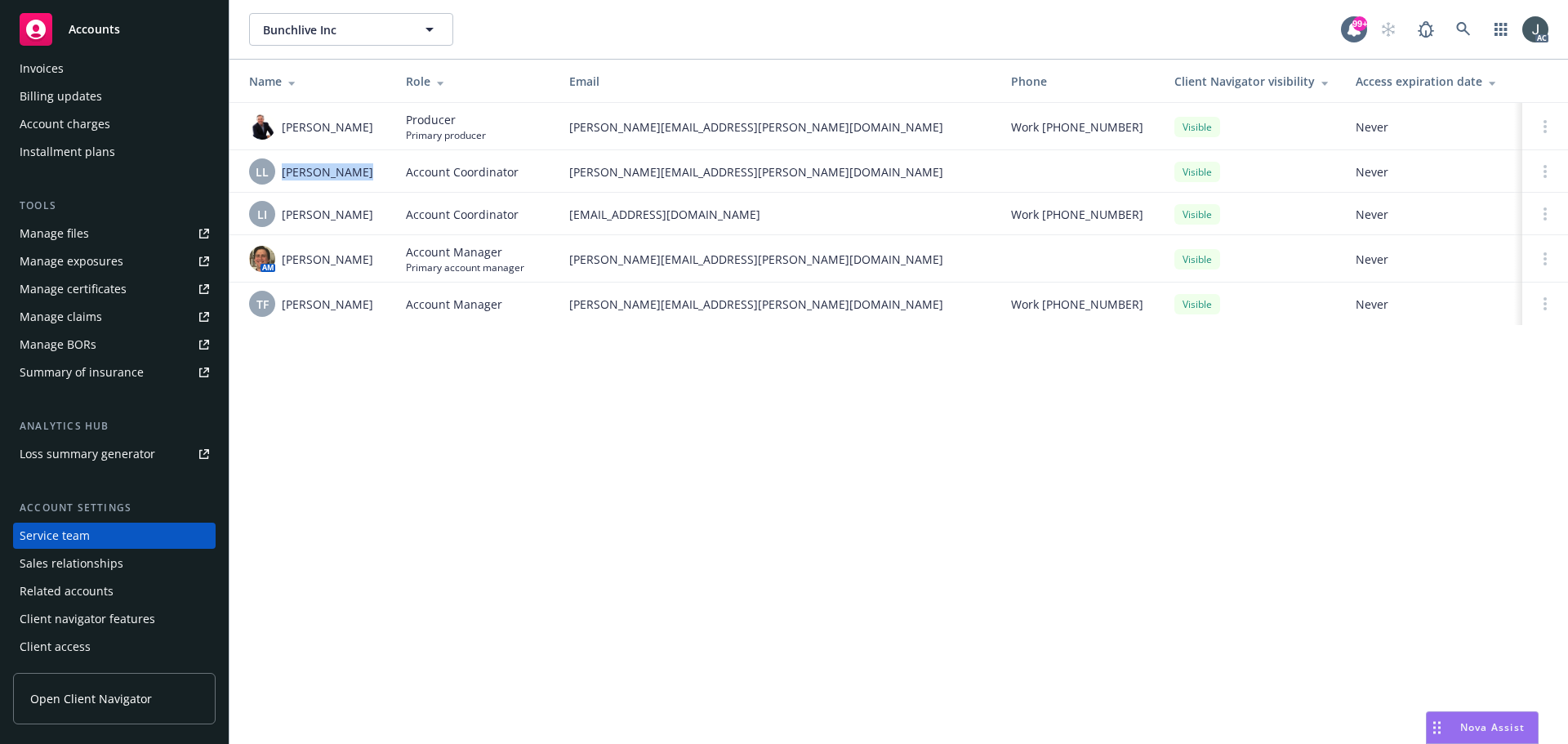
drag, startPoint x: 370, startPoint y: 171, endPoint x: 284, endPoint y: 171, distance: 86.0
click at [284, 171] on div "LL [PERSON_NAME]" at bounding box center [314, 171] width 131 height 26
click at [284, 171] on span "[PERSON_NAME]" at bounding box center [327, 171] width 92 height 18
drag, startPoint x: 282, startPoint y: 171, endPoint x: 356, endPoint y: 170, distance: 74.0
click at [356, 170] on div "LL [PERSON_NAME]" at bounding box center [314, 171] width 131 height 26
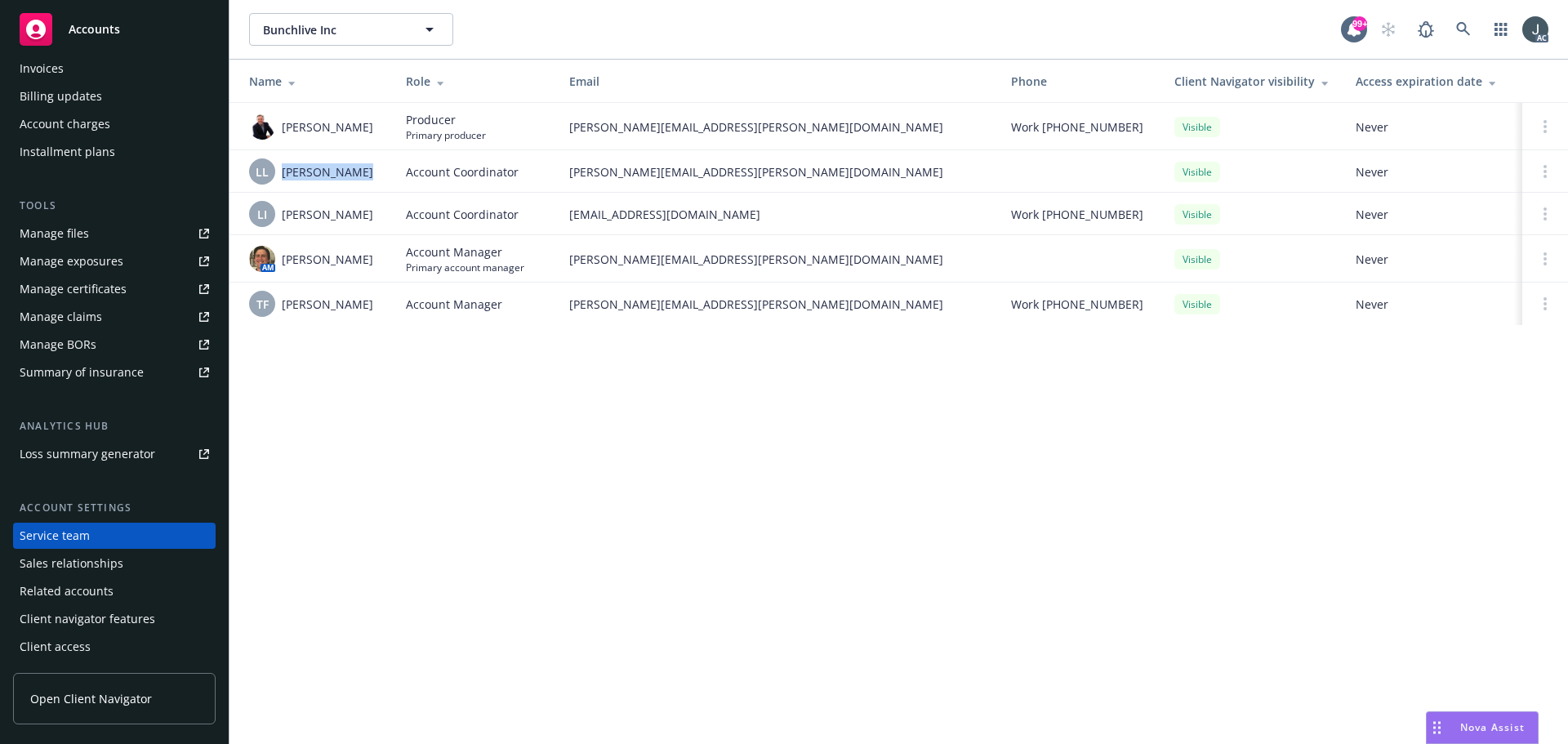
copy span "[PERSON_NAME]"
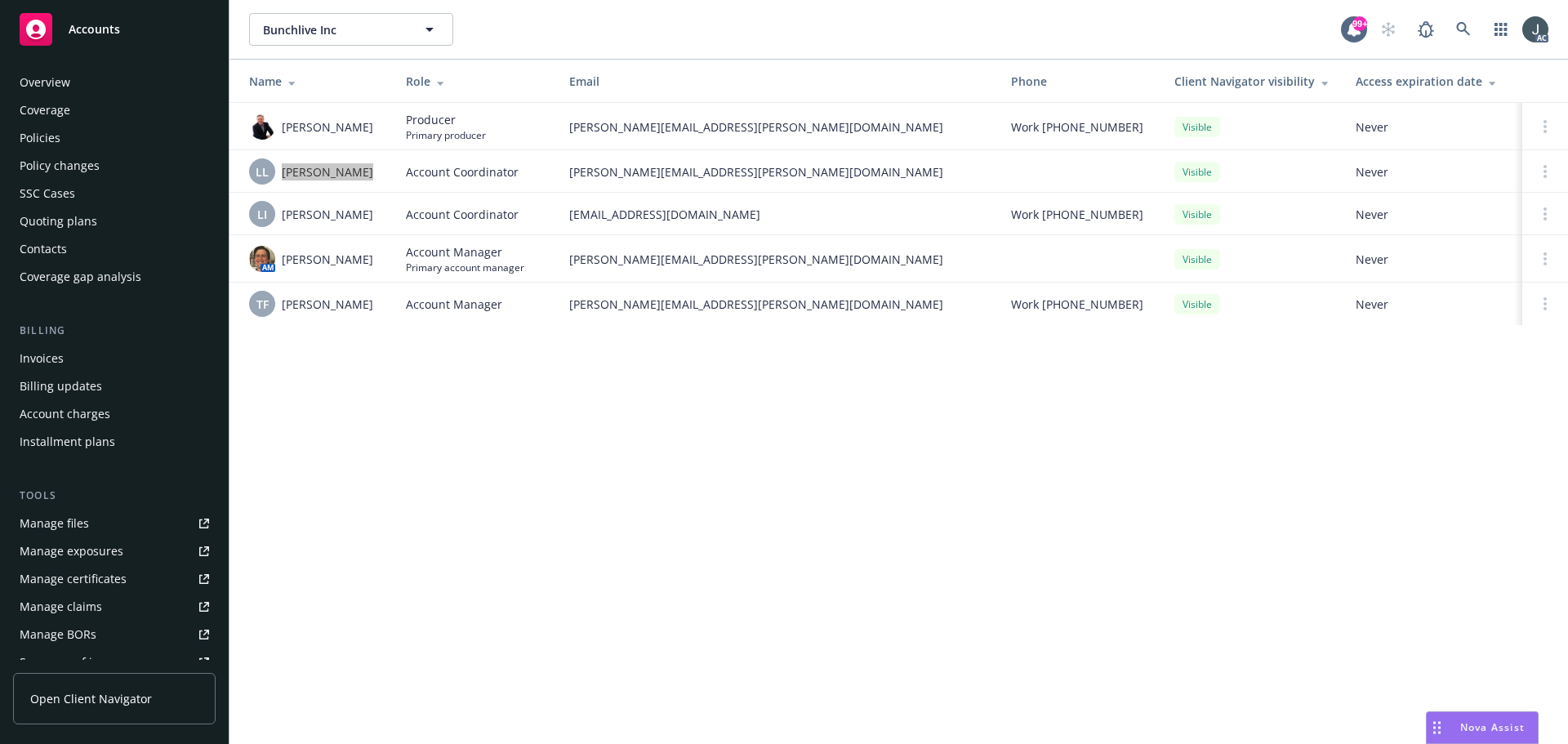
scroll to position [0, 0]
click at [40, 138] on div "Policies" at bounding box center [40, 141] width 41 height 26
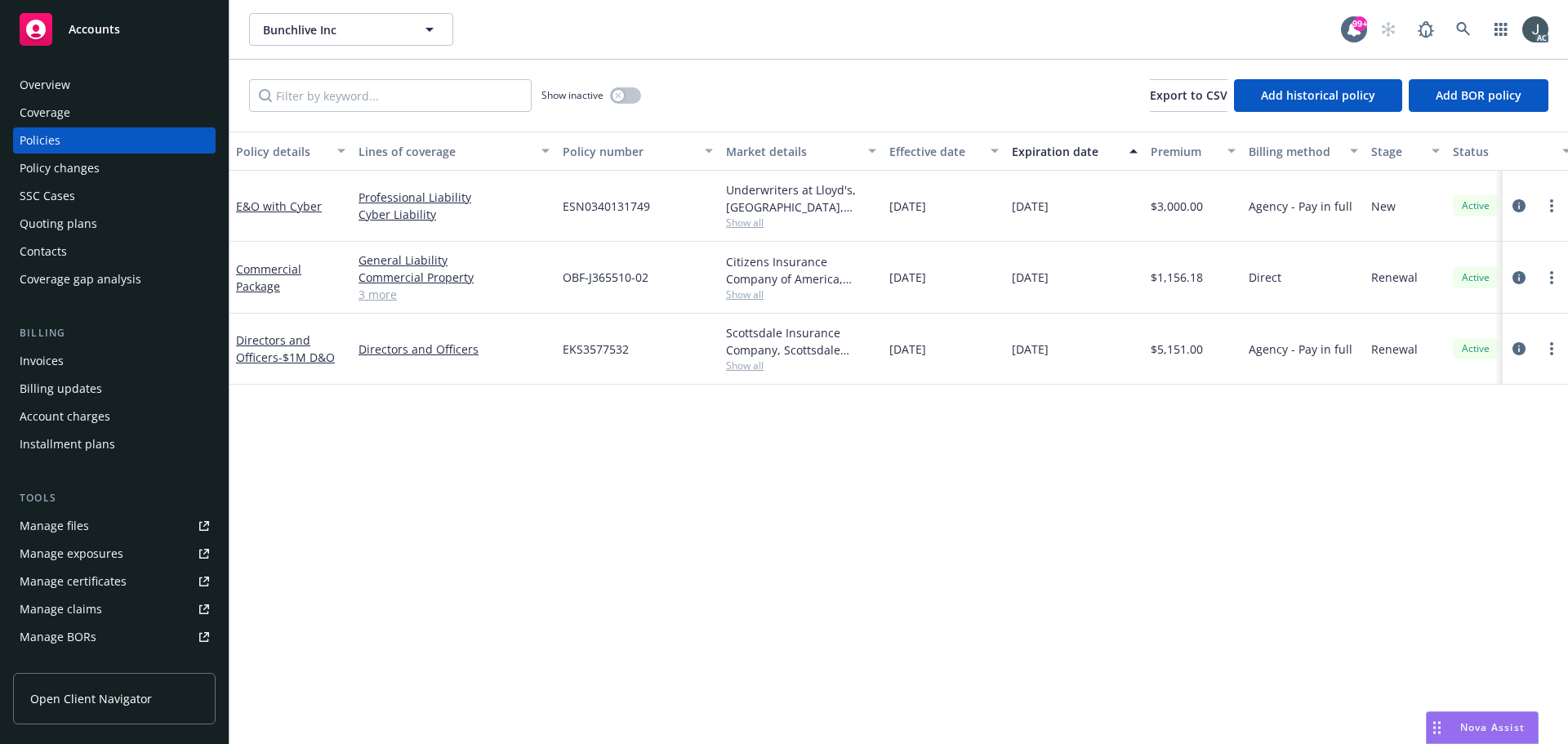
drag, startPoint x: 1046, startPoint y: 207, endPoint x: 1097, endPoint y: 218, distance: 52.2
click at [1097, 218] on div "[DATE]" at bounding box center [1075, 206] width 139 height 71
copy span "[DATE]"
drag, startPoint x: 236, startPoint y: 222, endPoint x: 327, endPoint y: 228, distance: 91.2
click at [327, 228] on div "E&O with Cyber" at bounding box center [291, 206] width 122 height 71
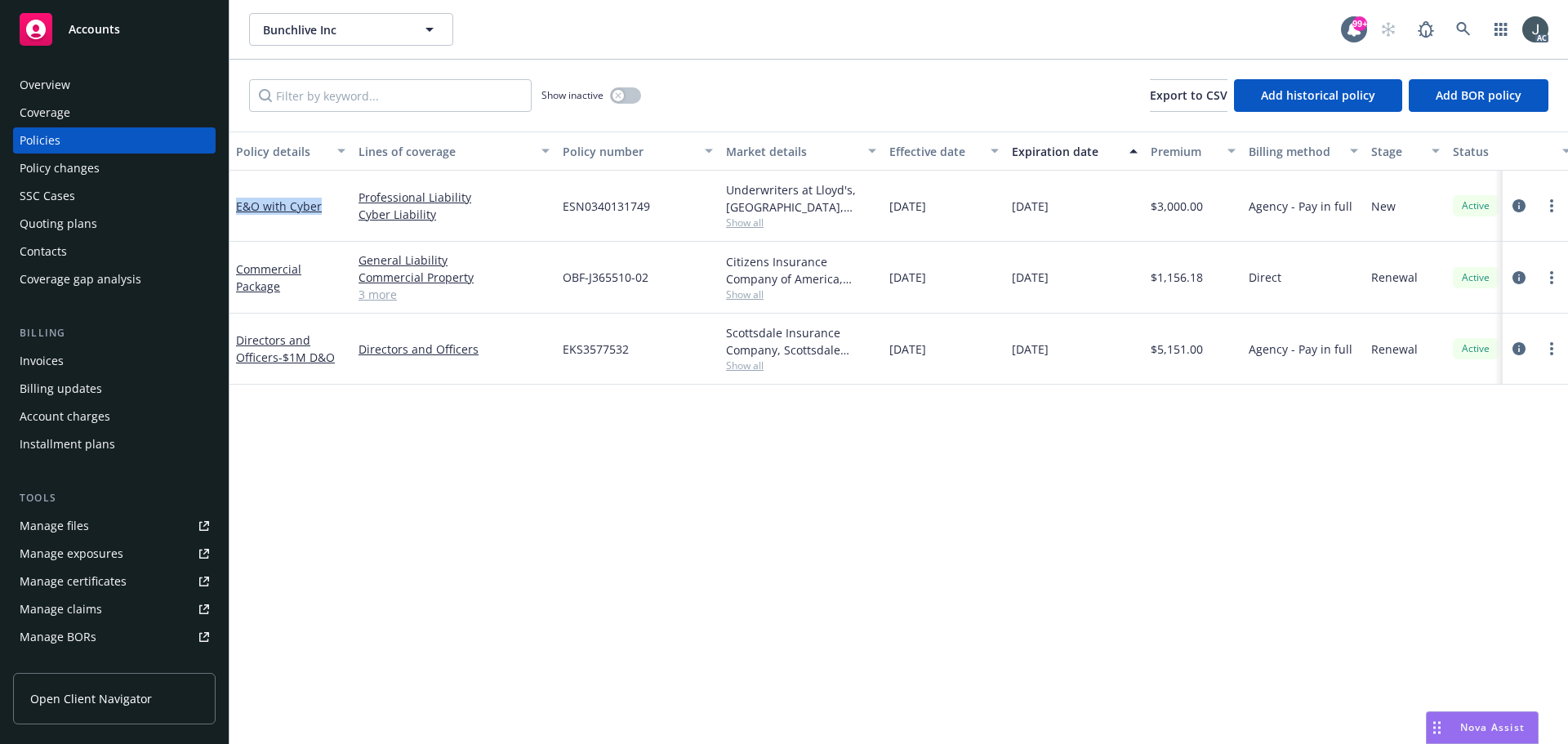
copy link "E&O with Cyber"
click at [1516, 207] on icon "circleInformation" at bounding box center [1519, 206] width 13 height 13
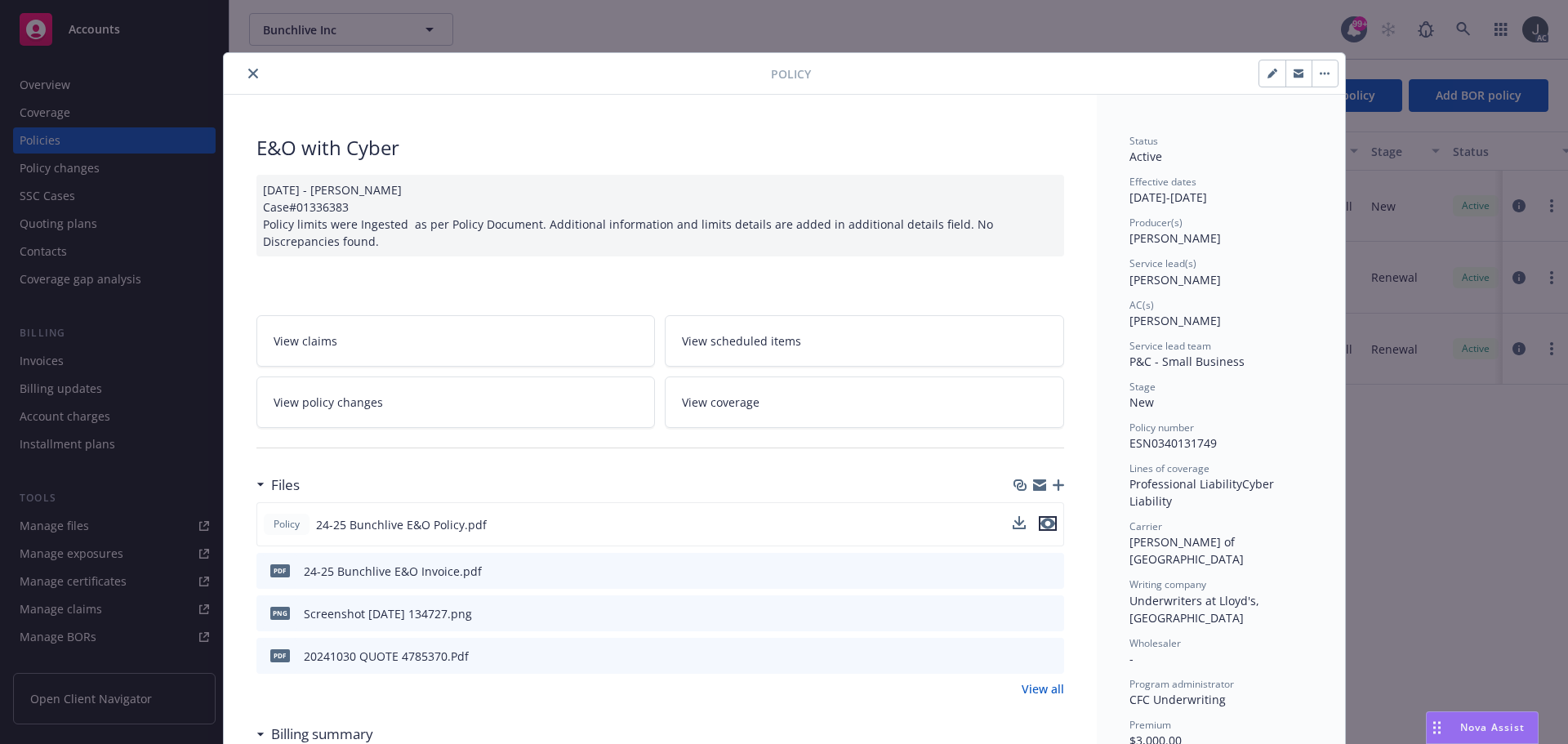
click at [1041, 522] on icon "preview file" at bounding box center [1047, 523] width 15 height 11
click at [360, 476] on div "Files" at bounding box center [660, 485] width 808 height 34
click at [244, 68] on button "close" at bounding box center [253, 73] width 19 height 19
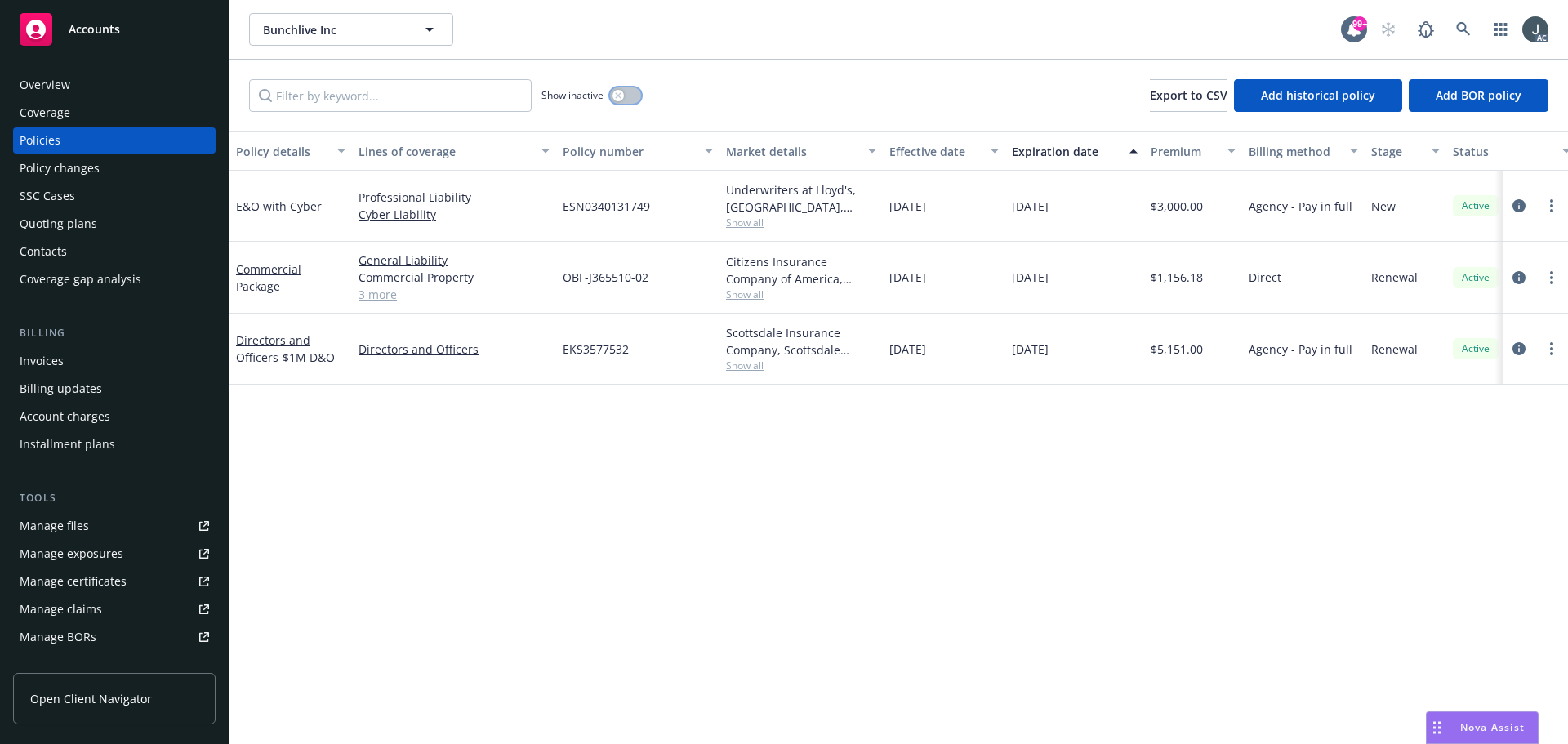
click at [622, 94] on div "button" at bounding box center [618, 95] width 11 height 11
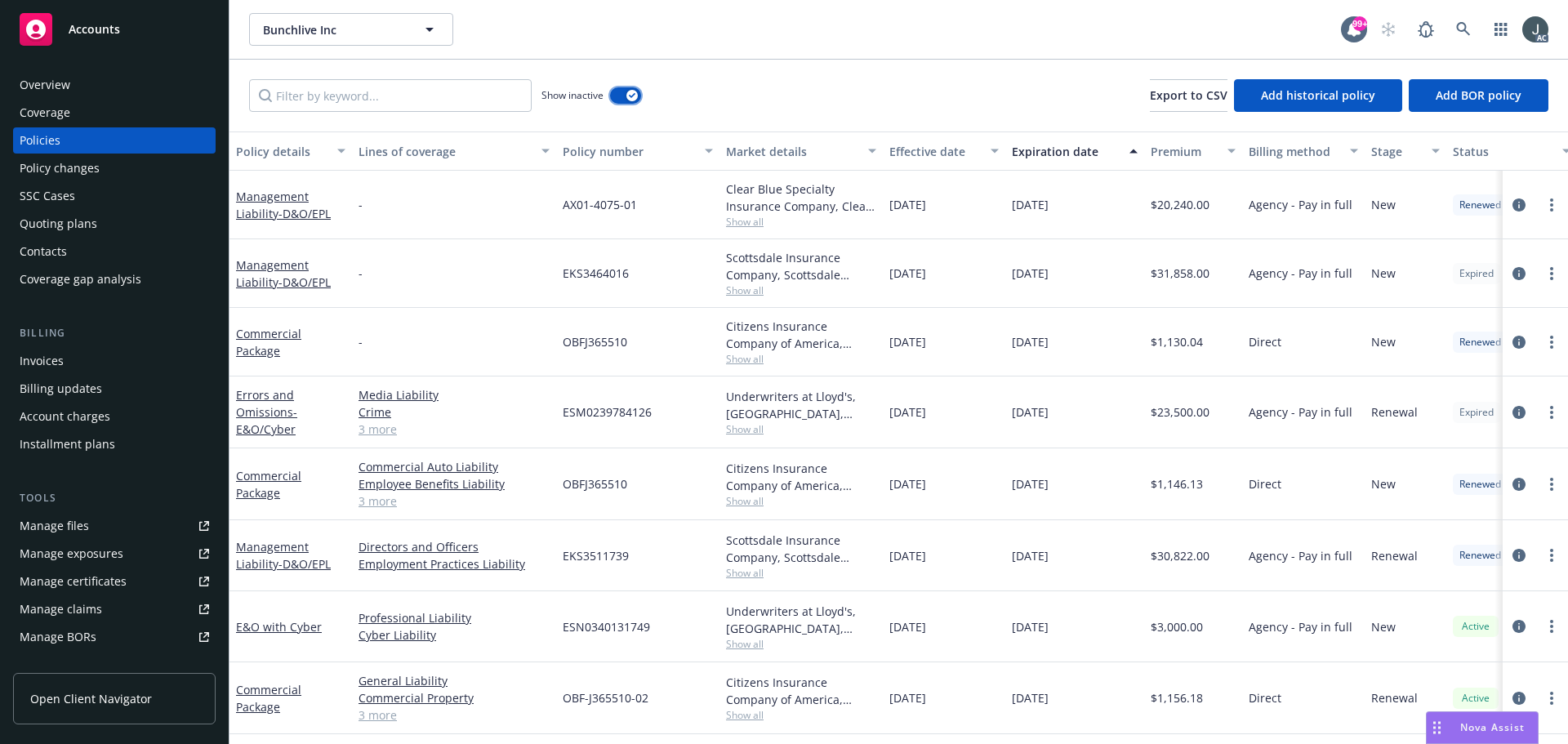
scroll to position [73, 0]
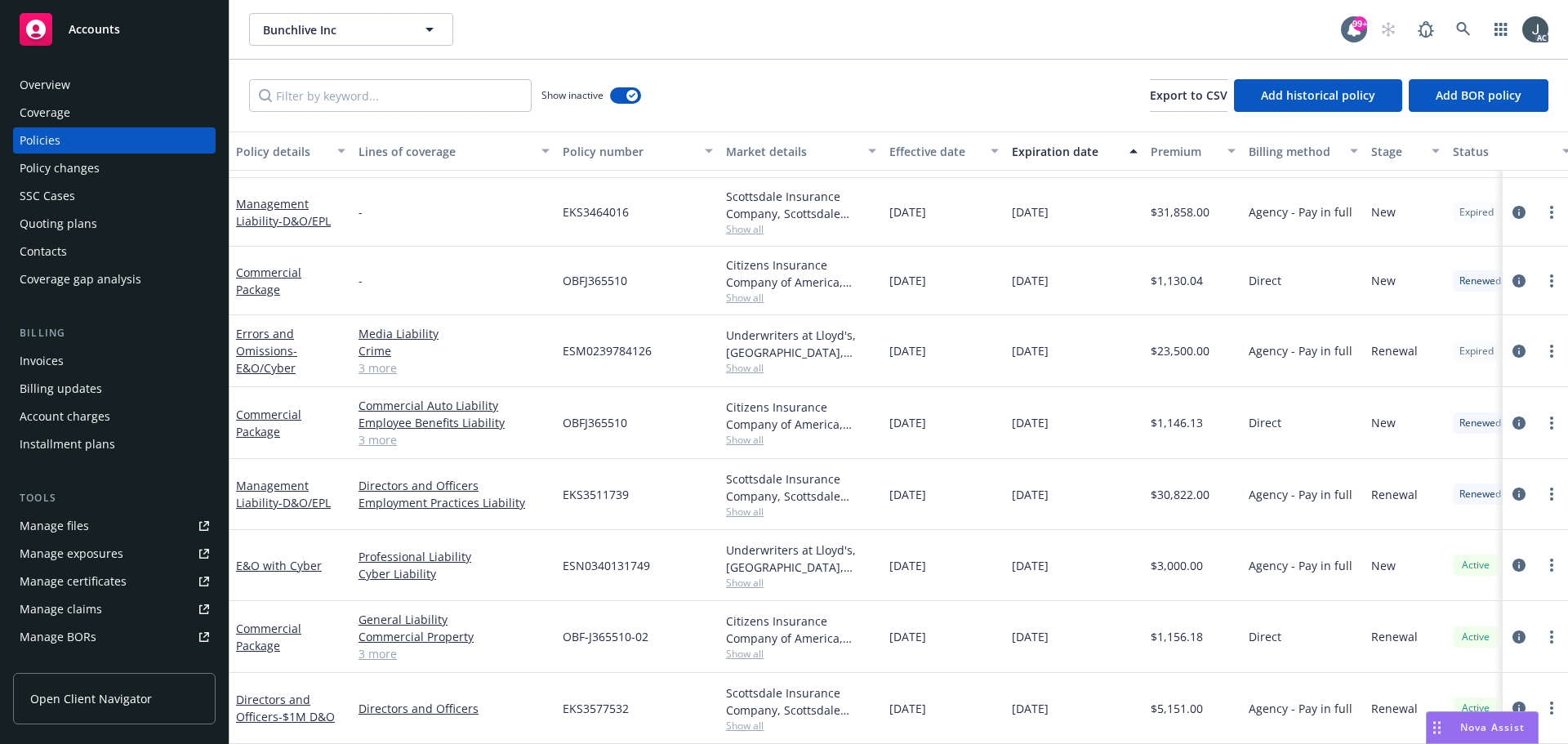
click at [625, 343] on span "ESM0239784126" at bounding box center [608, 350] width 89 height 18
click at [112, 85] on div "Overview" at bounding box center [114, 85] width 190 height 26
